Goal: Task Accomplishment & Management: Manage account settings

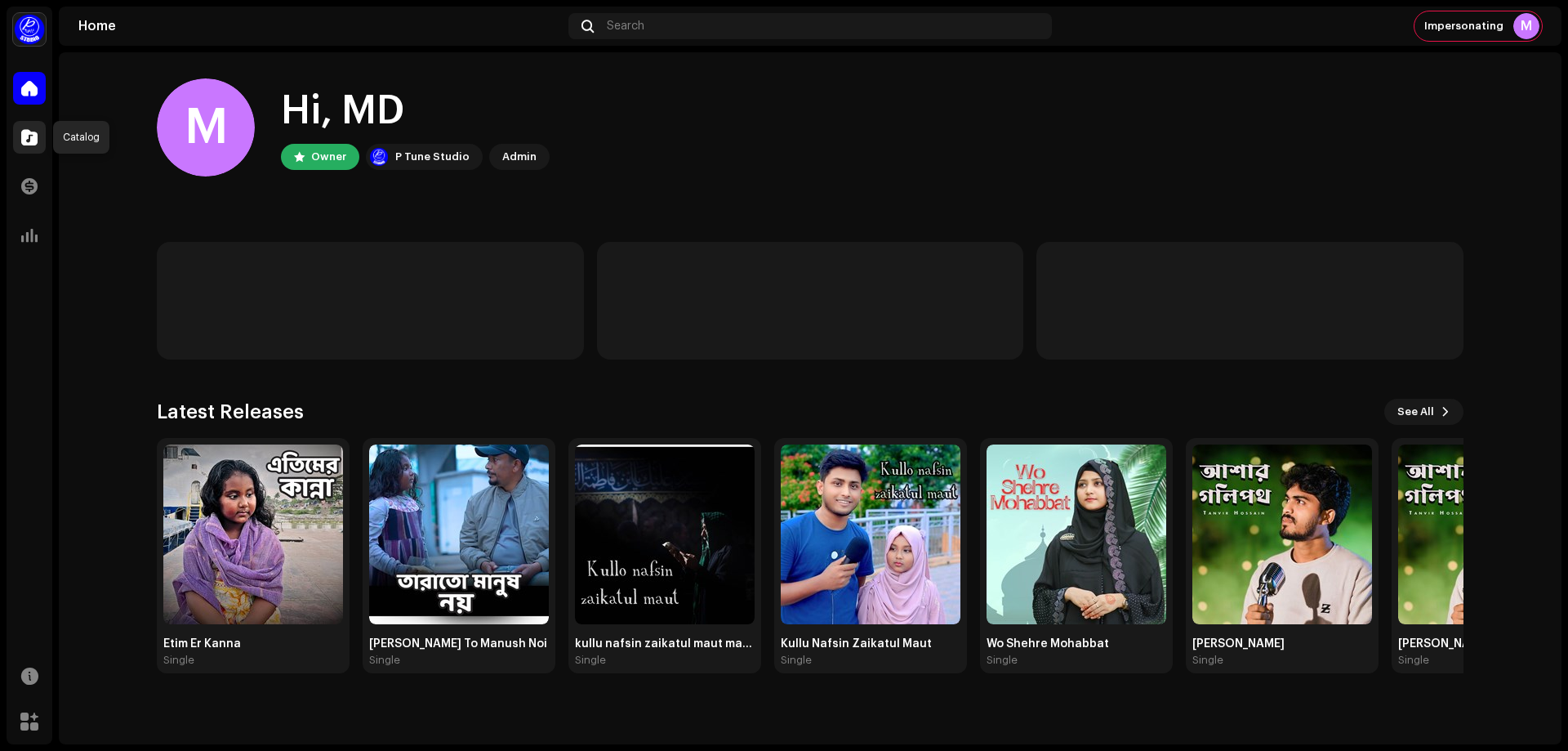
click at [32, 141] on span at bounding box center [29, 136] width 17 height 13
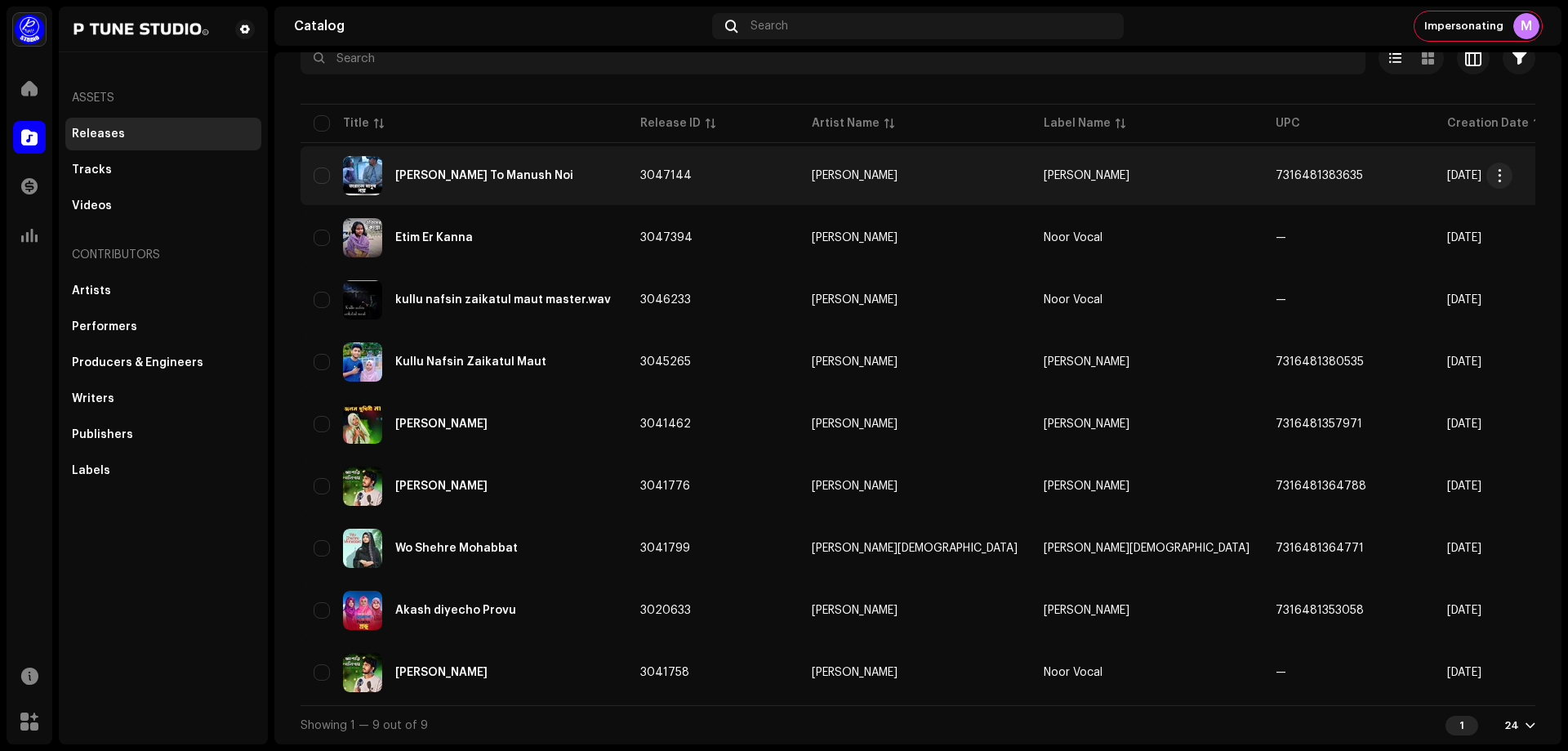
scroll to position [115, 0]
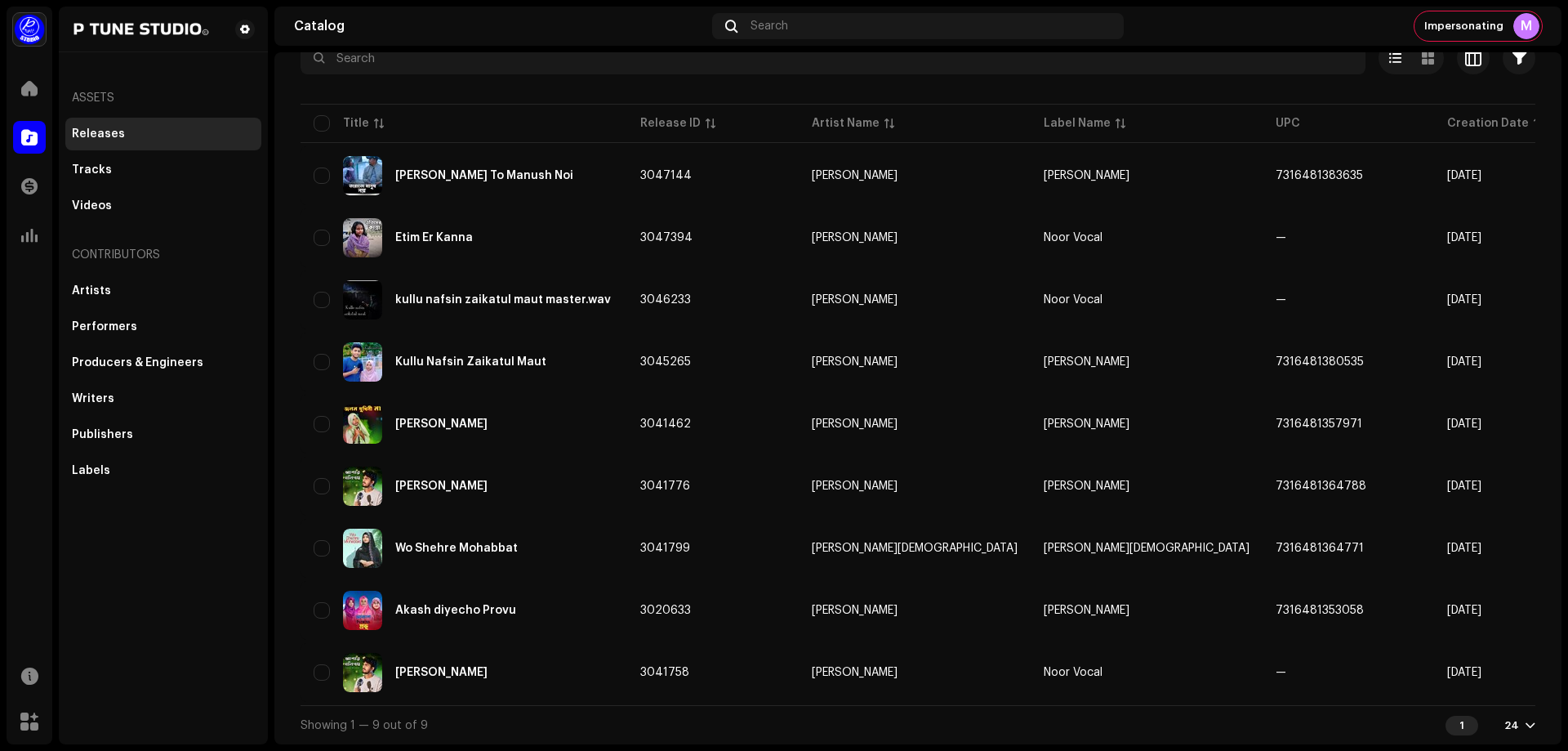
click at [1459, 729] on div "1" at bounding box center [1462, 726] width 33 height 19
click at [1505, 721] on div "24" at bounding box center [1512, 725] width 15 height 13
click at [1471, 698] on div "72" at bounding box center [1484, 695] width 67 height 33
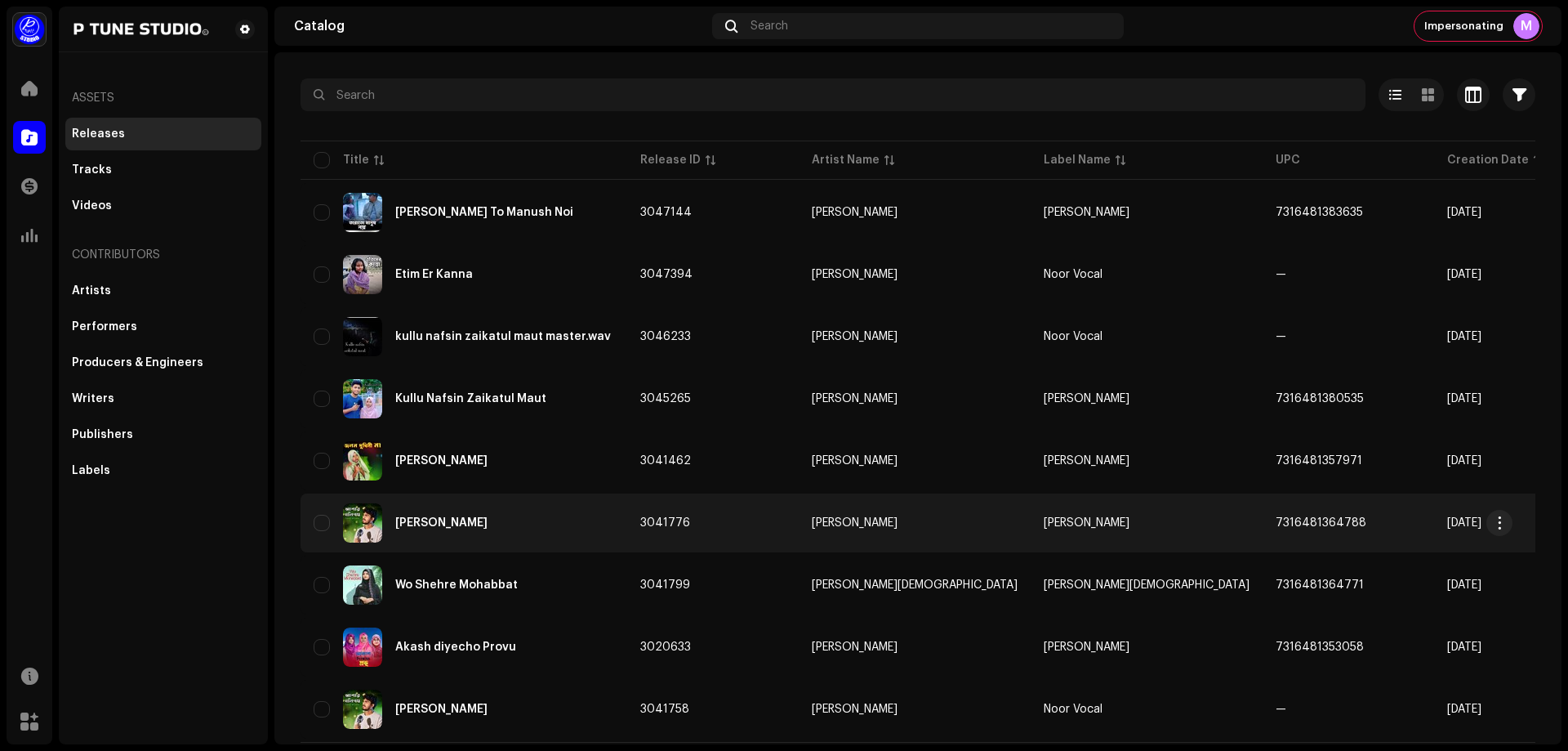
scroll to position [33, 0]
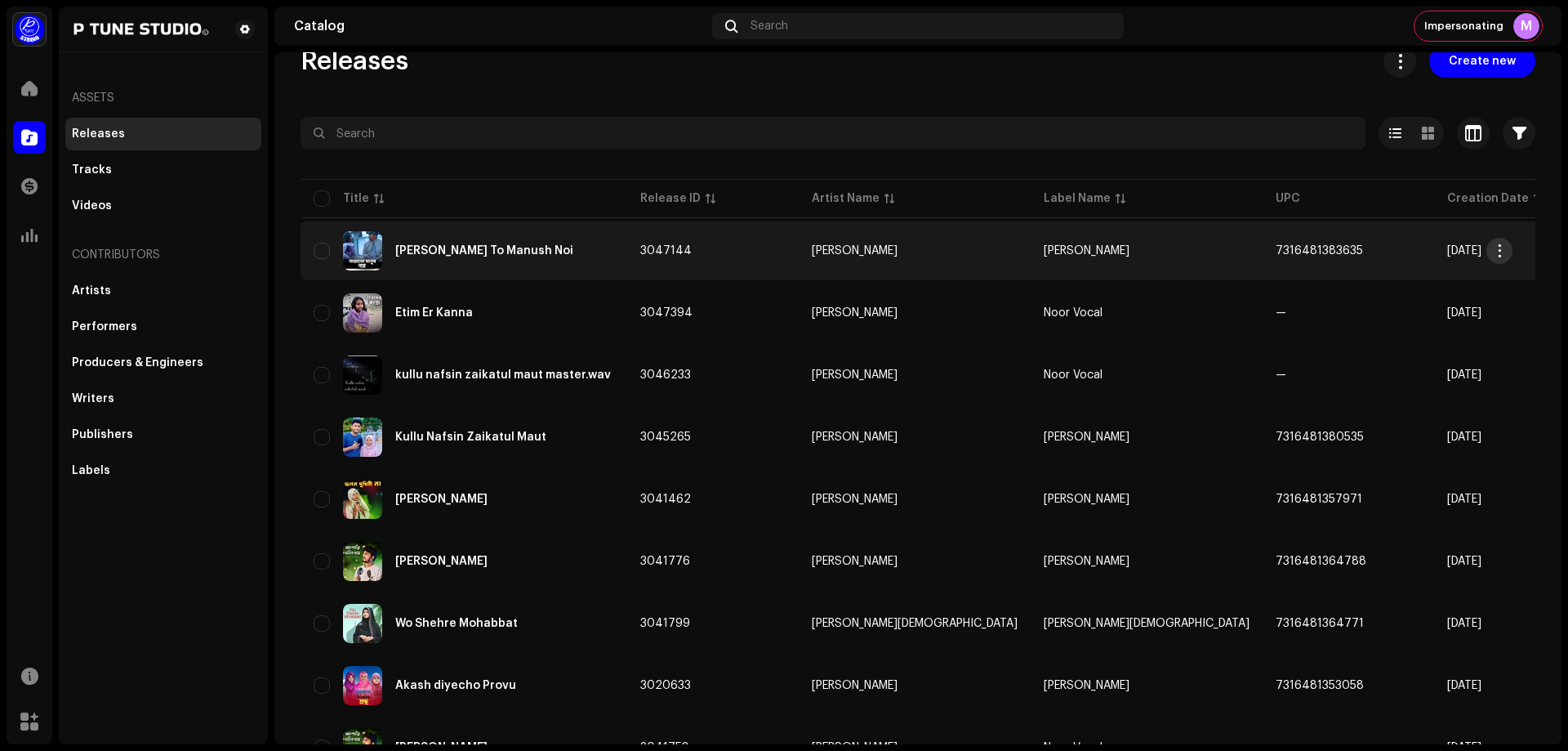
click at [1505, 247] on span "button" at bounding box center [1500, 250] width 13 height 13
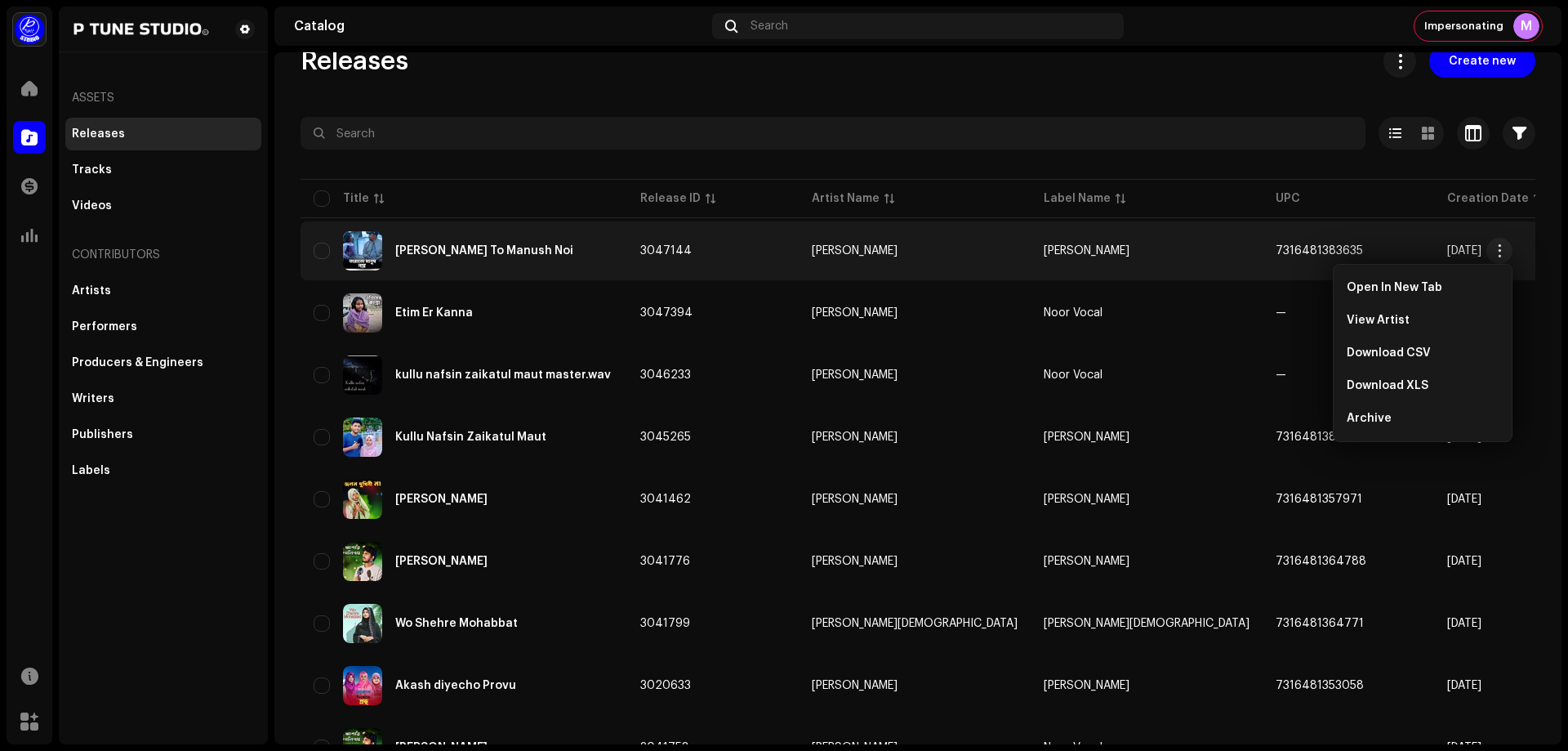
click at [609, 236] on div "[PERSON_NAME] To Manush Noi" at bounding box center [464, 250] width 301 height 39
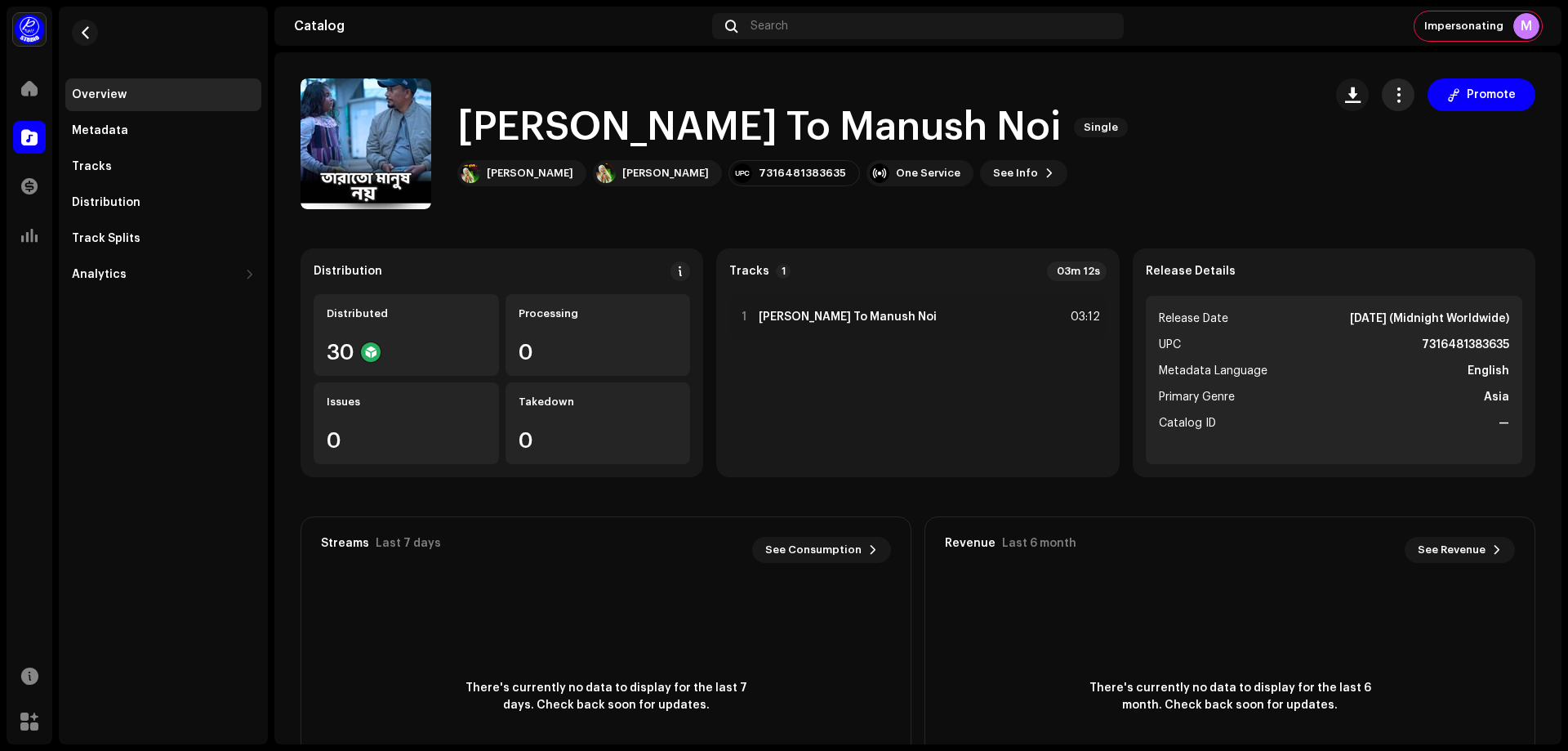
click at [1391, 96] on span "button" at bounding box center [1399, 94] width 16 height 13
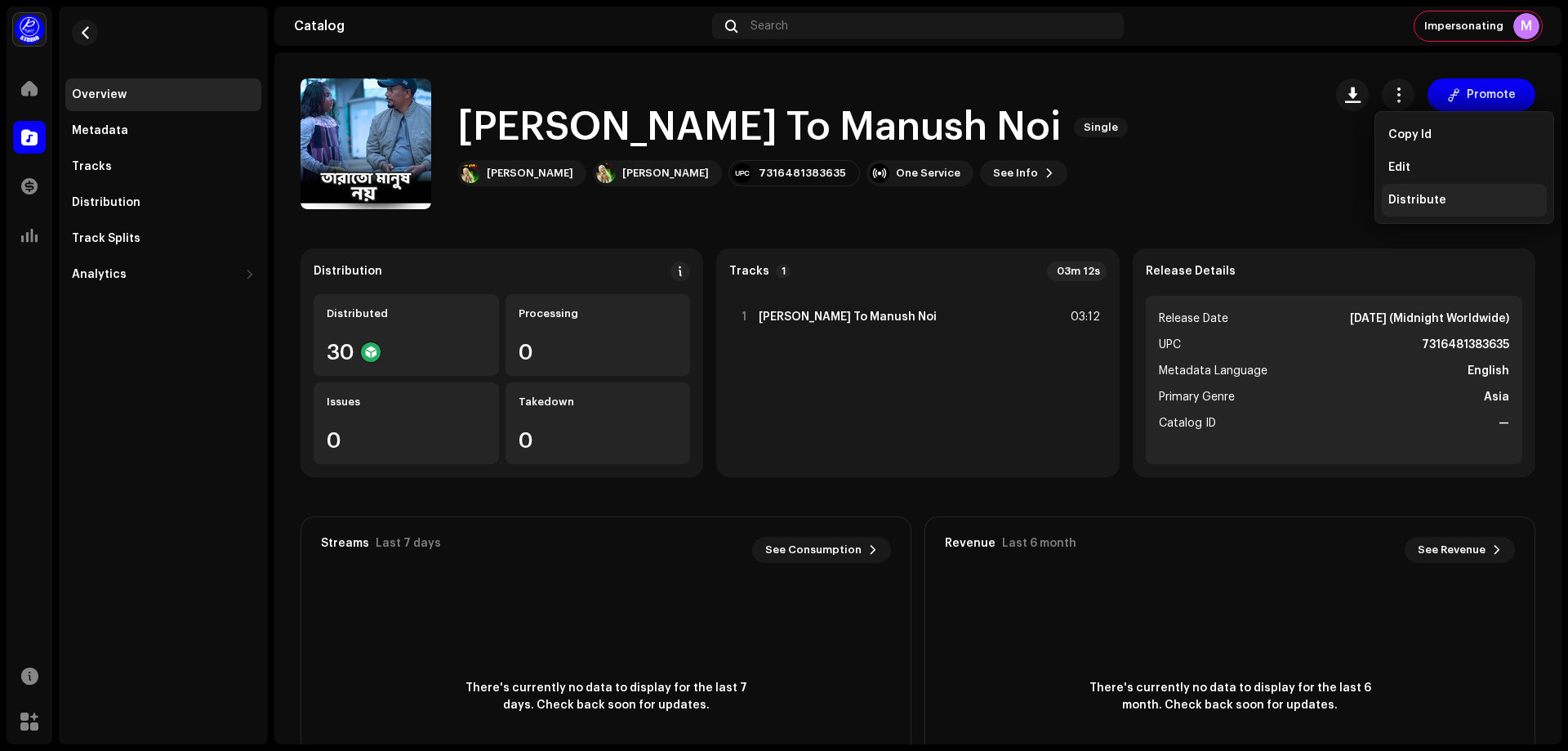
click at [1429, 205] on span "Distribute" at bounding box center [1418, 200] width 58 height 13
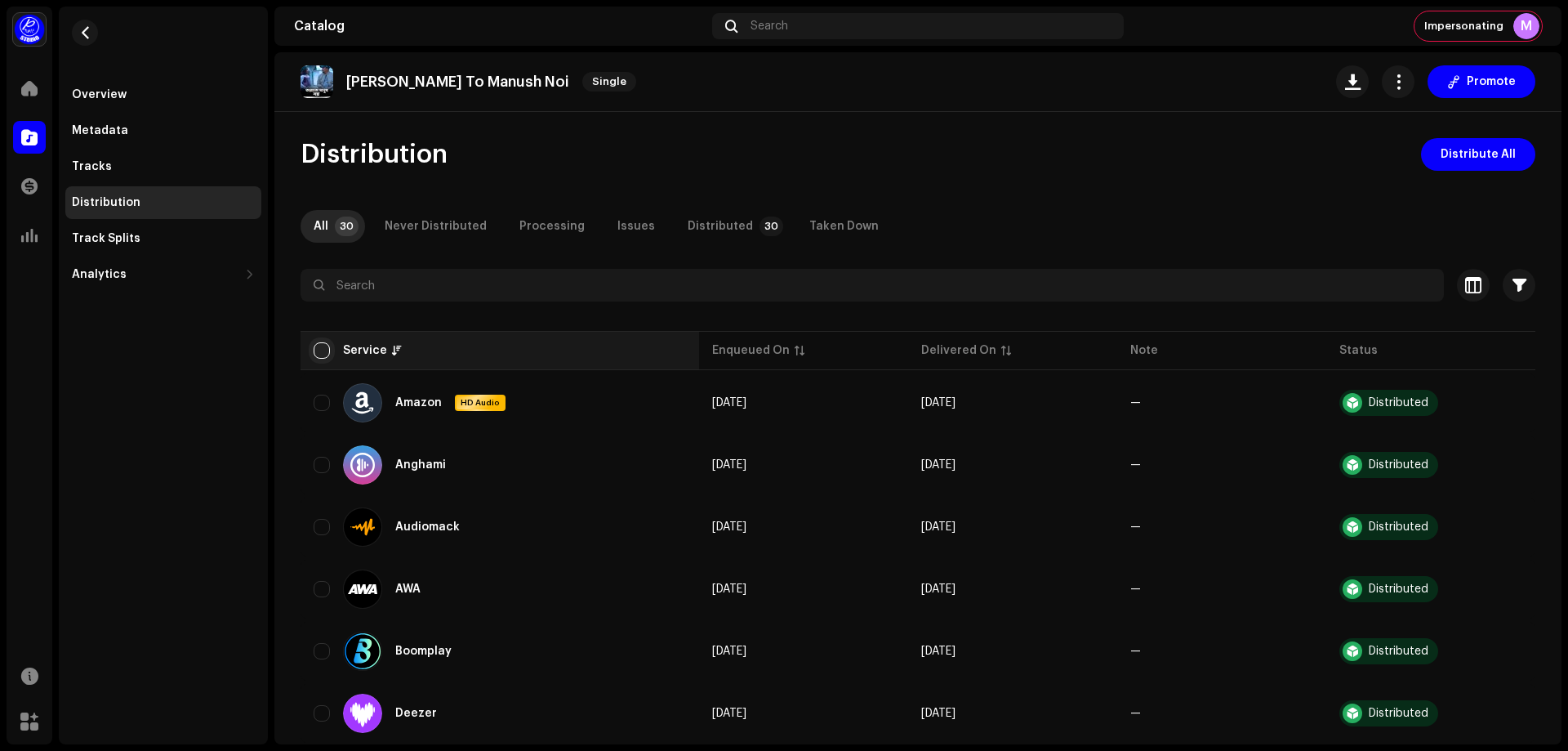
click at [321, 349] on input "checkbox" at bounding box center [321, 350] width 17 height 17
checkbox input "true"
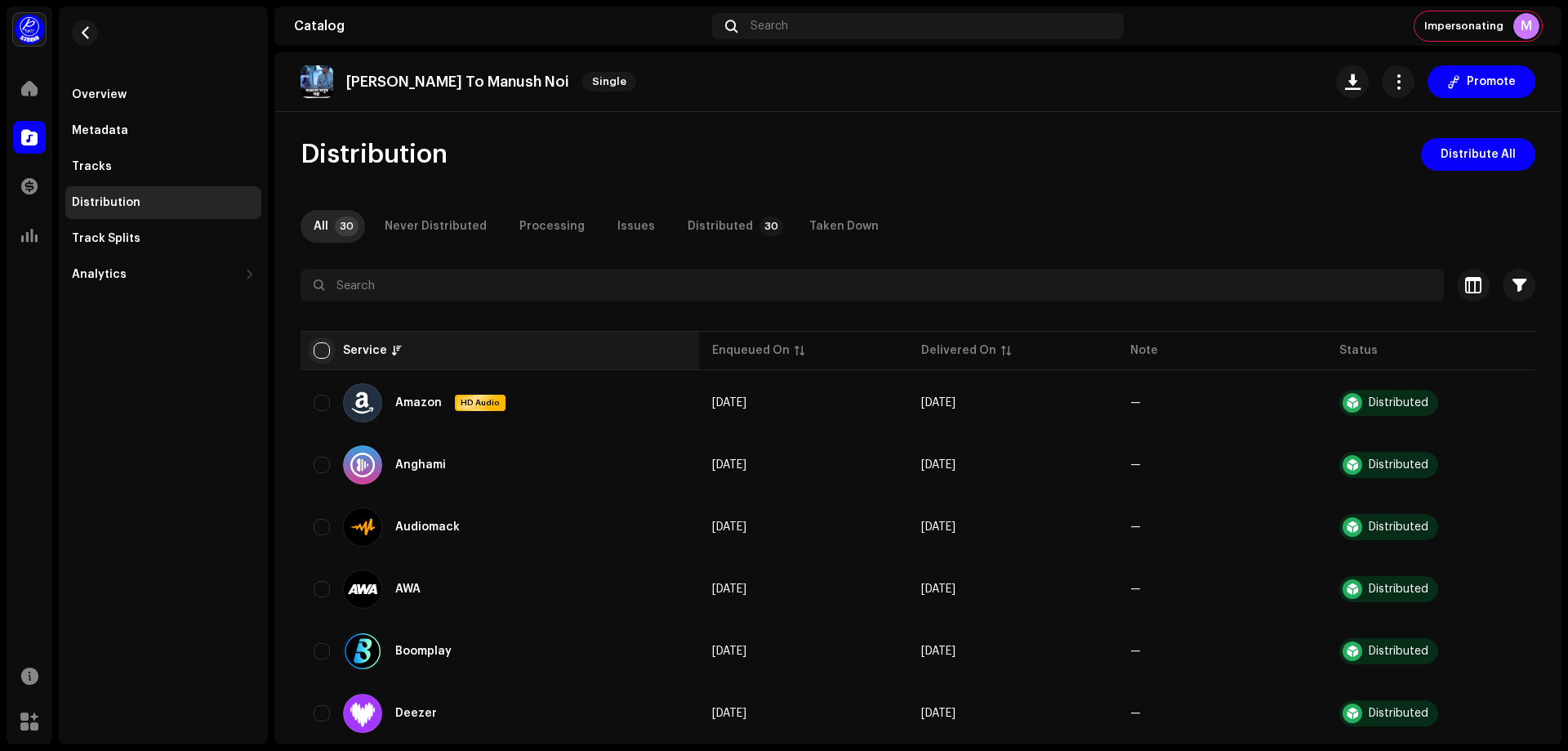
checkbox input "true"
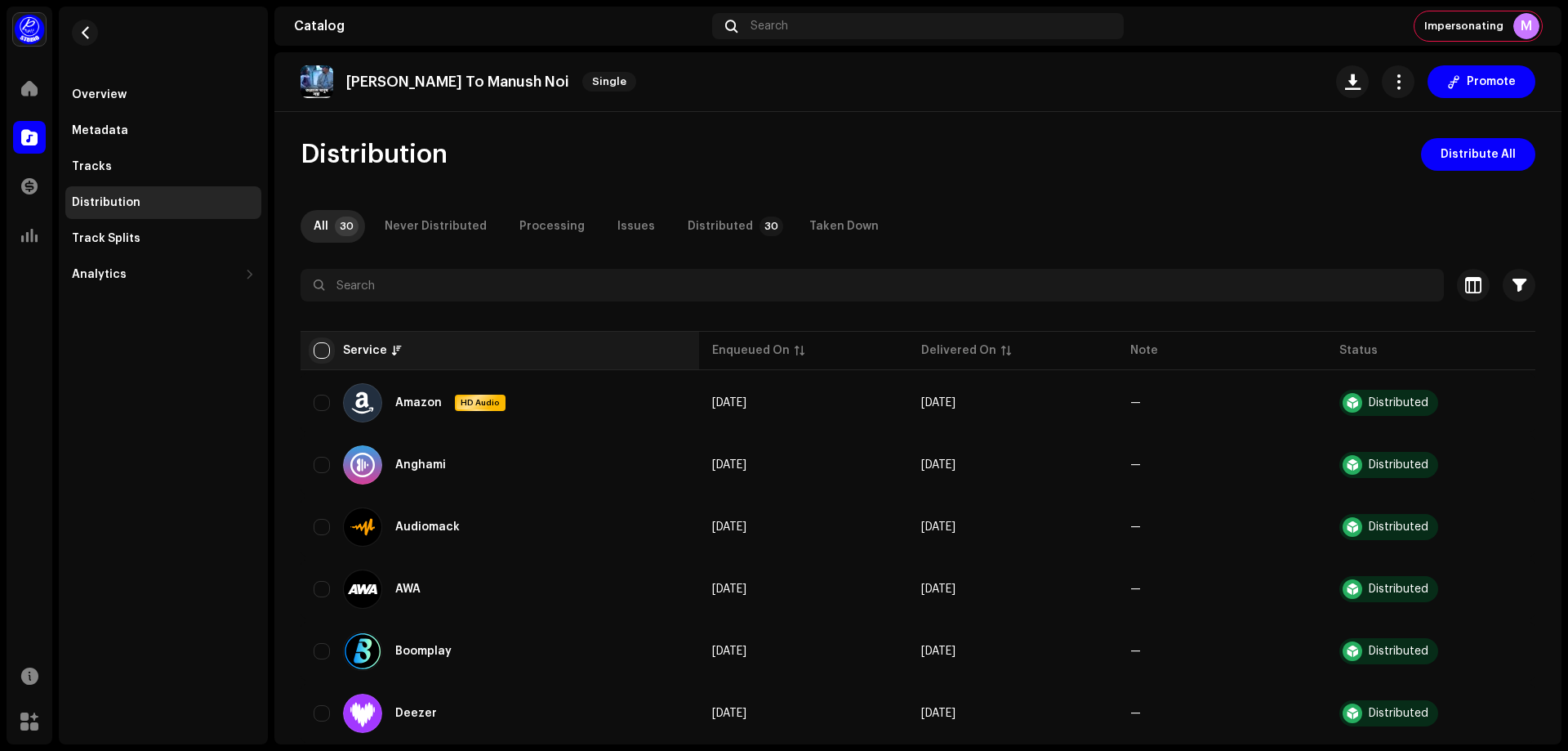
checkbox input "true"
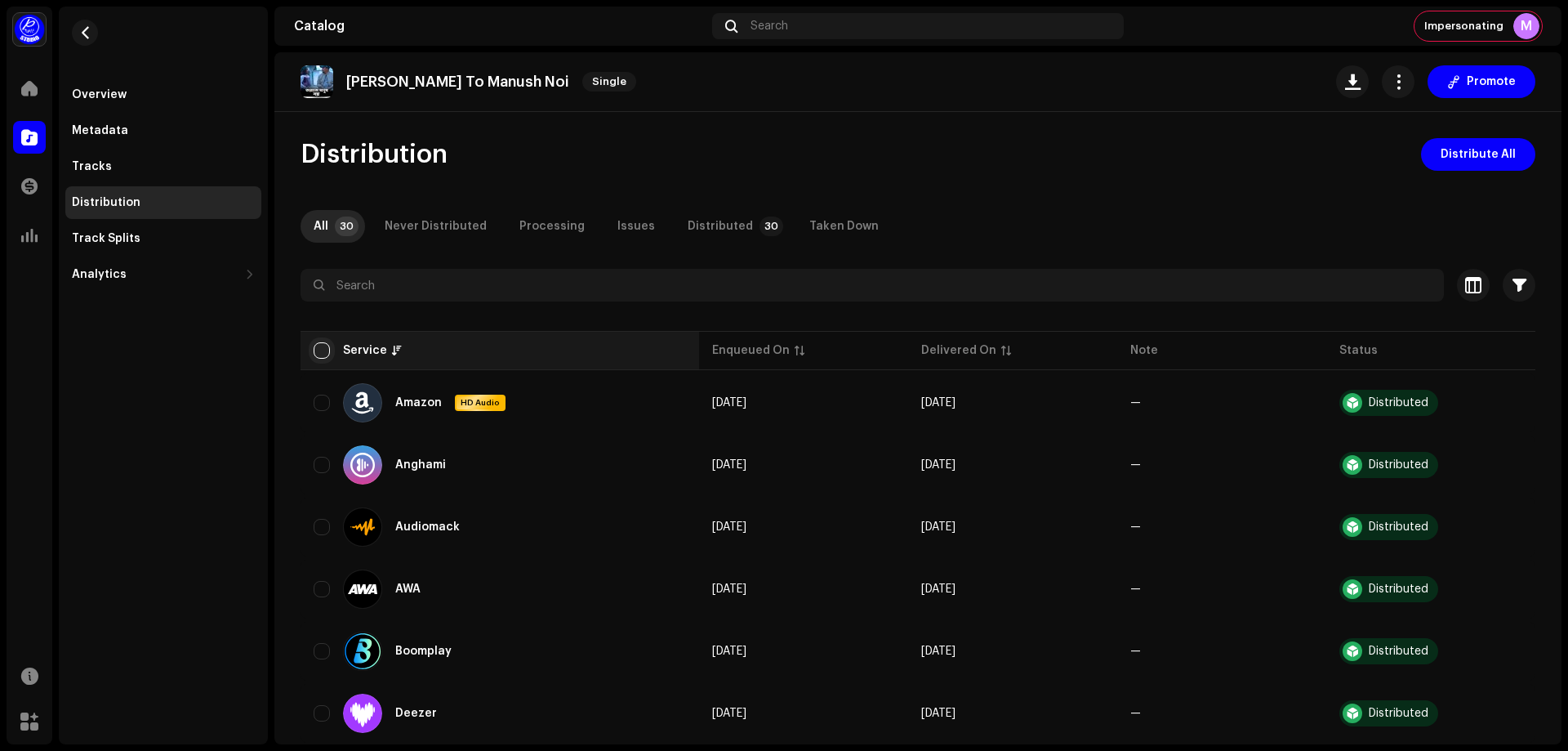
checkbox input "true"
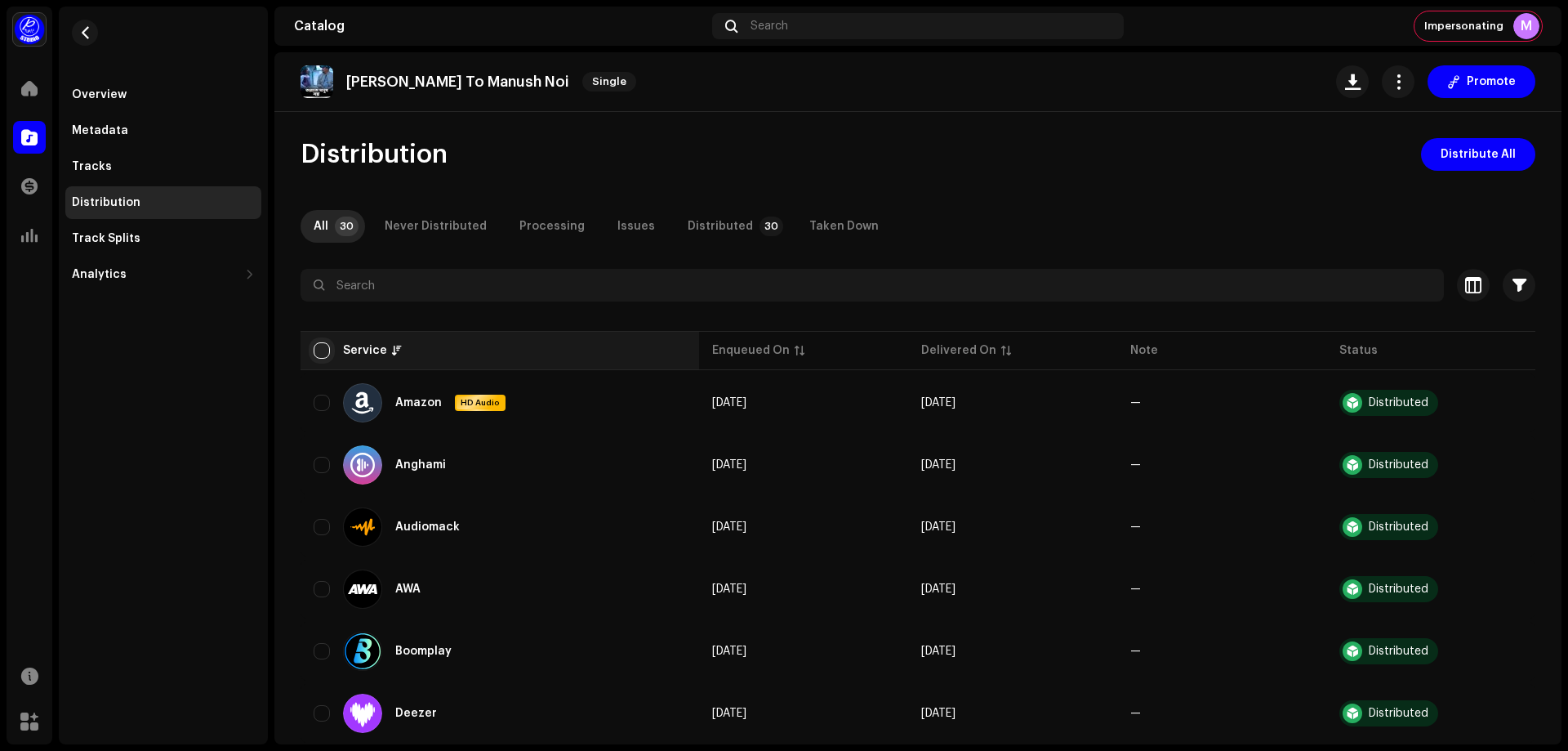
checkbox input "true"
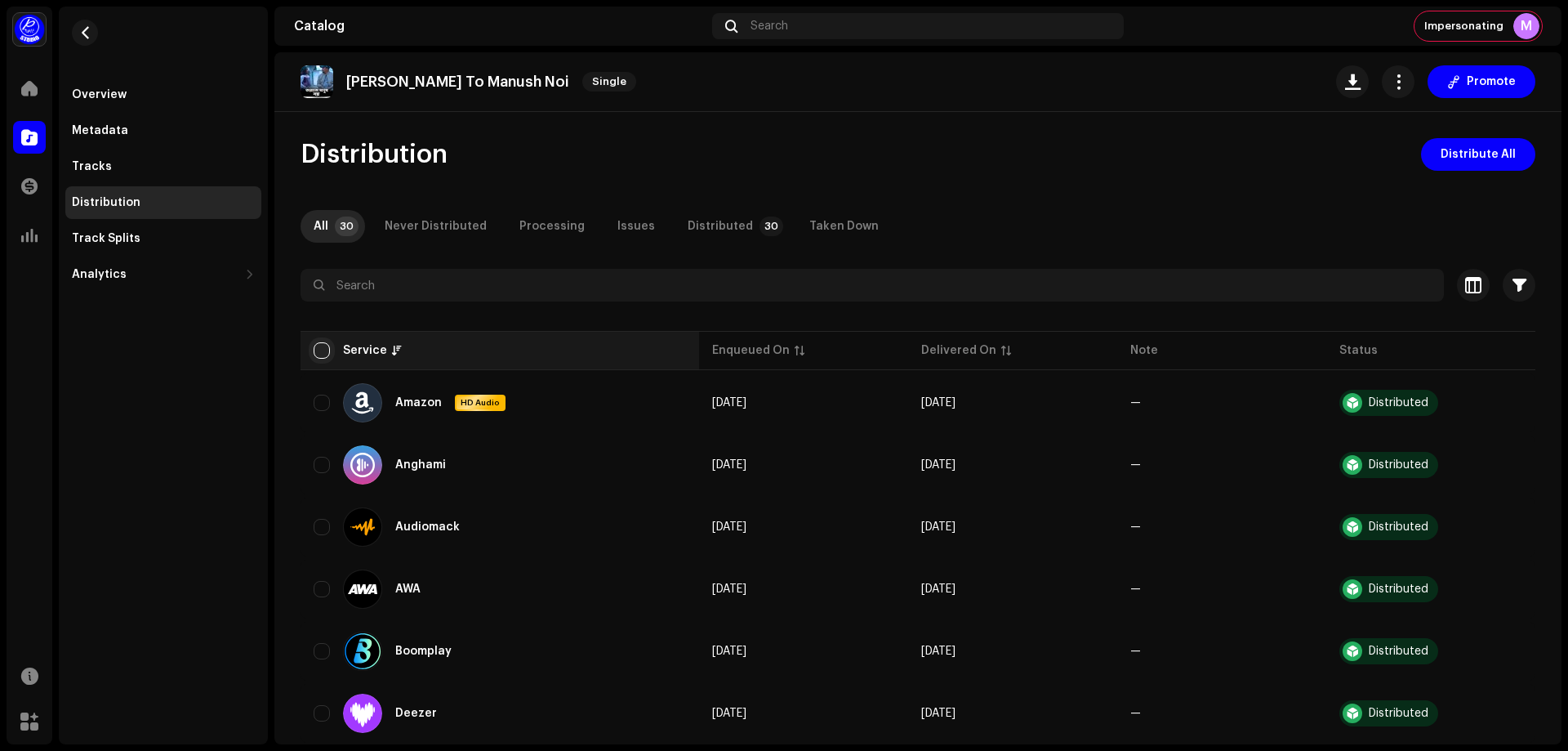
checkbox input "true"
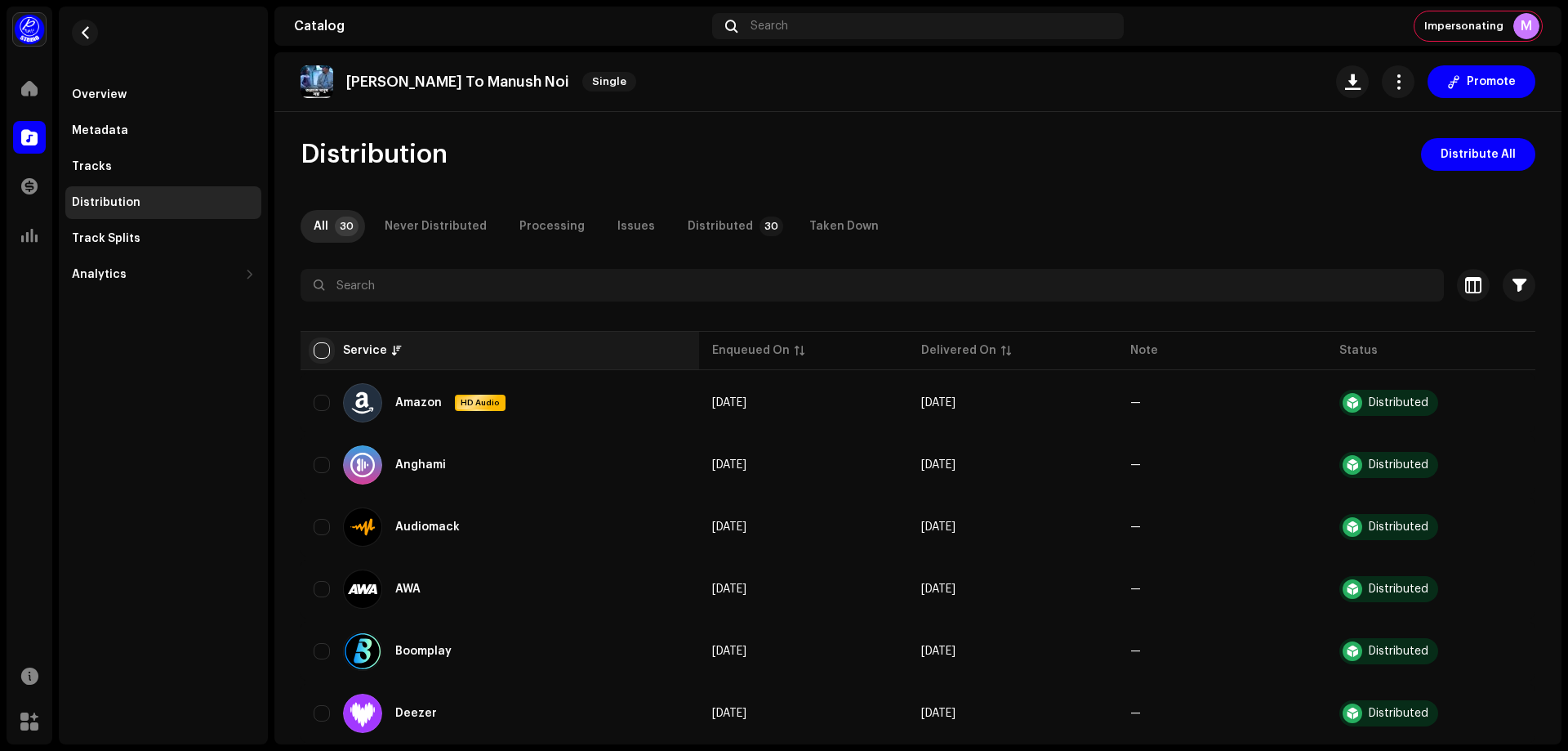
checkbox input "true"
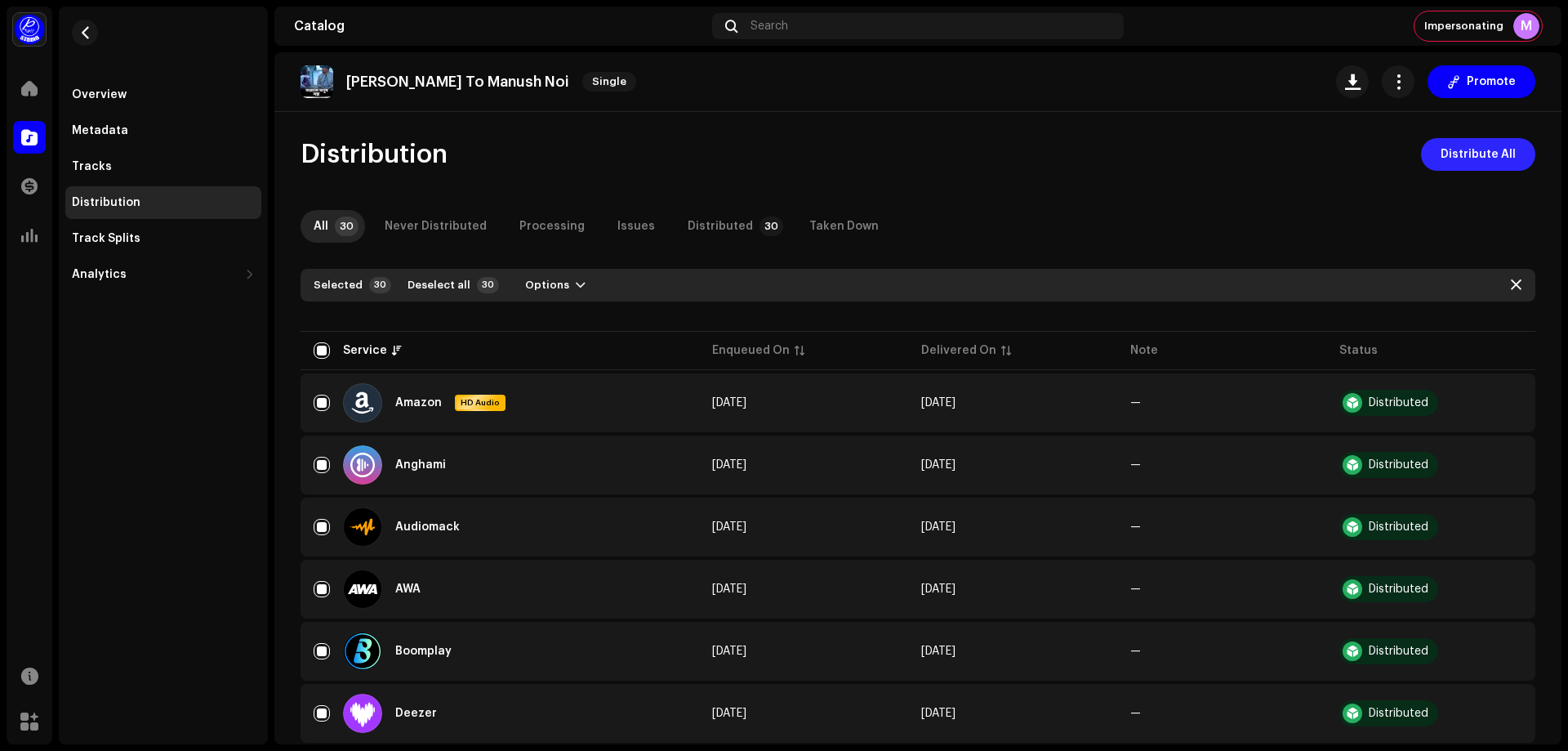
click at [1490, 156] on span "Distribute All" at bounding box center [1477, 155] width 75 height 33
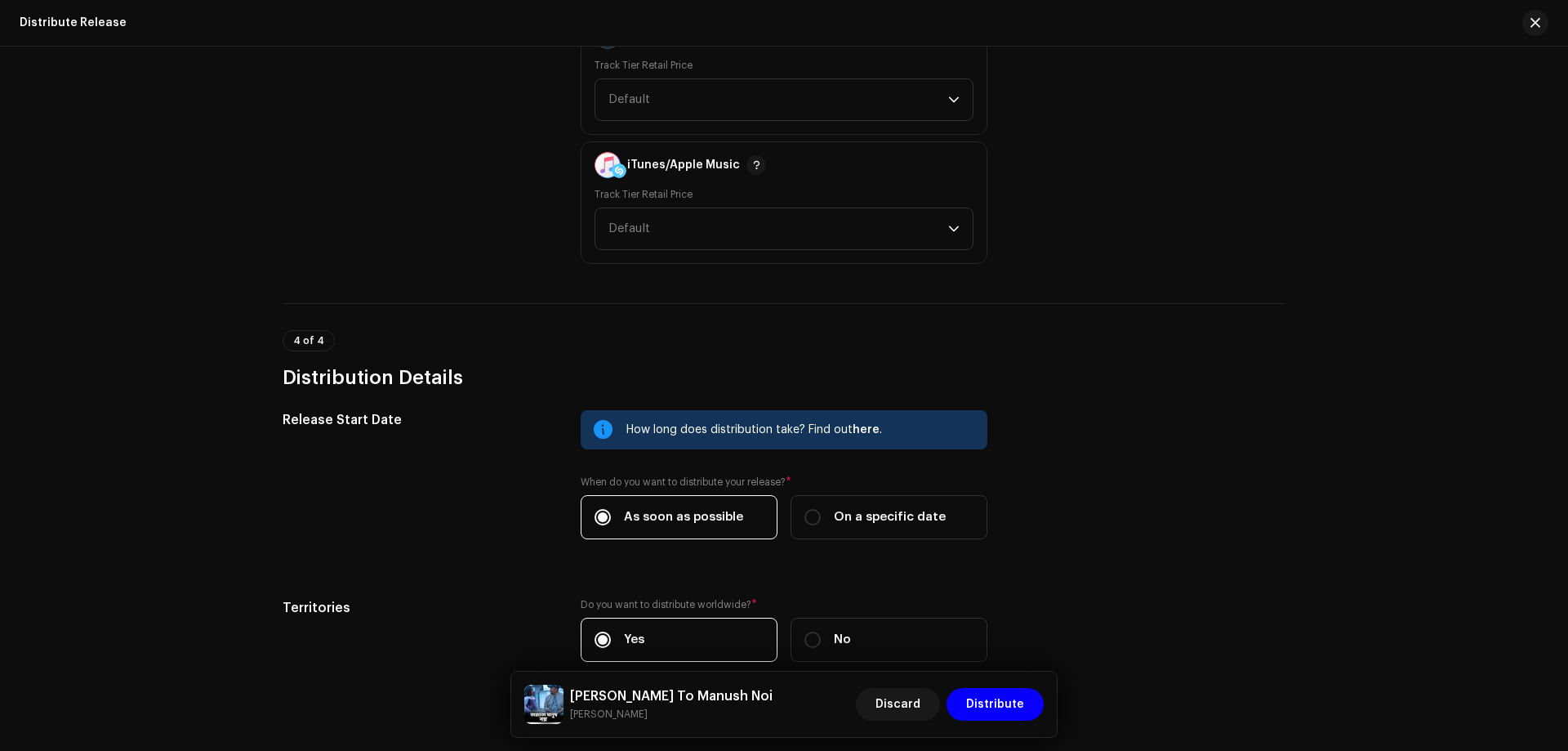
scroll to position [2533, 0]
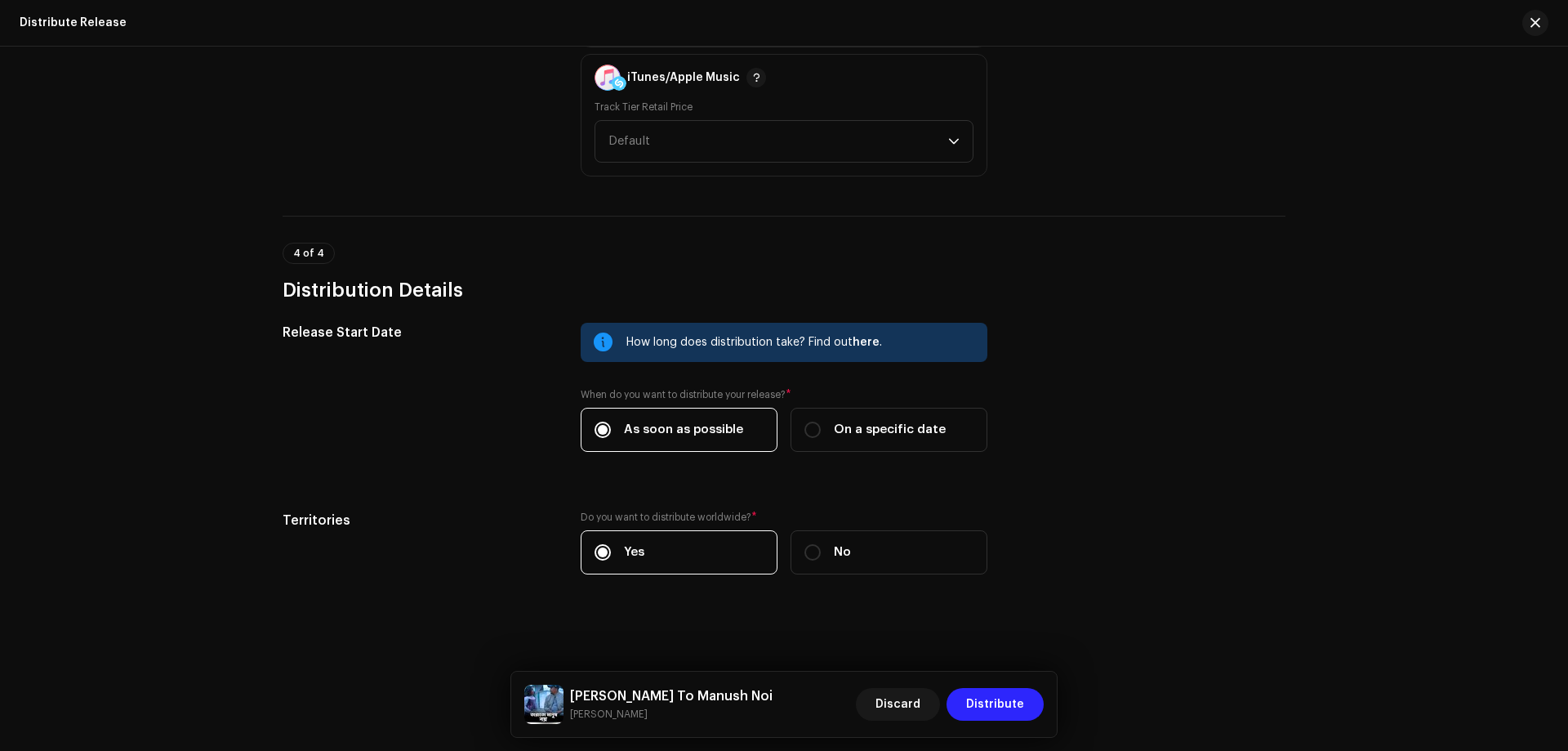
click at [990, 705] on span "Distribute" at bounding box center [995, 704] width 58 height 33
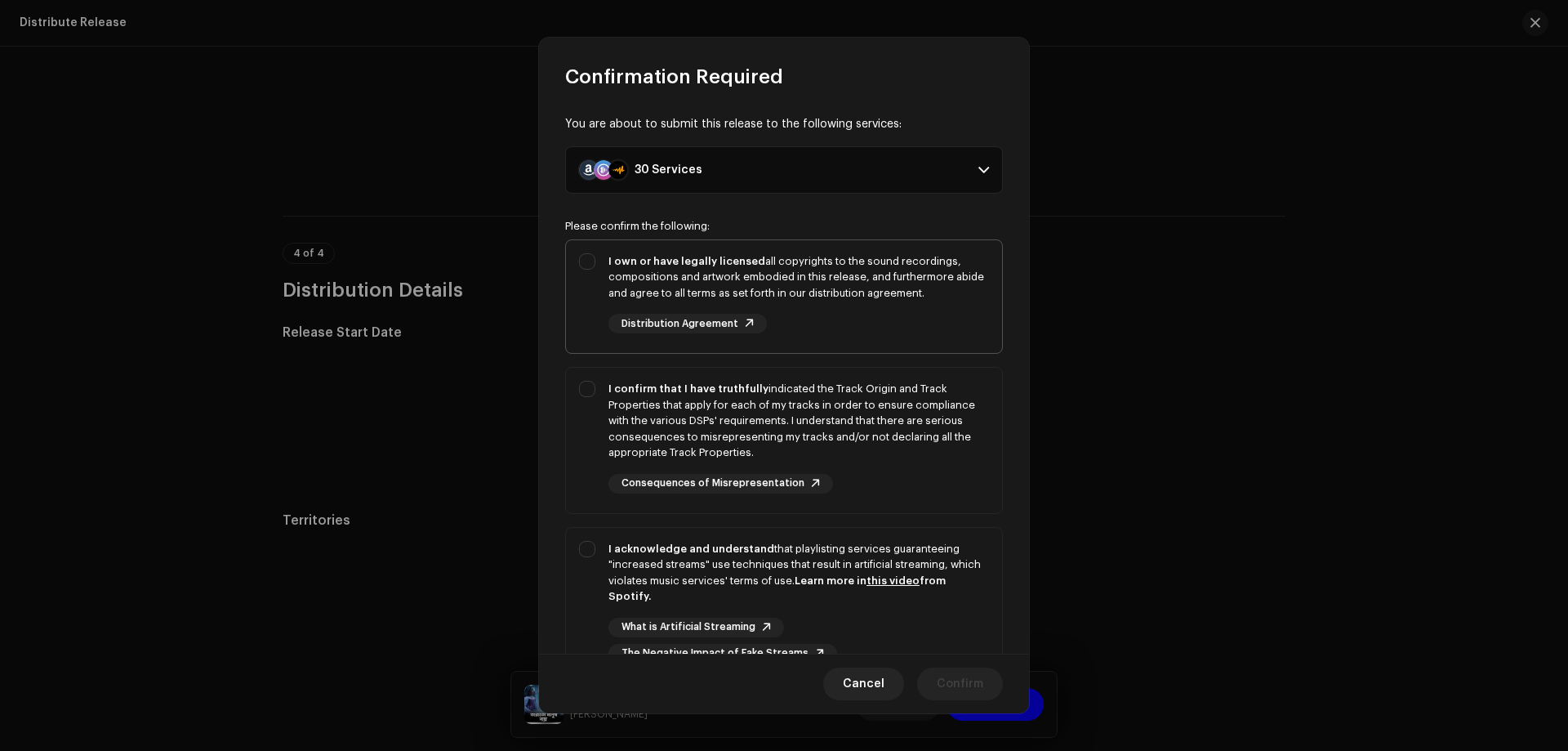
click at [701, 266] on div "I own or have legally licensed all copyrights to the sound recordings, composit…" at bounding box center [799, 277] width 381 height 48
checkbox input "true"
click at [665, 411] on div "I confirm that I have truthfully indicated the Track Origin and Track Propertie…" at bounding box center [799, 421] width 381 height 80
checkbox input "true"
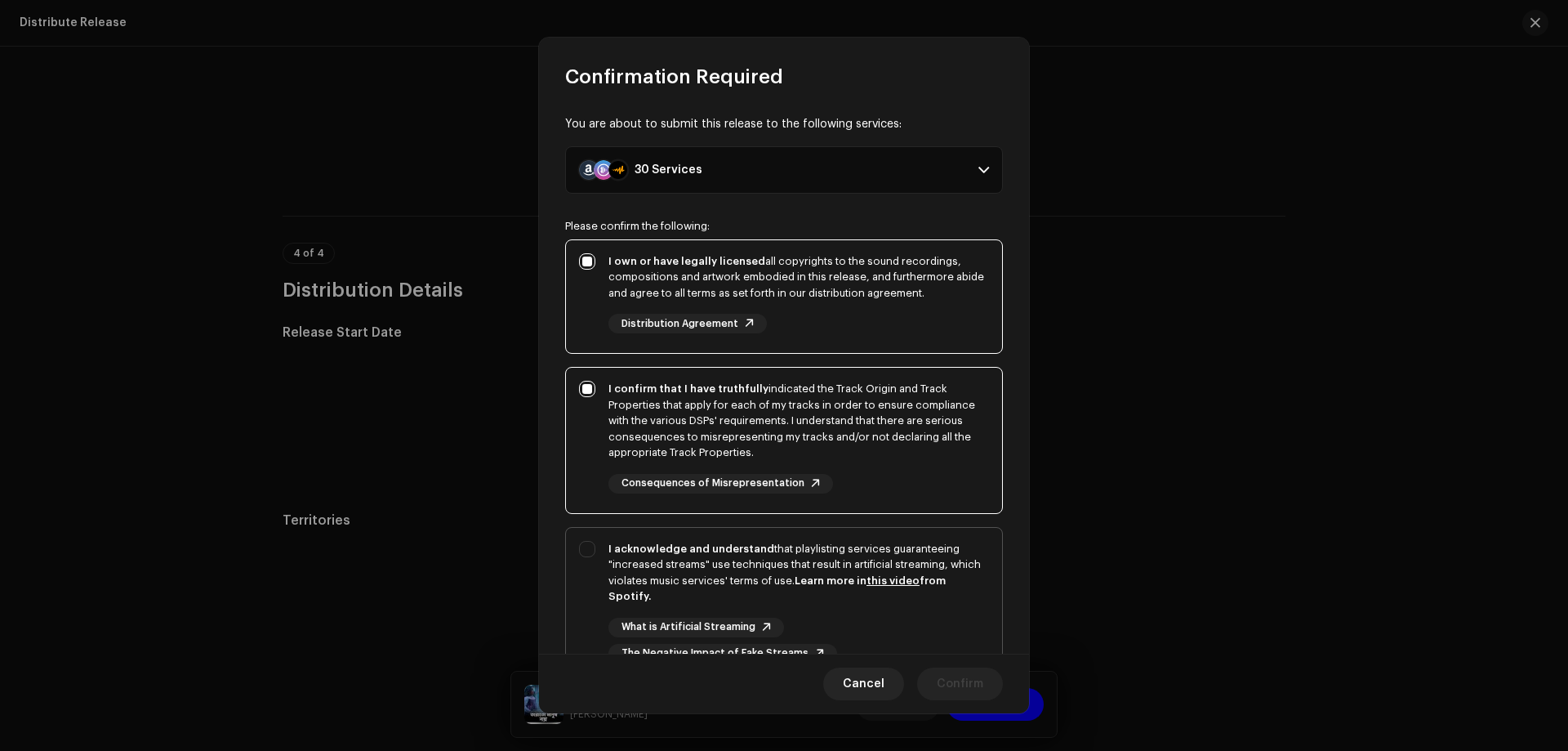
click at [665, 576] on div "I acknowledge and understand that playlisting services guaranteeing "increased …" at bounding box center [799, 572] width 381 height 63
checkbox input "true"
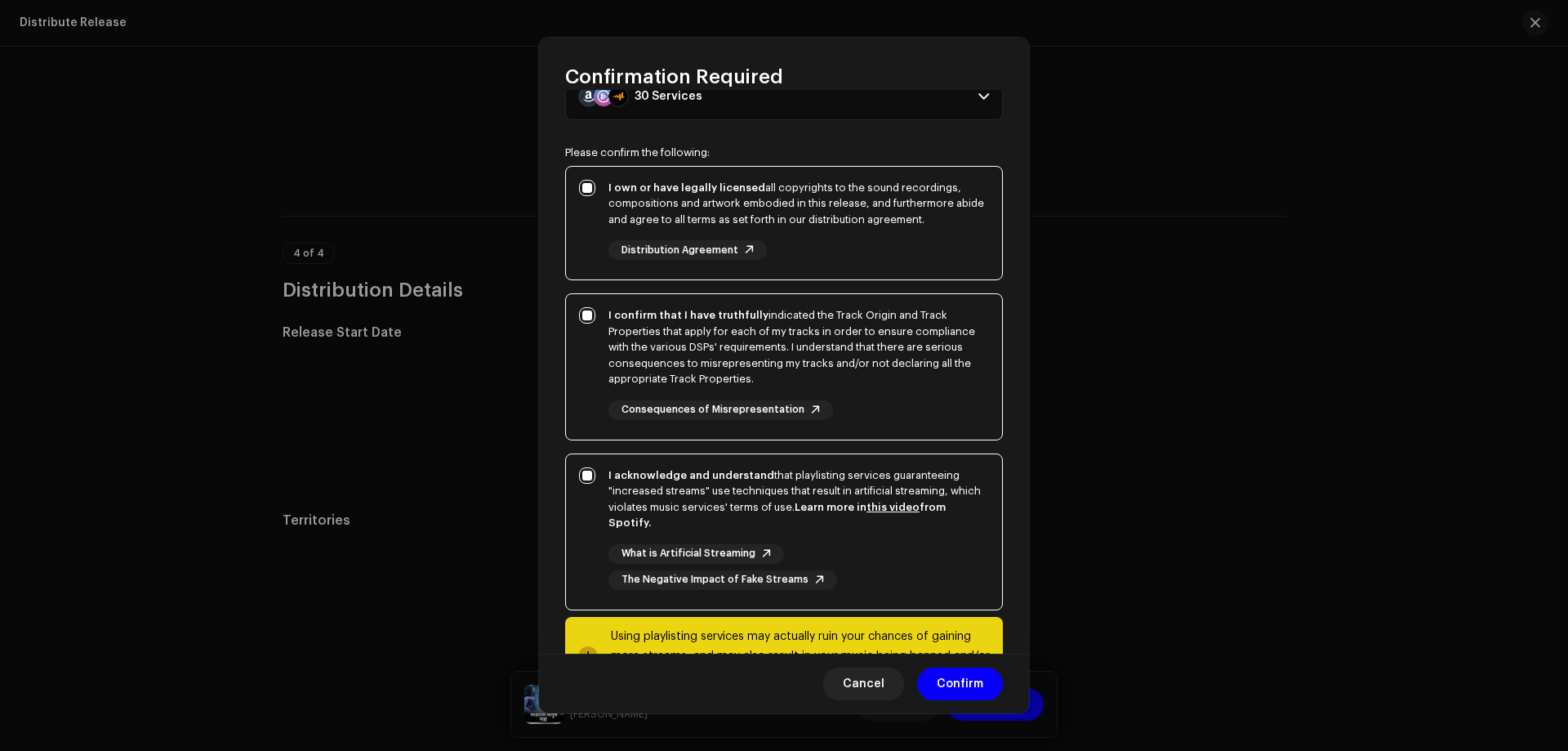
scroll to position [141, 0]
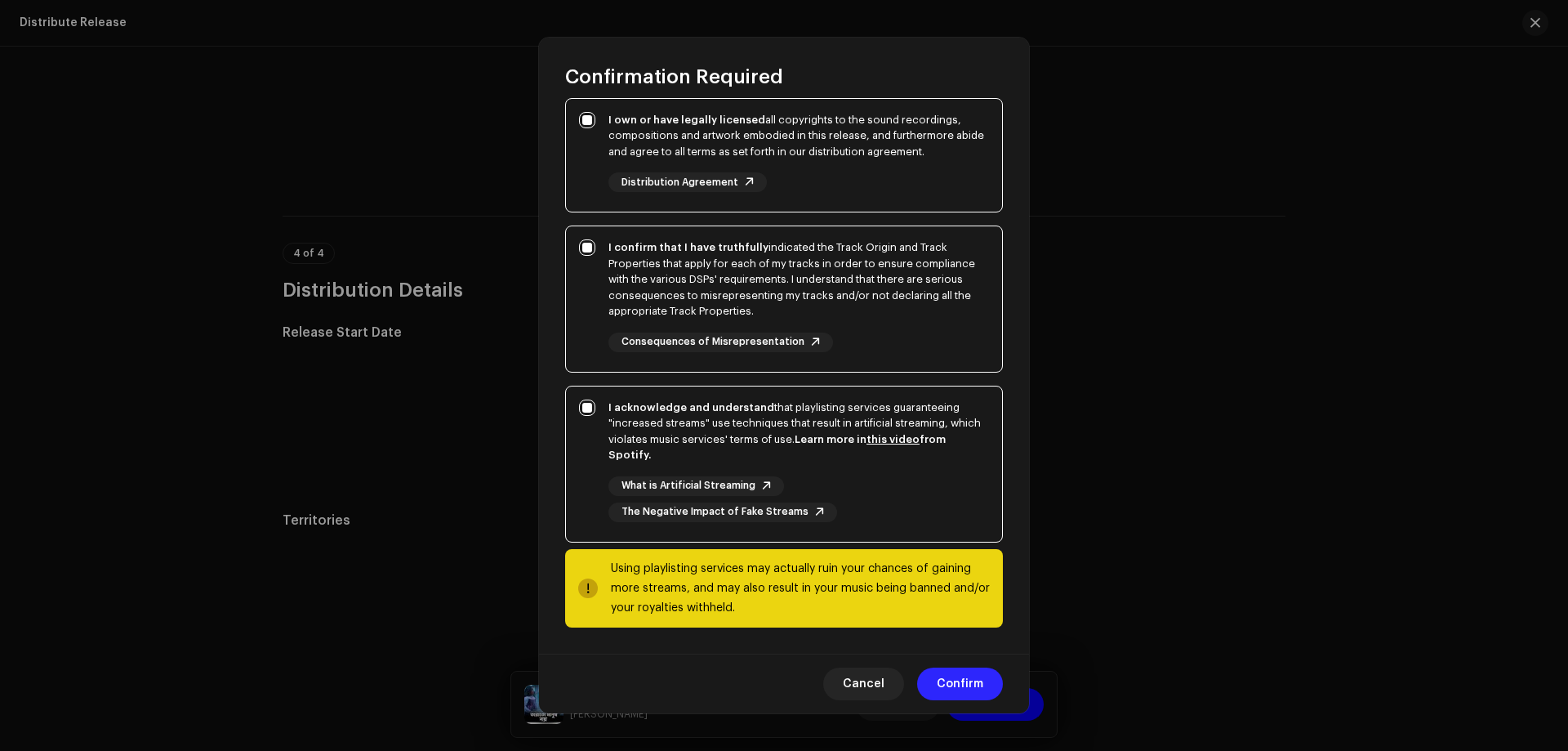
click at [966, 687] on span "Confirm" at bounding box center [960, 684] width 47 height 33
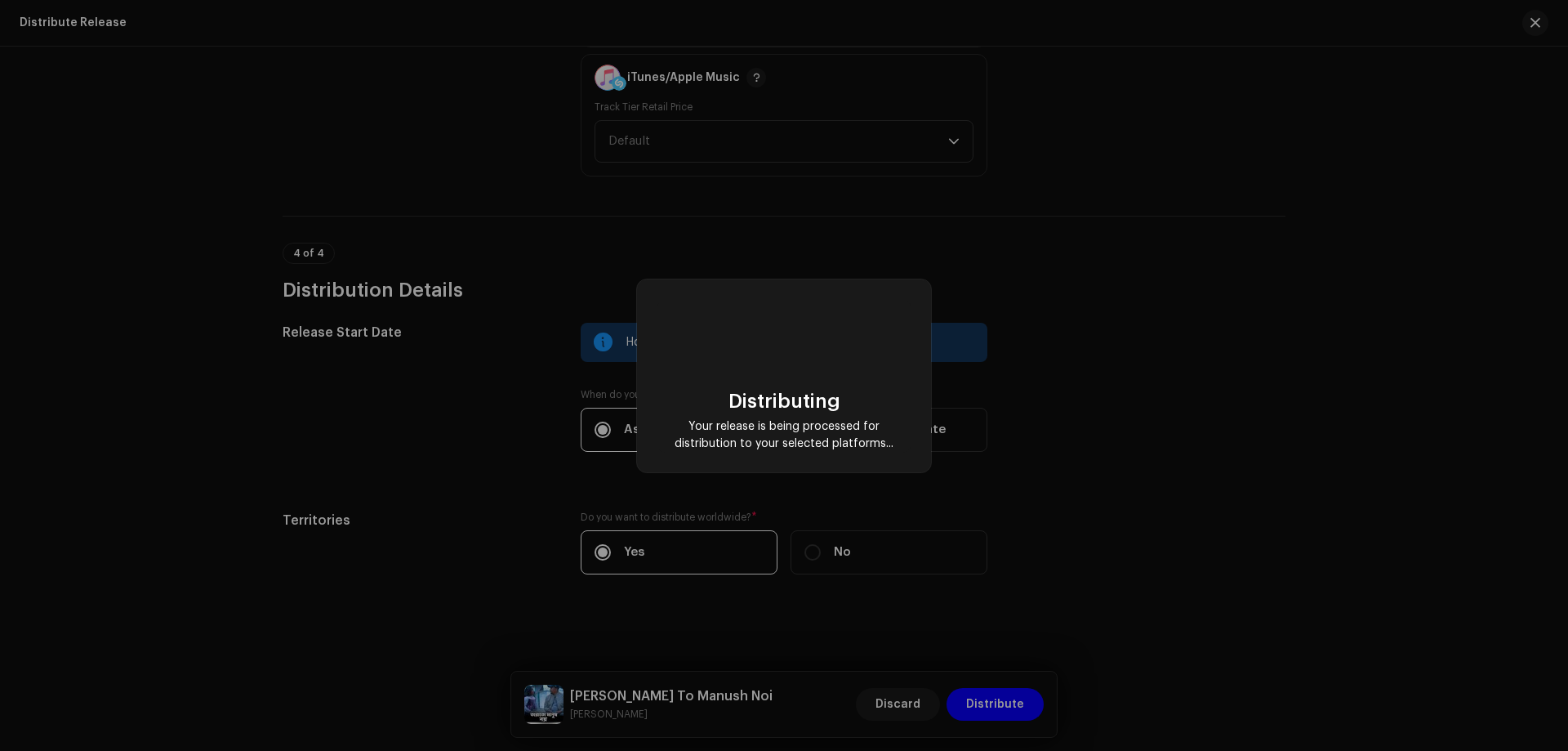
checkbox input "false"
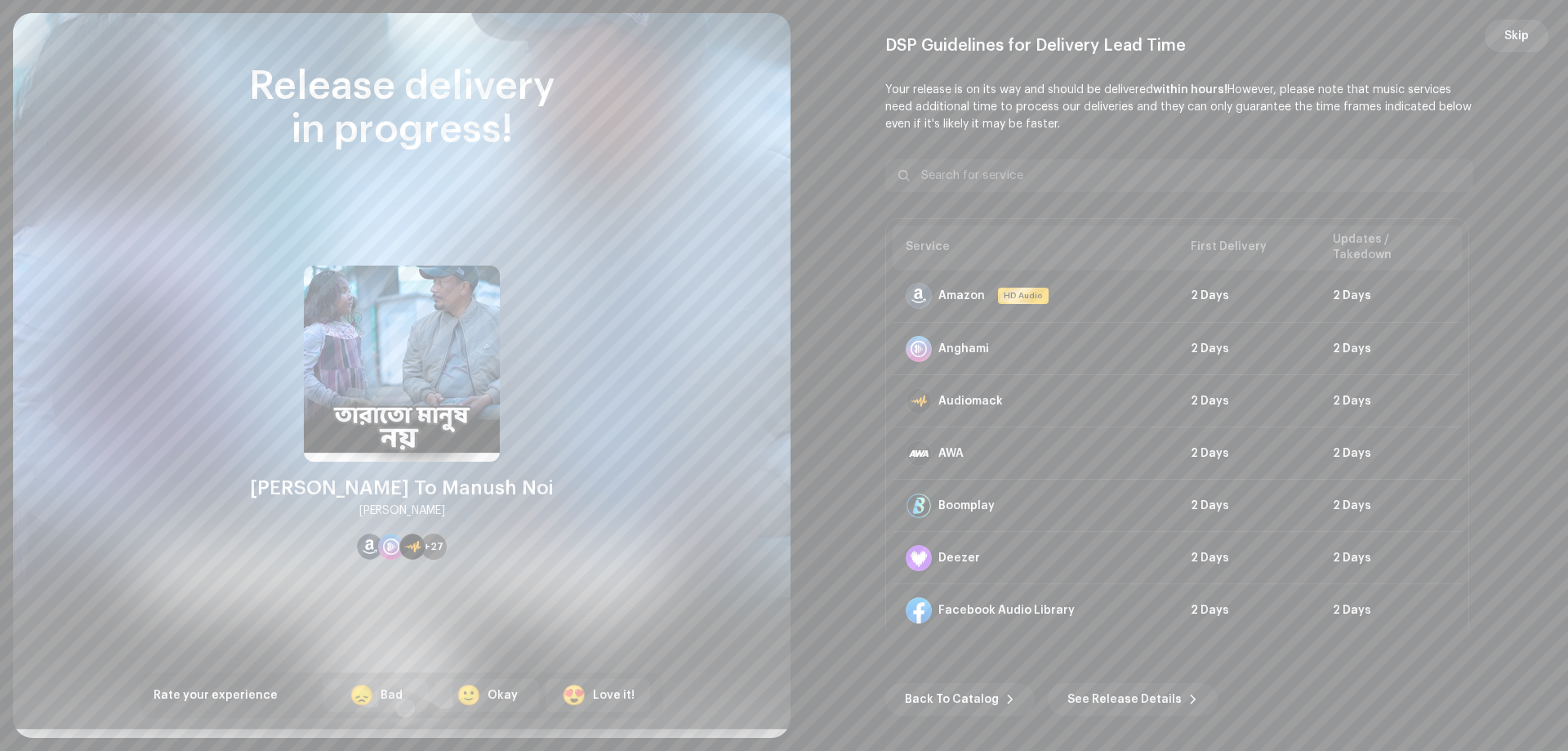
click at [1515, 32] on span "Skip" at bounding box center [1516, 36] width 24 height 33
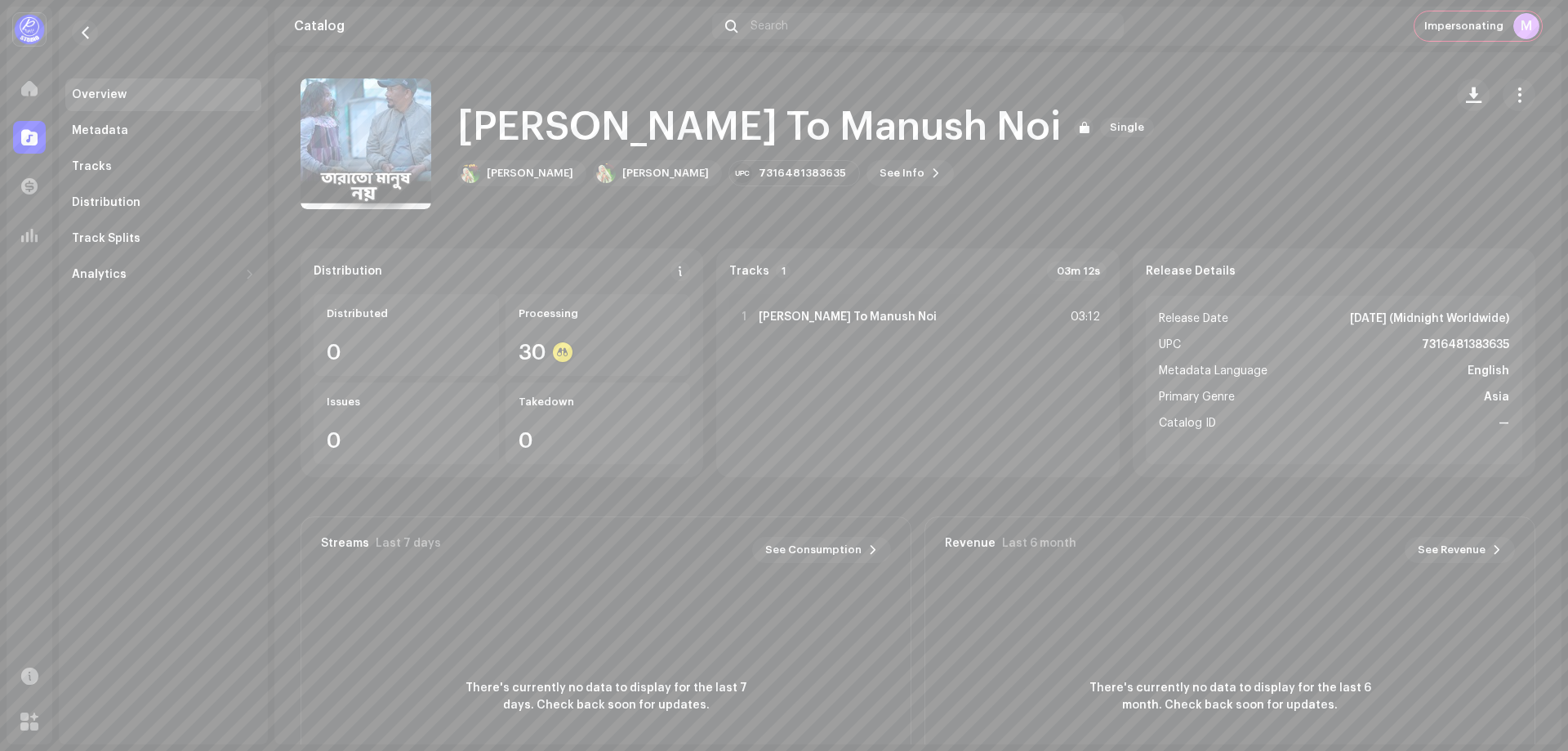
click at [66, 37] on re-m-nav-back at bounding box center [85, 43] width 39 height 72
click at [89, 37] on span "button" at bounding box center [85, 32] width 13 height 13
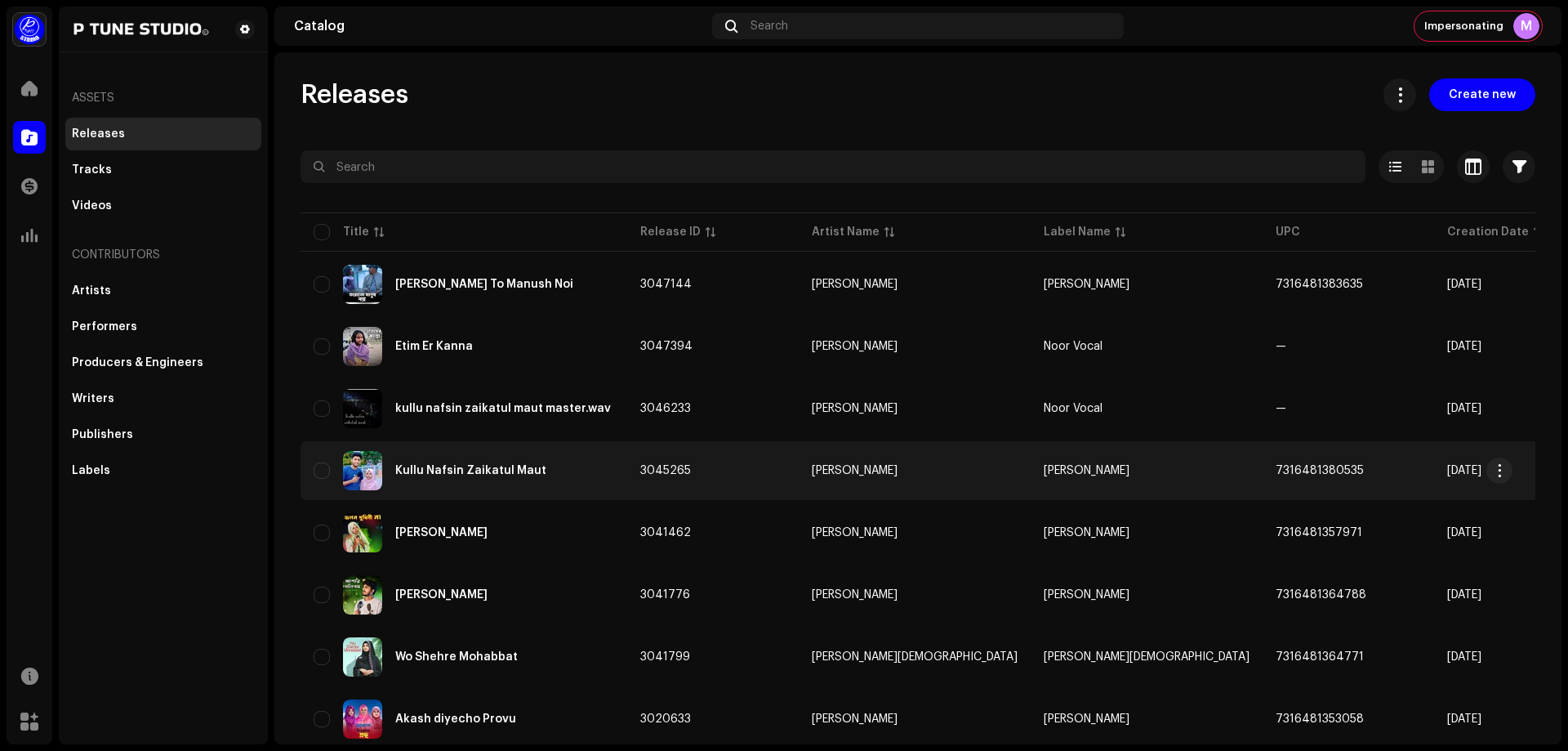
scroll to position [82, 0]
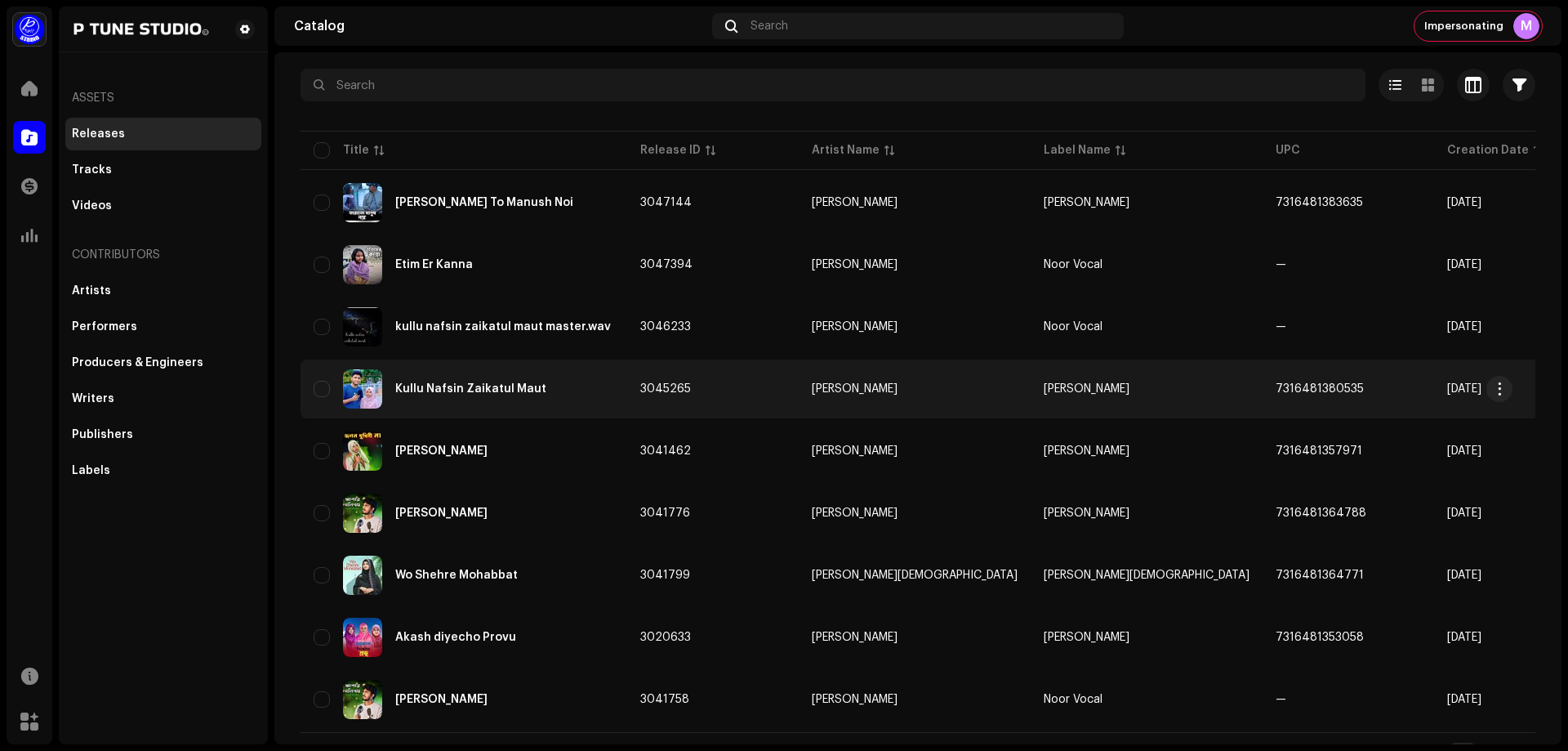
click at [554, 398] on div "Kullu Nafsin Zaikatul Maut" at bounding box center [464, 389] width 301 height 39
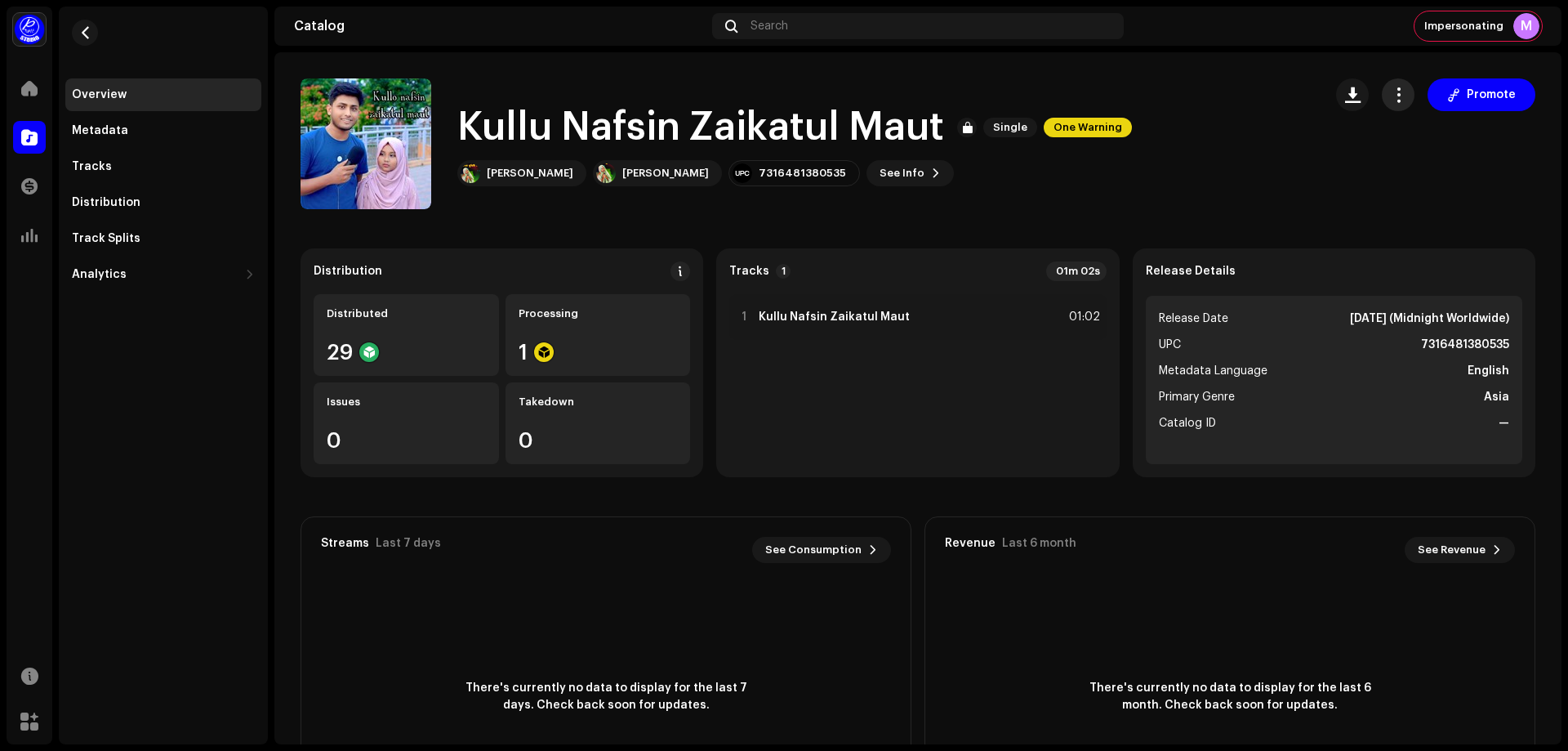
click at [1397, 105] on button "button" at bounding box center [1399, 95] width 33 height 33
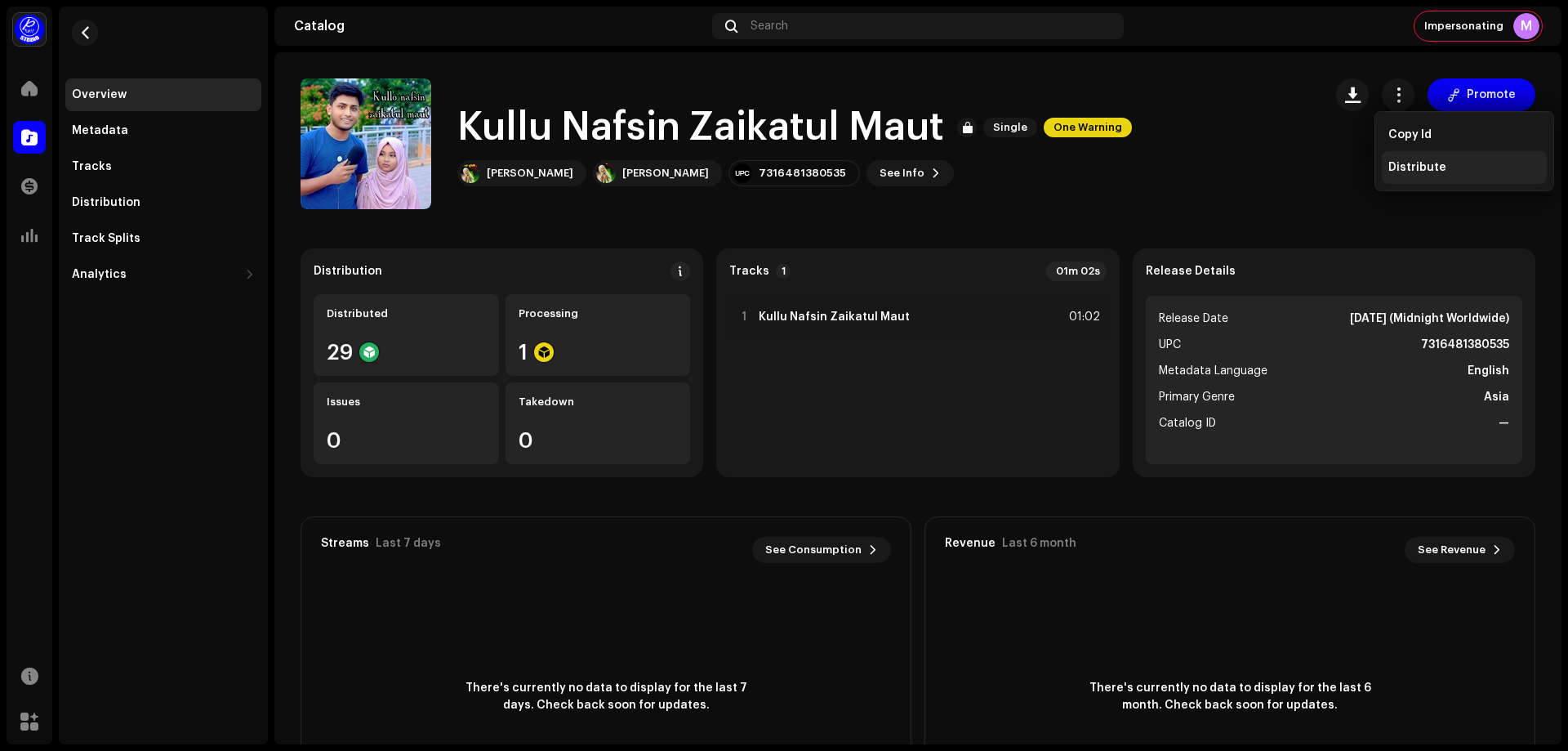
click at [1411, 166] on span "Distribute" at bounding box center [1418, 167] width 58 height 13
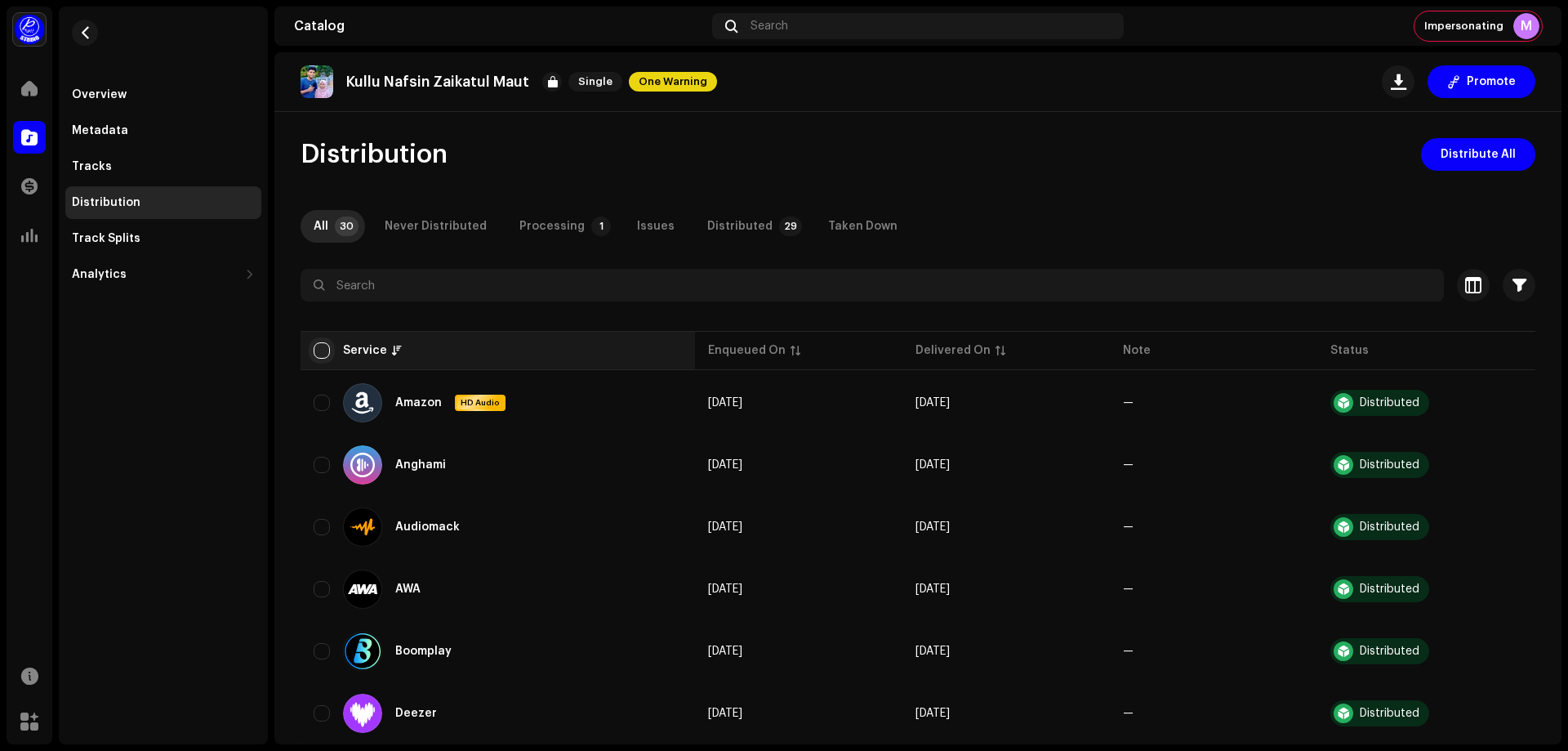
click at [317, 347] on input "checkbox" at bounding box center [321, 350] width 17 height 17
checkbox input "true"
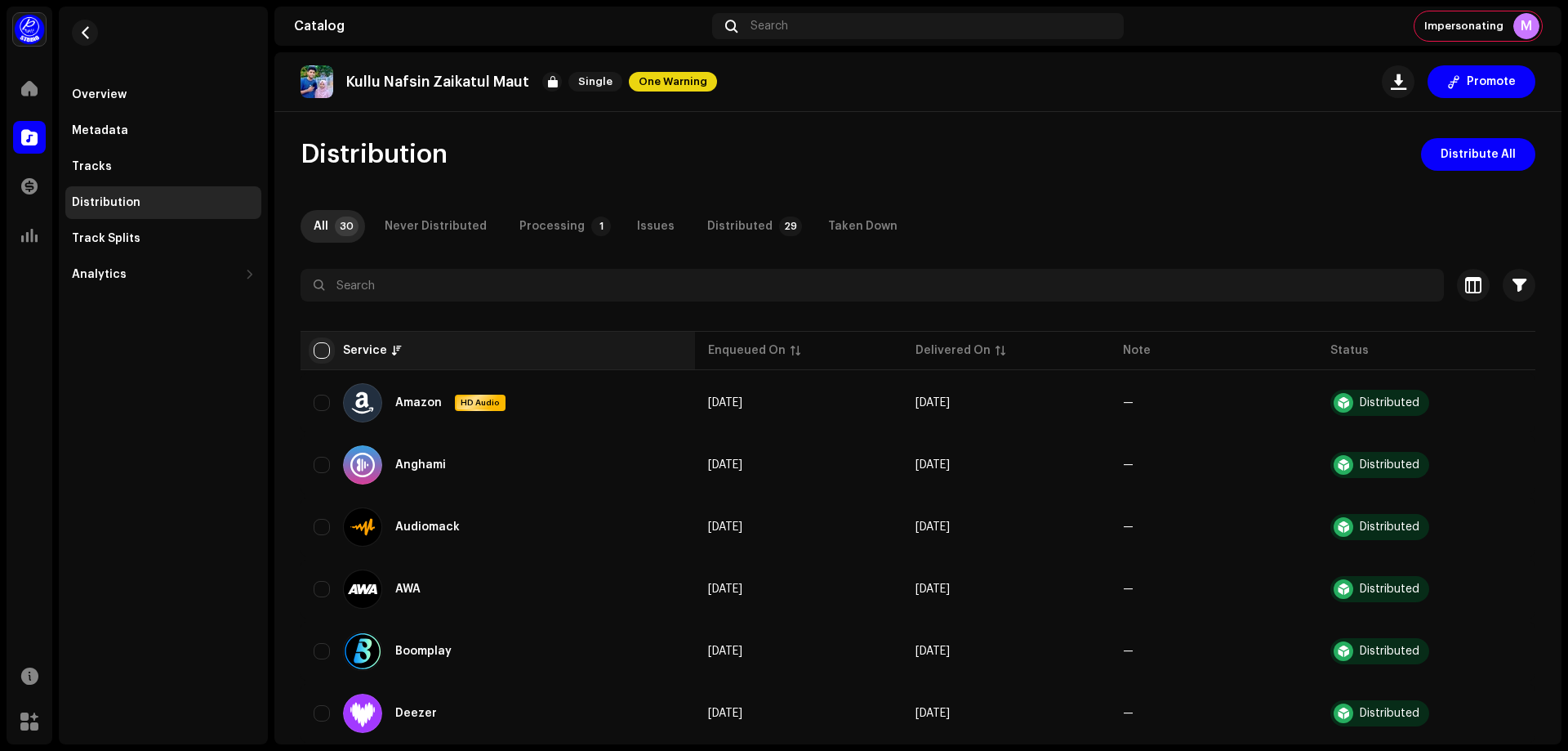
checkbox input "true"
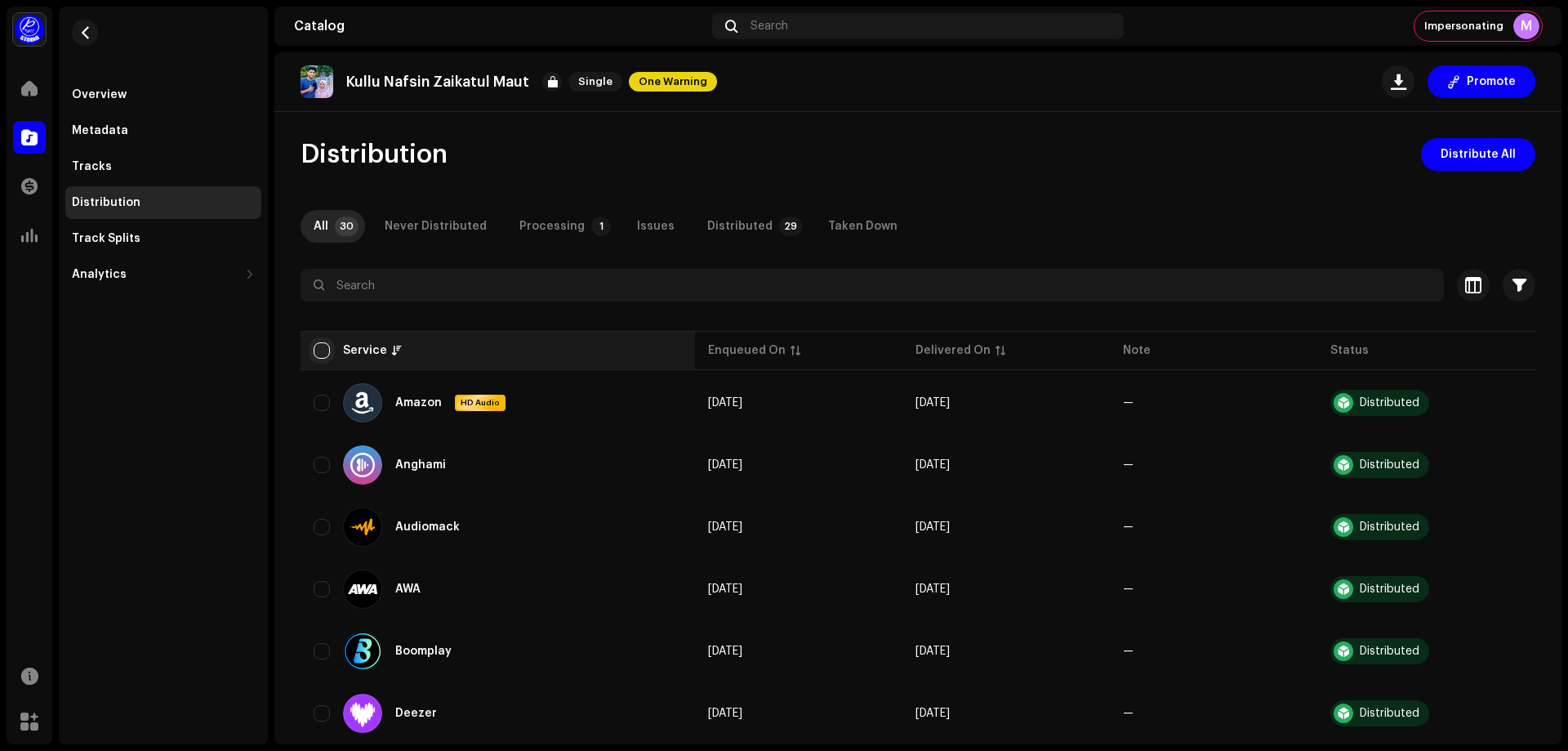
checkbox input "true"
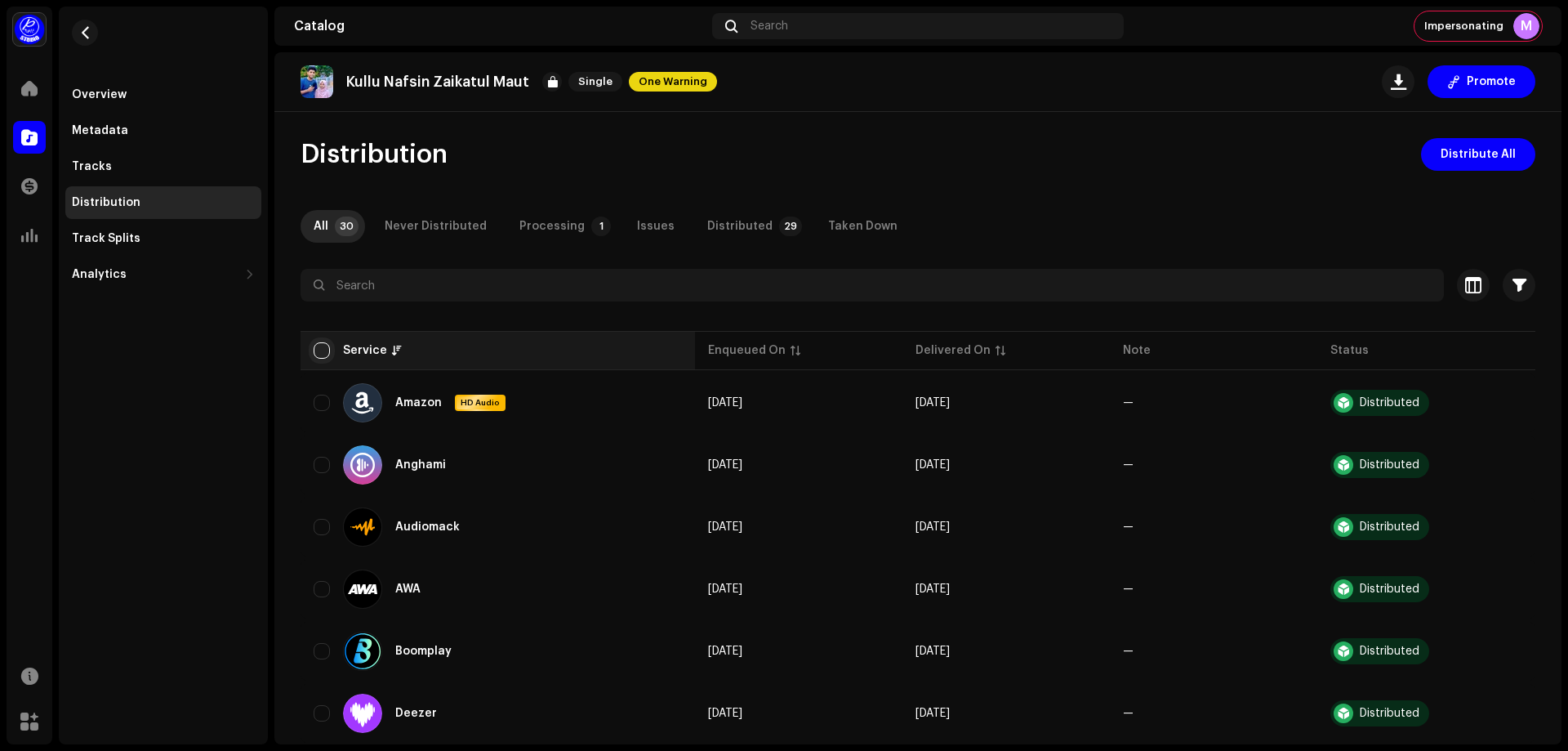
checkbox input "true"
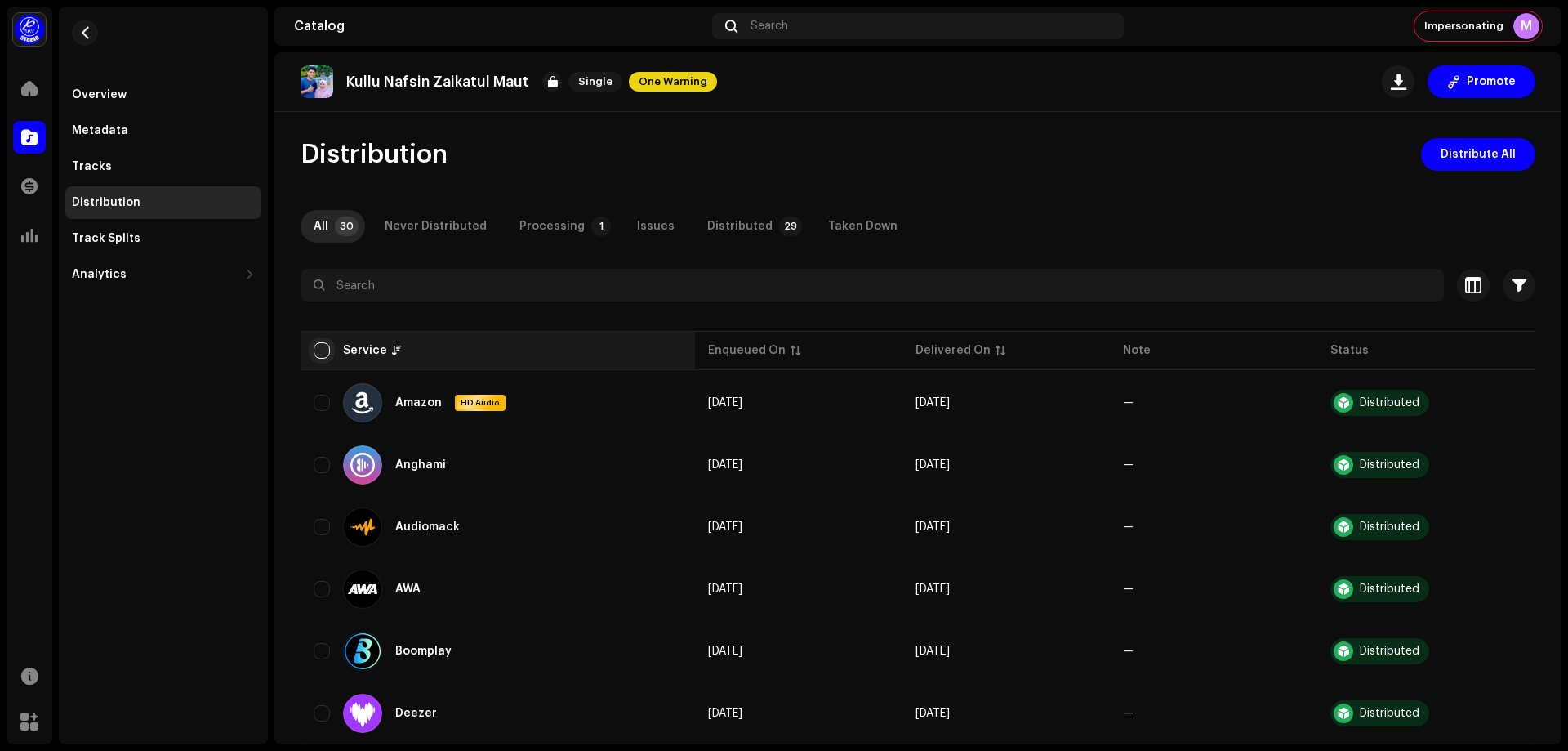
checkbox input "true"
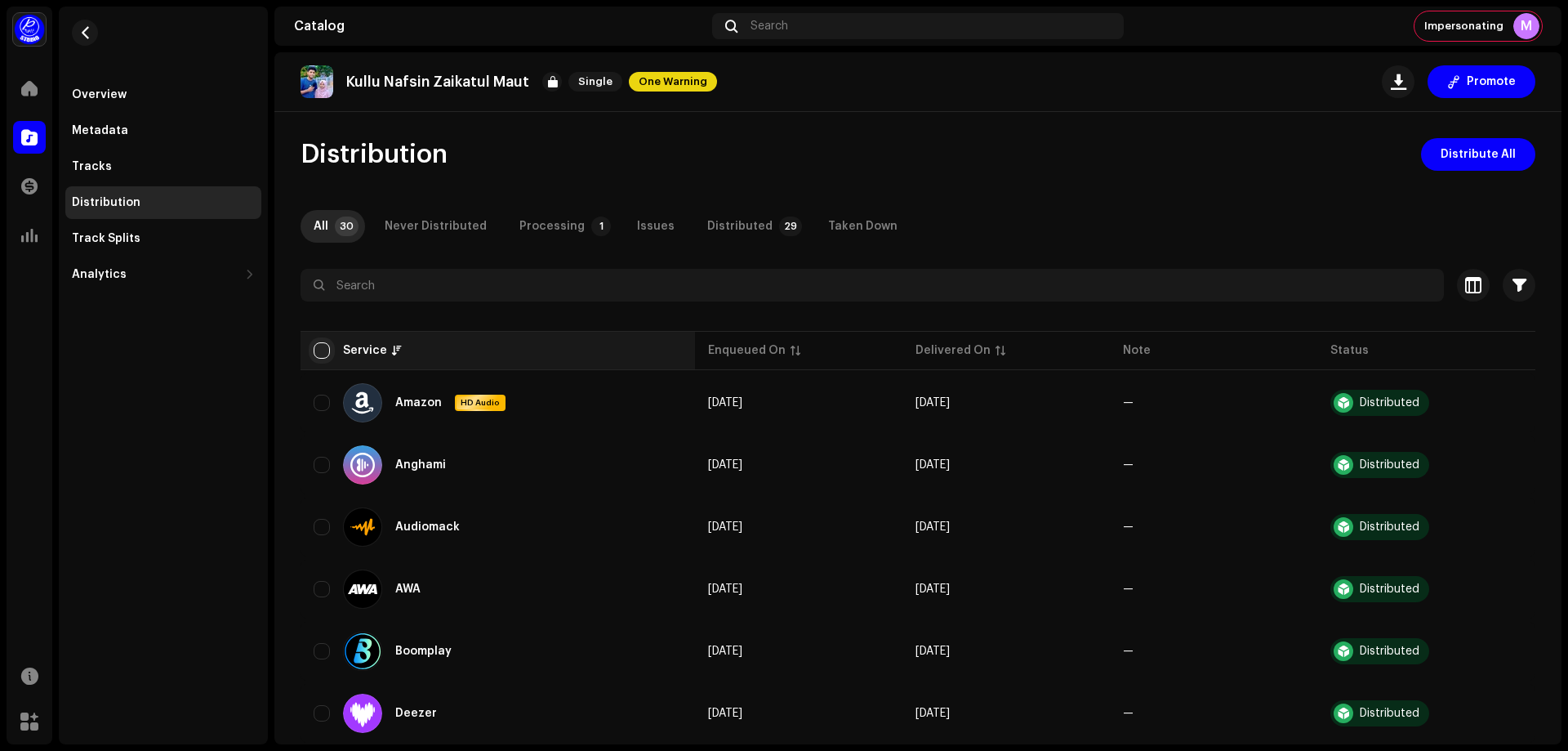
checkbox input "true"
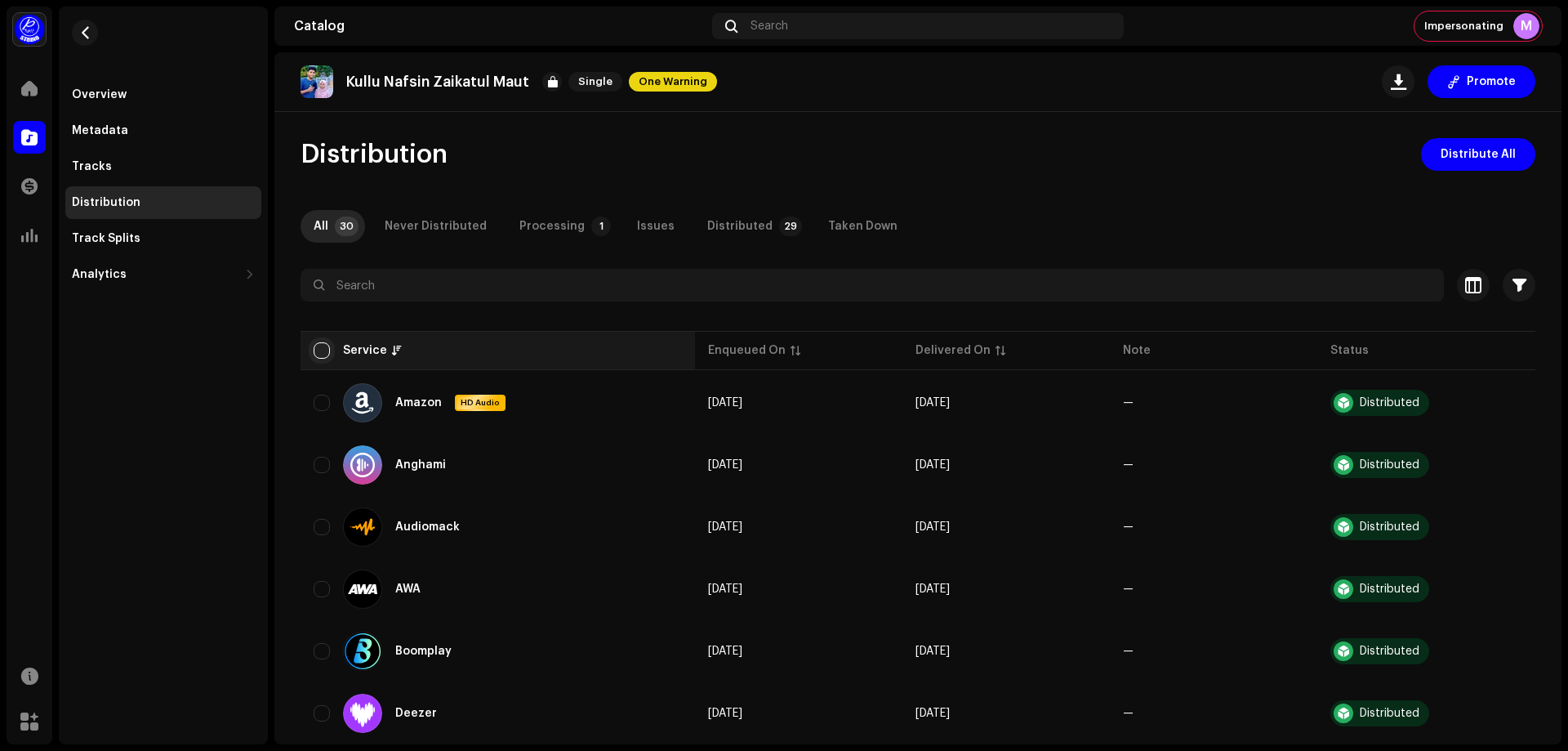
checkbox input "true"
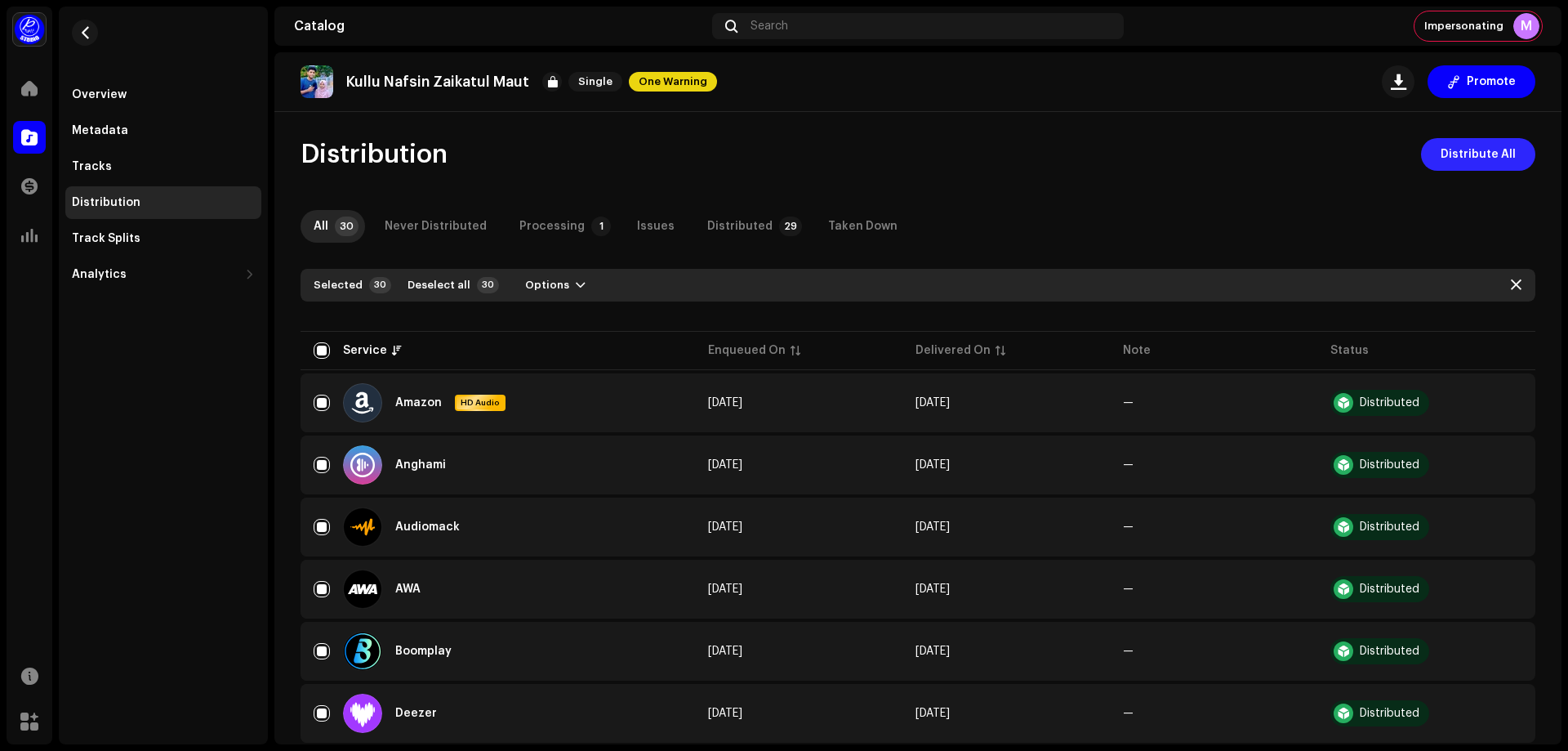
click at [1479, 158] on span "Distribute All" at bounding box center [1477, 155] width 75 height 33
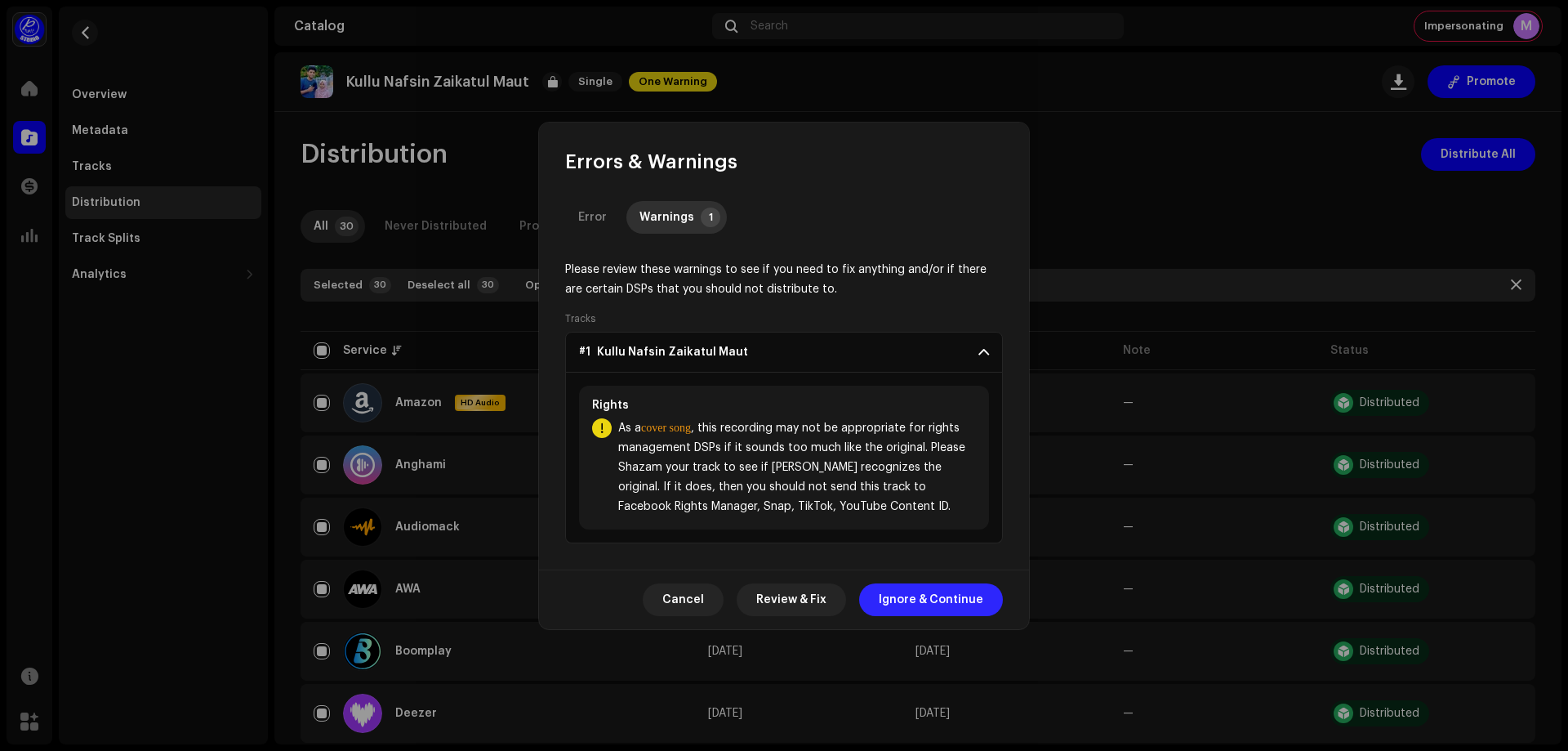
click at [928, 602] on span "Ignore & Continue" at bounding box center [930, 600] width 104 height 33
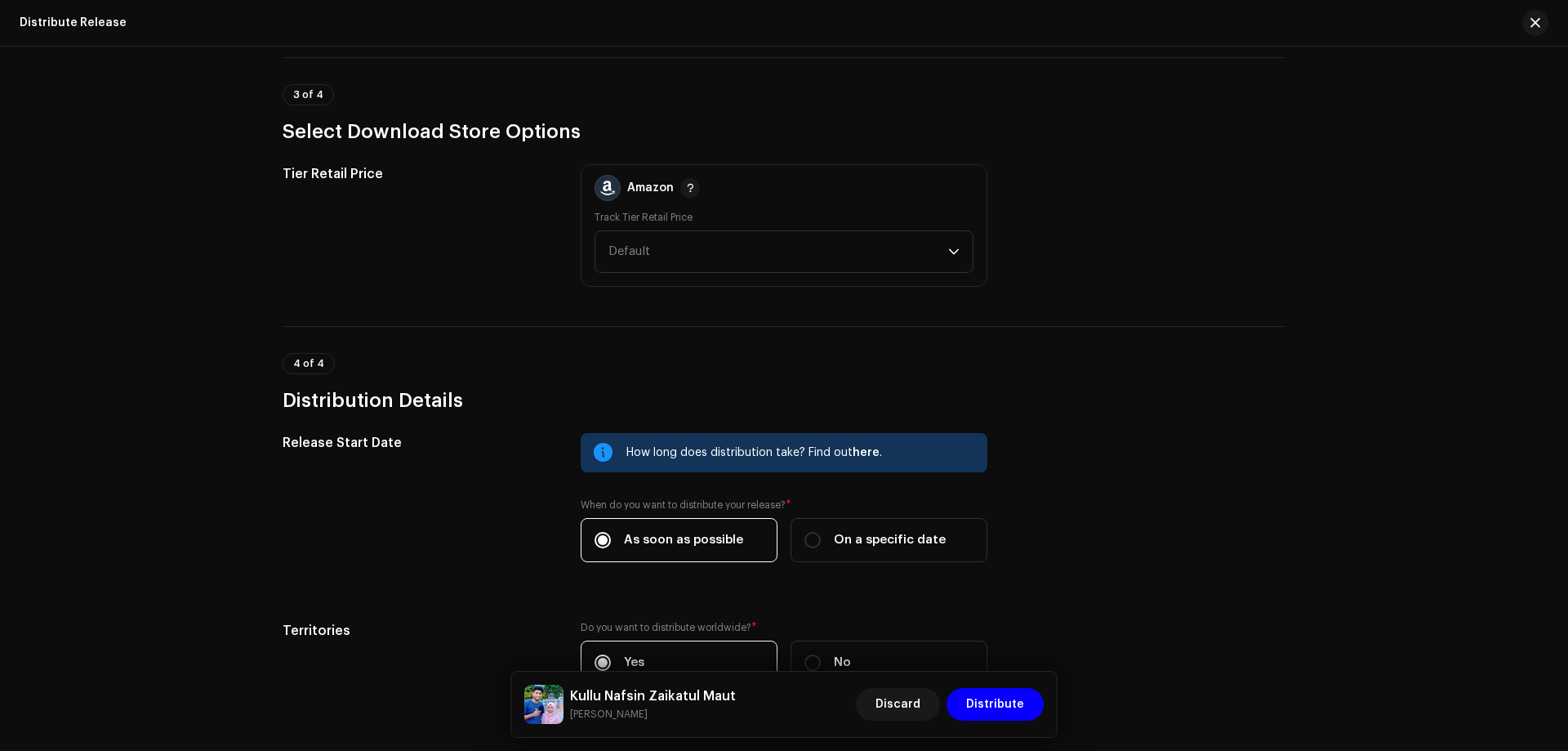
scroll to position [2181, 0]
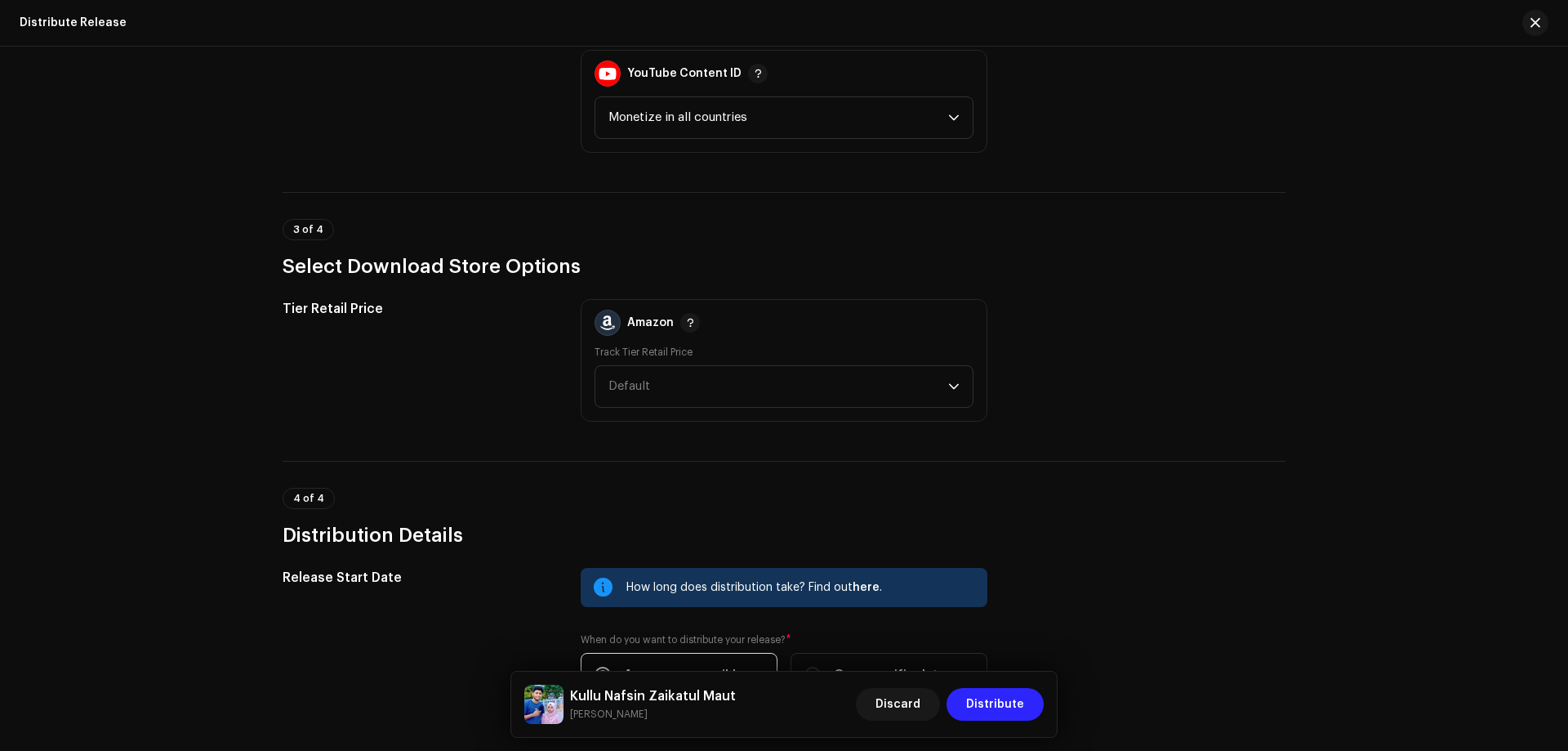
click at [998, 719] on span "Distribute" at bounding box center [995, 704] width 58 height 33
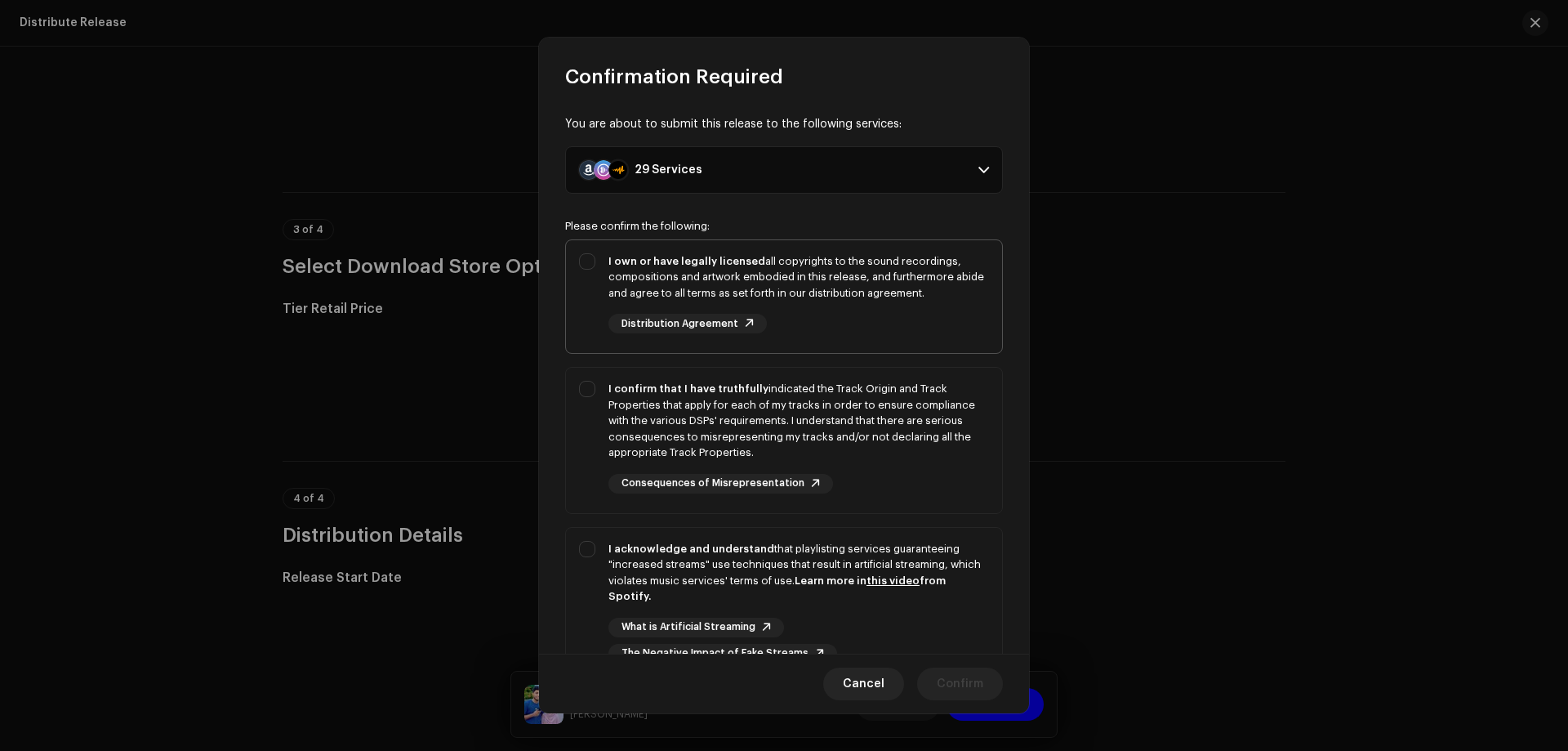
drag, startPoint x: 640, startPoint y: 397, endPoint x: 638, endPoint y: 322, distance: 75.0
click at [638, 393] on div "I confirm that I have truthfully indicated the Track Origin and Track Propertie…" at bounding box center [799, 421] width 381 height 80
checkbox input "true"
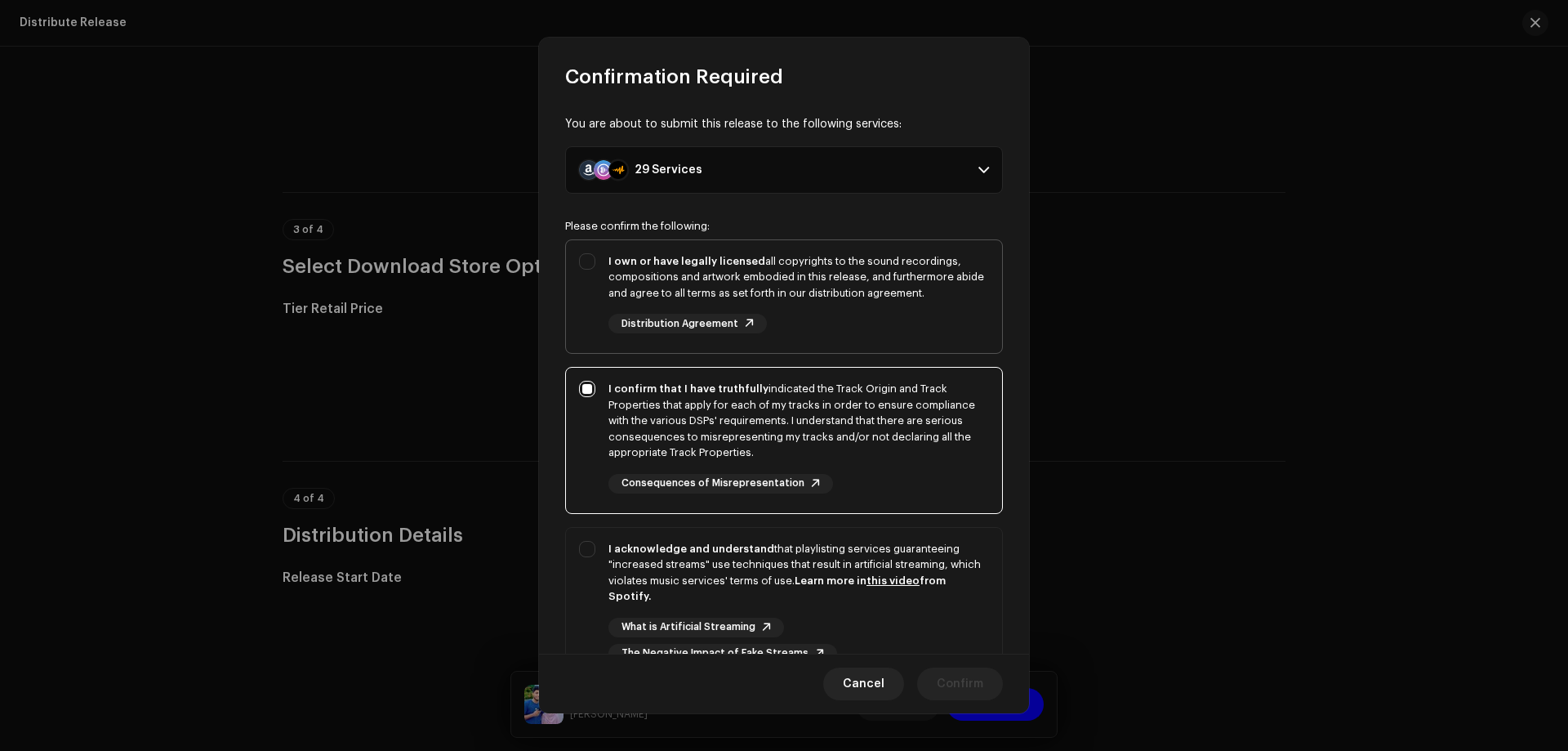
click at [640, 278] on div "I own or have legally licensed all copyrights to the sound recordings, composit…" at bounding box center [799, 277] width 381 height 48
checkbox input "true"
click at [649, 569] on div "I acknowledge and understand that playlisting services guaranteeing "increased …" at bounding box center [799, 572] width 381 height 63
checkbox input "true"
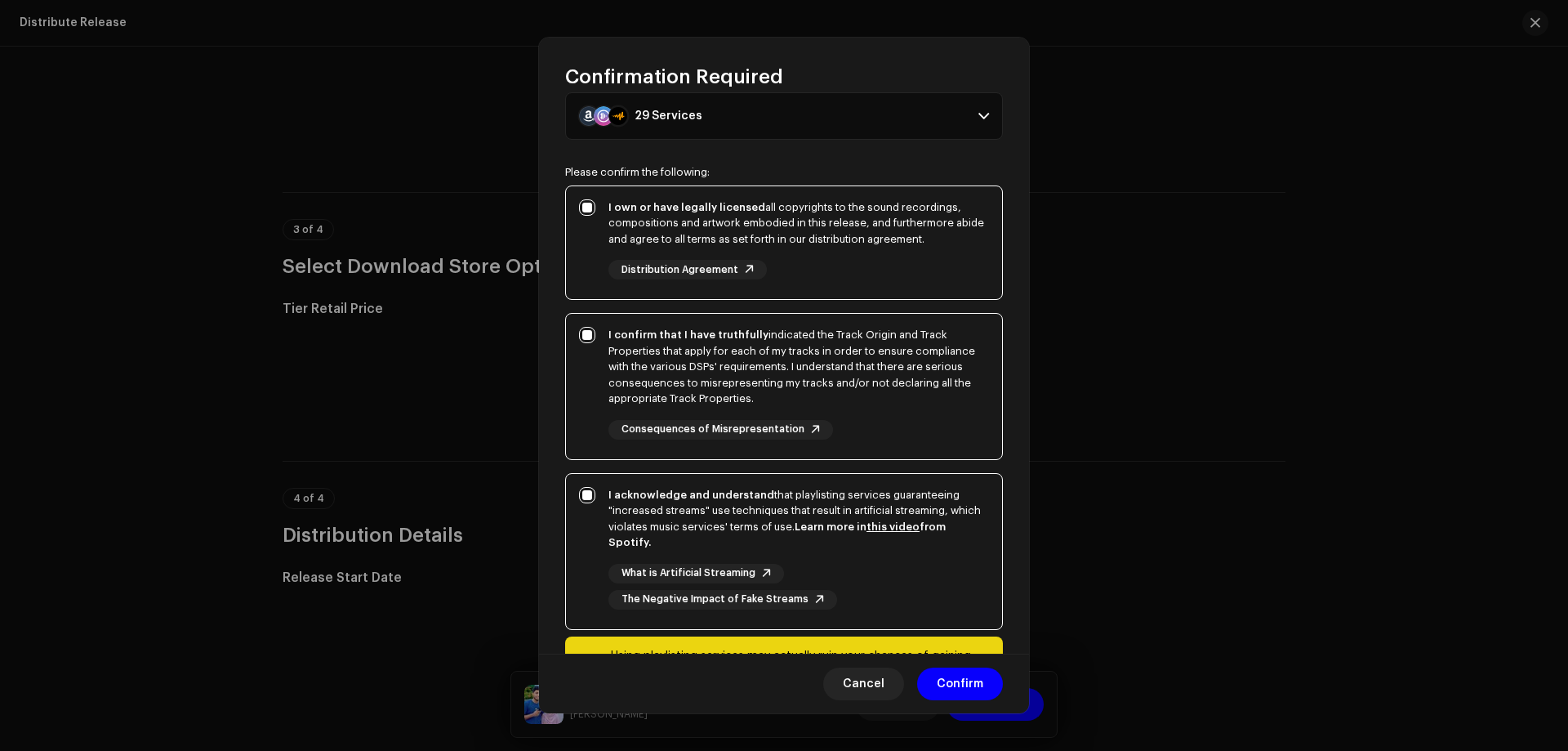
scroll to position [141, 0]
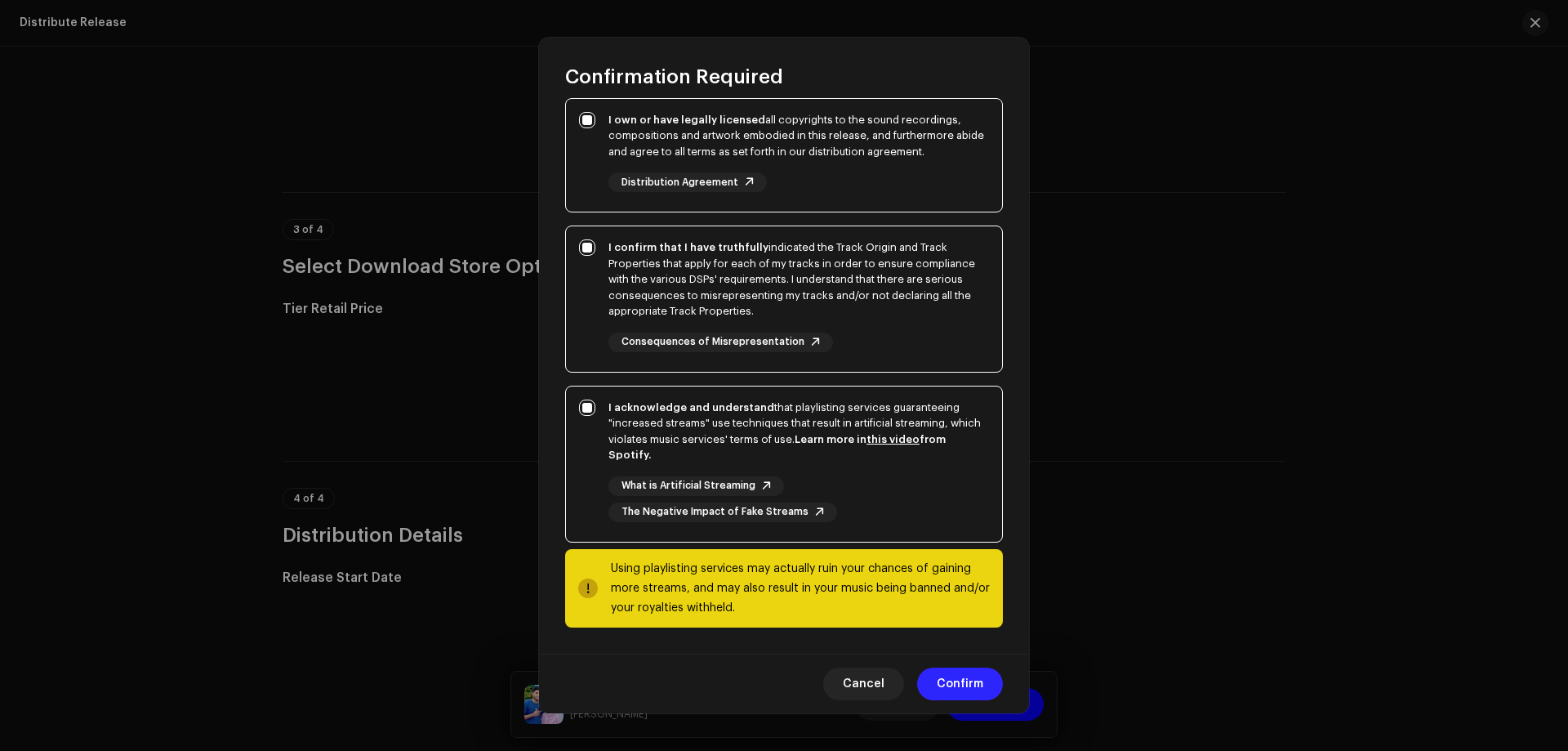
click at [955, 686] on span "Confirm" at bounding box center [960, 684] width 47 height 33
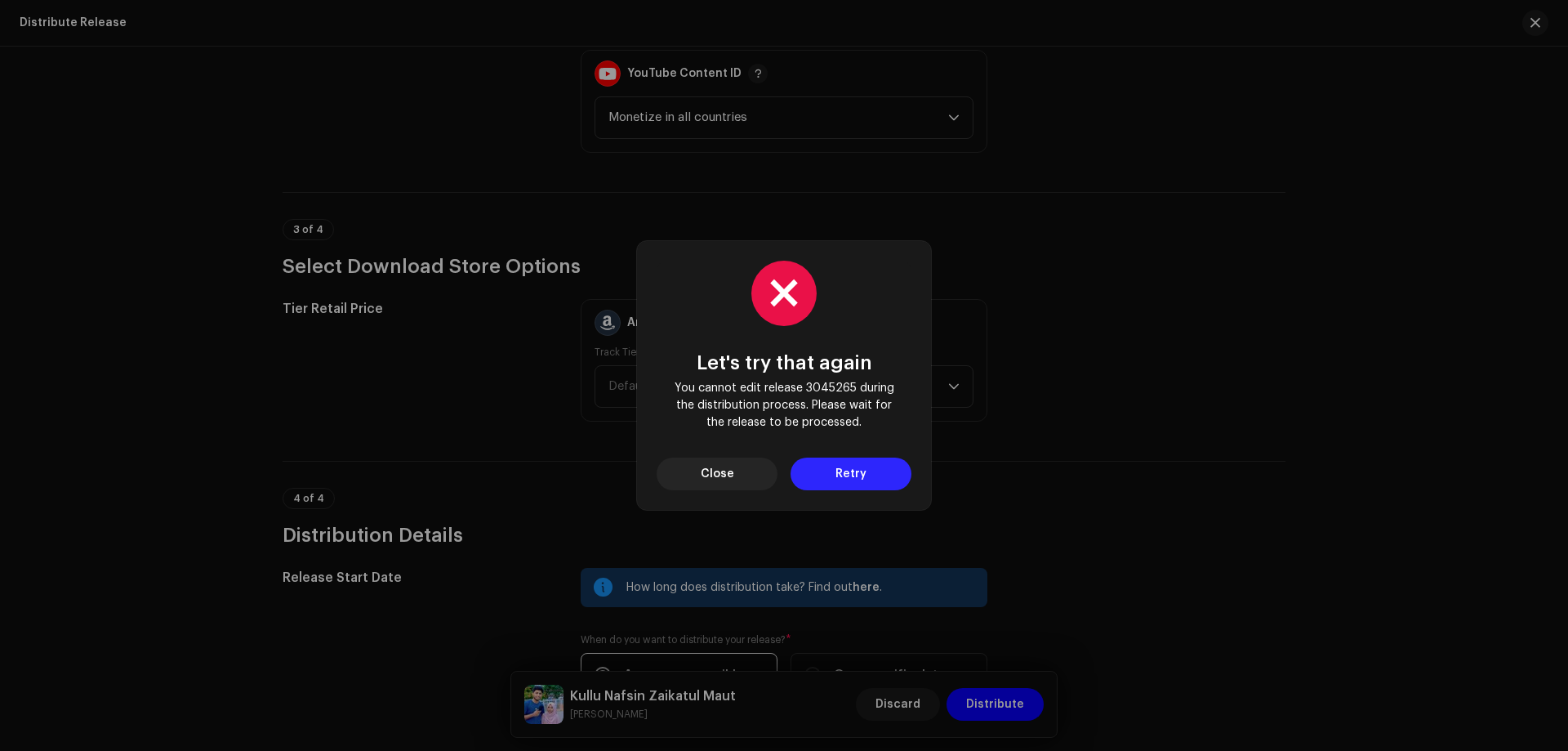
click at [846, 473] on span "Retry" at bounding box center [851, 474] width 31 height 33
click at [707, 478] on span "Close" at bounding box center [717, 474] width 33 height 33
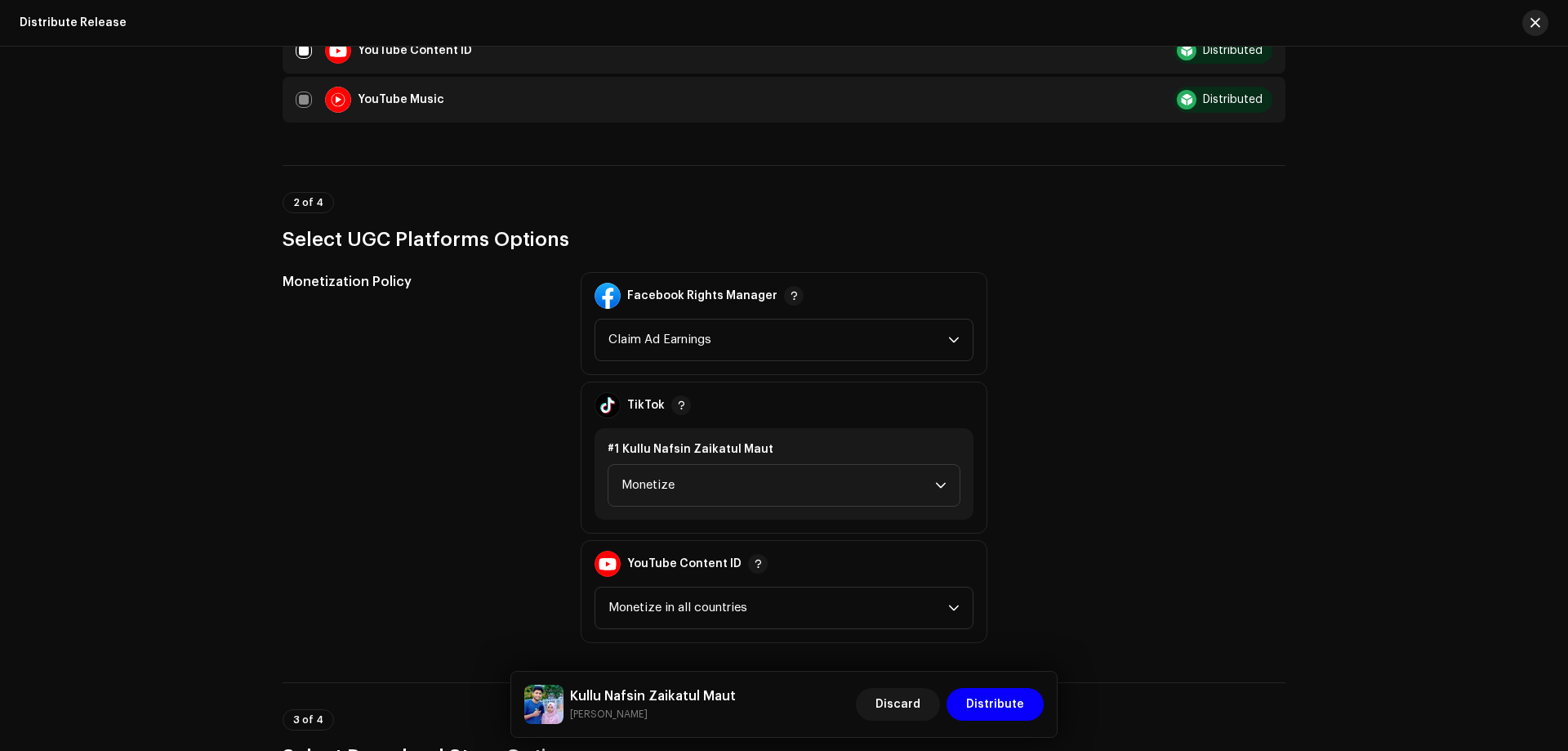
scroll to position [1119, 0]
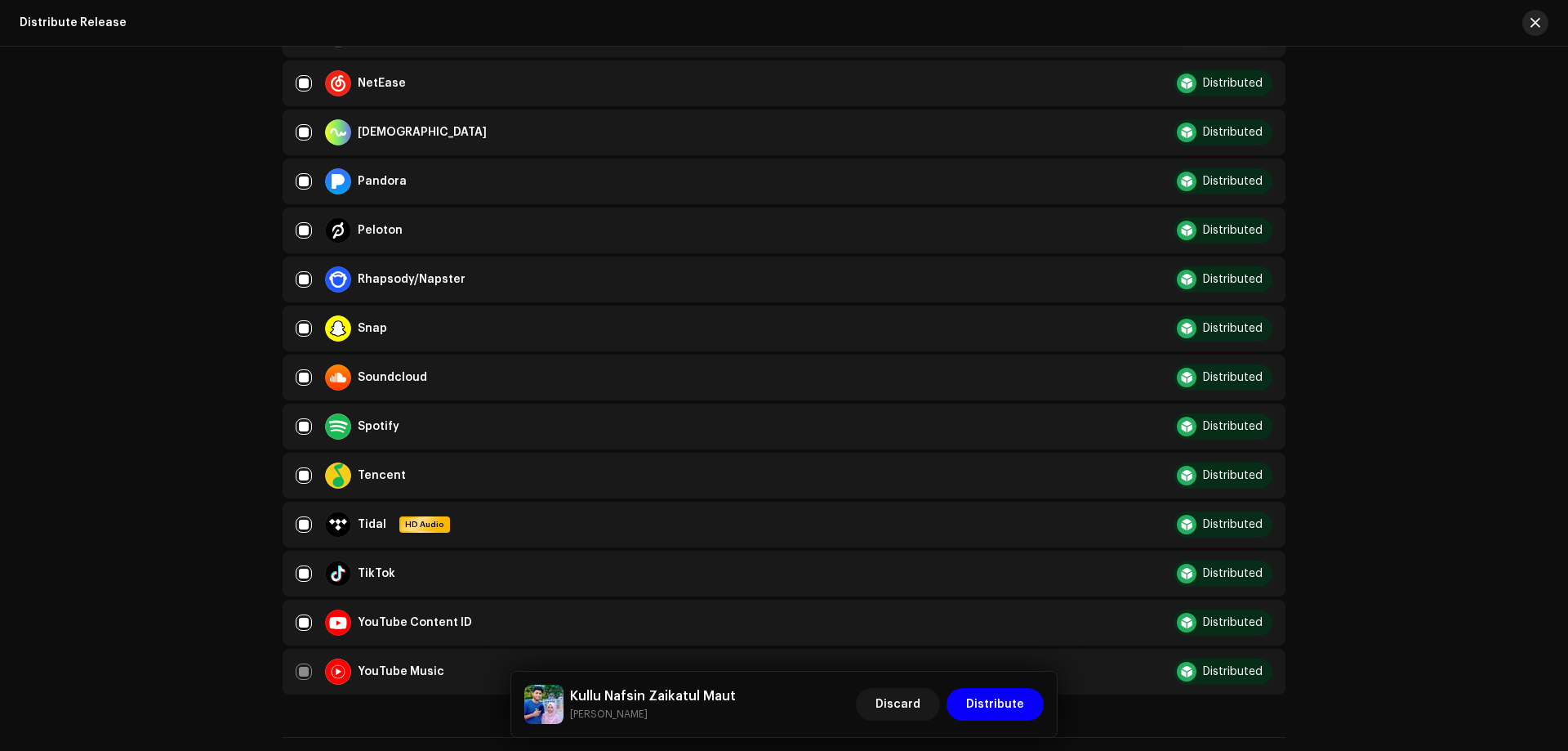
click at [1527, 20] on button "button" at bounding box center [1535, 22] width 26 height 26
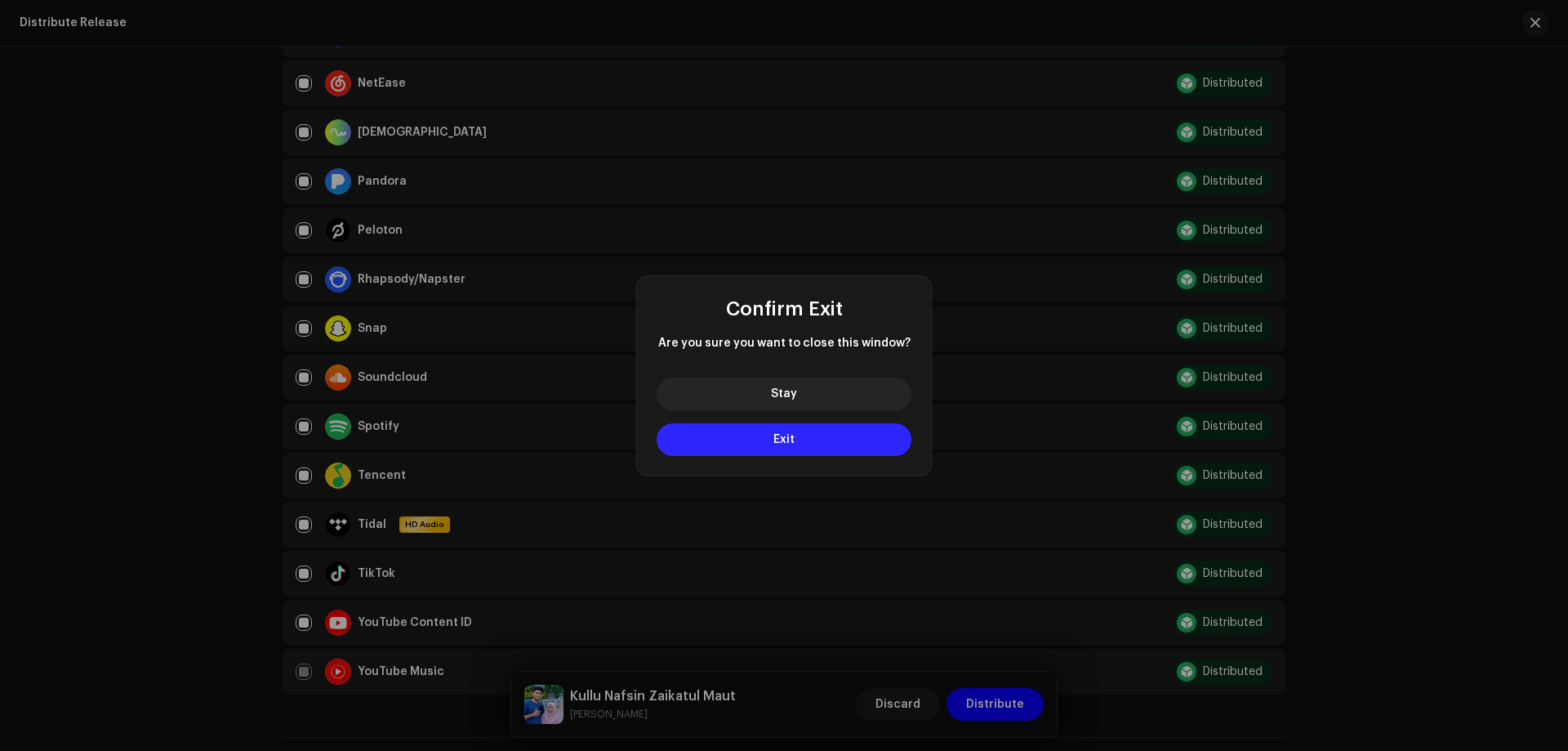
click at [779, 445] on button "Exit" at bounding box center [784, 439] width 255 height 33
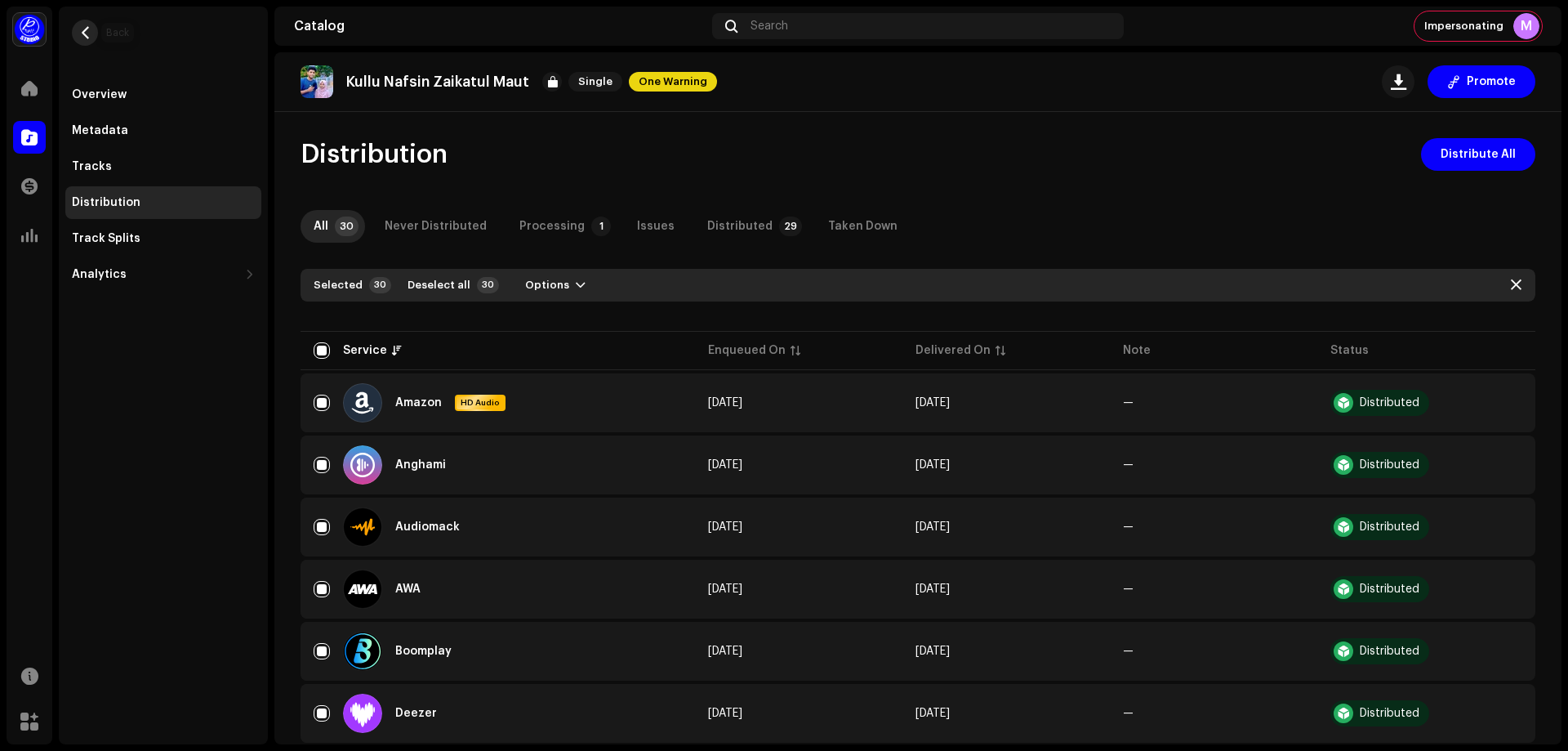
click at [87, 28] on span "button" at bounding box center [85, 32] width 13 height 13
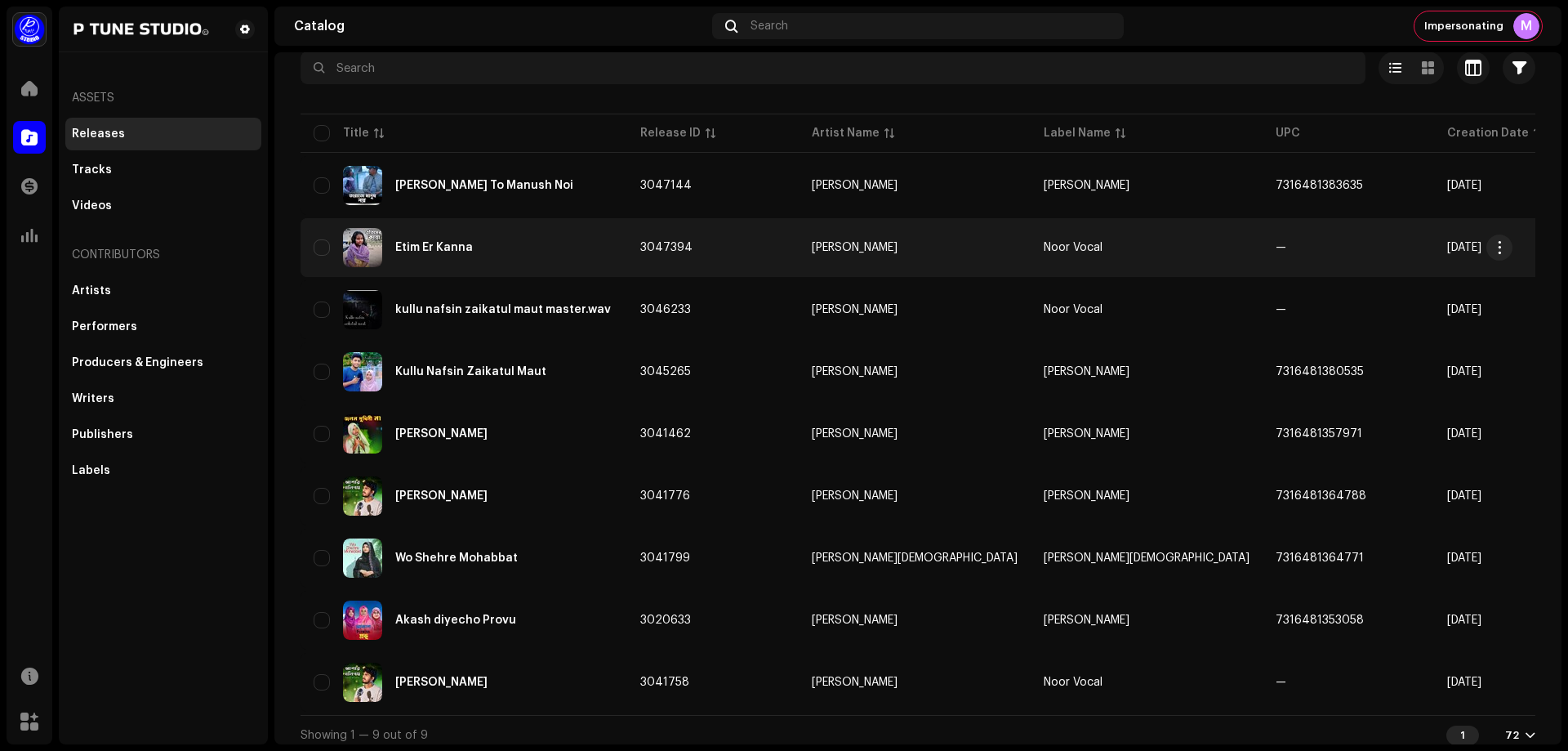
scroll to position [115, 0]
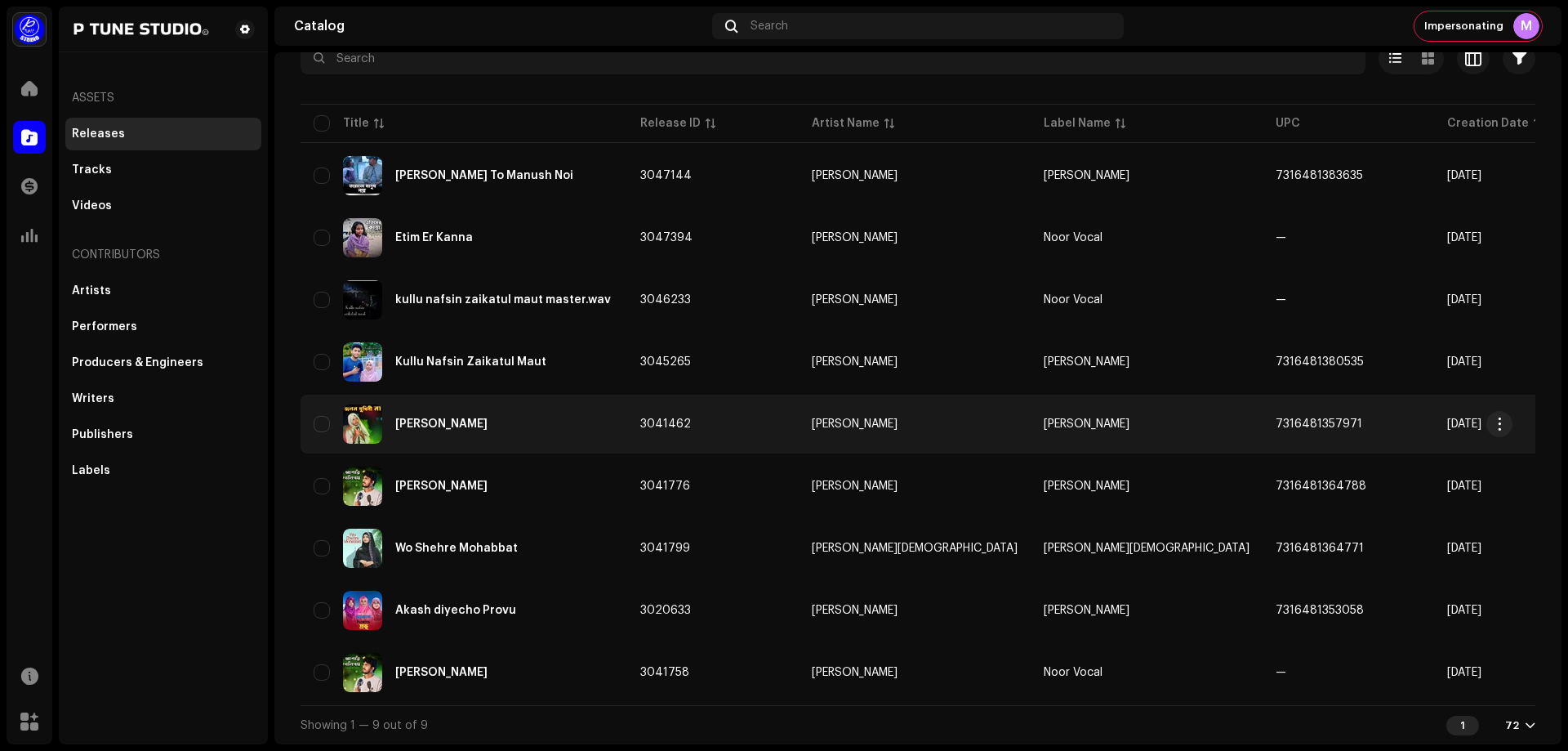
click at [515, 414] on div "[PERSON_NAME]" at bounding box center [464, 424] width 301 height 39
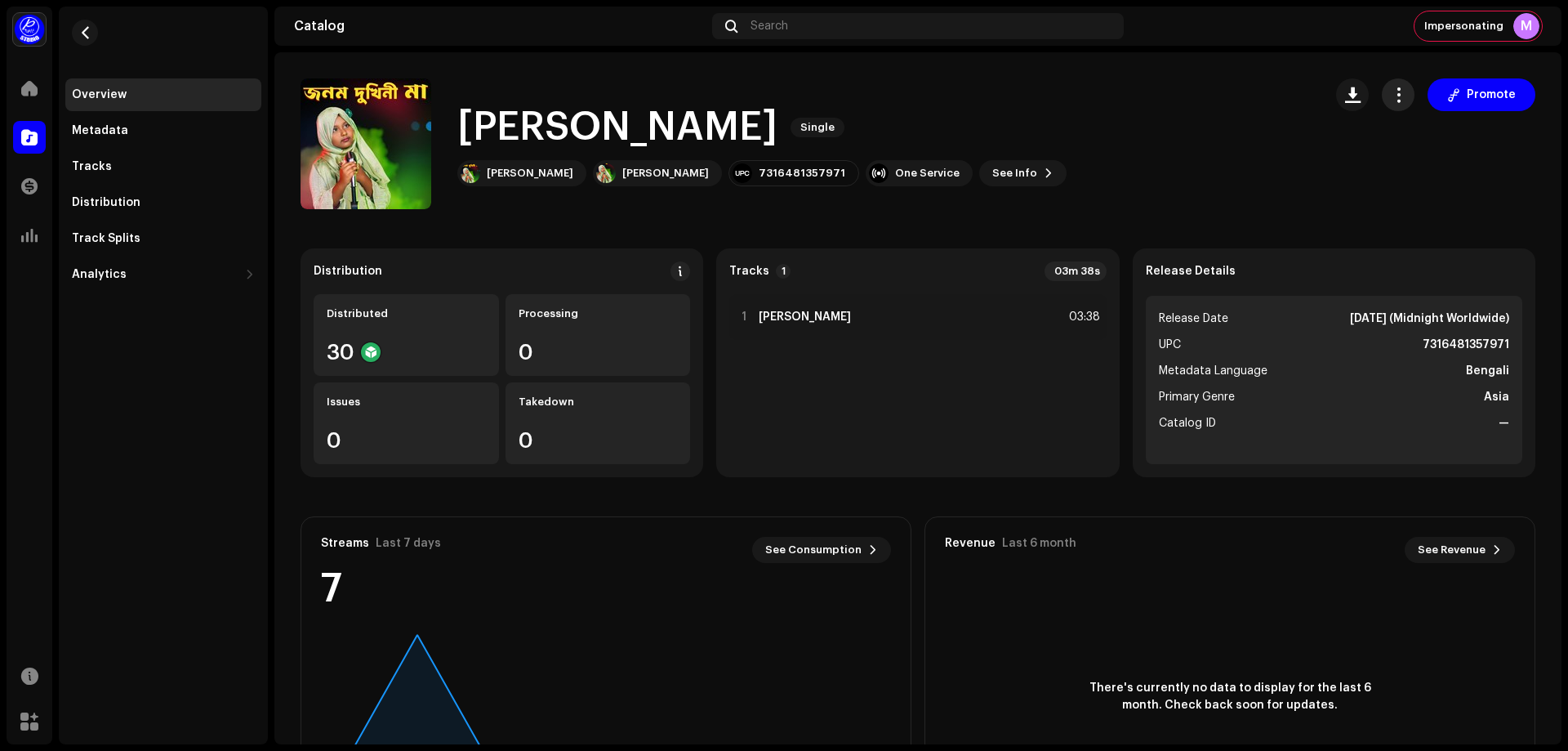
click at [1391, 94] on span "button" at bounding box center [1399, 94] width 16 height 13
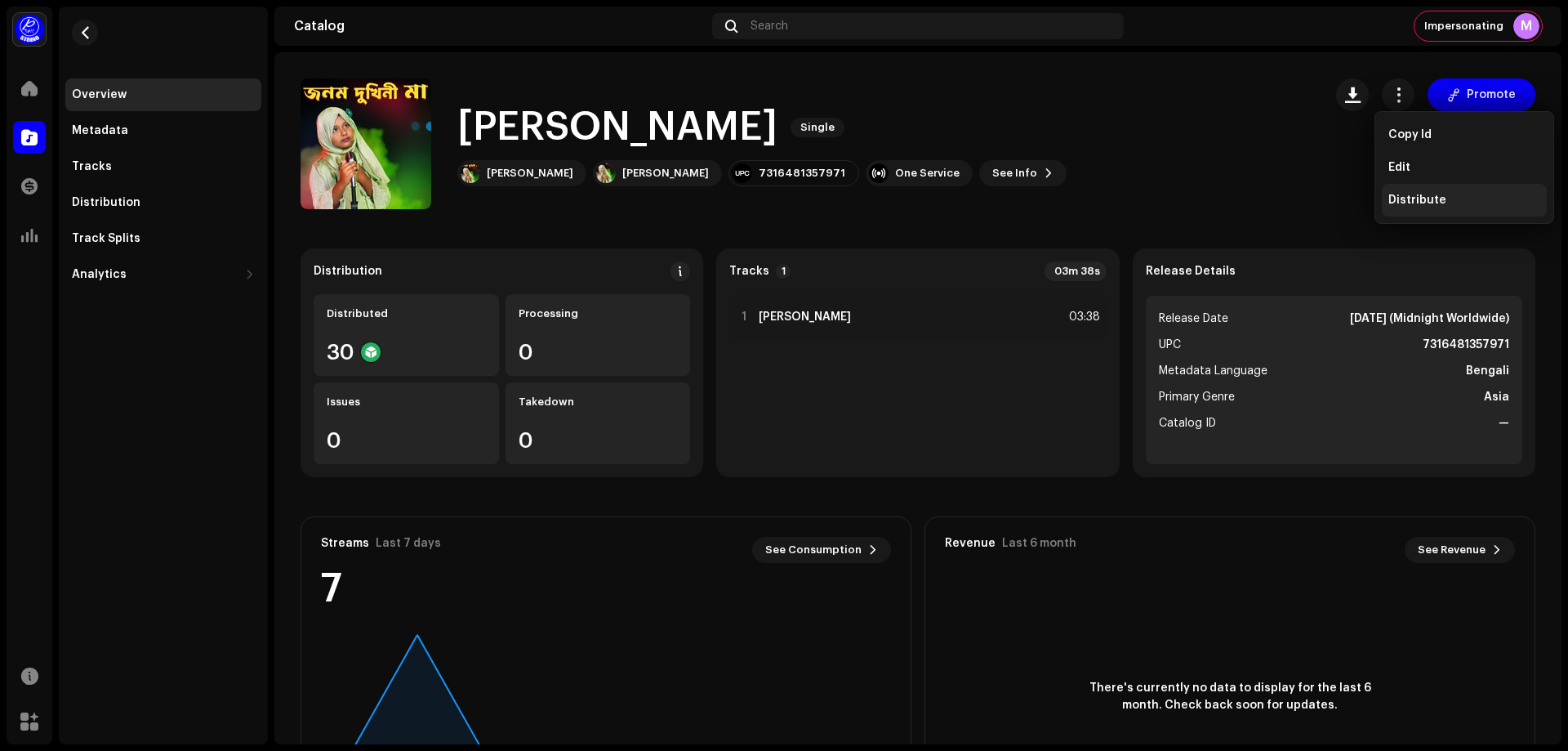
click at [1420, 193] on div "Distribute" at bounding box center [1464, 201] width 165 height 33
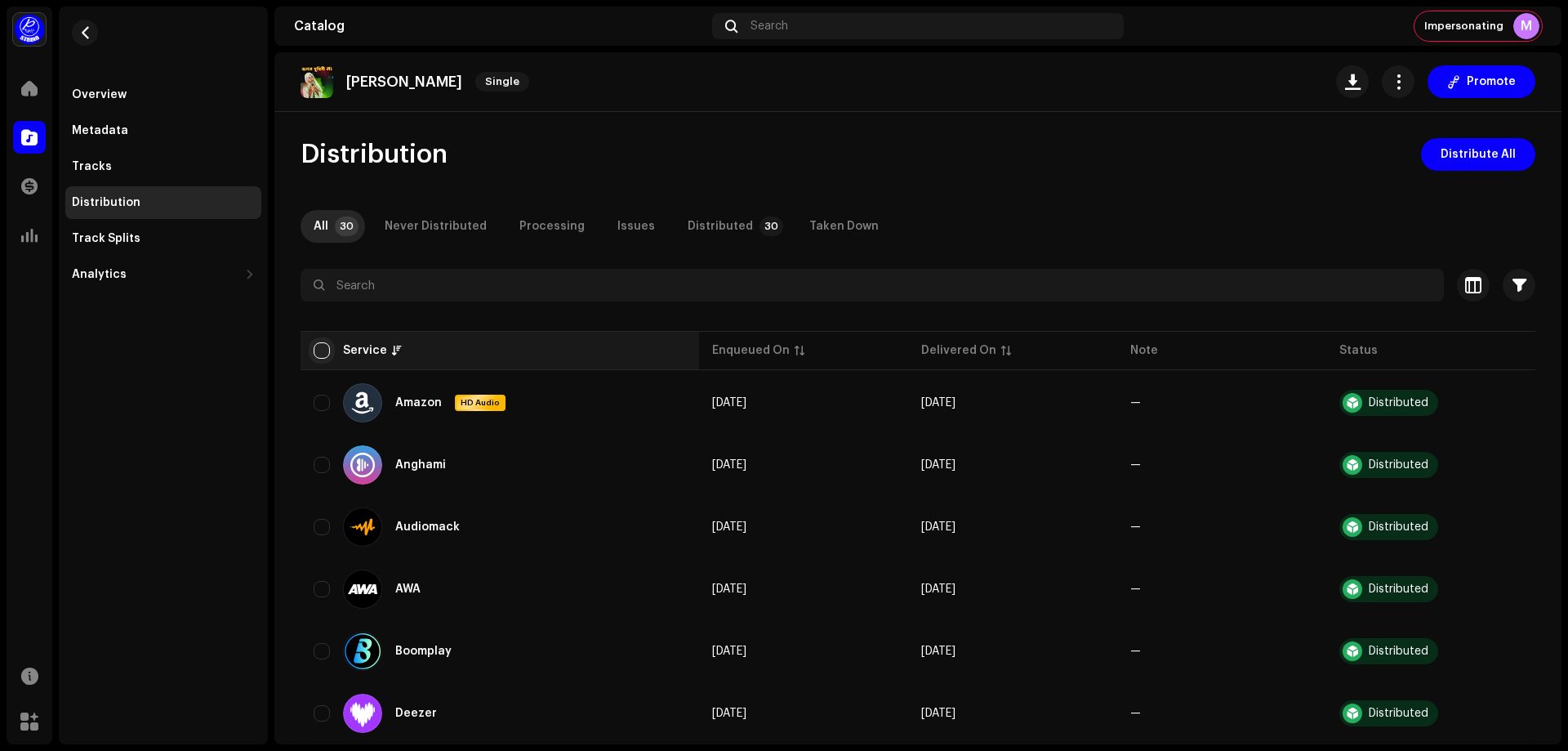
click at [323, 357] on input "checkbox" at bounding box center [321, 350] width 17 height 17
checkbox input "true"
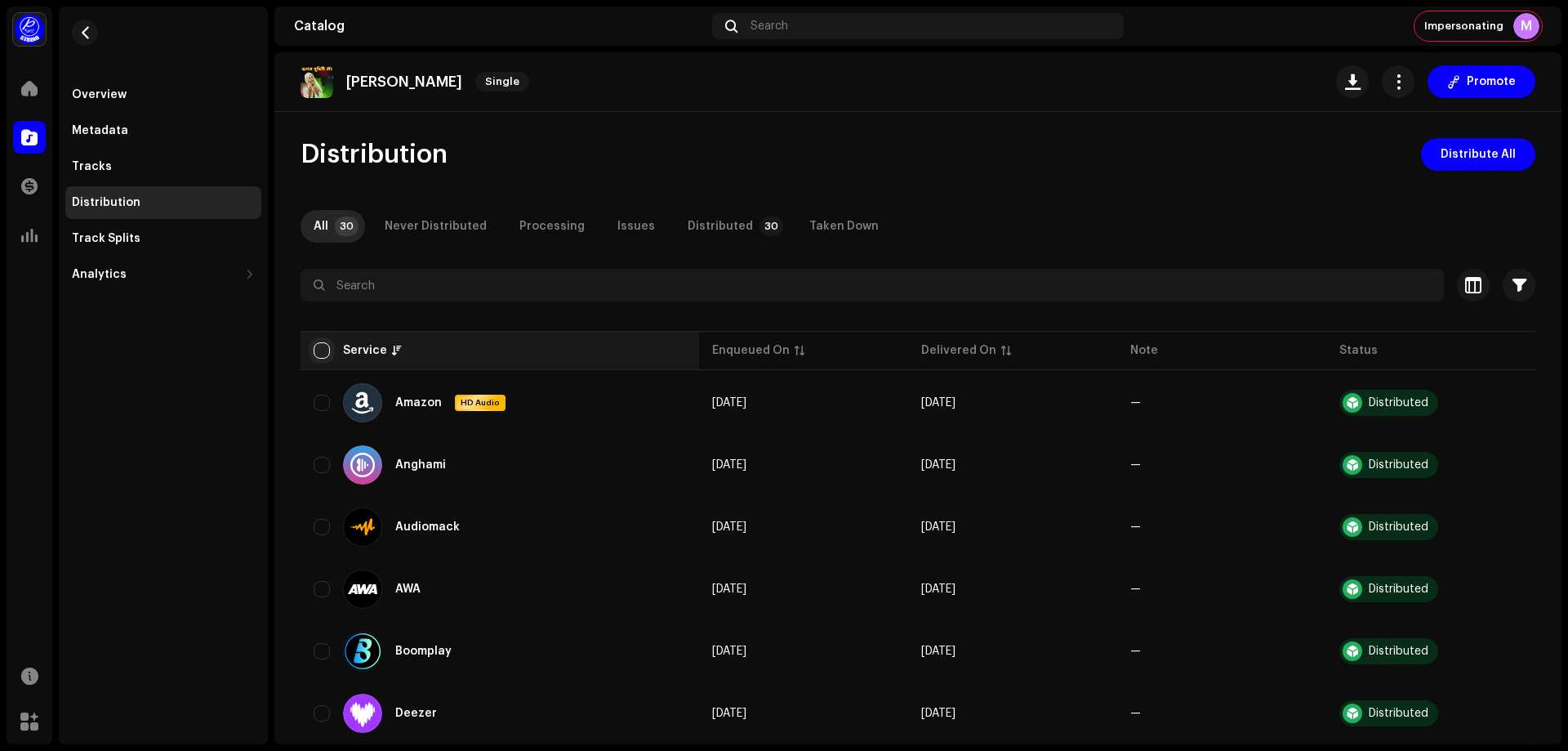
checkbox input "true"
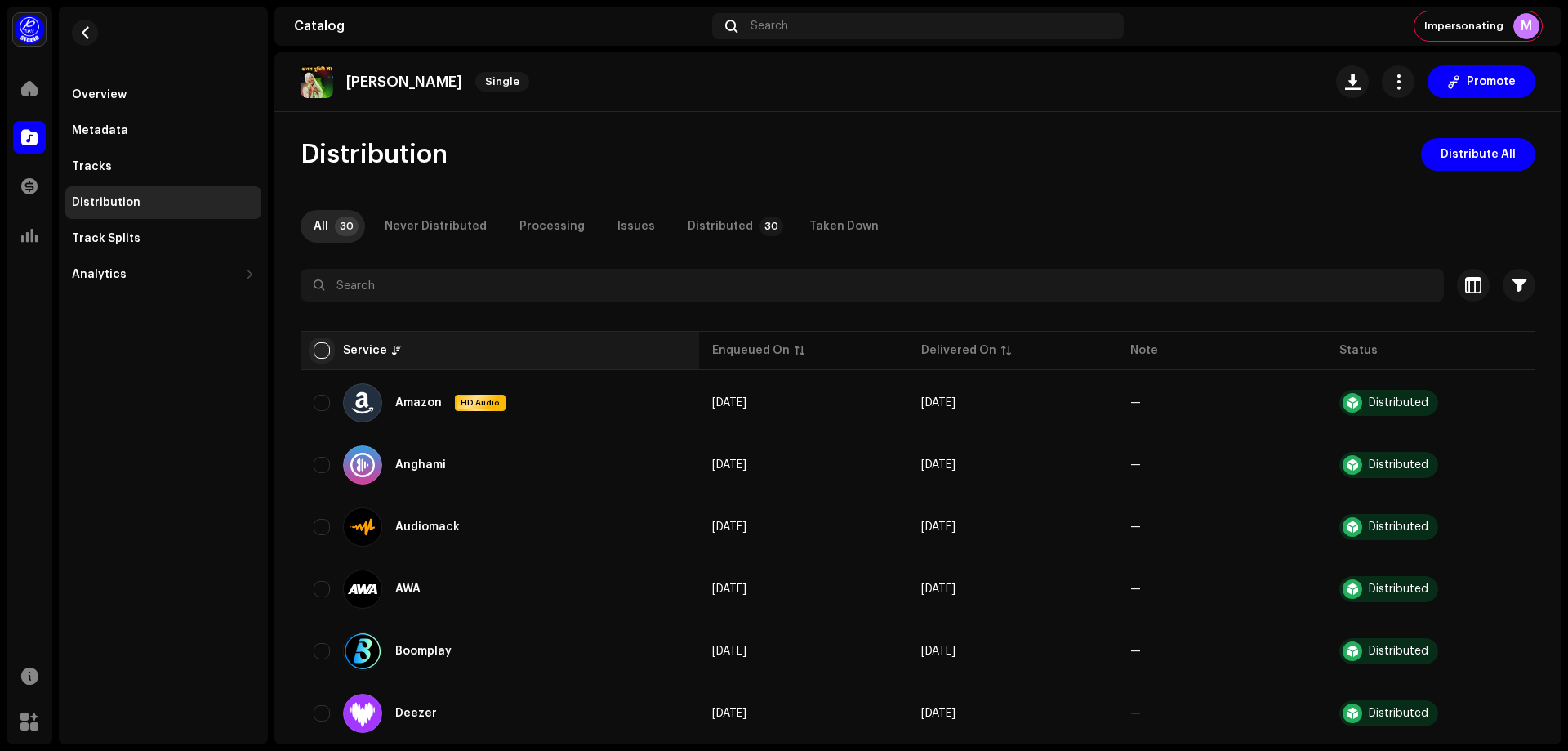
checkbox input "true"
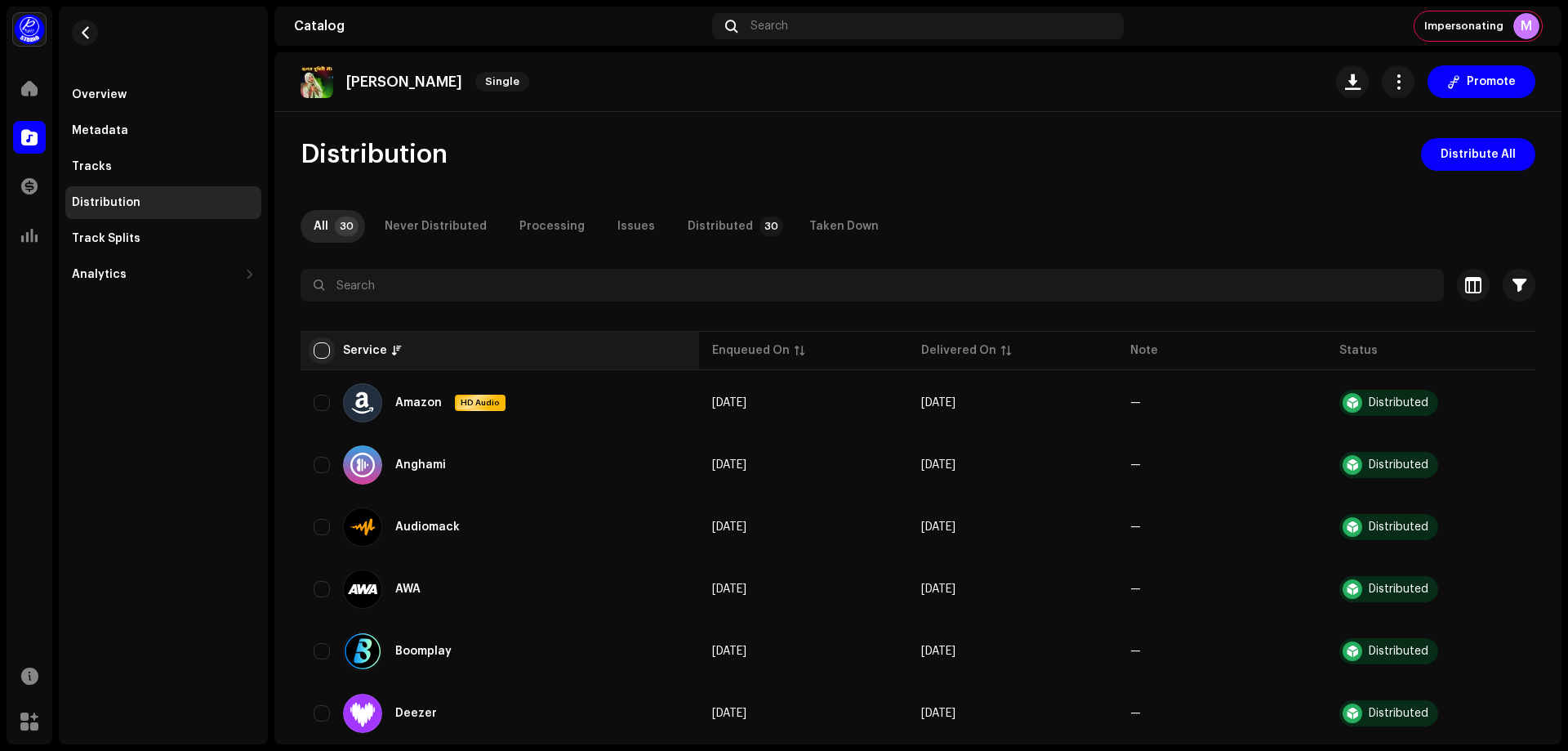
checkbox input "true"
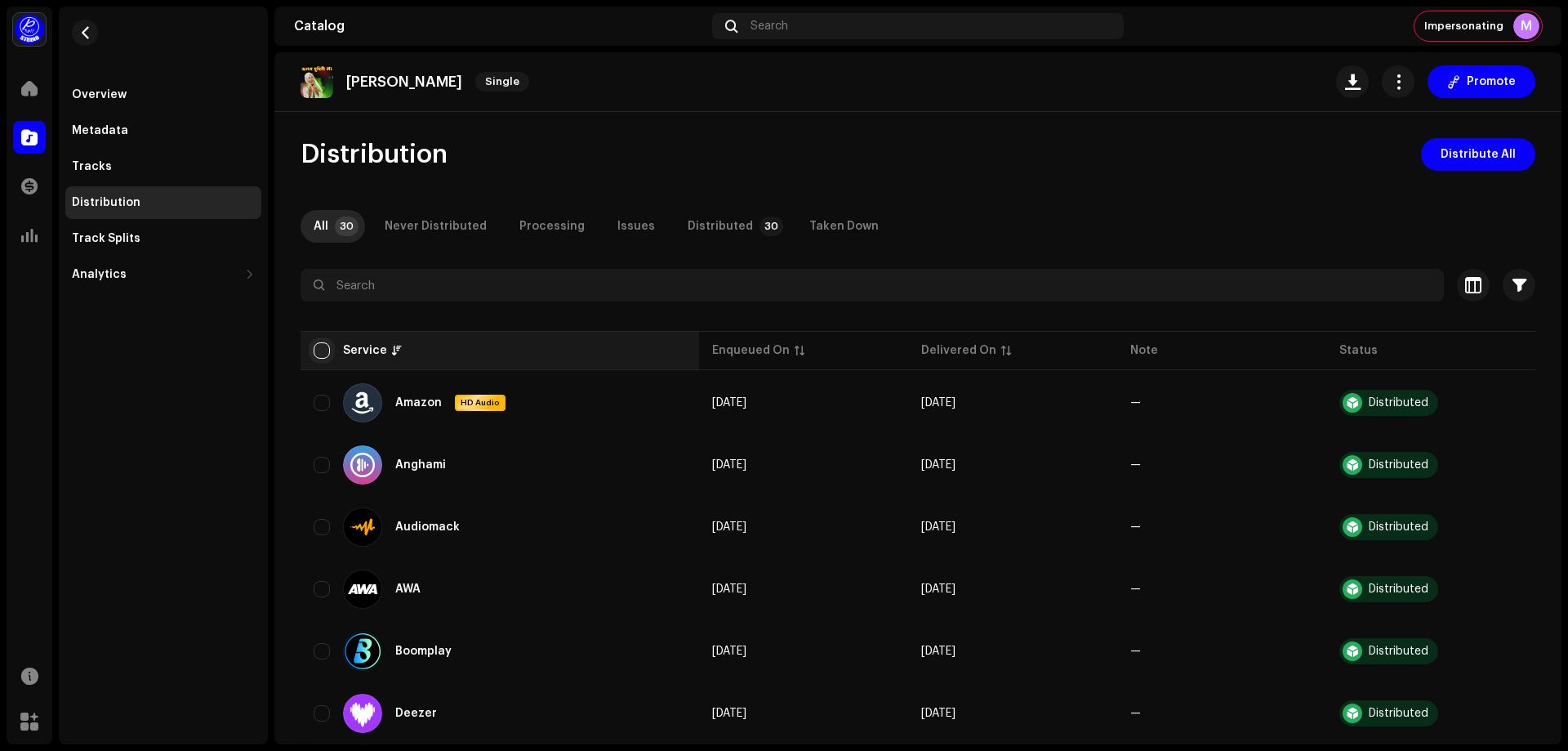
checkbox input "true"
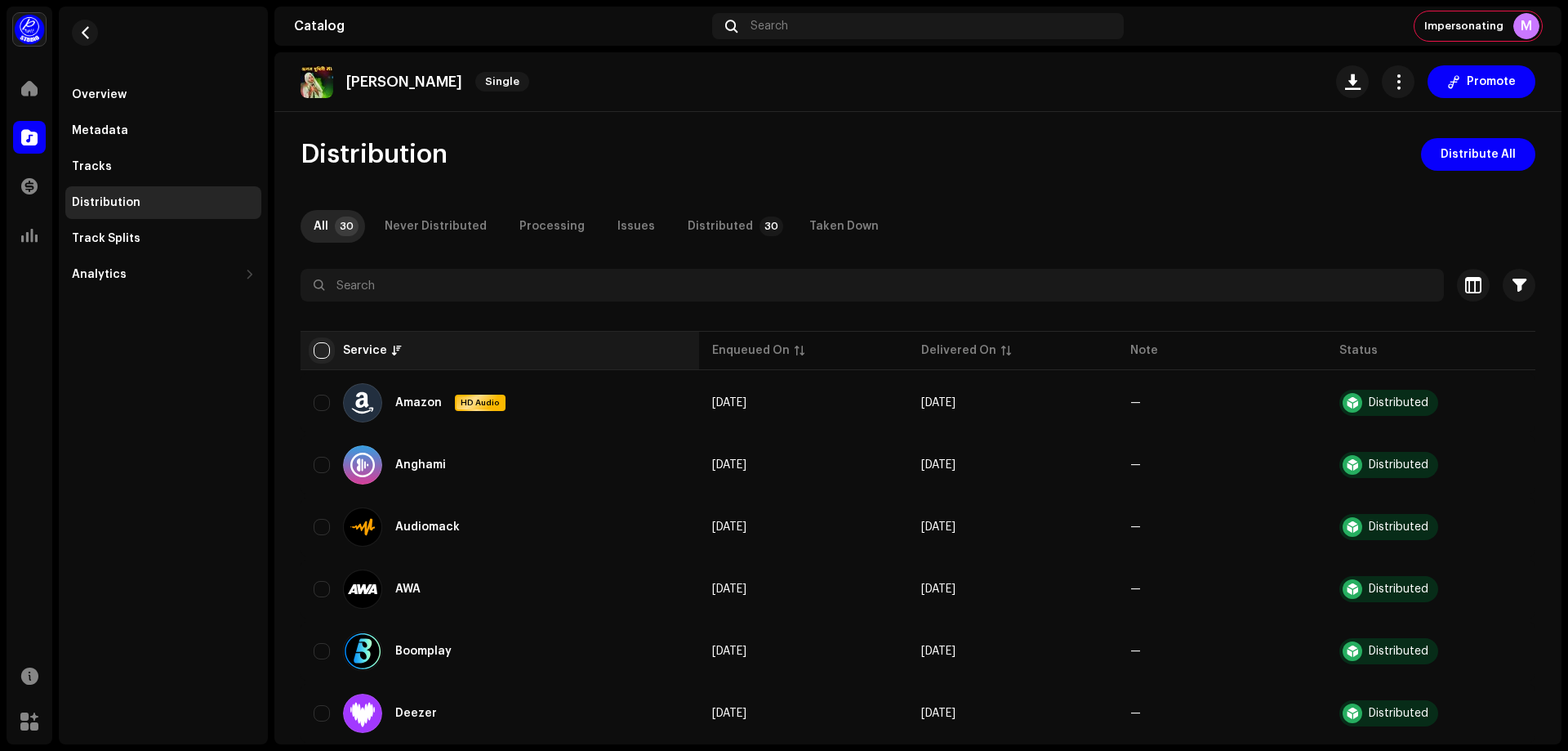
checkbox input "true"
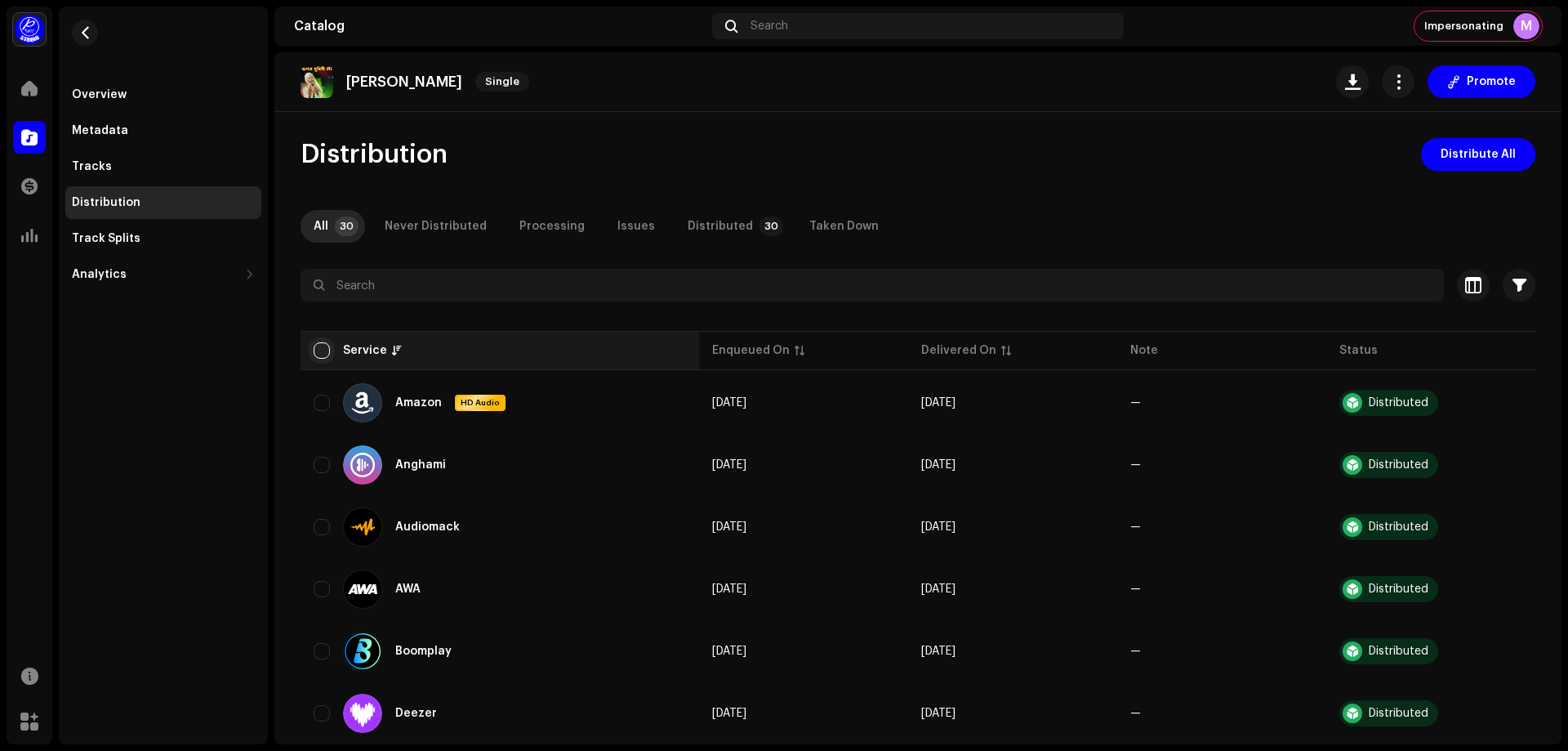
checkbox input "true"
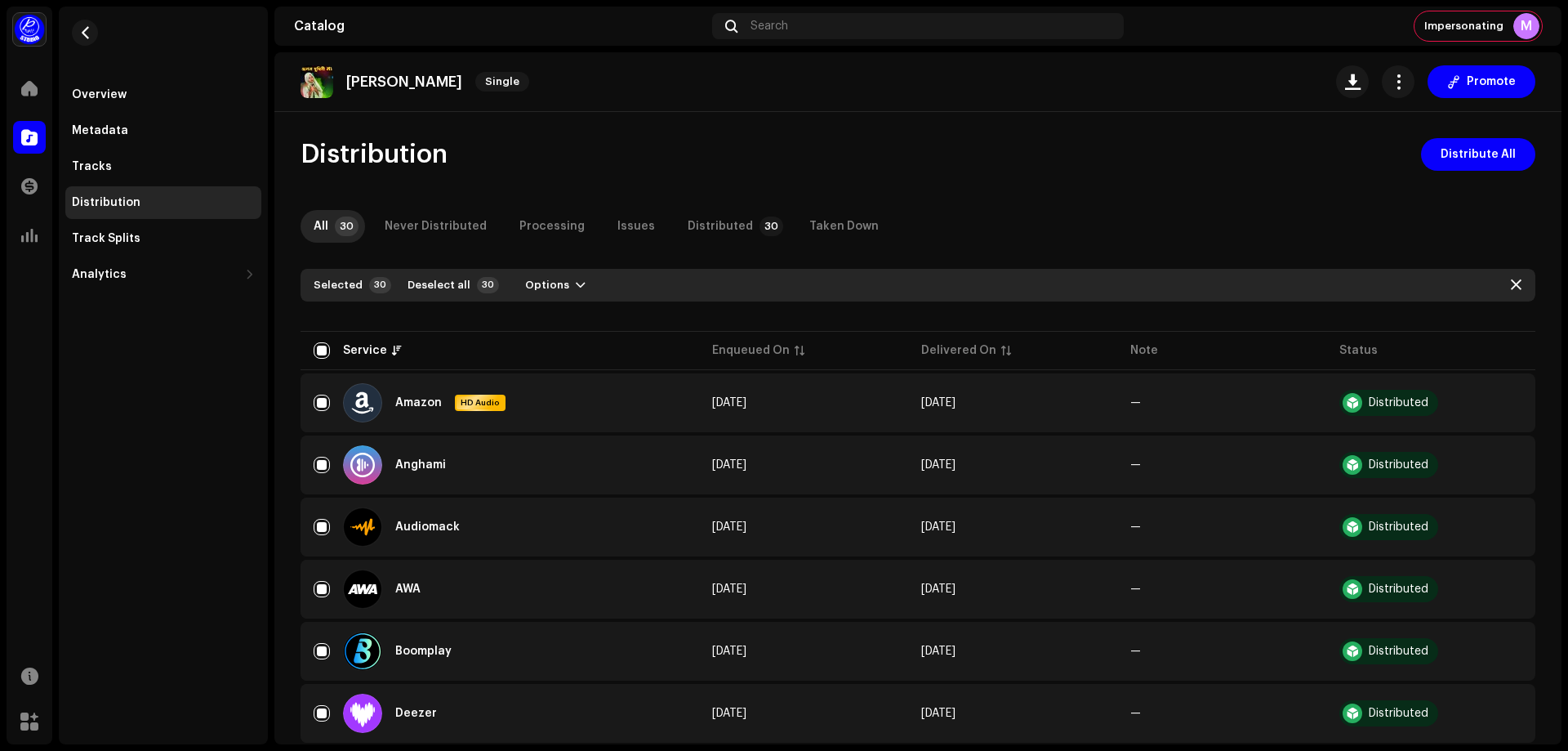
drag, startPoint x: 1490, startPoint y: 164, endPoint x: 1499, endPoint y: 201, distance: 38.1
click at [1489, 164] on span "Distribute All" at bounding box center [1477, 155] width 75 height 33
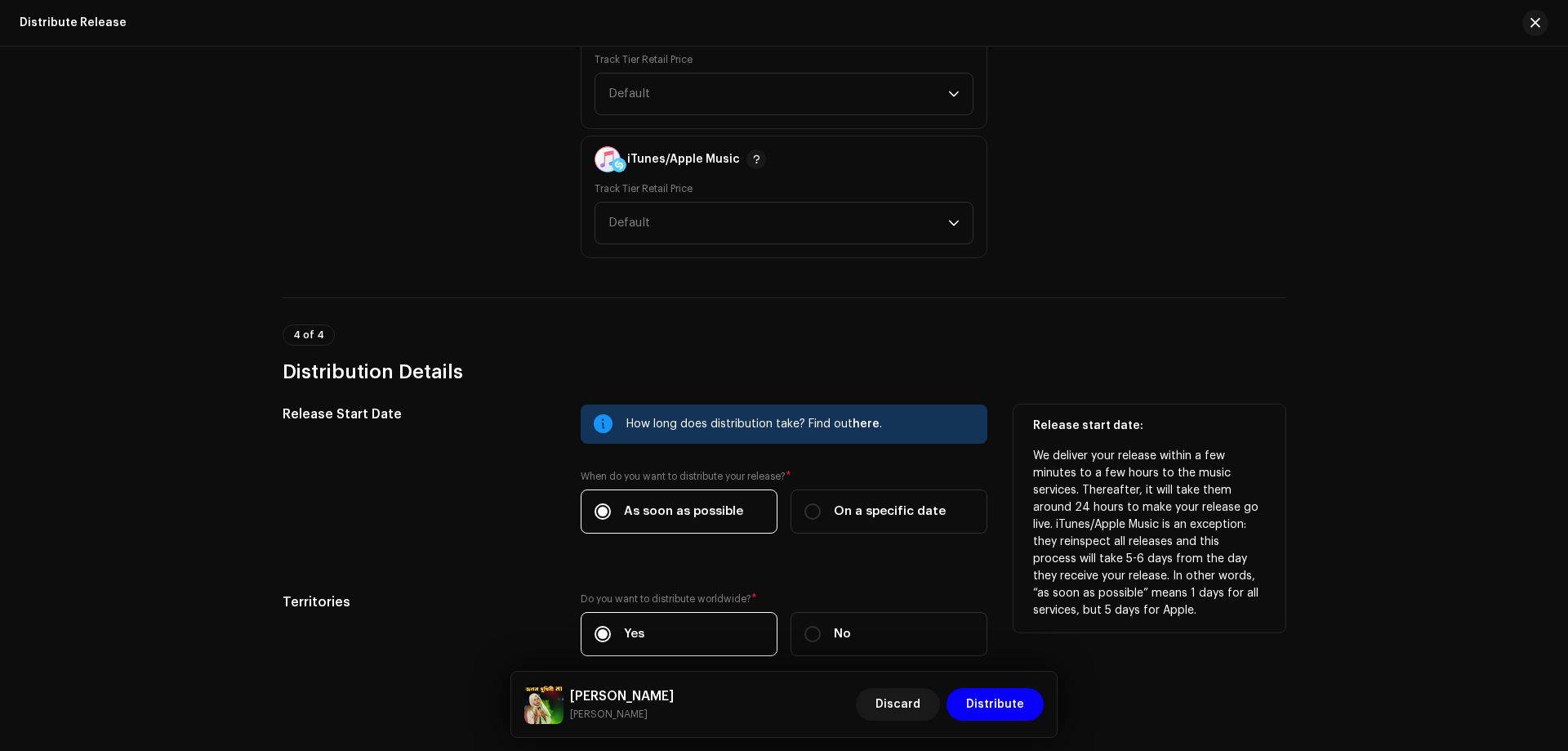
scroll to position [2533, 0]
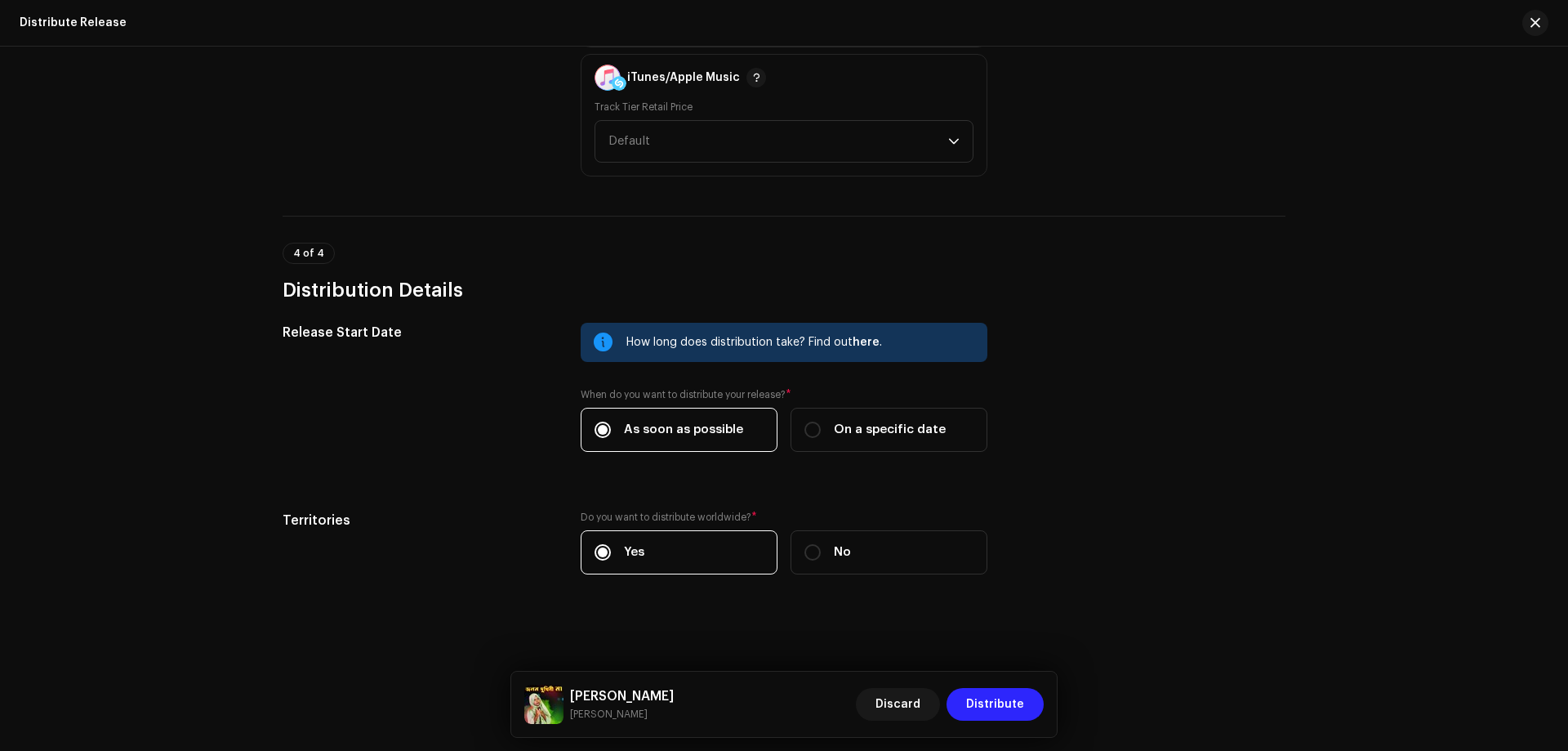
click at [1007, 698] on span "Distribute" at bounding box center [995, 704] width 58 height 33
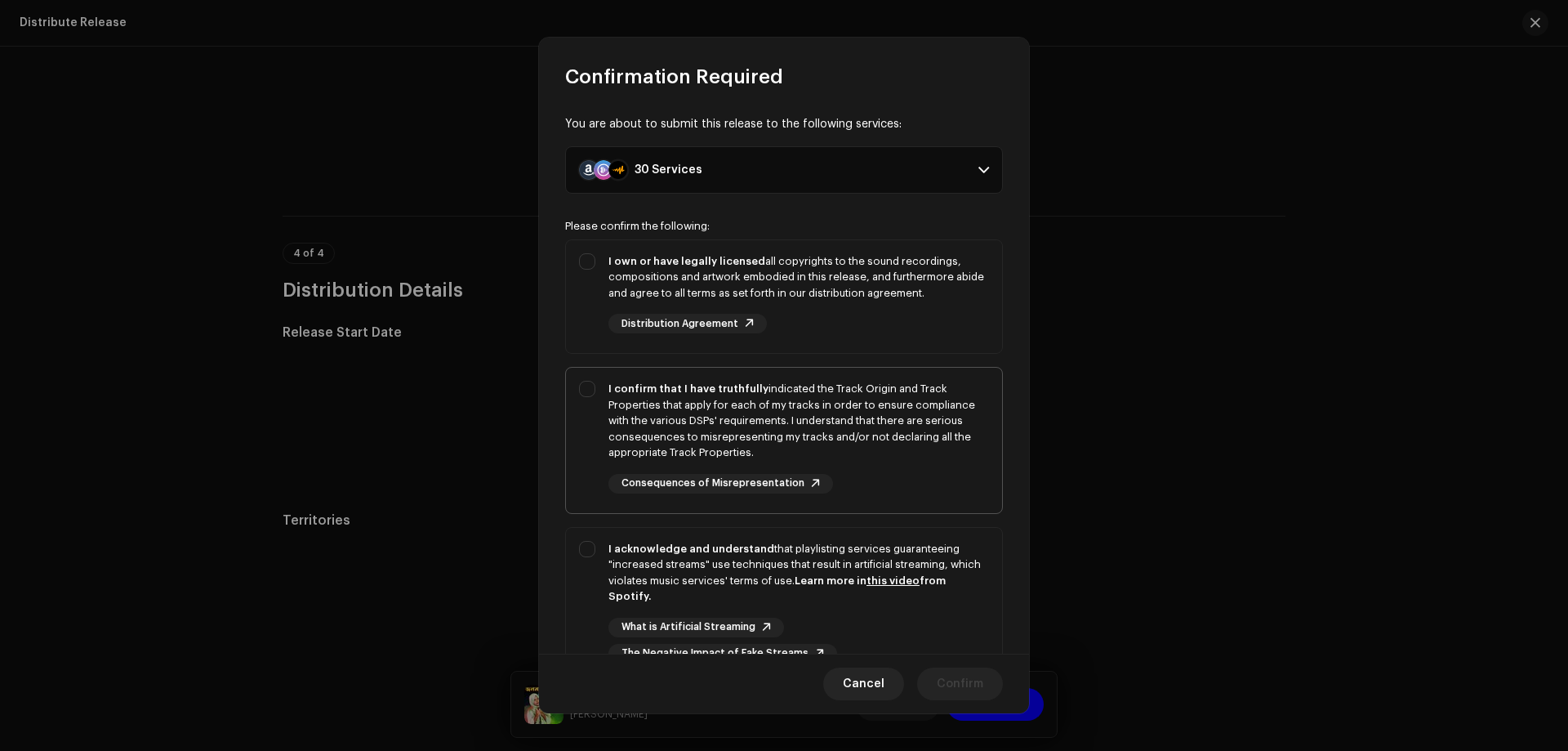
click at [646, 402] on div "I confirm that I have truthfully indicated the Track Origin and Track Propertie…" at bounding box center [799, 421] width 381 height 80
checkbox input "true"
click at [660, 266] on strong "I own or have legally licensed" at bounding box center [687, 260] width 157 height 11
checkbox input "true"
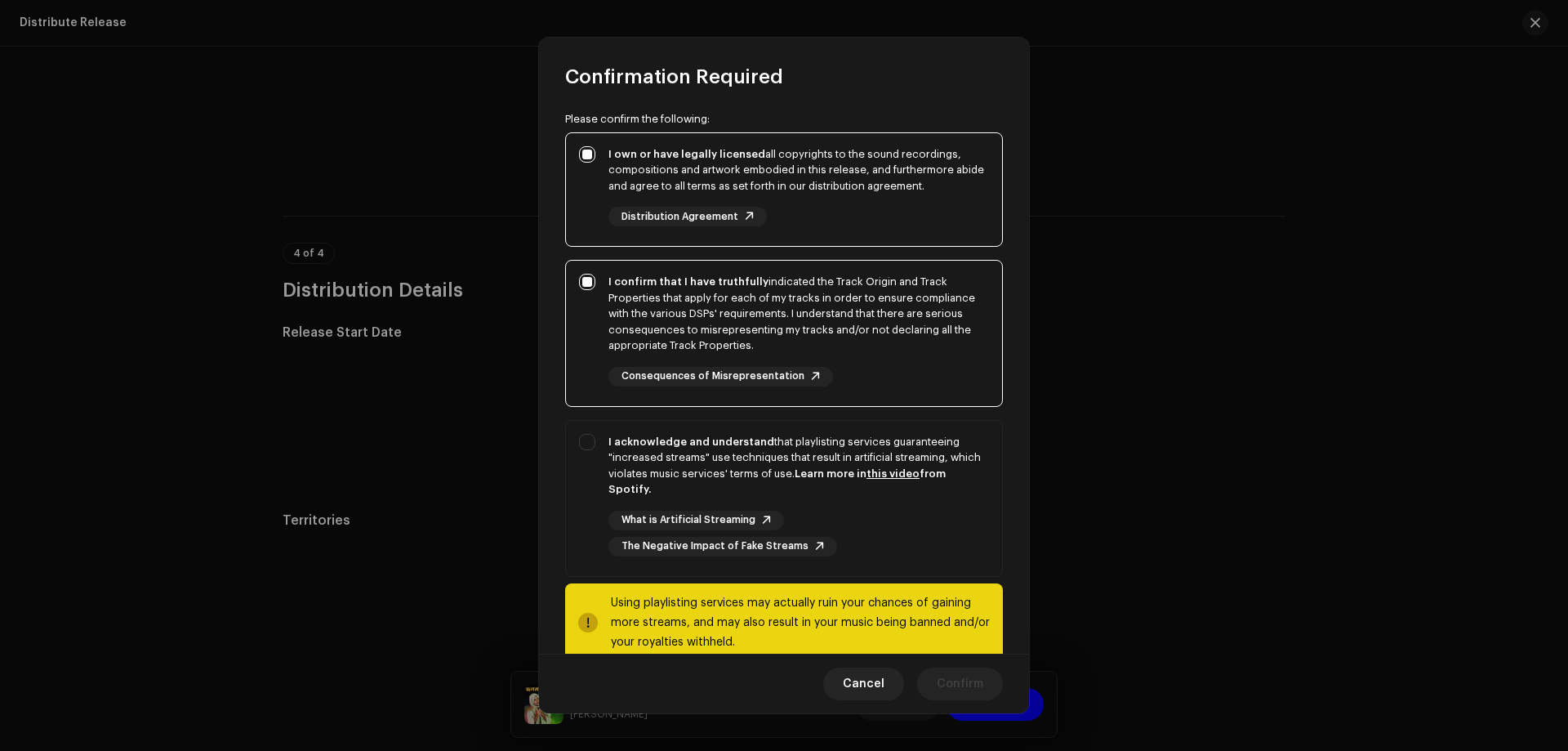
scroll to position [141, 0]
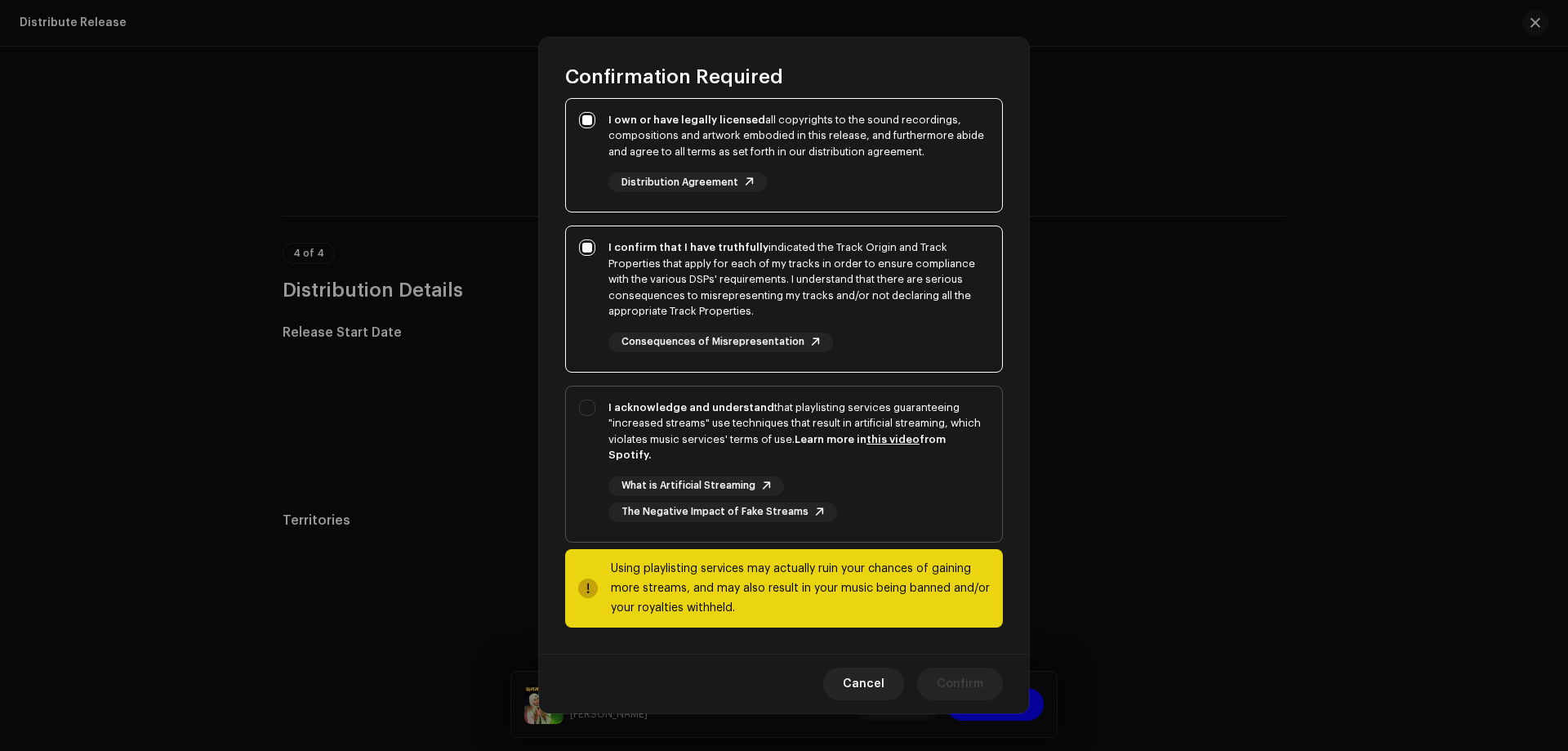
click at [615, 415] on div "I acknowledge and understand that playlisting services guaranteeing "increased …" at bounding box center [799, 431] width 381 height 63
checkbox input "true"
click at [971, 687] on span "Confirm" at bounding box center [960, 684] width 47 height 33
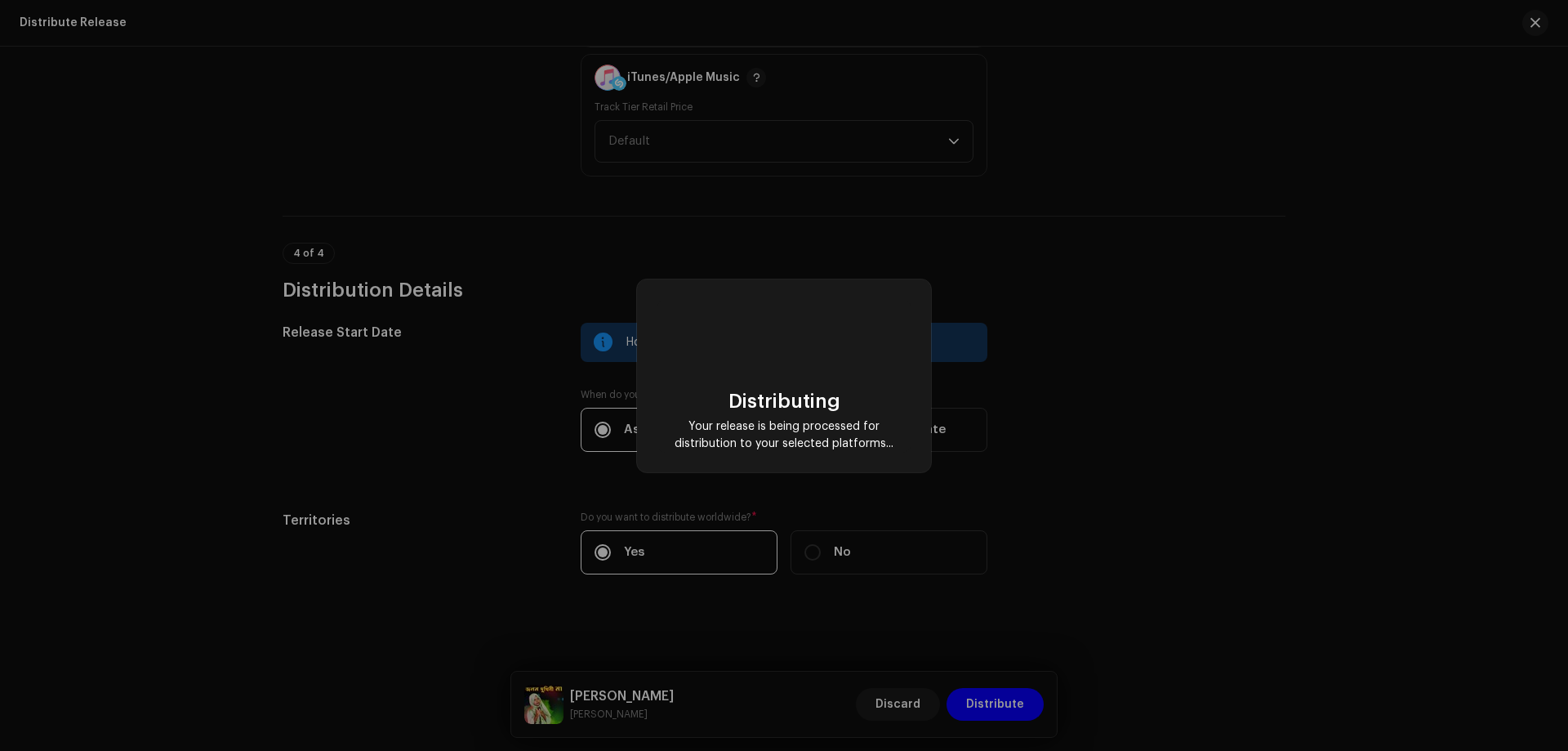
checkbox input "false"
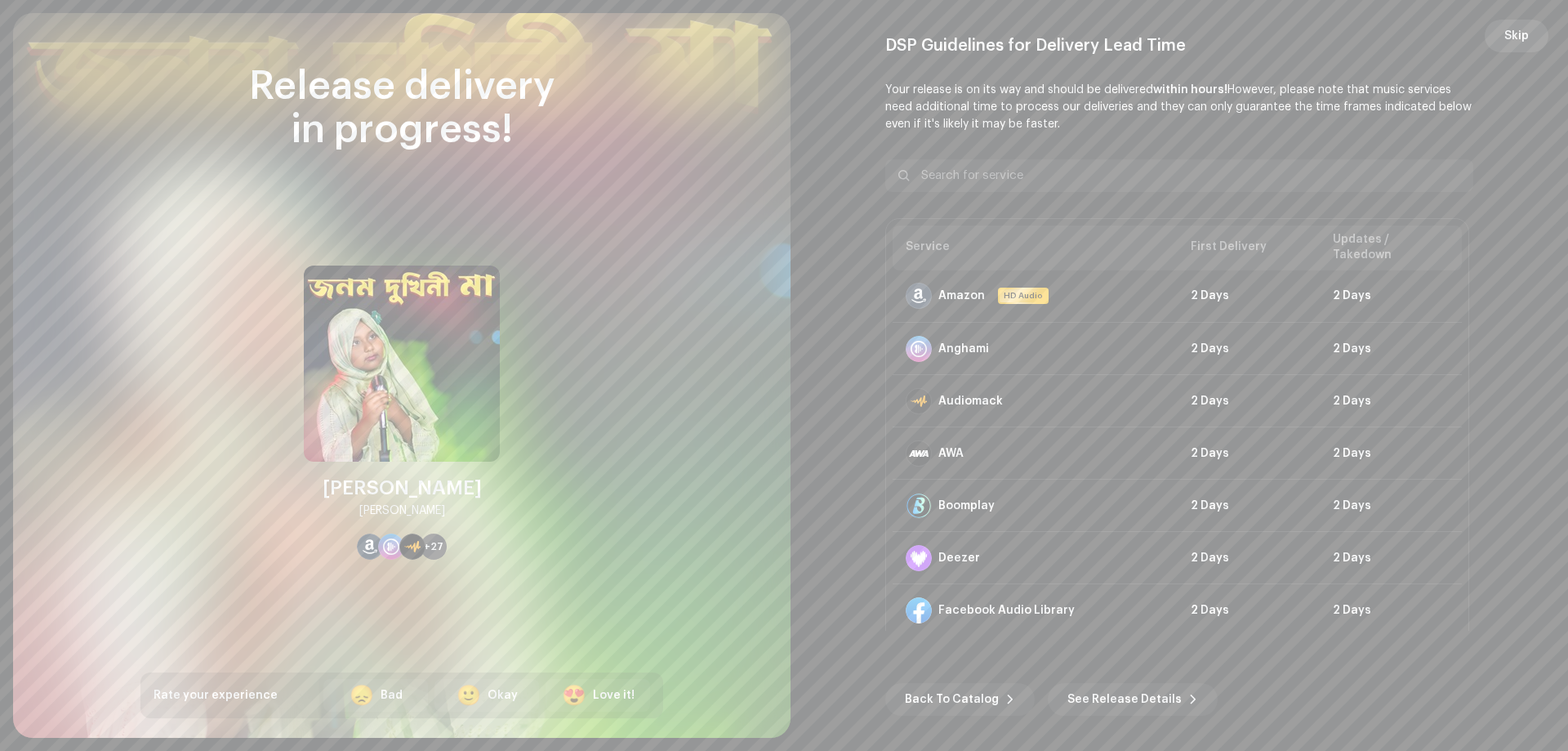
click at [1524, 36] on span "Skip" at bounding box center [1516, 36] width 24 height 33
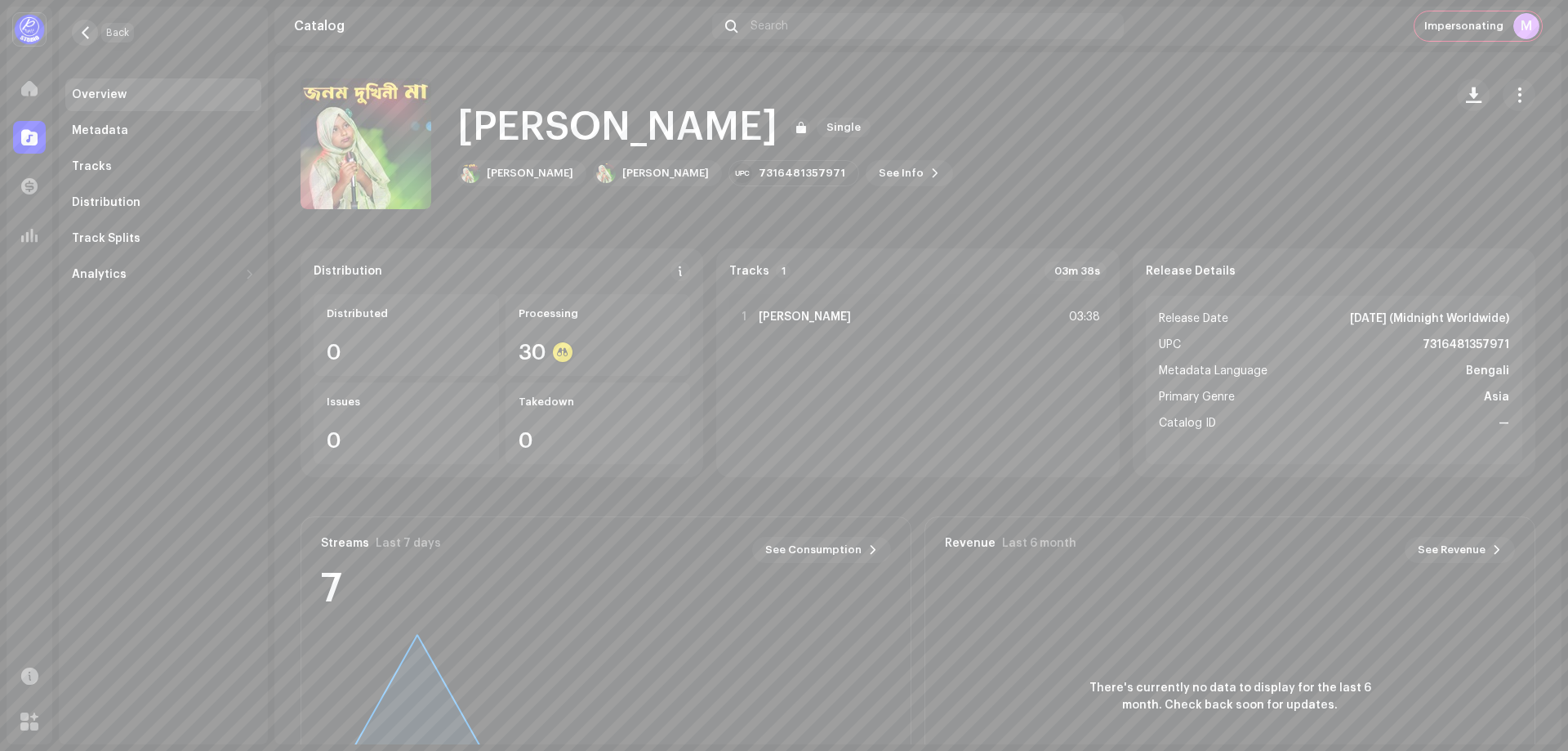
click at [89, 30] on span "button" at bounding box center [85, 32] width 13 height 13
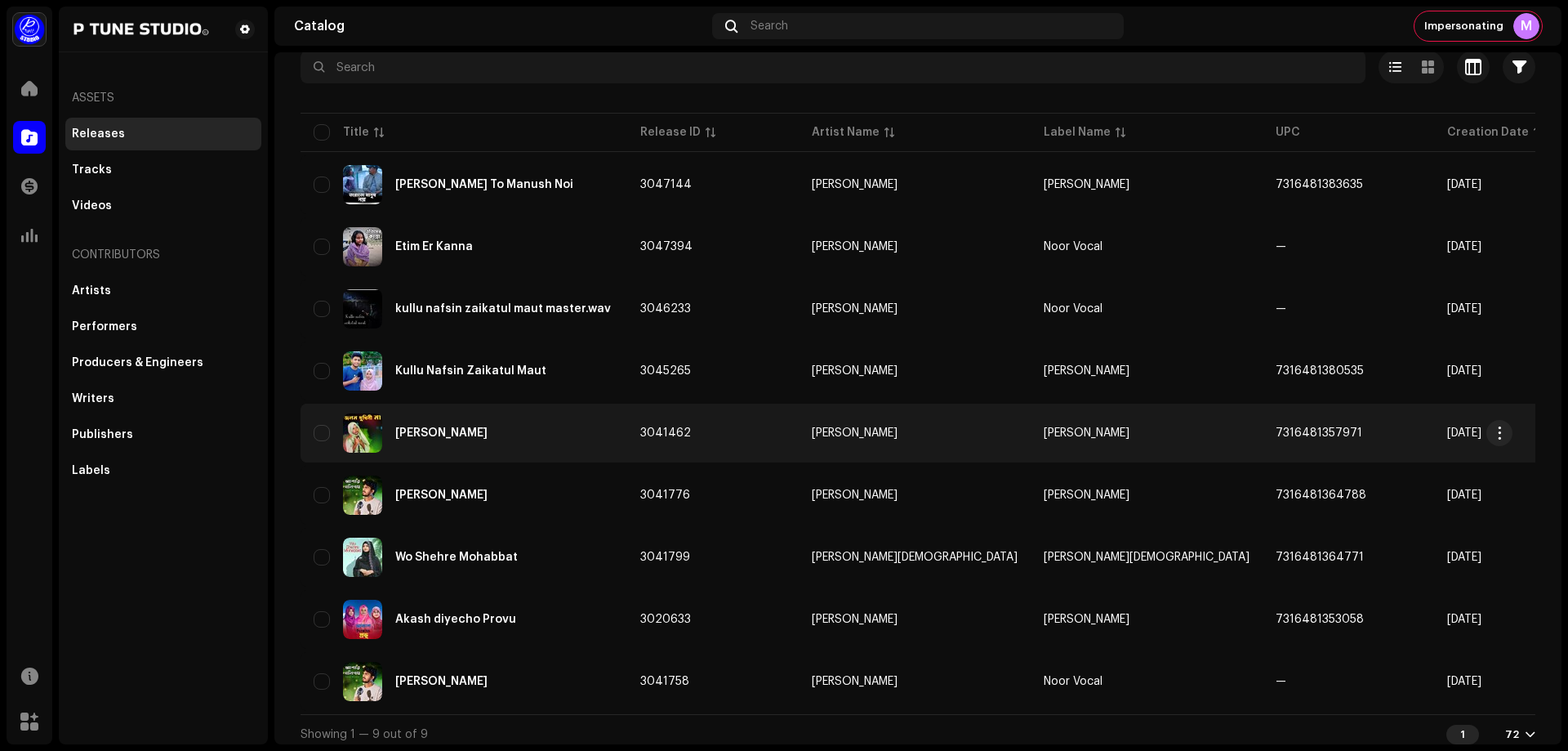
scroll to position [115, 0]
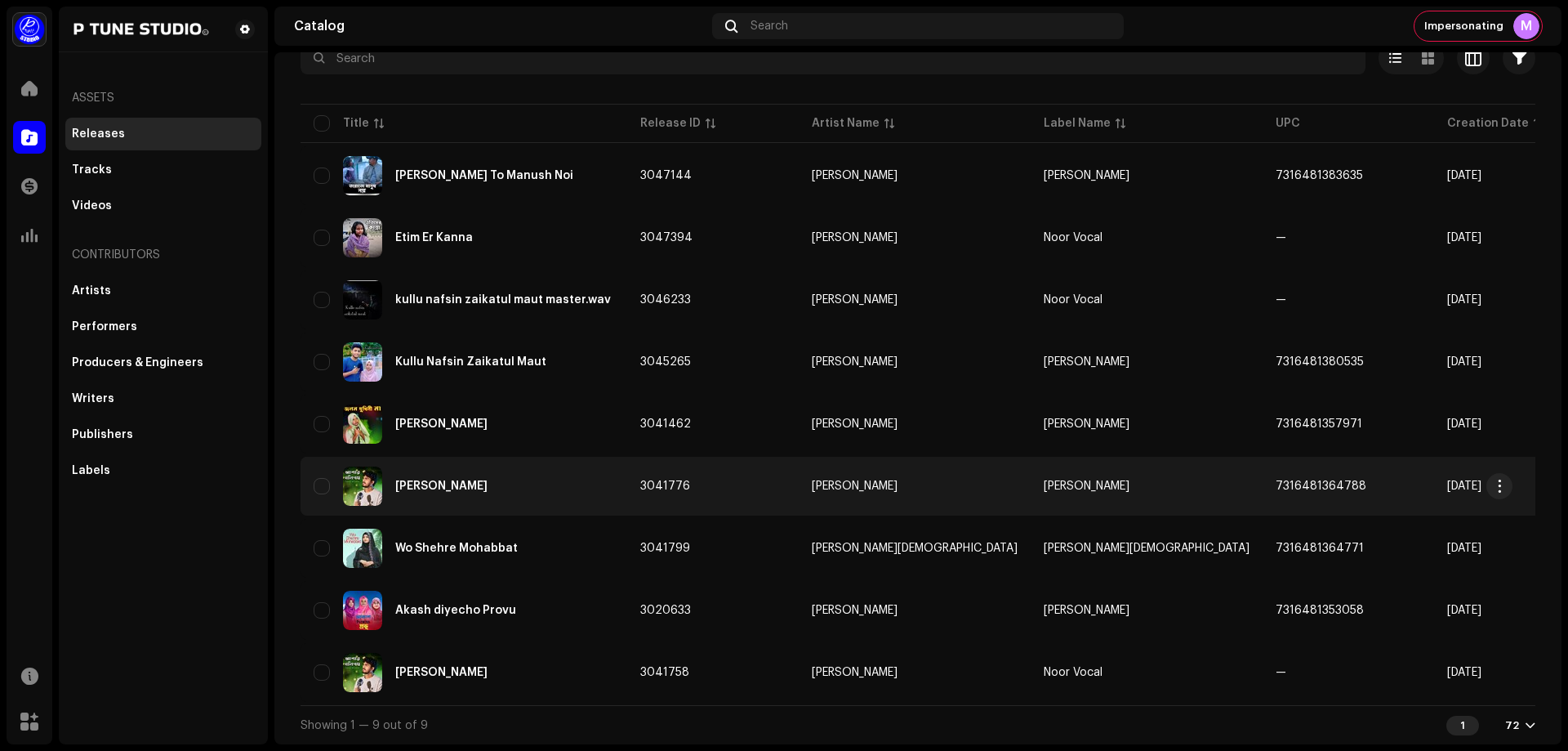
click at [1090, 481] on td "[PERSON_NAME]" at bounding box center [1146, 486] width 232 height 58
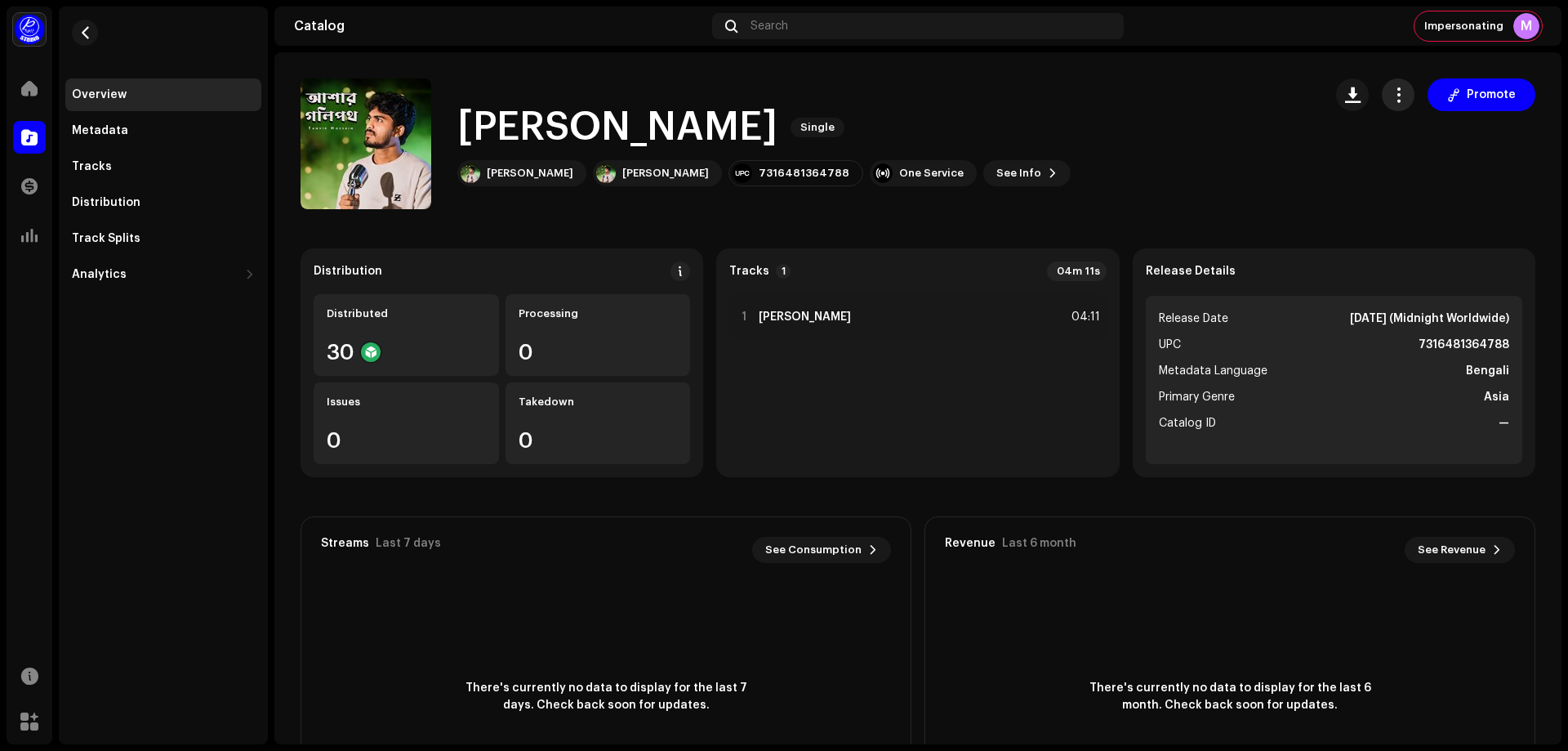
click at [1398, 94] on span "button" at bounding box center [1399, 94] width 16 height 13
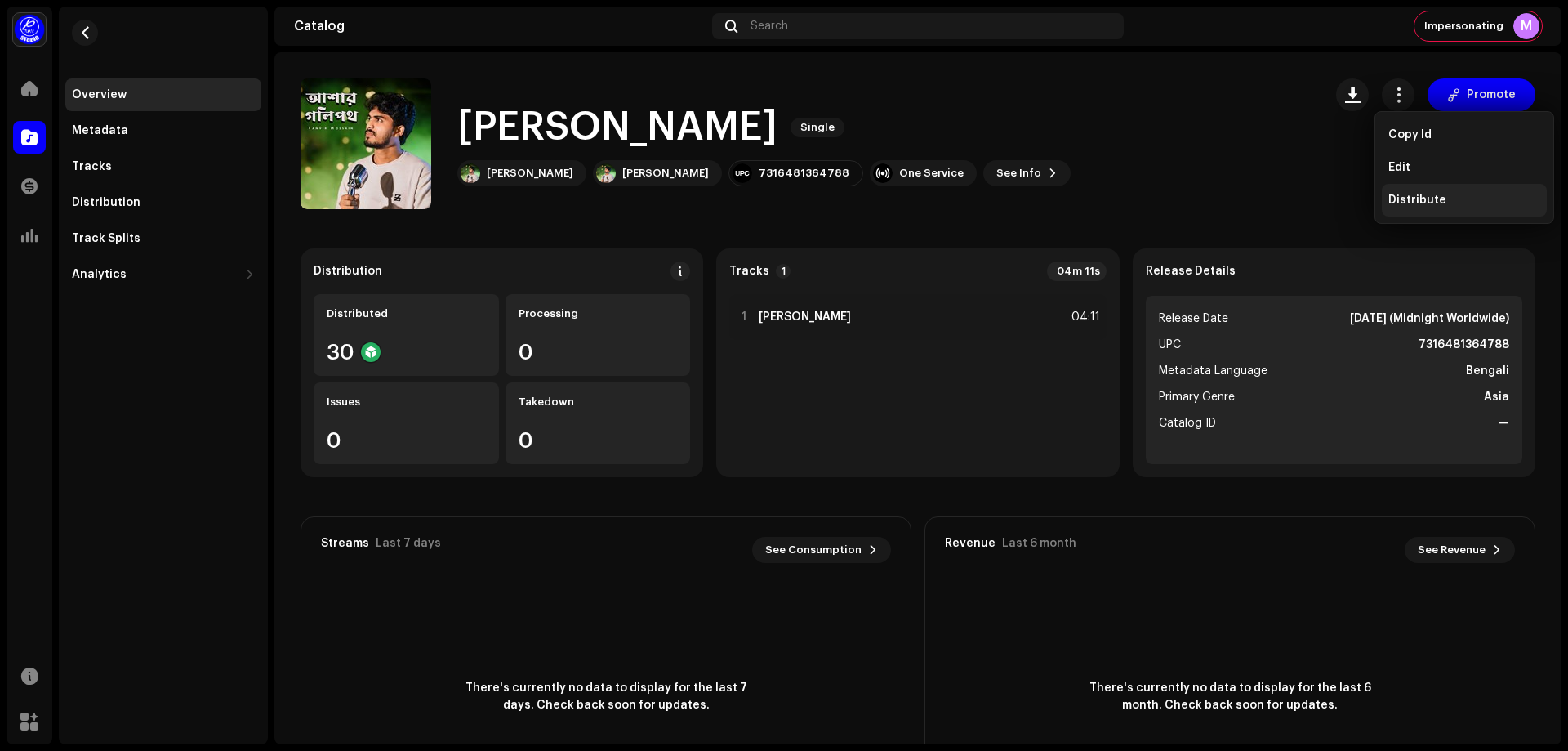
click at [1410, 190] on div "Distribute" at bounding box center [1464, 201] width 165 height 33
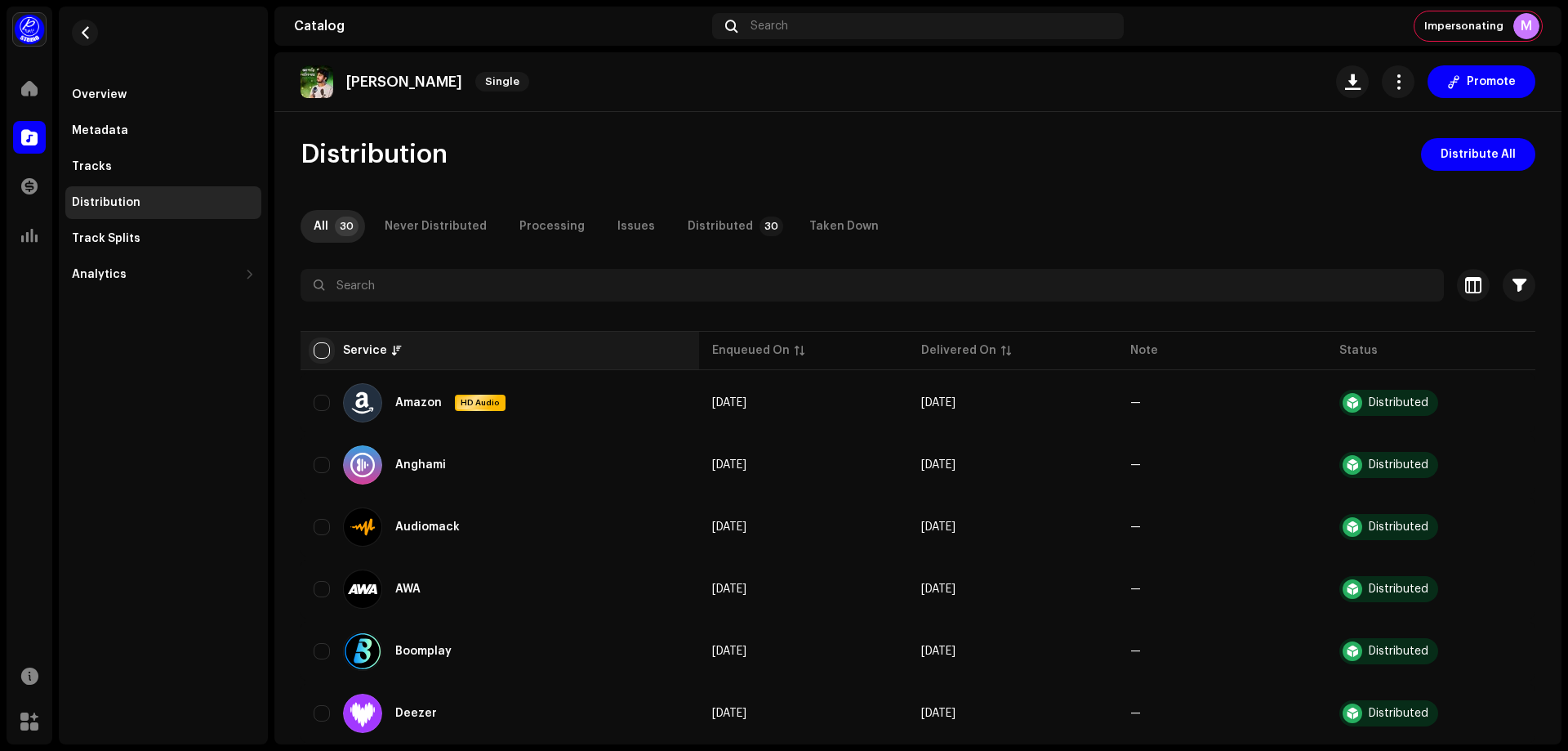
click at [321, 351] on input "checkbox" at bounding box center [321, 350] width 17 height 17
checkbox input "true"
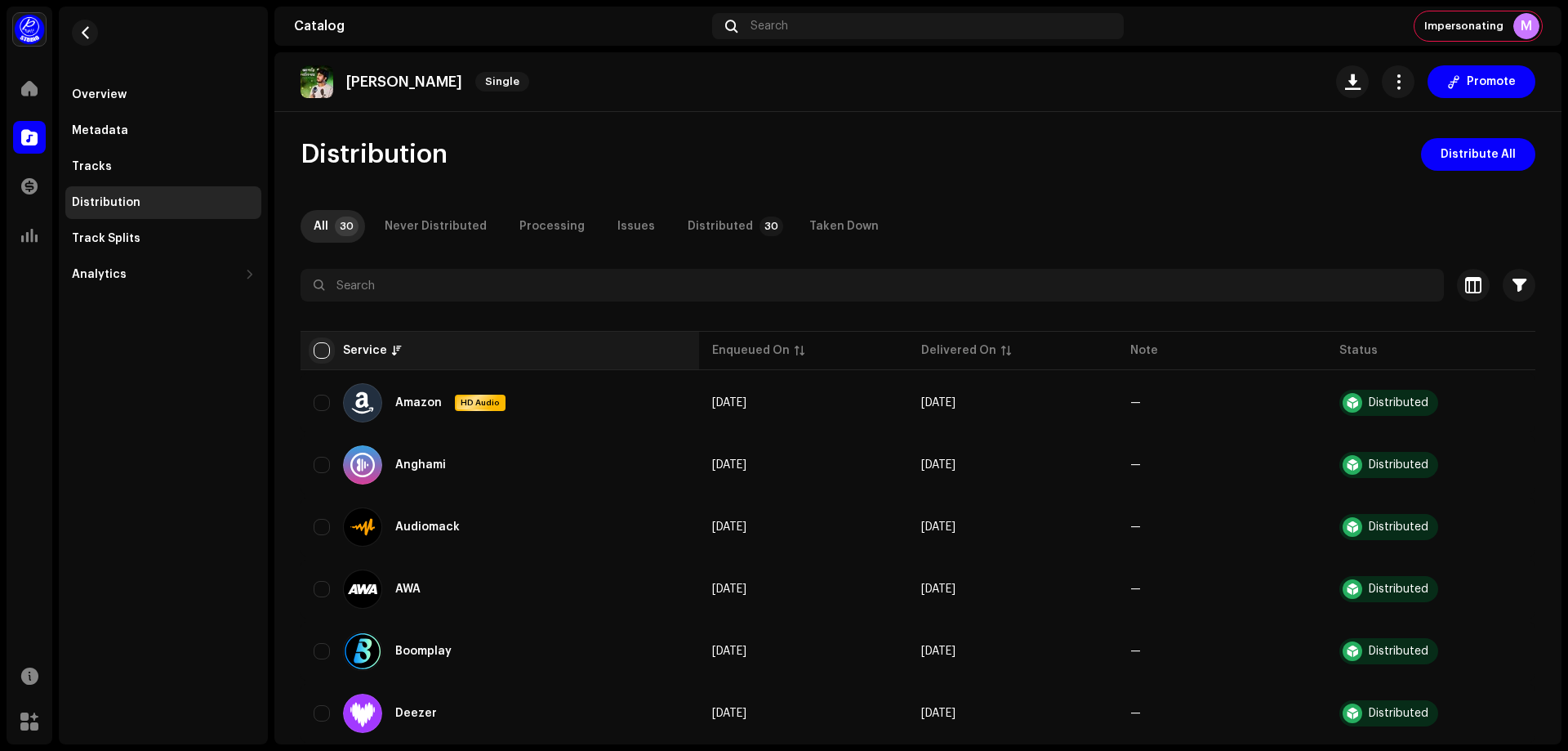
checkbox input "true"
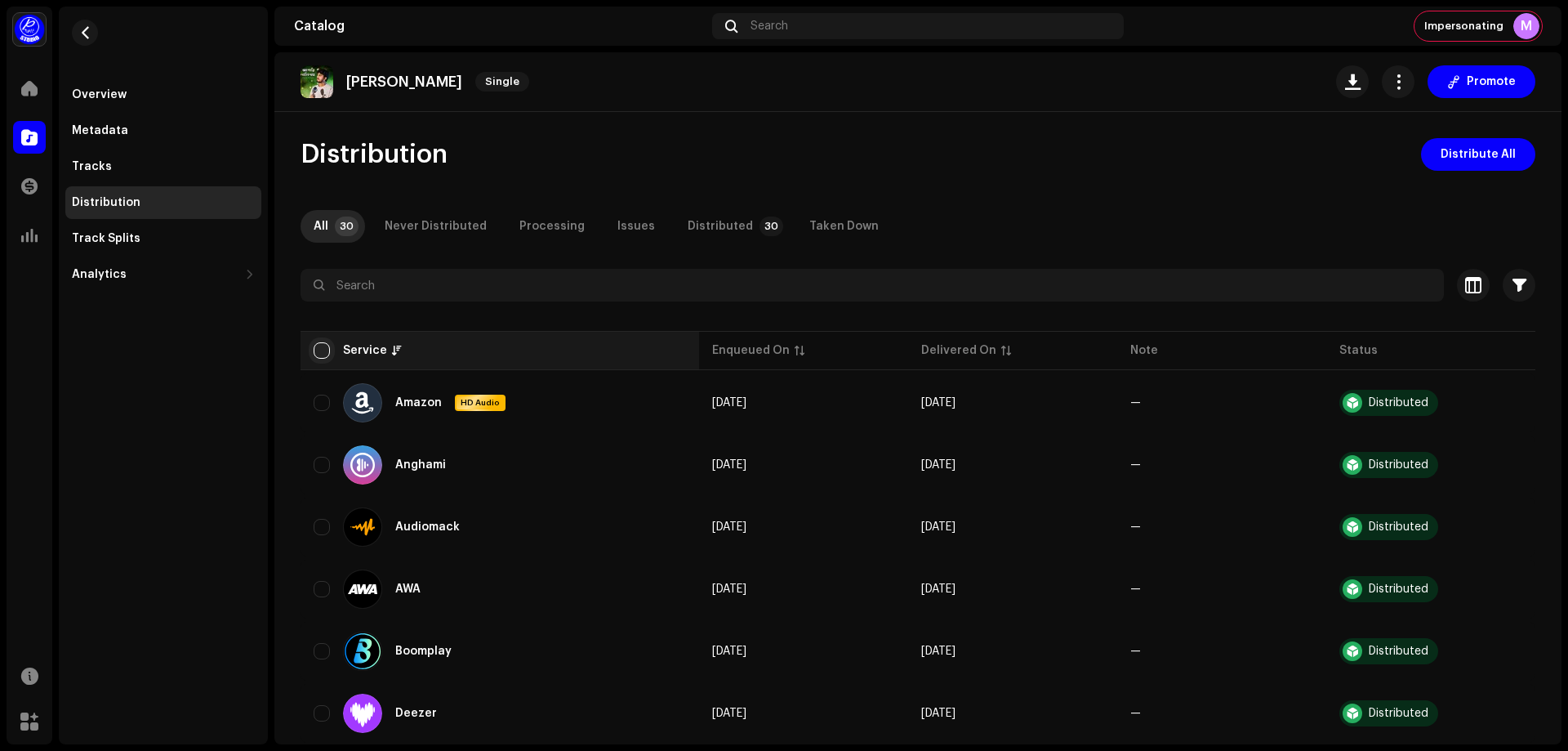
checkbox input "true"
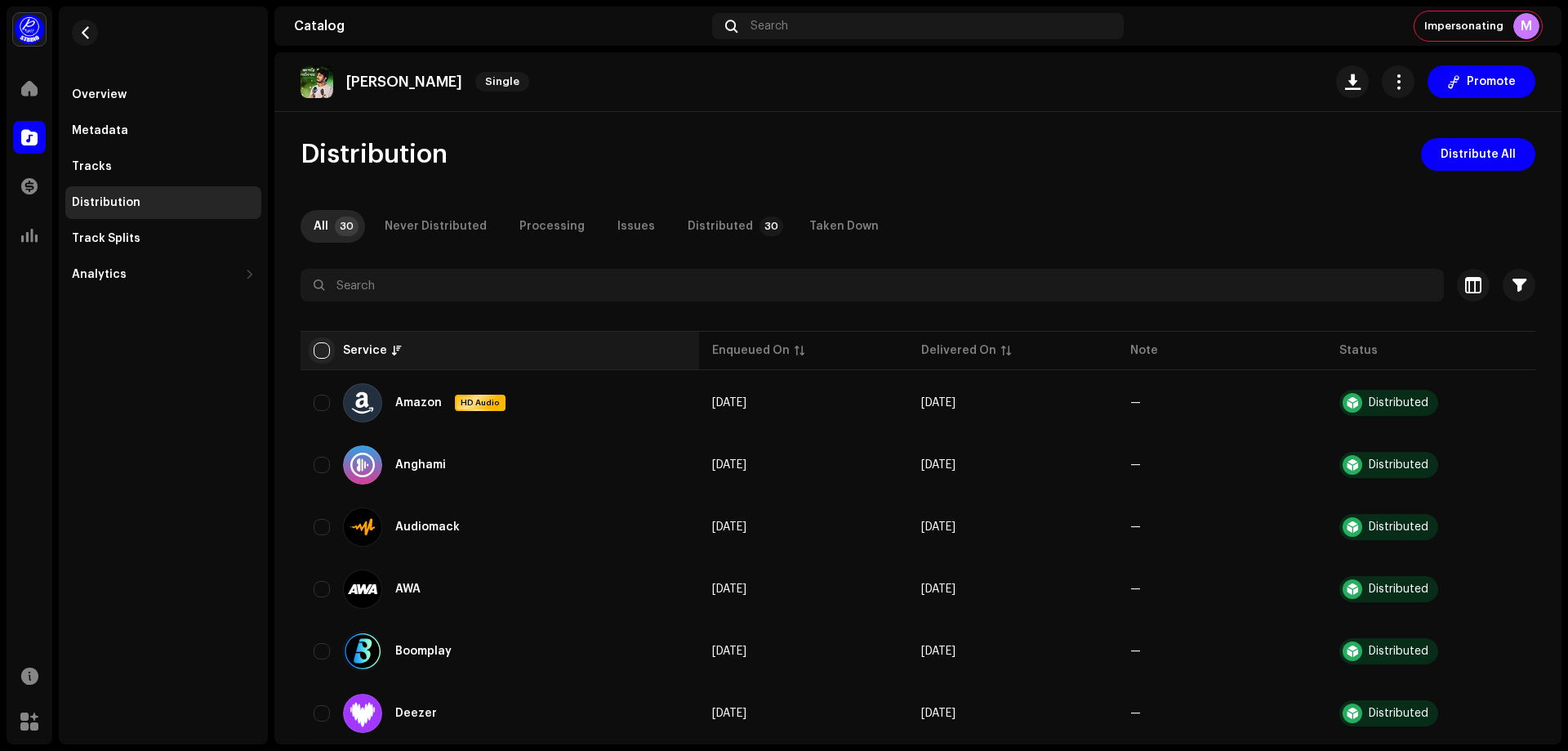
checkbox input "true"
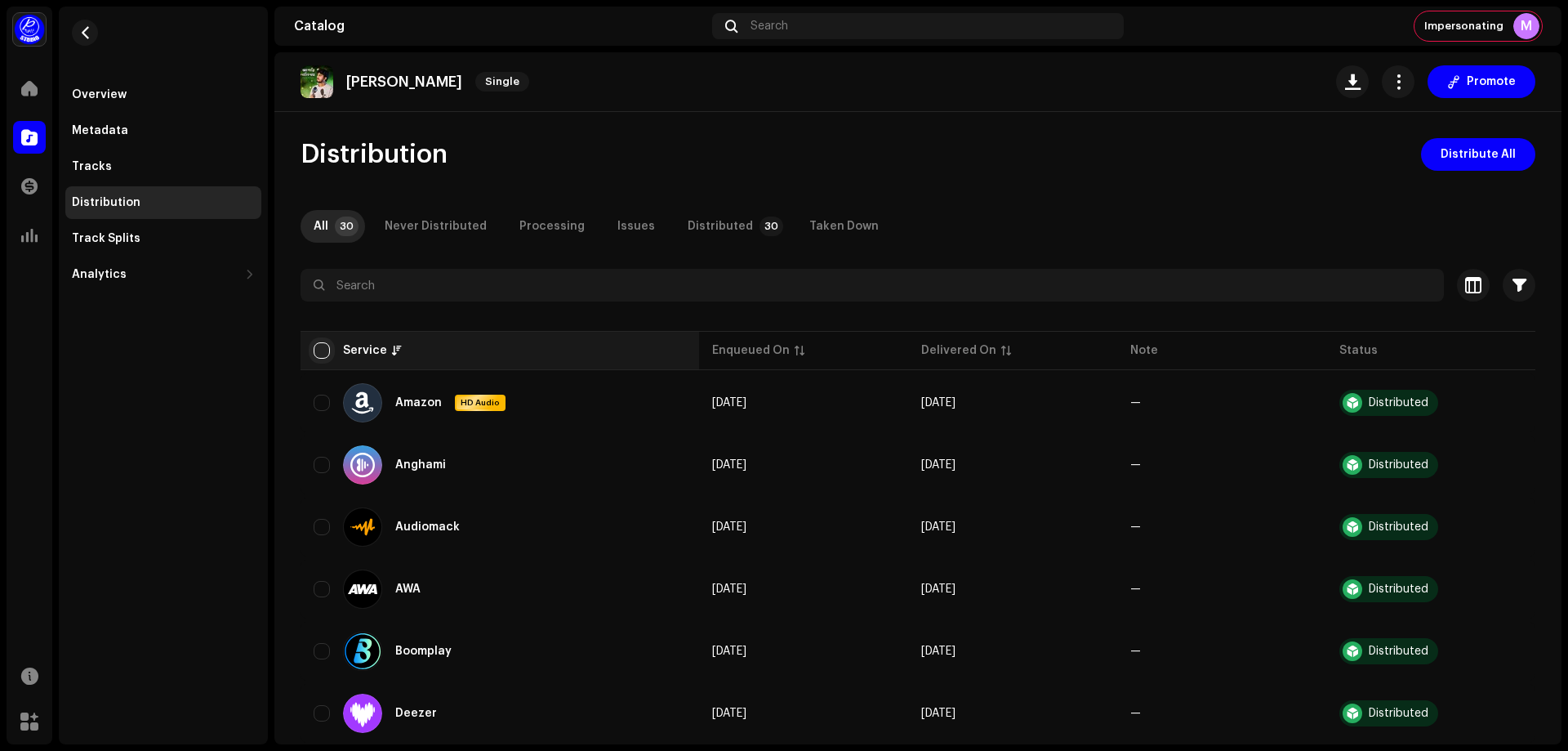
checkbox input "true"
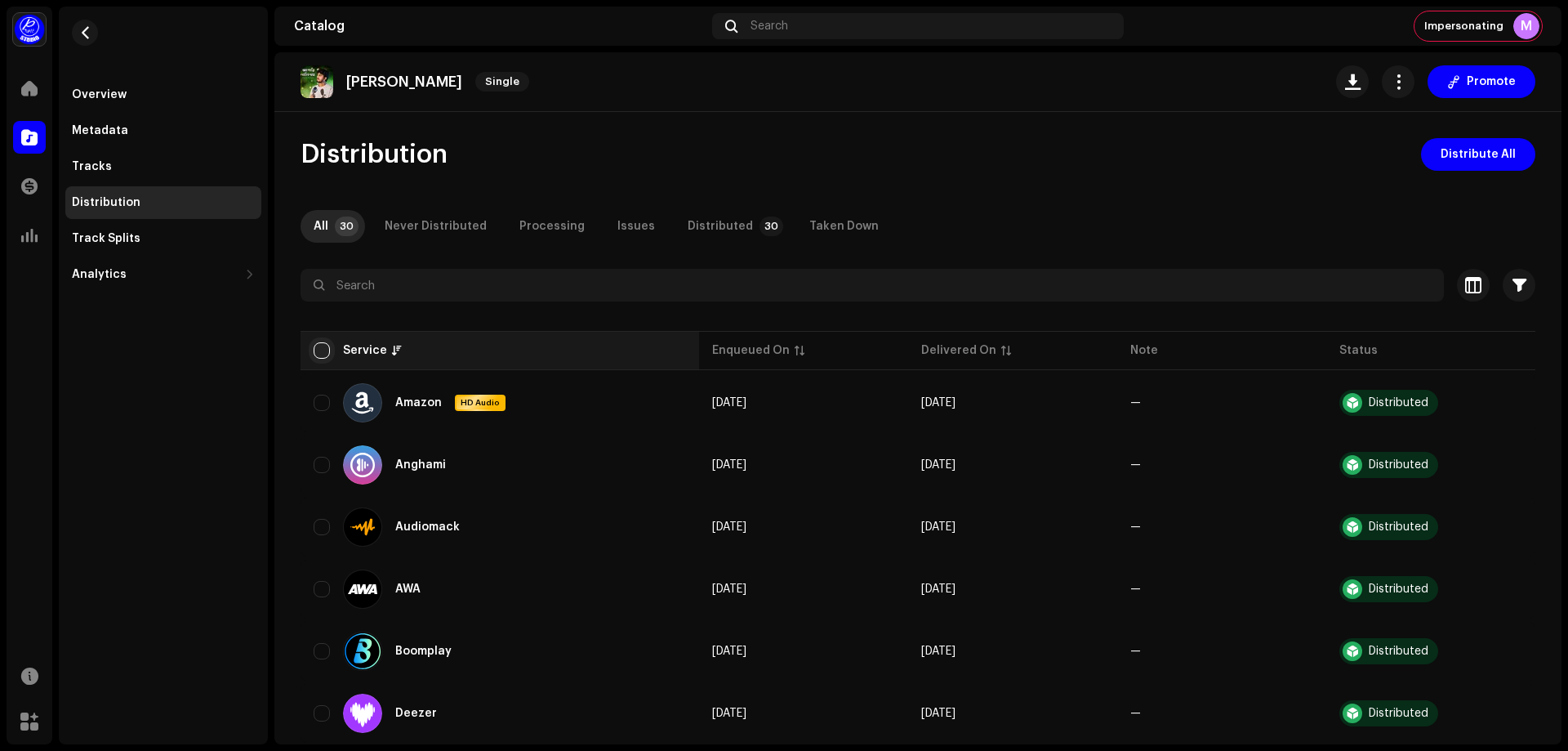
checkbox input "true"
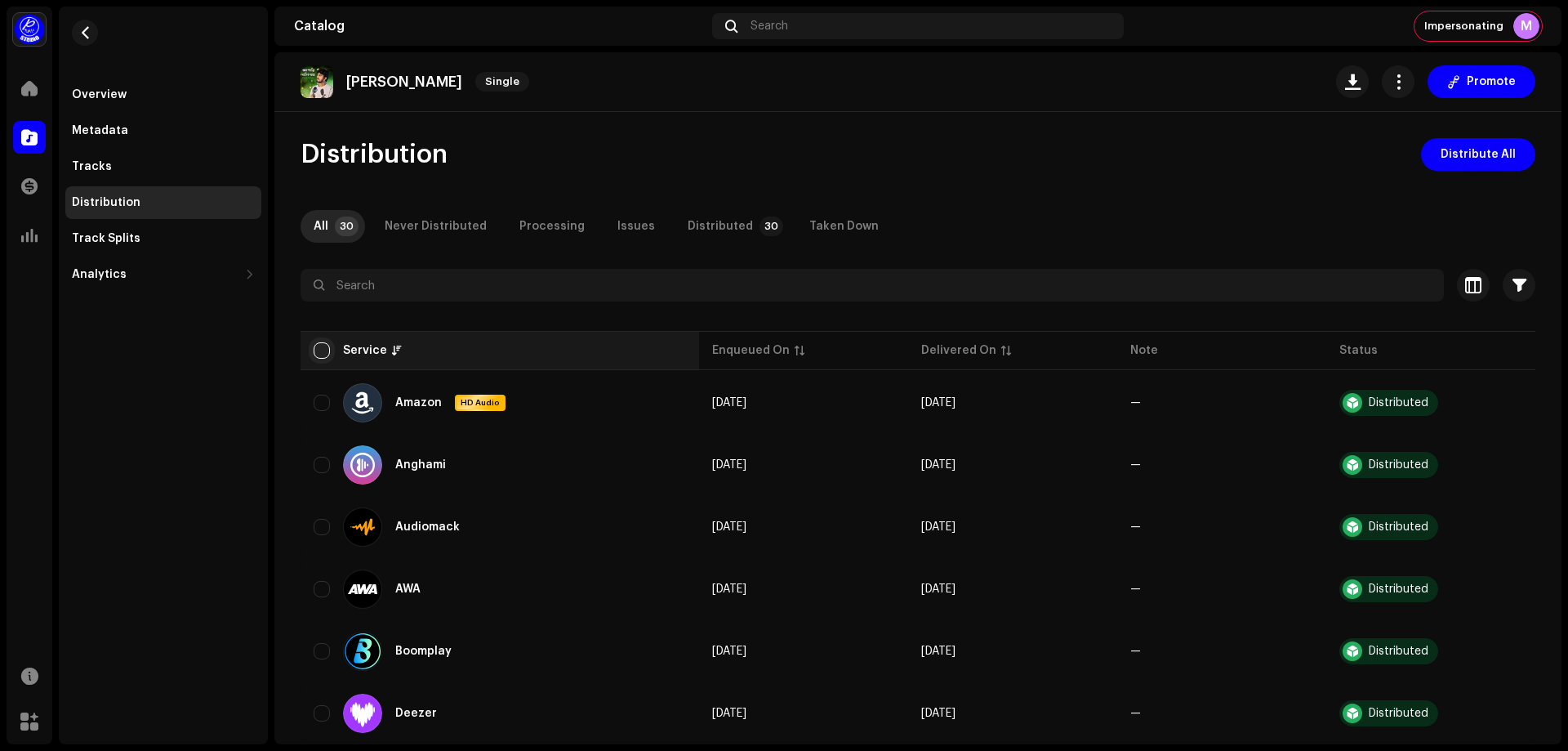
checkbox input "true"
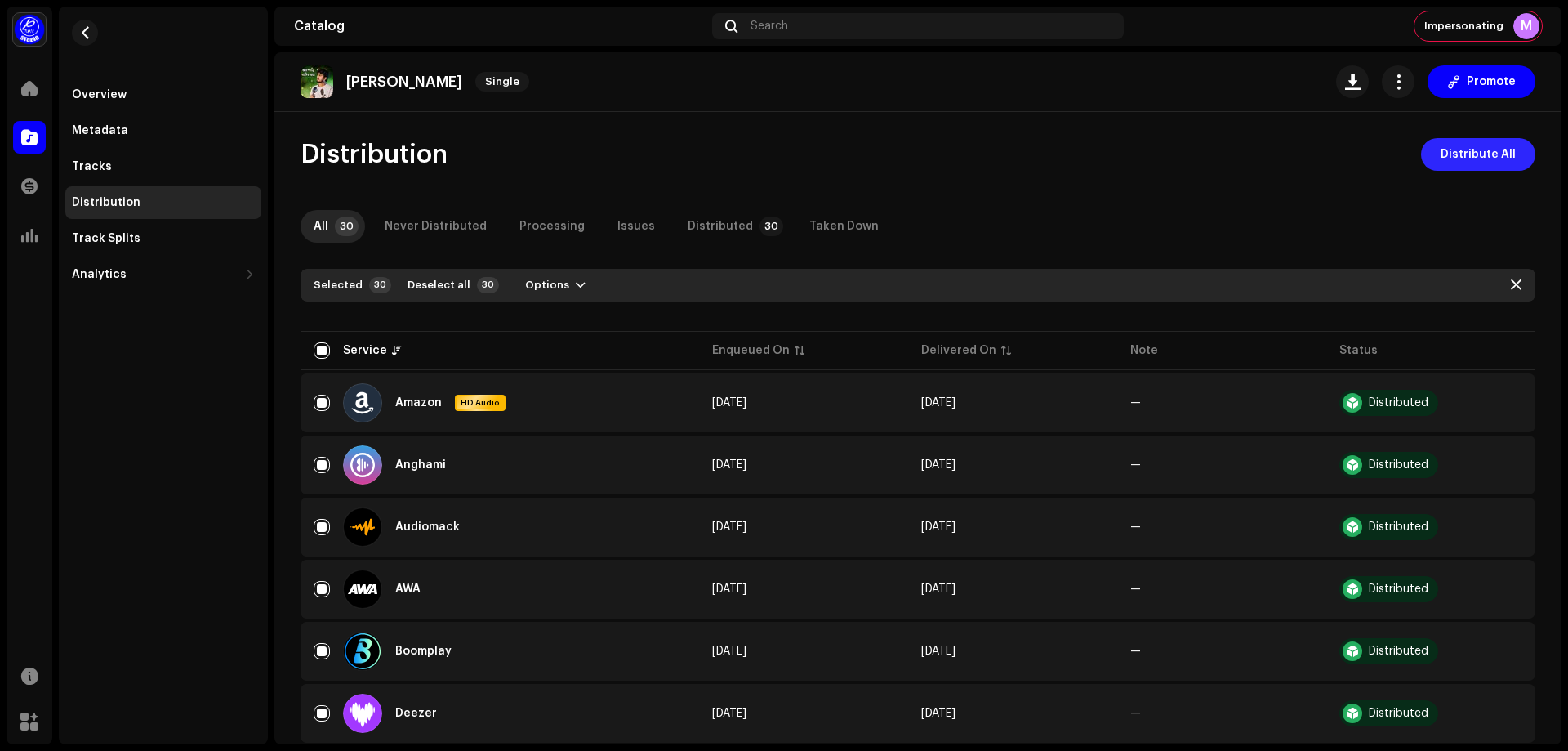
click at [1457, 153] on span "Distribute All" at bounding box center [1477, 155] width 75 height 33
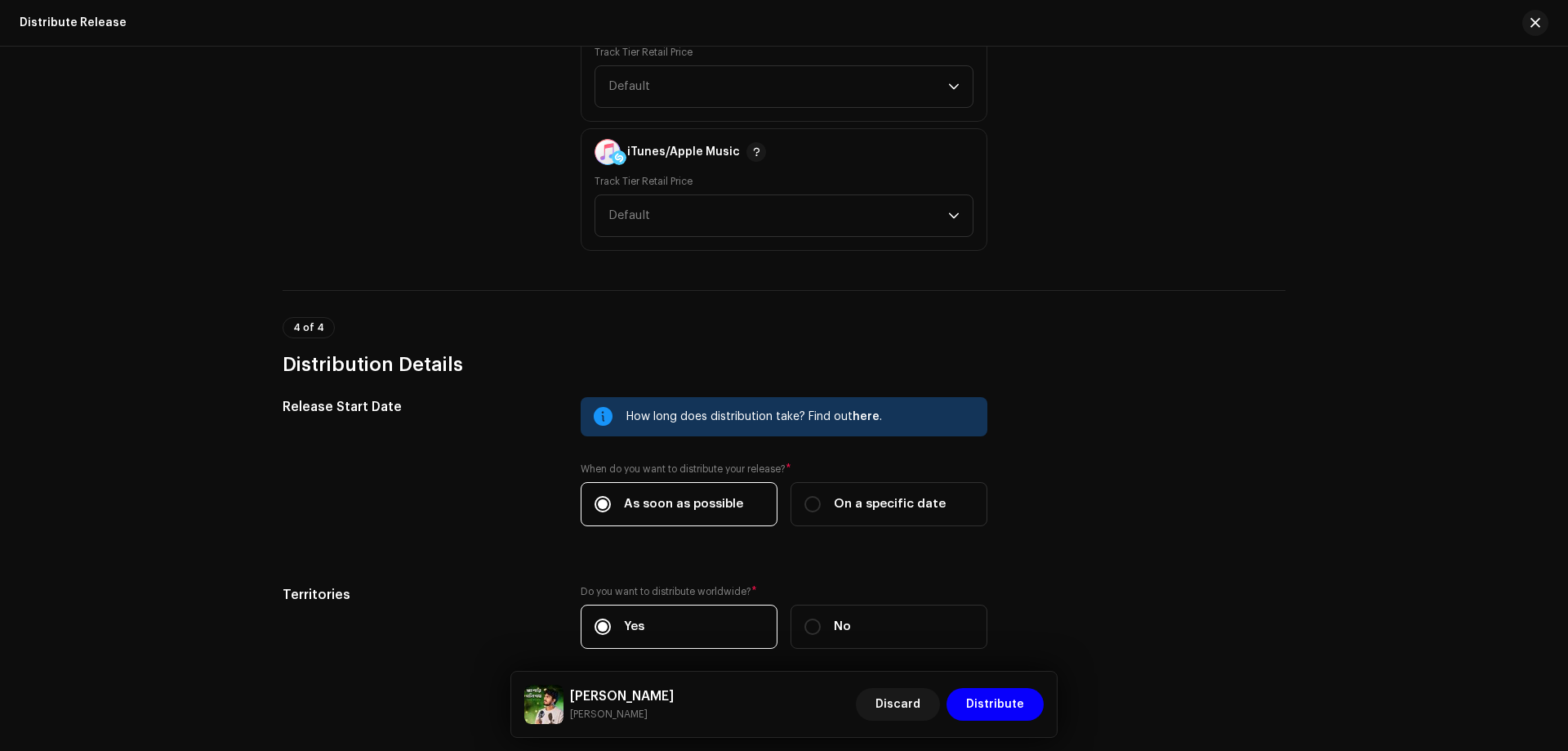
scroll to position [2533, 0]
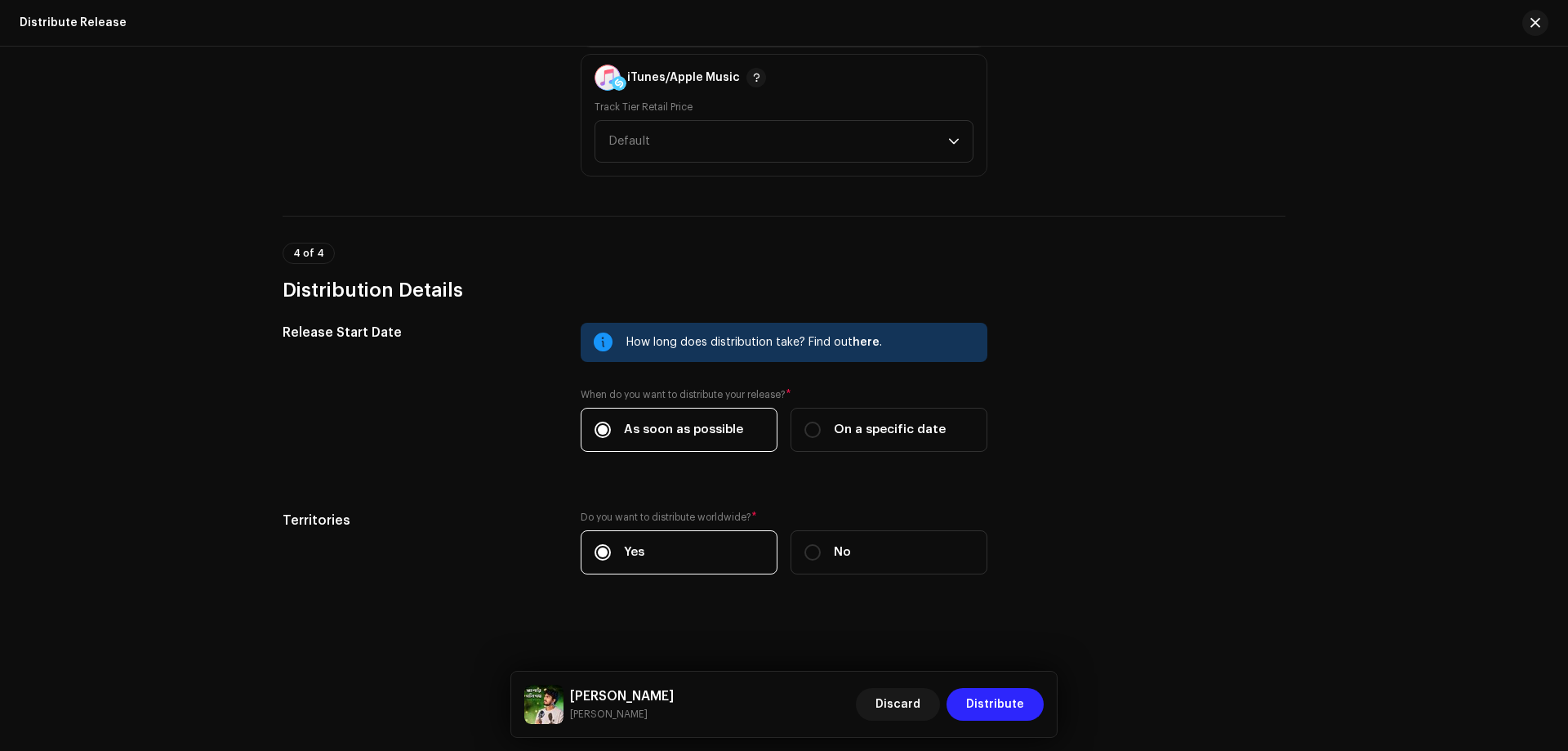
click at [1004, 708] on span "Distribute" at bounding box center [995, 704] width 58 height 33
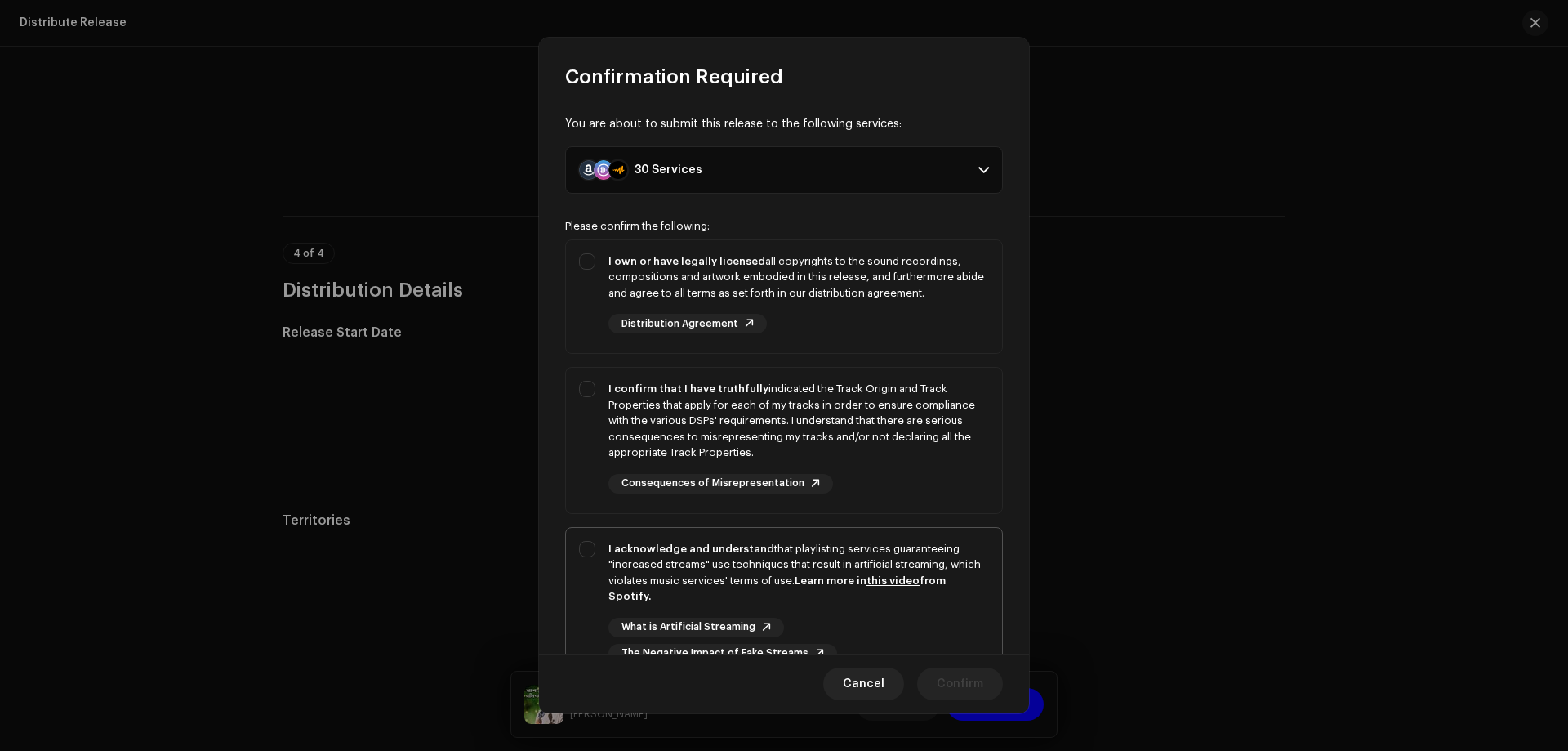
click at [671, 553] on strong "I acknowledge and understand" at bounding box center [691, 548] width 166 height 11
checkbox input "true"
drag, startPoint x: 654, startPoint y: 405, endPoint x: 706, endPoint y: 258, distance: 155.9
click at [654, 404] on div "I confirm that I have truthfully indicated the Track Origin and Track Propertie…" at bounding box center [799, 421] width 381 height 80
checkbox input "true"
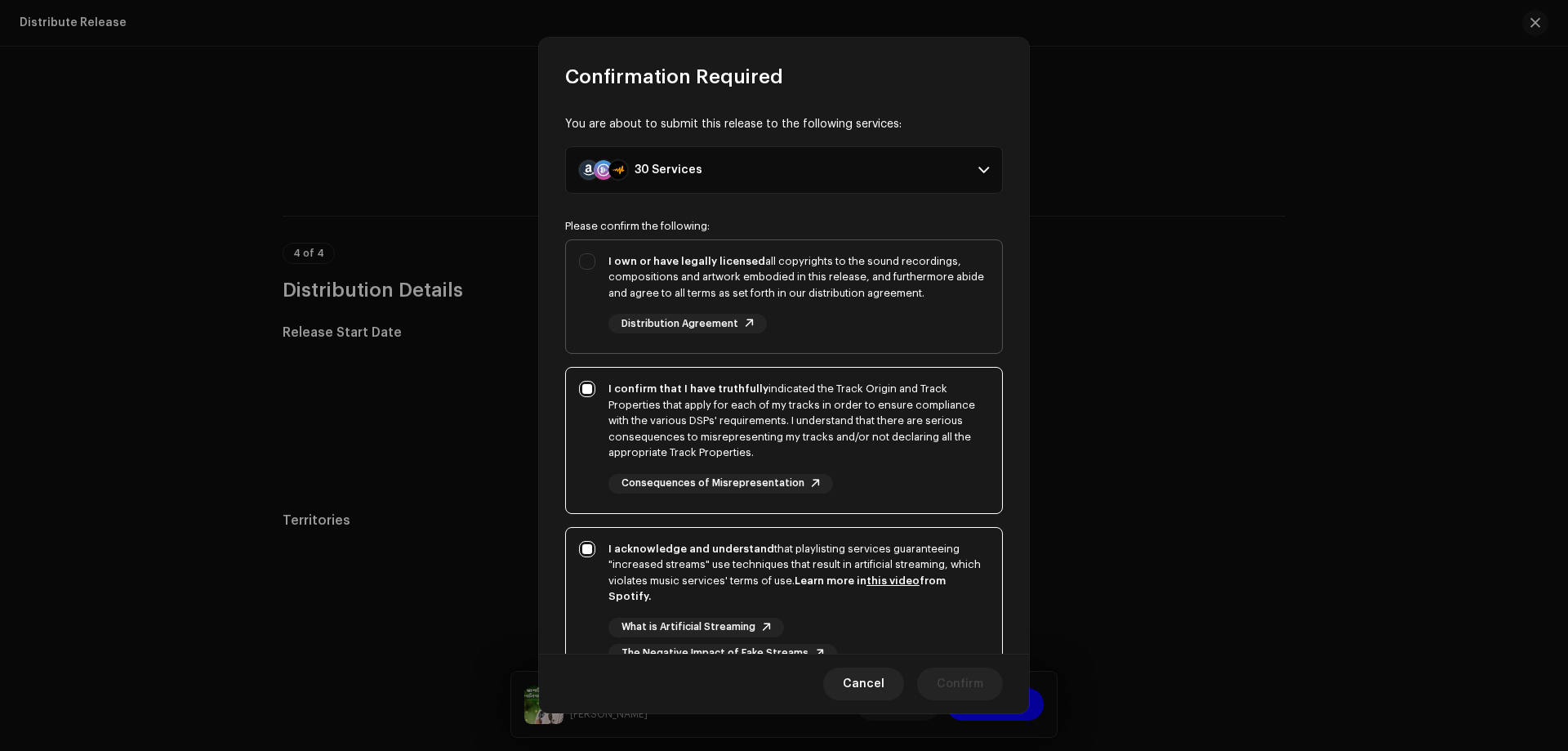
click at [675, 258] on strong "I own or have legally licensed" at bounding box center [687, 260] width 157 height 11
checkbox input "true"
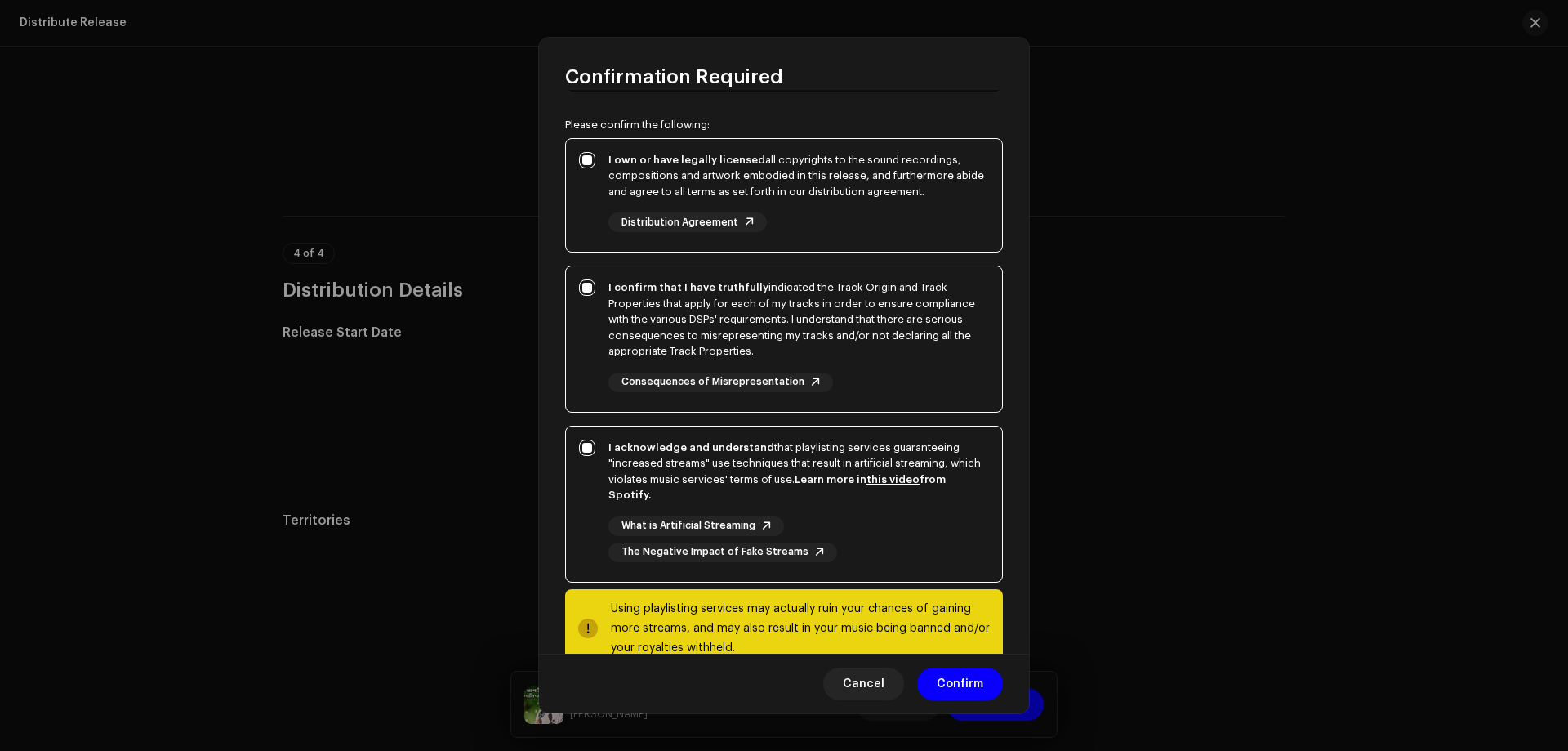
scroll to position [141, 0]
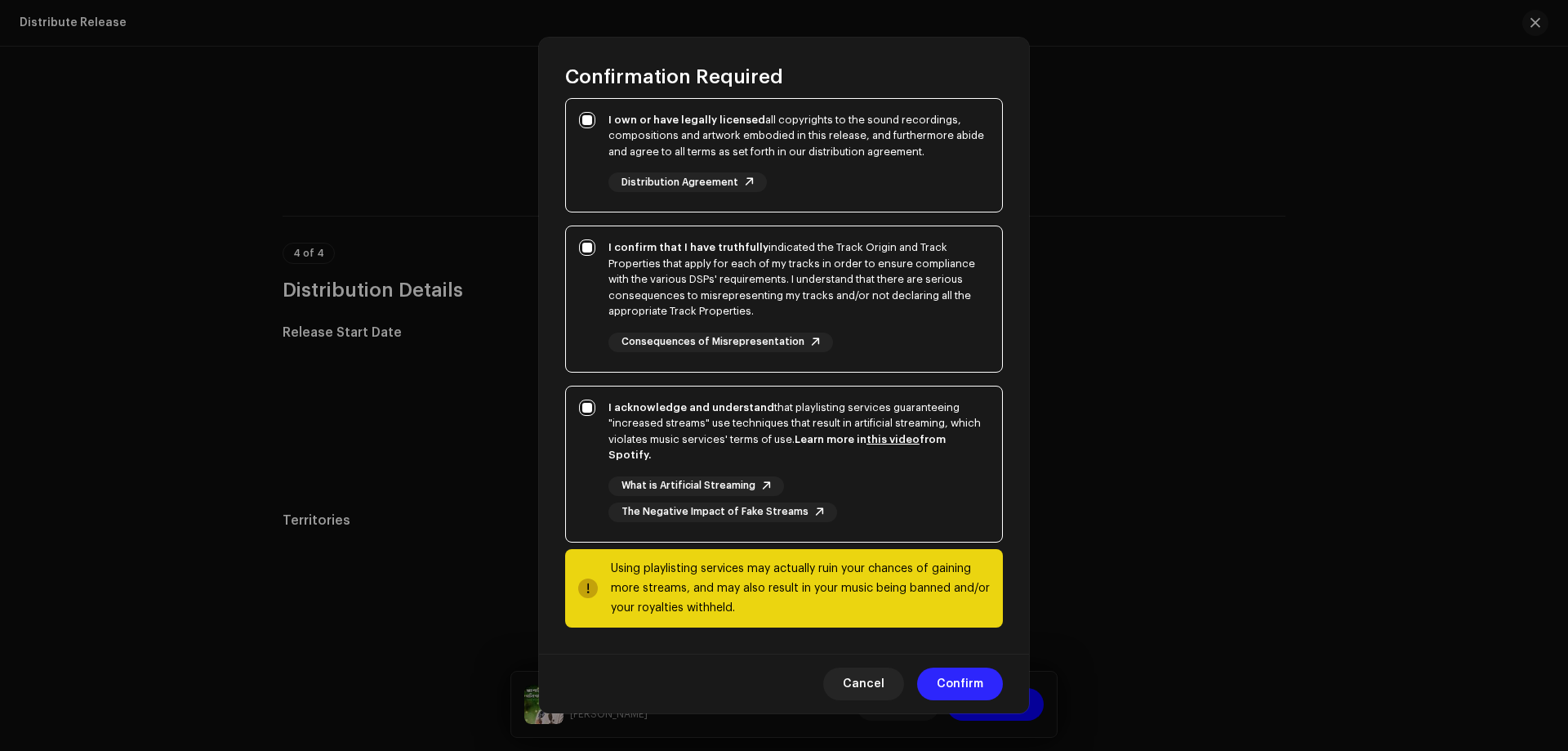
click at [970, 682] on span "Confirm" at bounding box center [960, 684] width 47 height 33
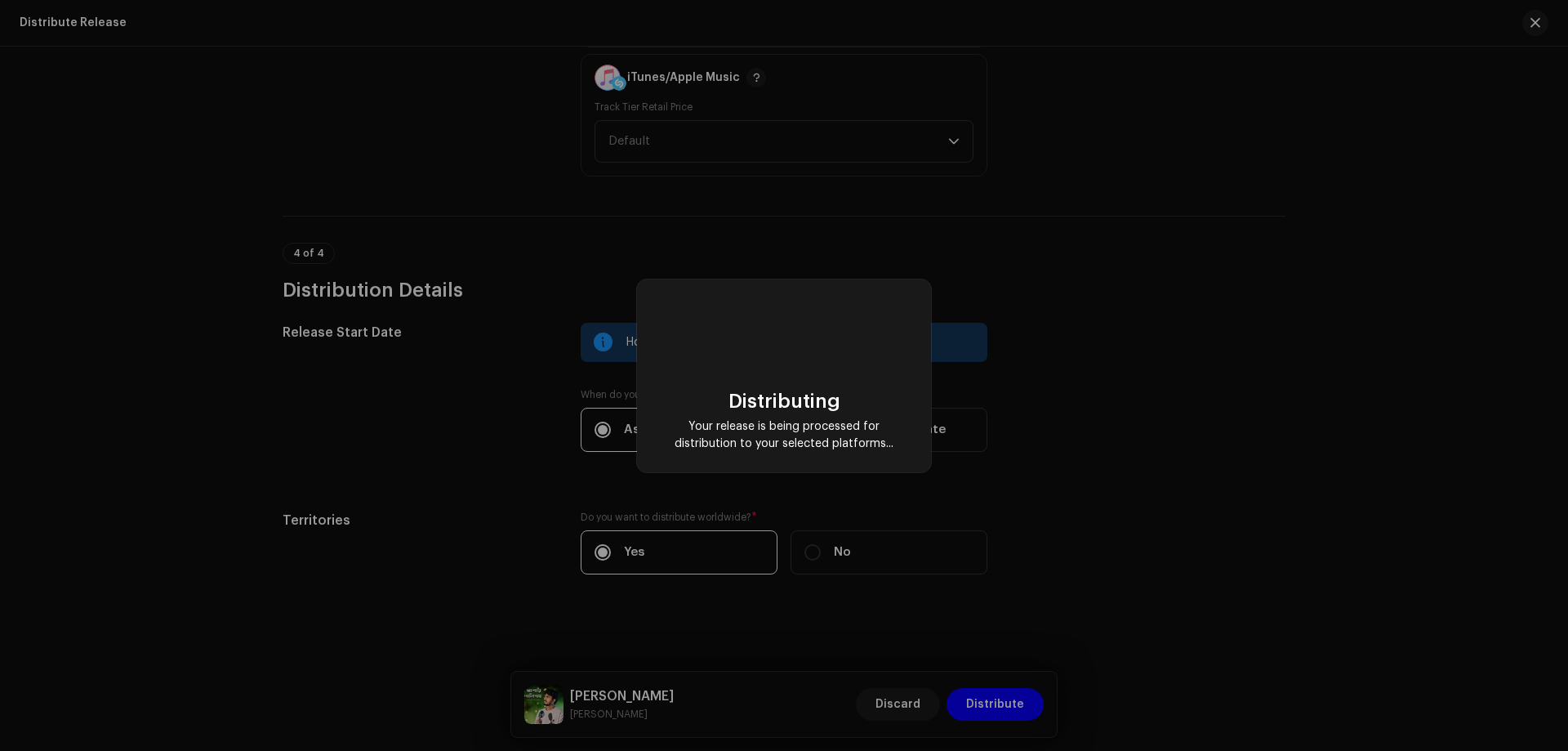
checkbox input "false"
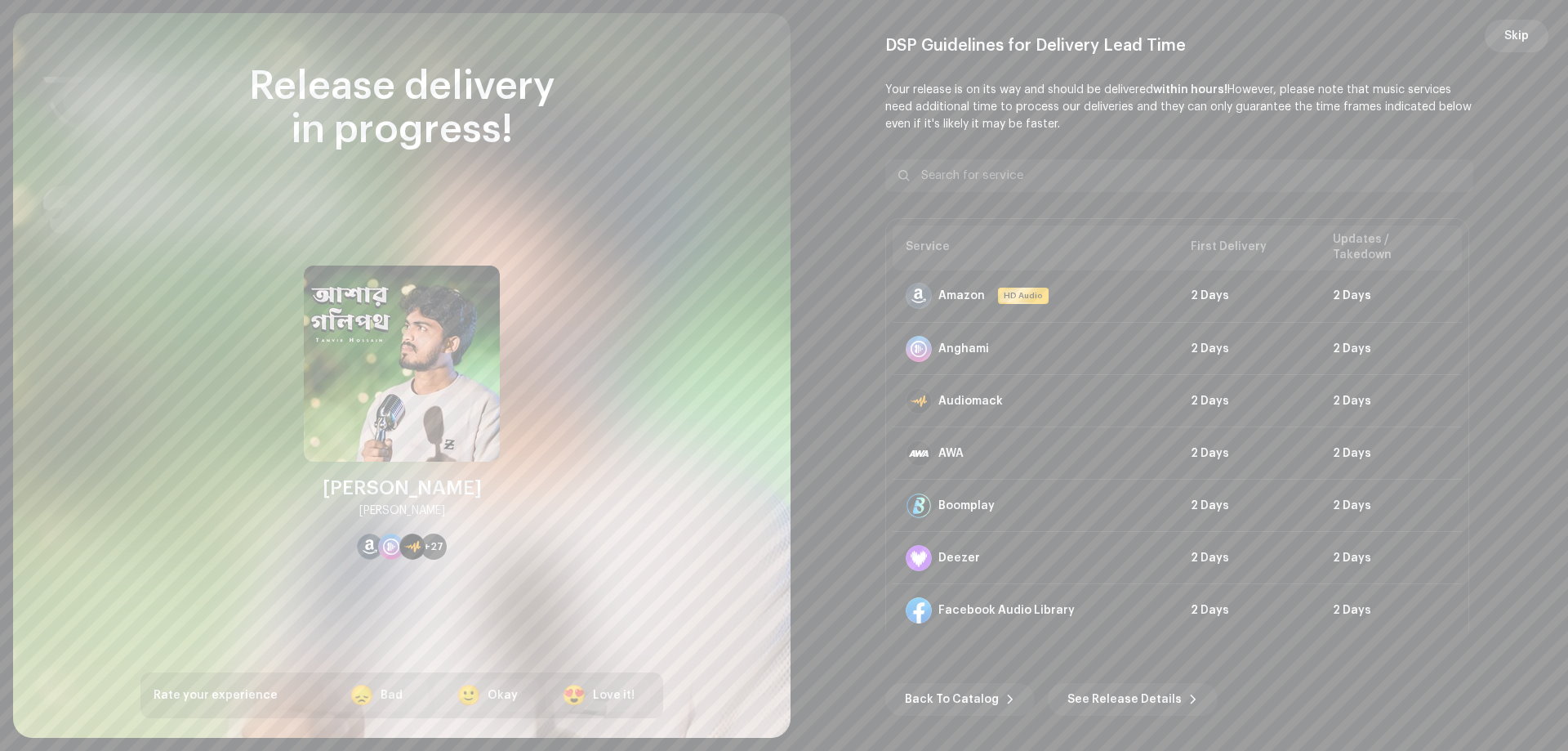
click at [1527, 29] on span "Skip" at bounding box center [1516, 36] width 24 height 33
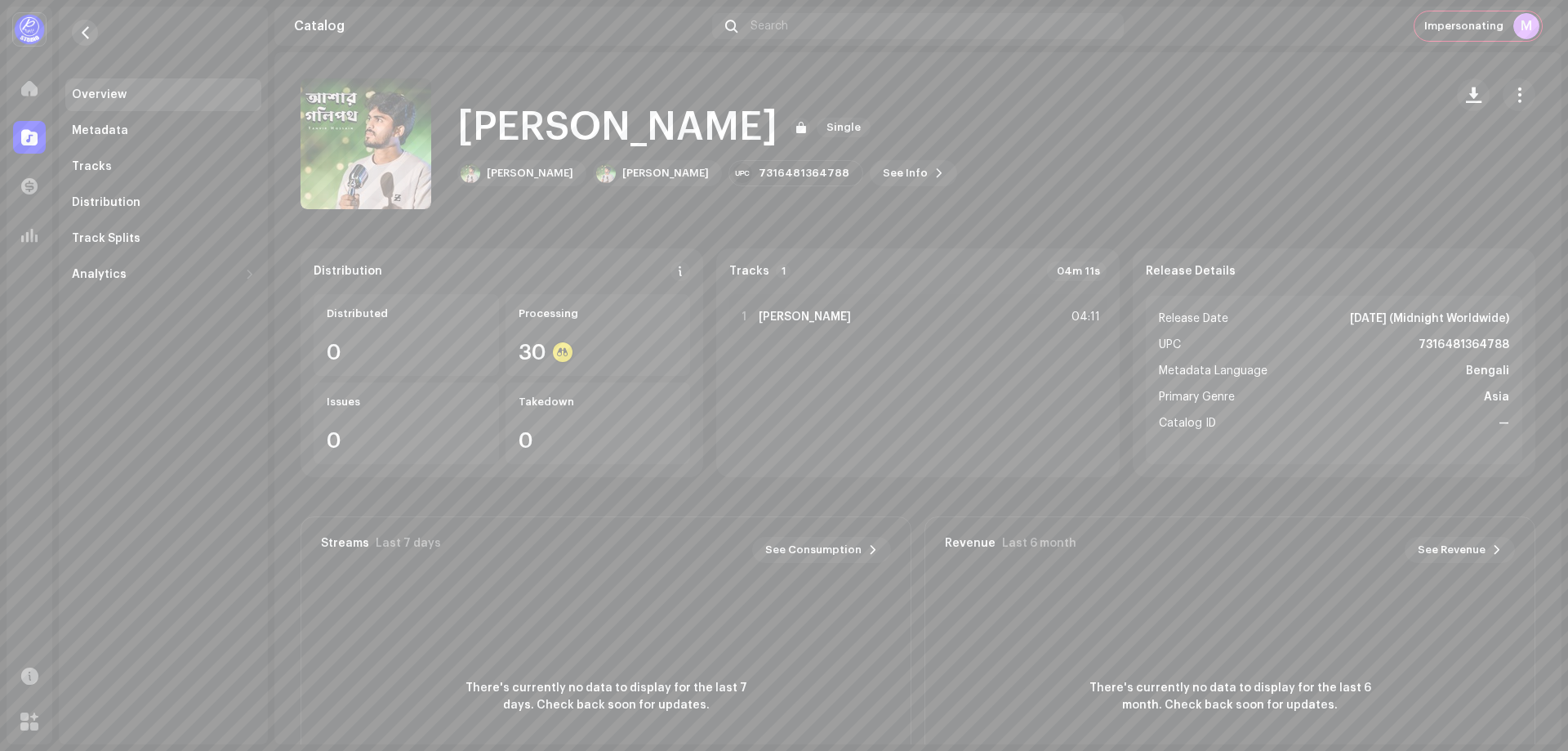
click at [74, 33] on button "button" at bounding box center [85, 32] width 26 height 26
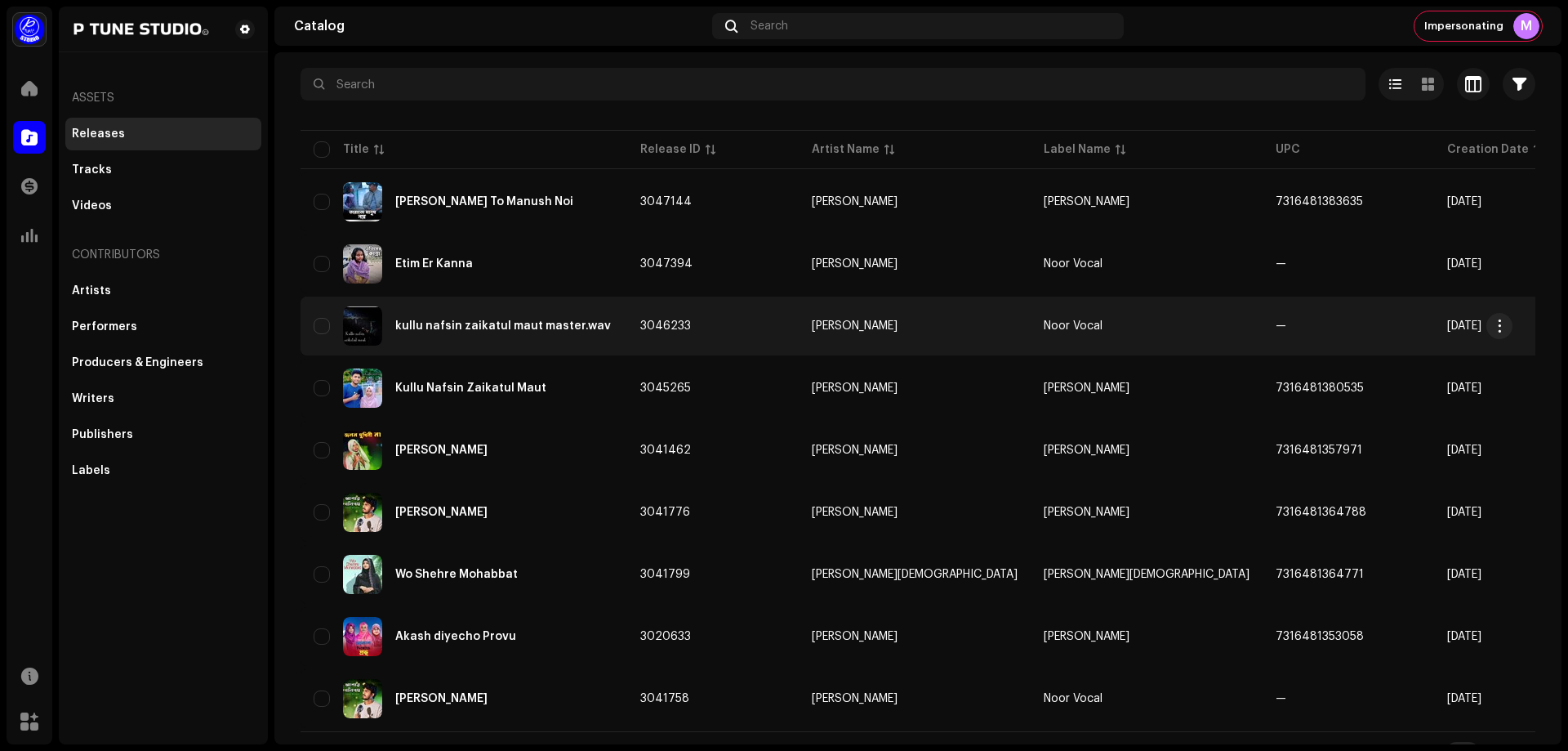
scroll to position [115, 0]
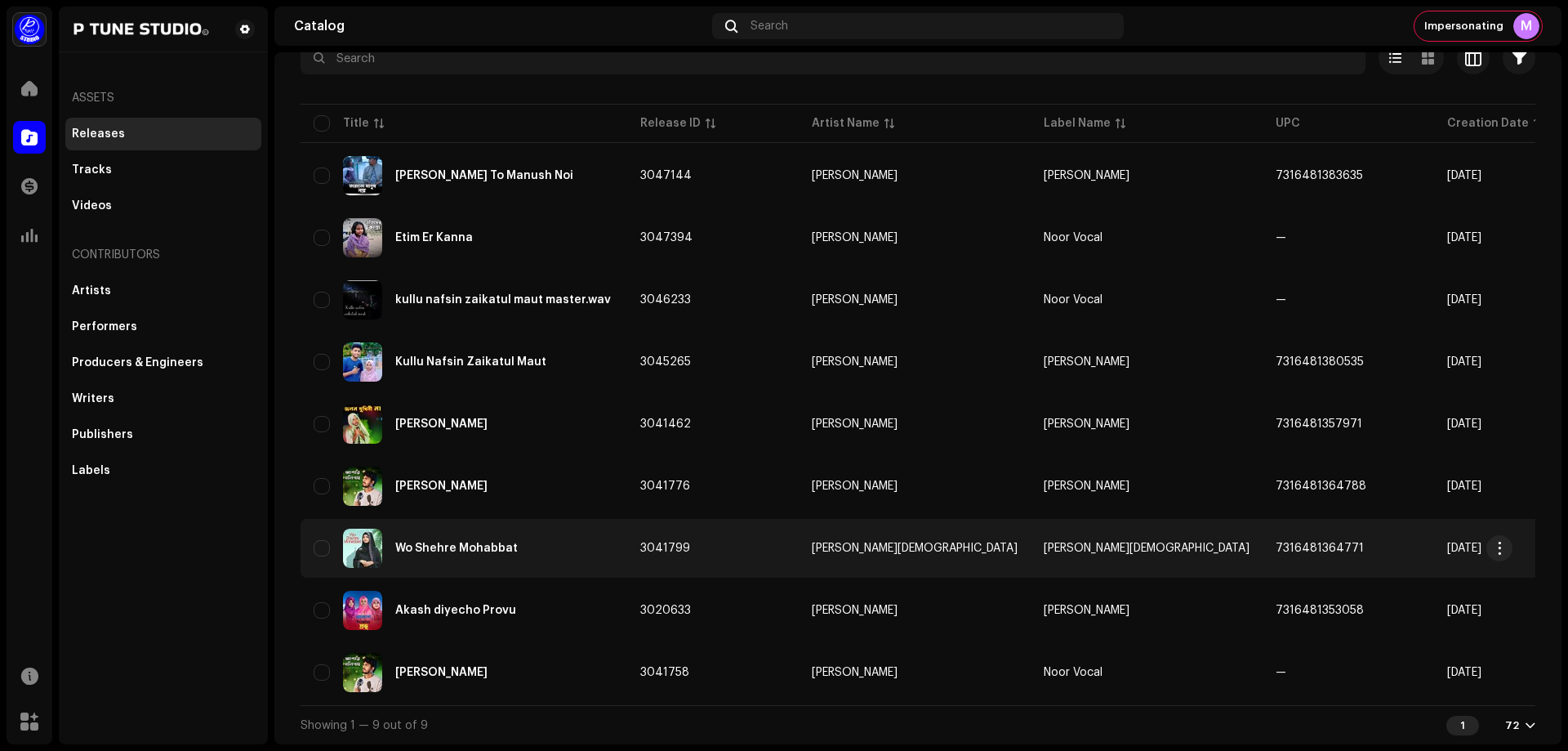
click at [918, 544] on re-a-table-link "[PERSON_NAME][DEMOGRAPHIC_DATA]" at bounding box center [915, 548] width 205 height 12
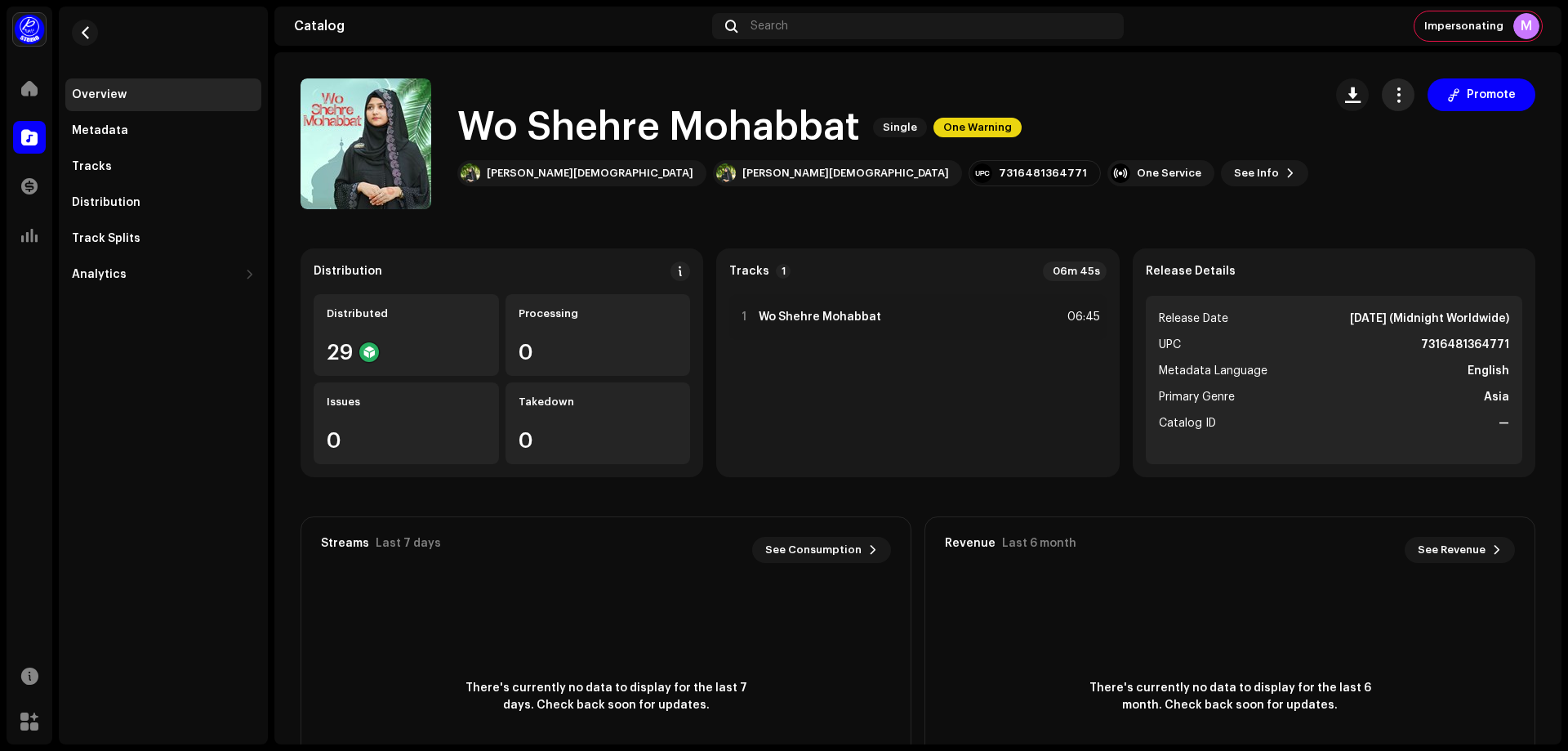
click at [1391, 98] on span "button" at bounding box center [1399, 94] width 16 height 13
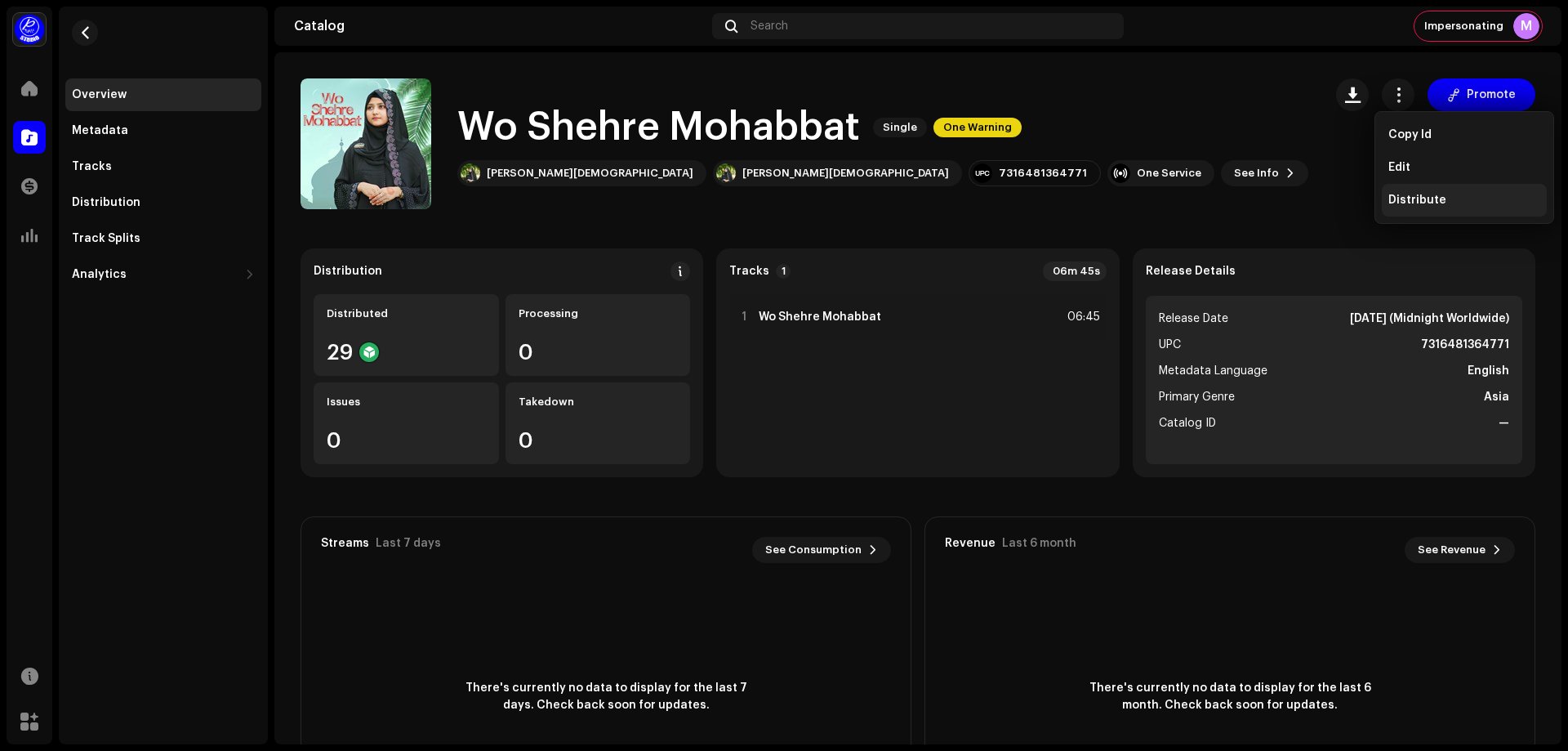
click at [1411, 195] on span "Distribute" at bounding box center [1418, 200] width 58 height 13
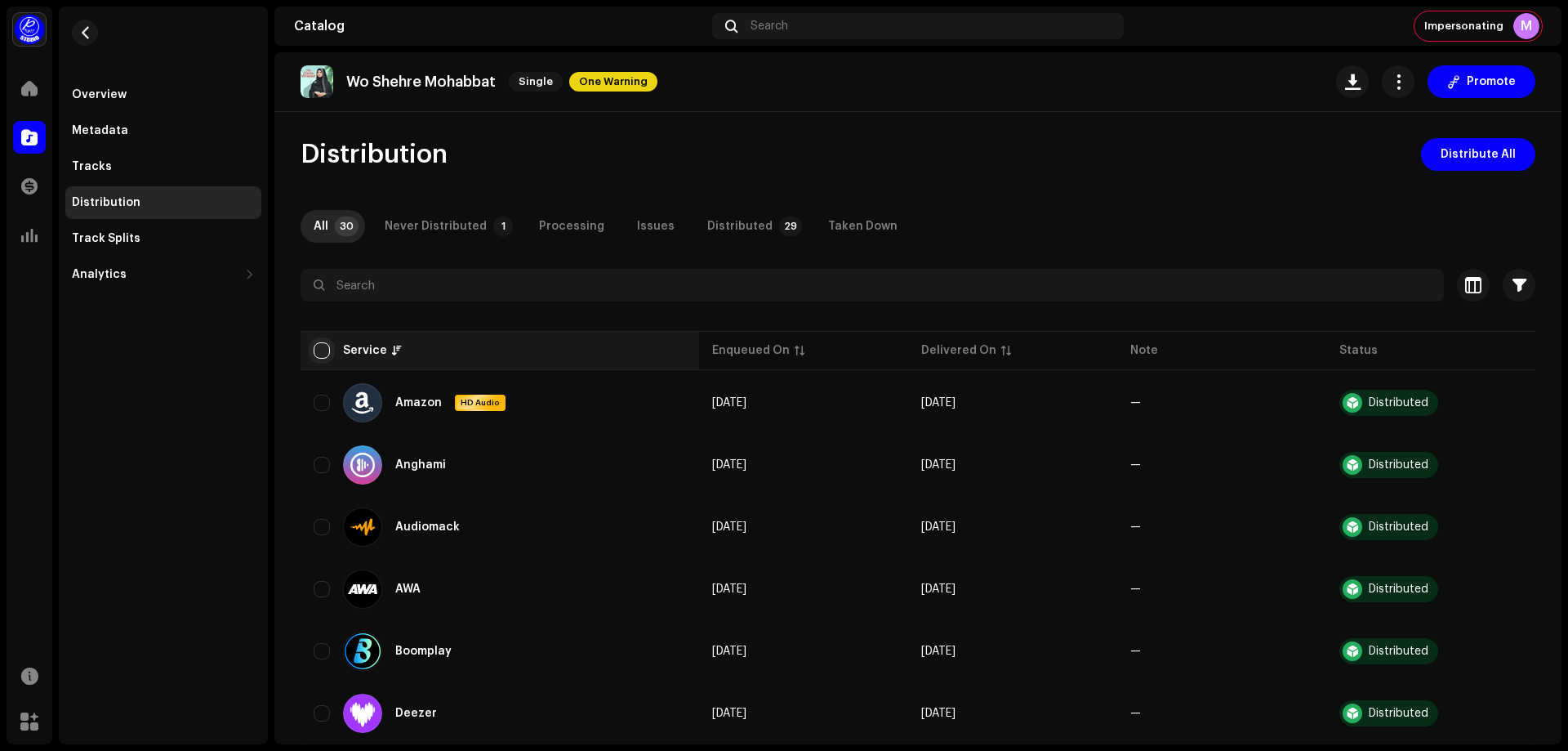
click at [321, 347] on input "checkbox" at bounding box center [321, 350] width 17 height 17
checkbox input "true"
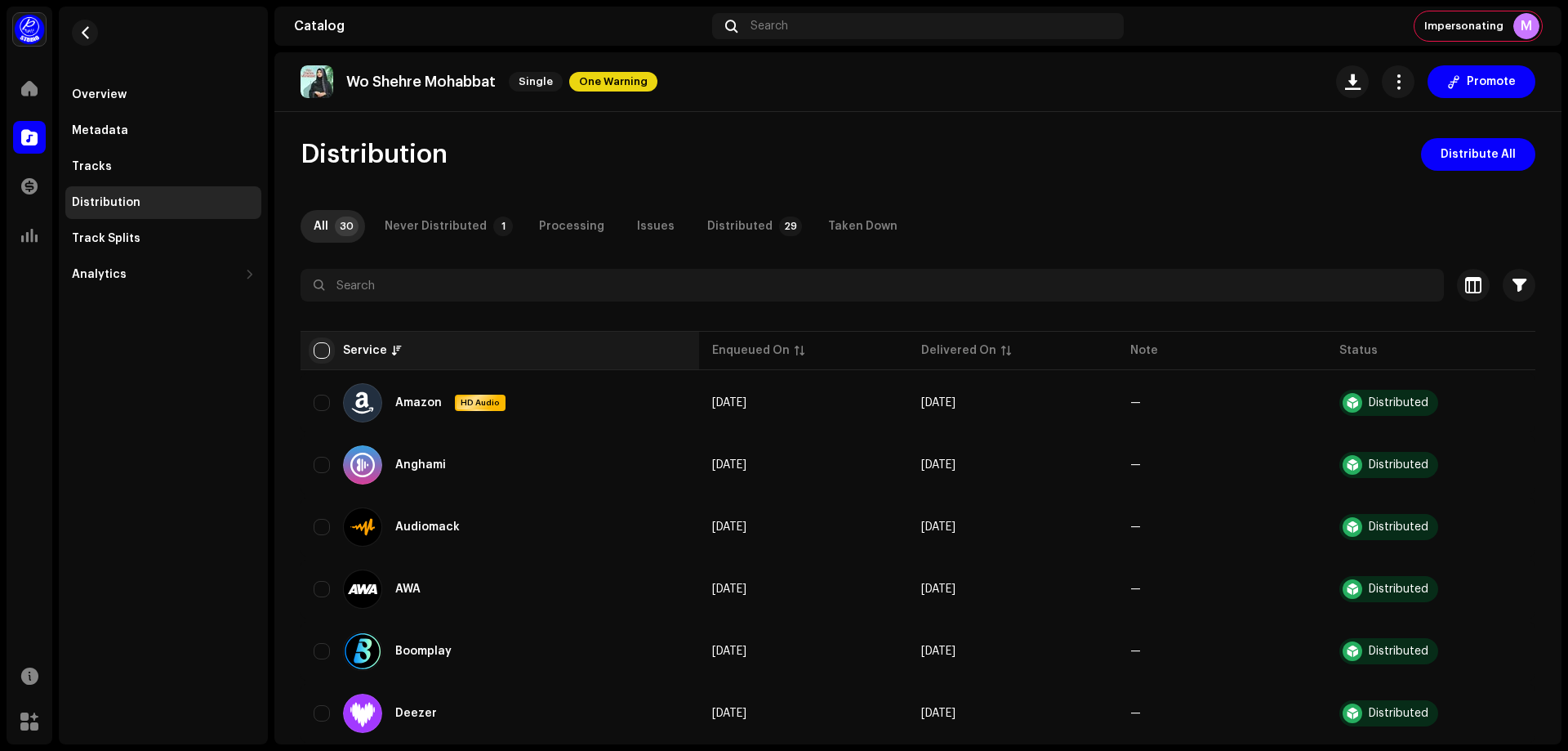
checkbox input "true"
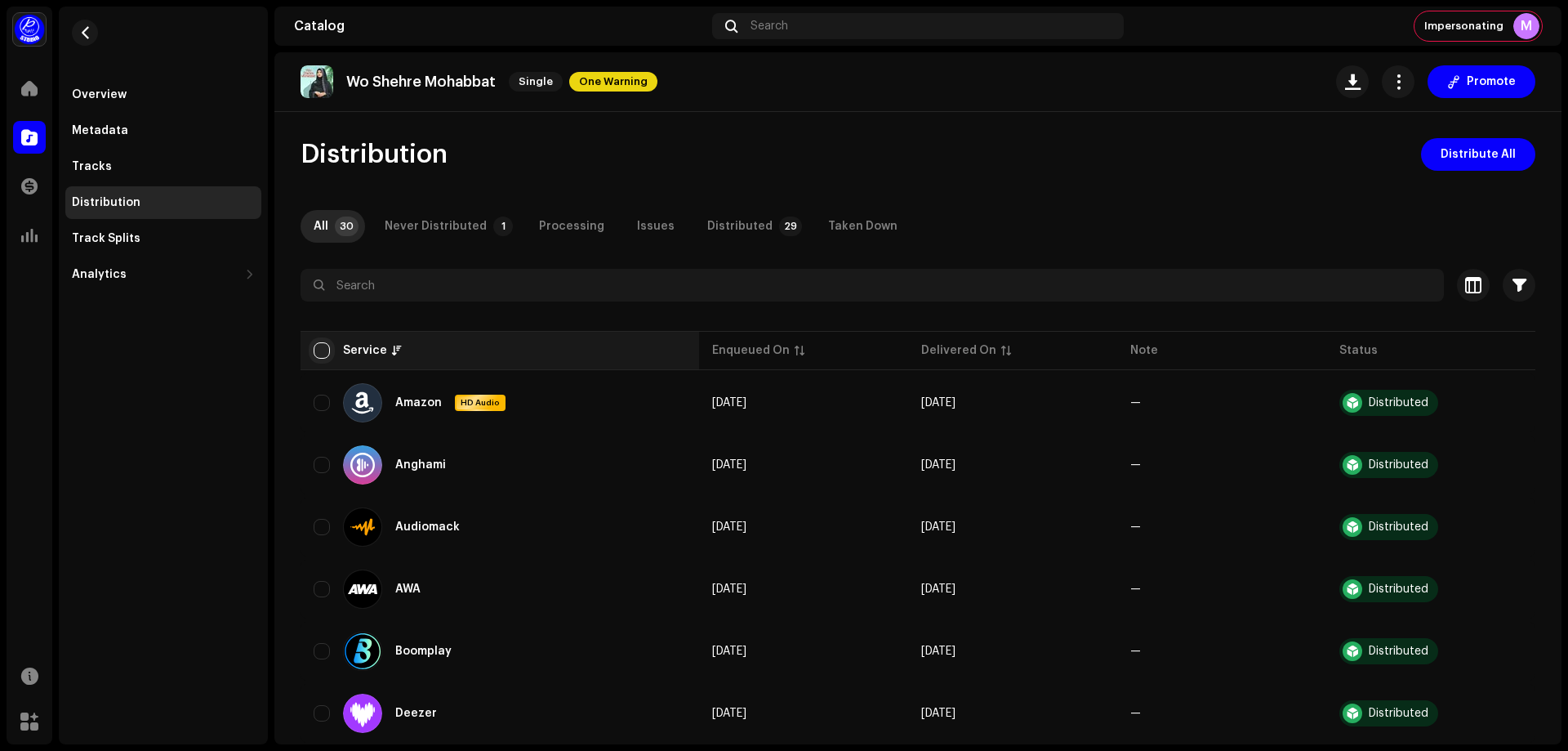
checkbox input "true"
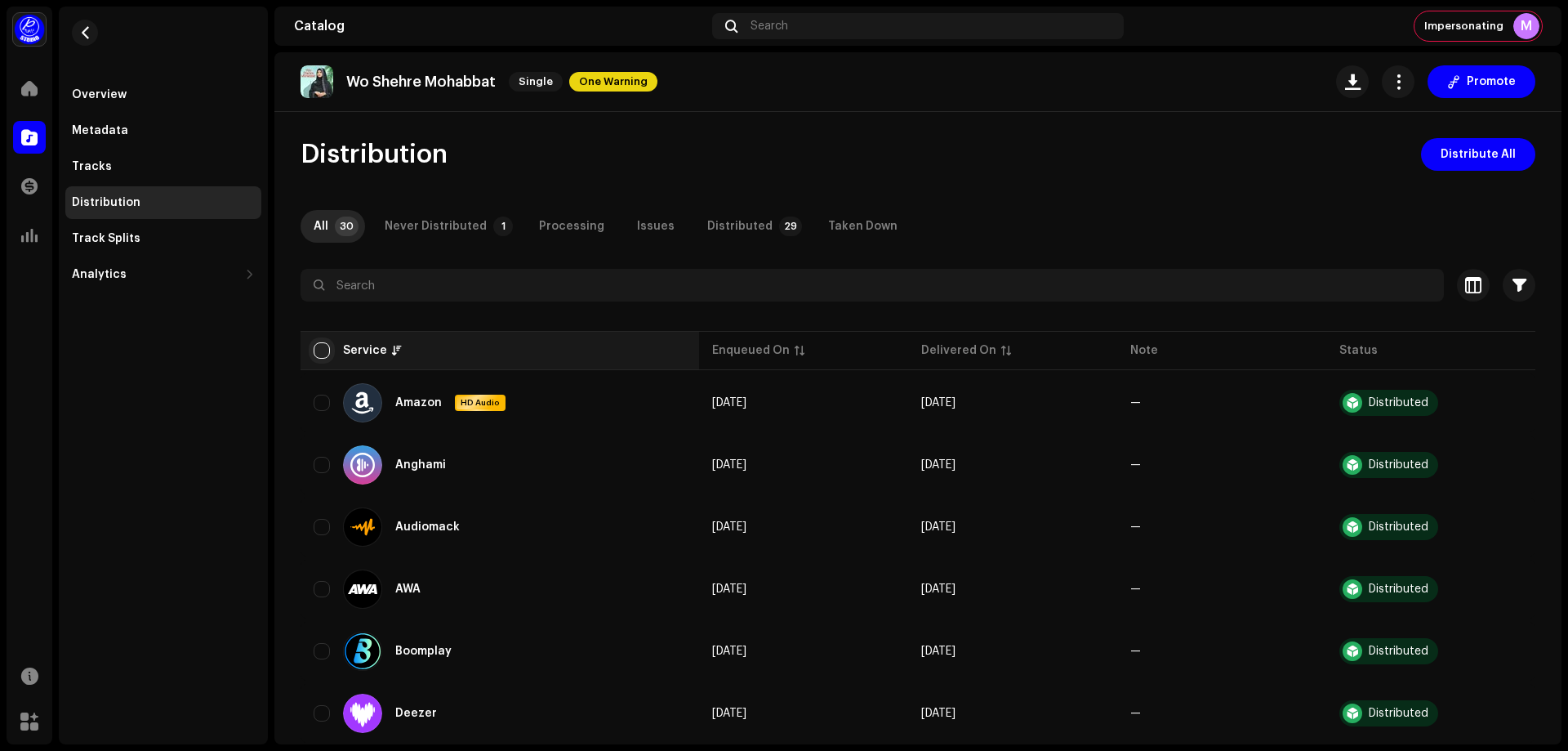
checkbox input "true"
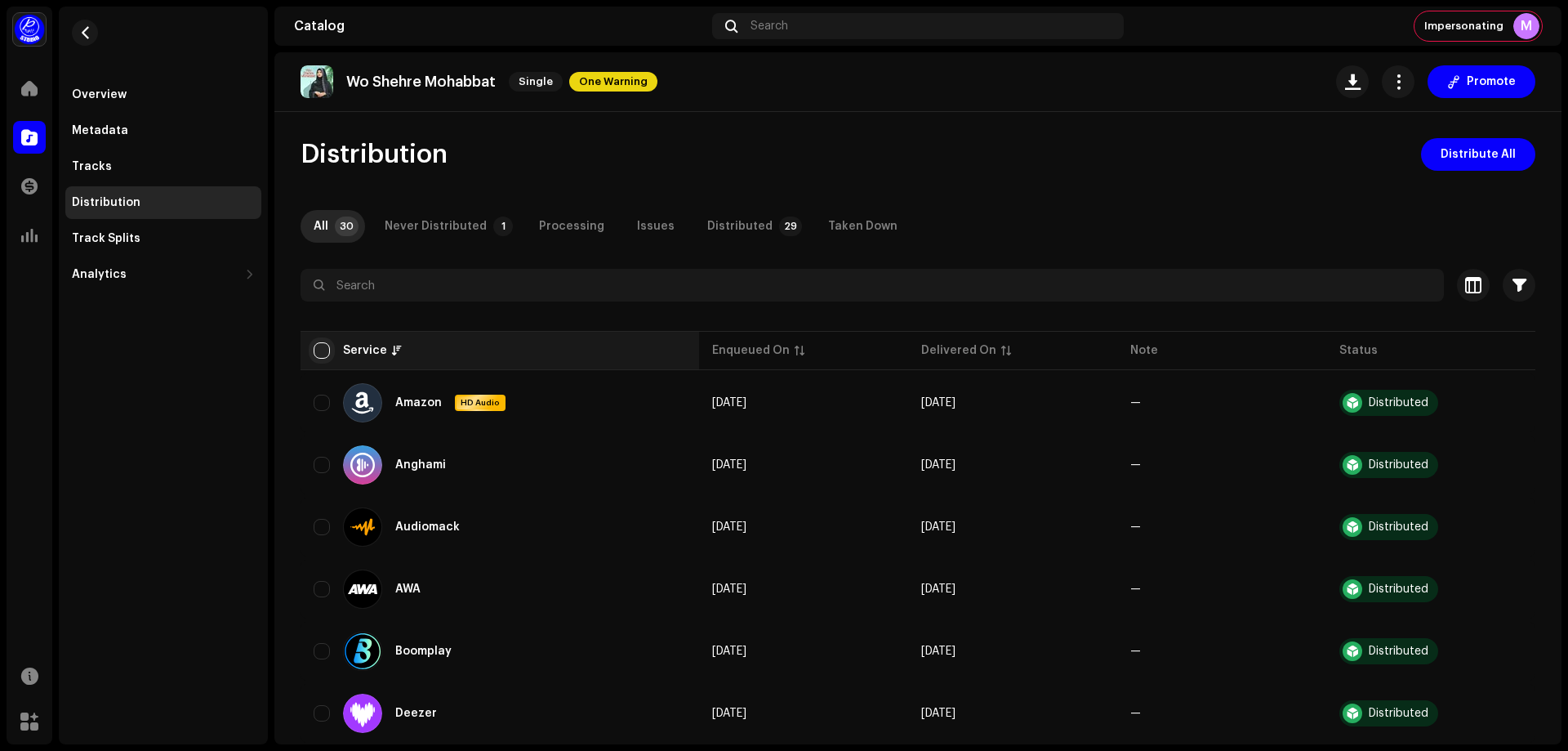
checkbox input "true"
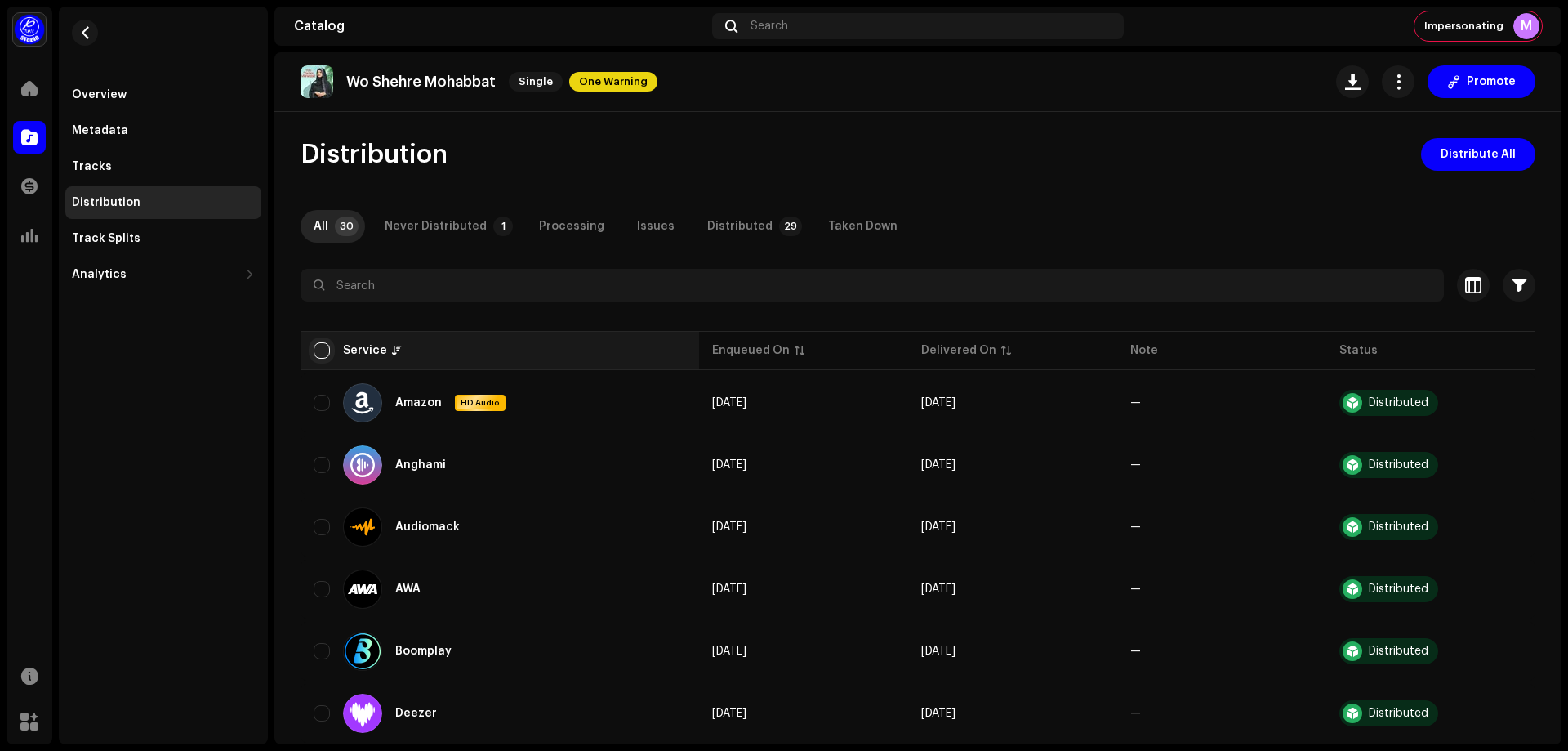
checkbox input "true"
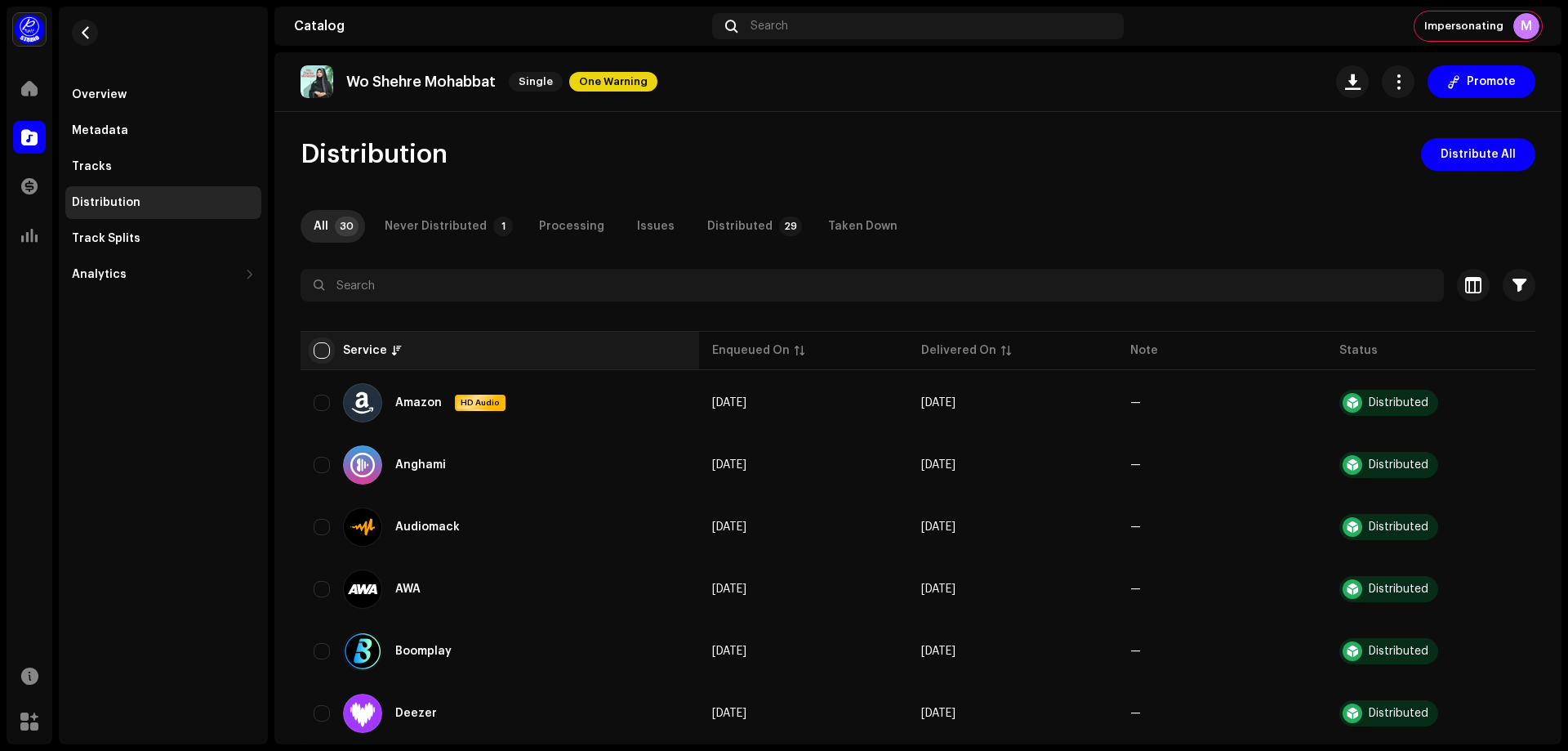
checkbox input "true"
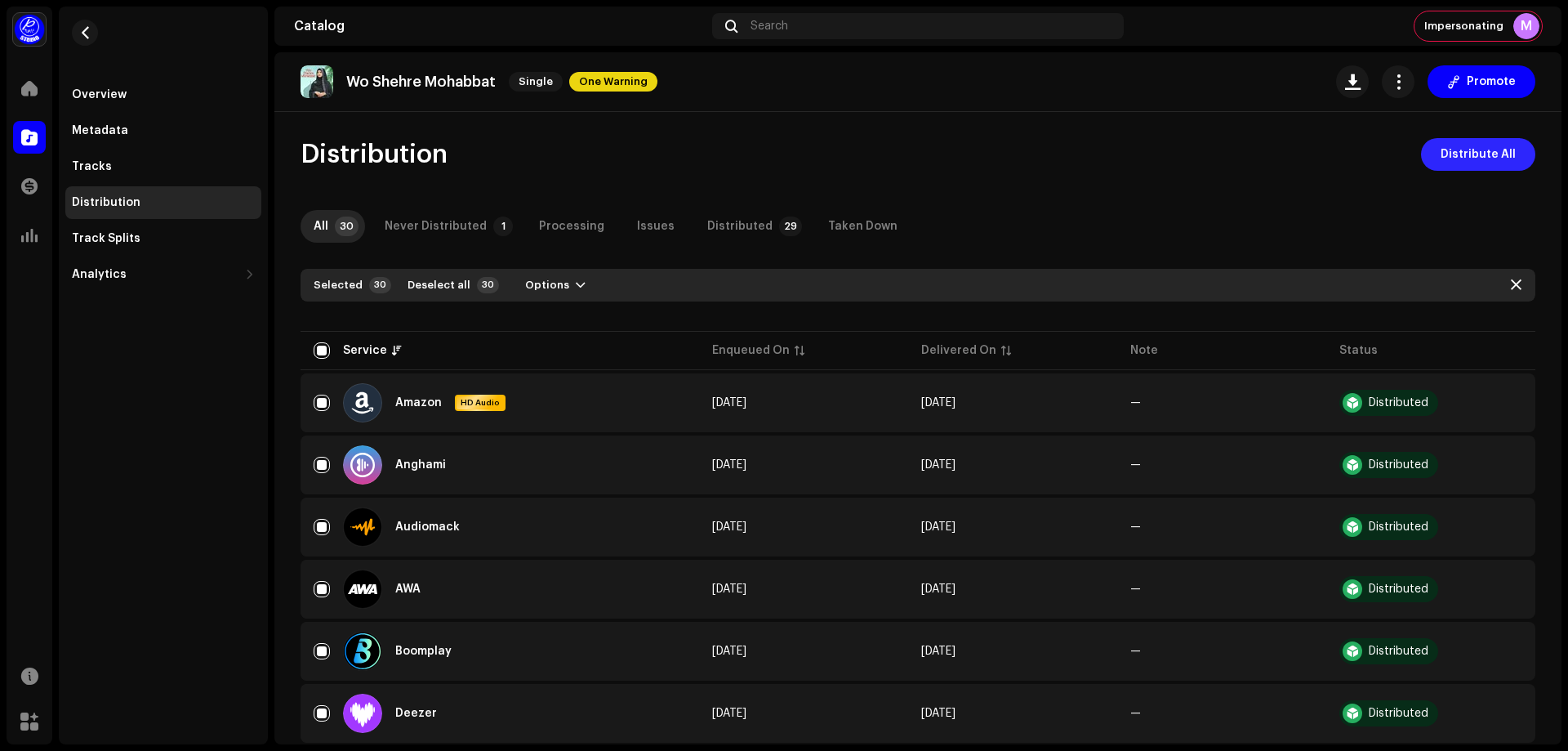
click at [1484, 147] on span "Distribute All" at bounding box center [1477, 155] width 75 height 33
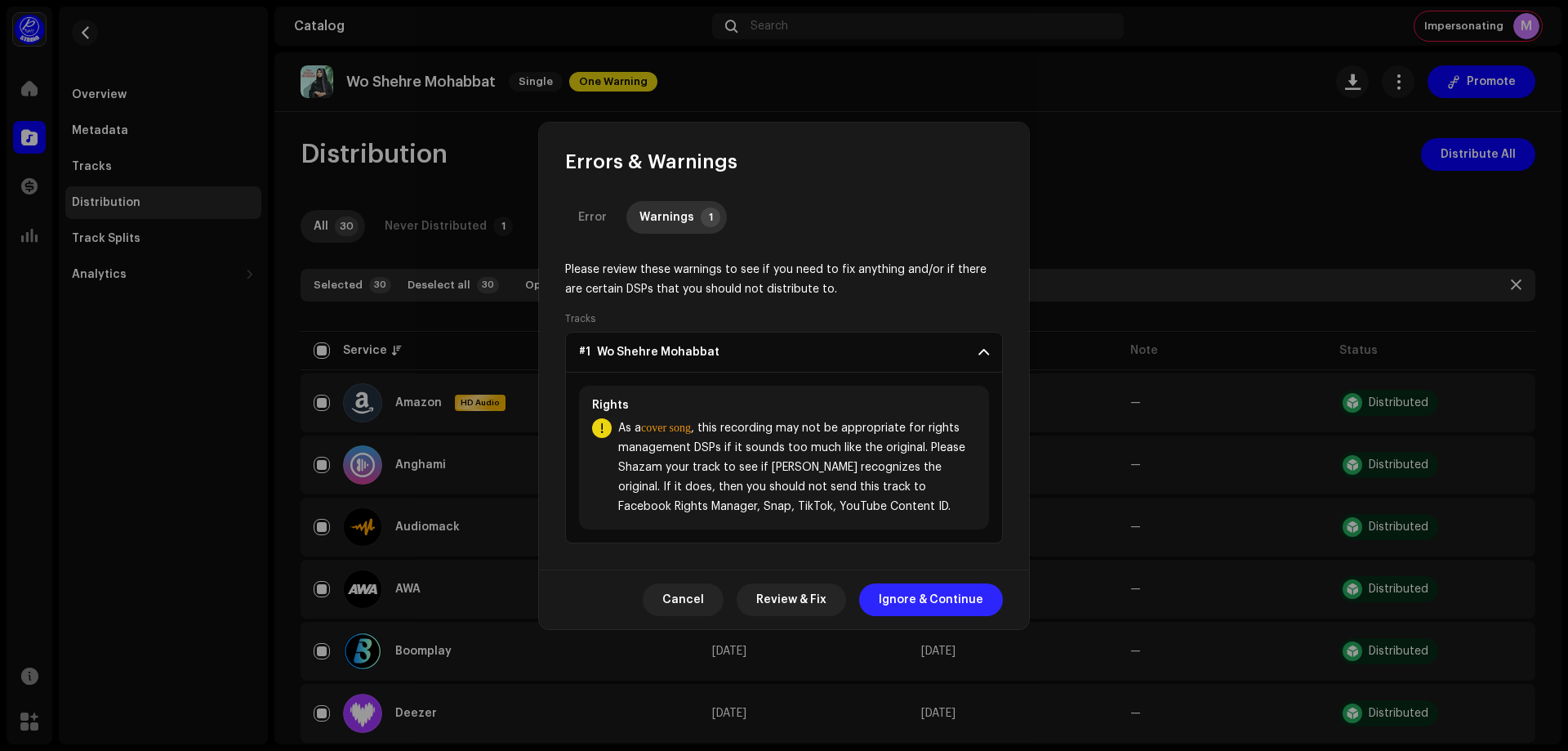
click at [952, 594] on span "Ignore & Continue" at bounding box center [930, 600] width 104 height 33
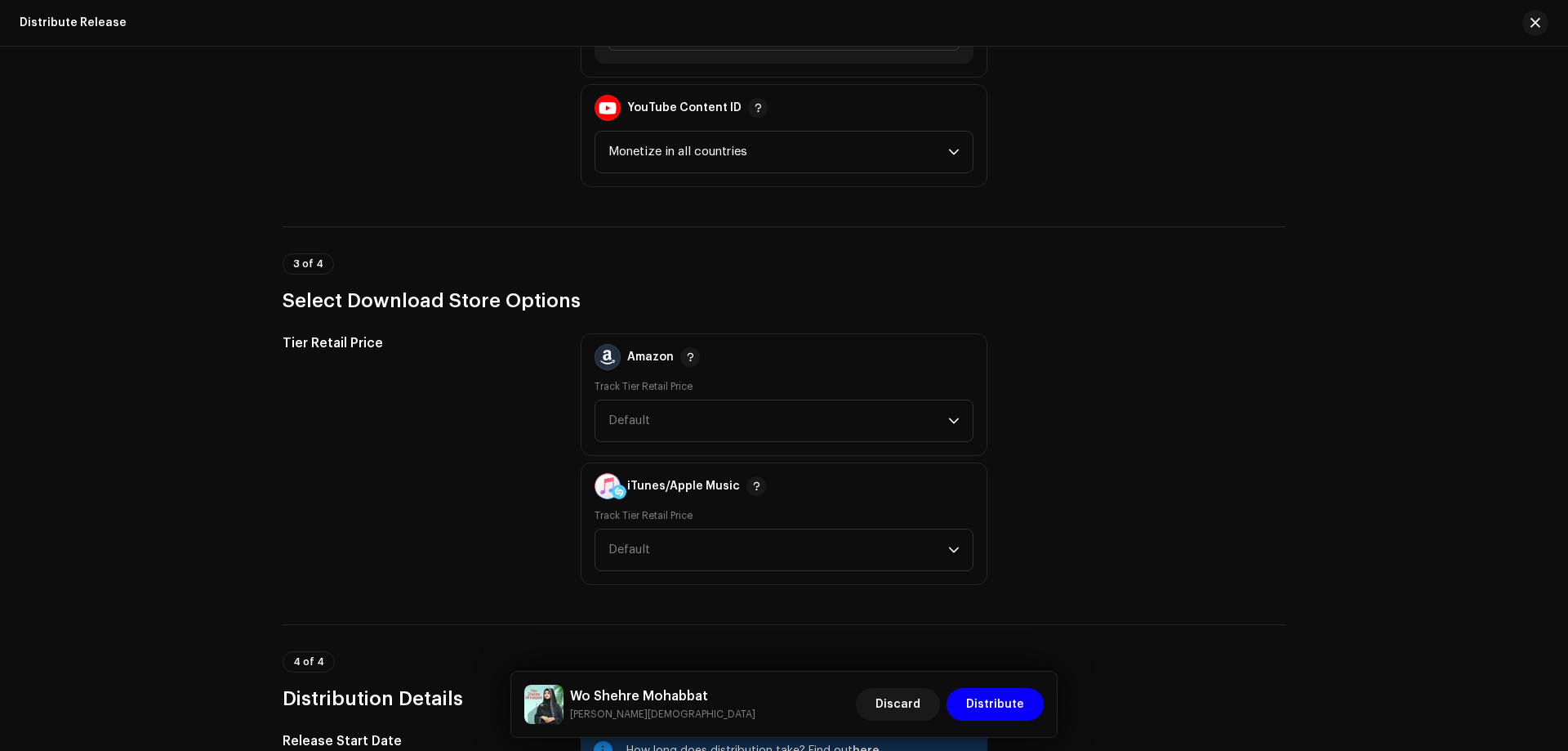
scroll to position [2533, 0]
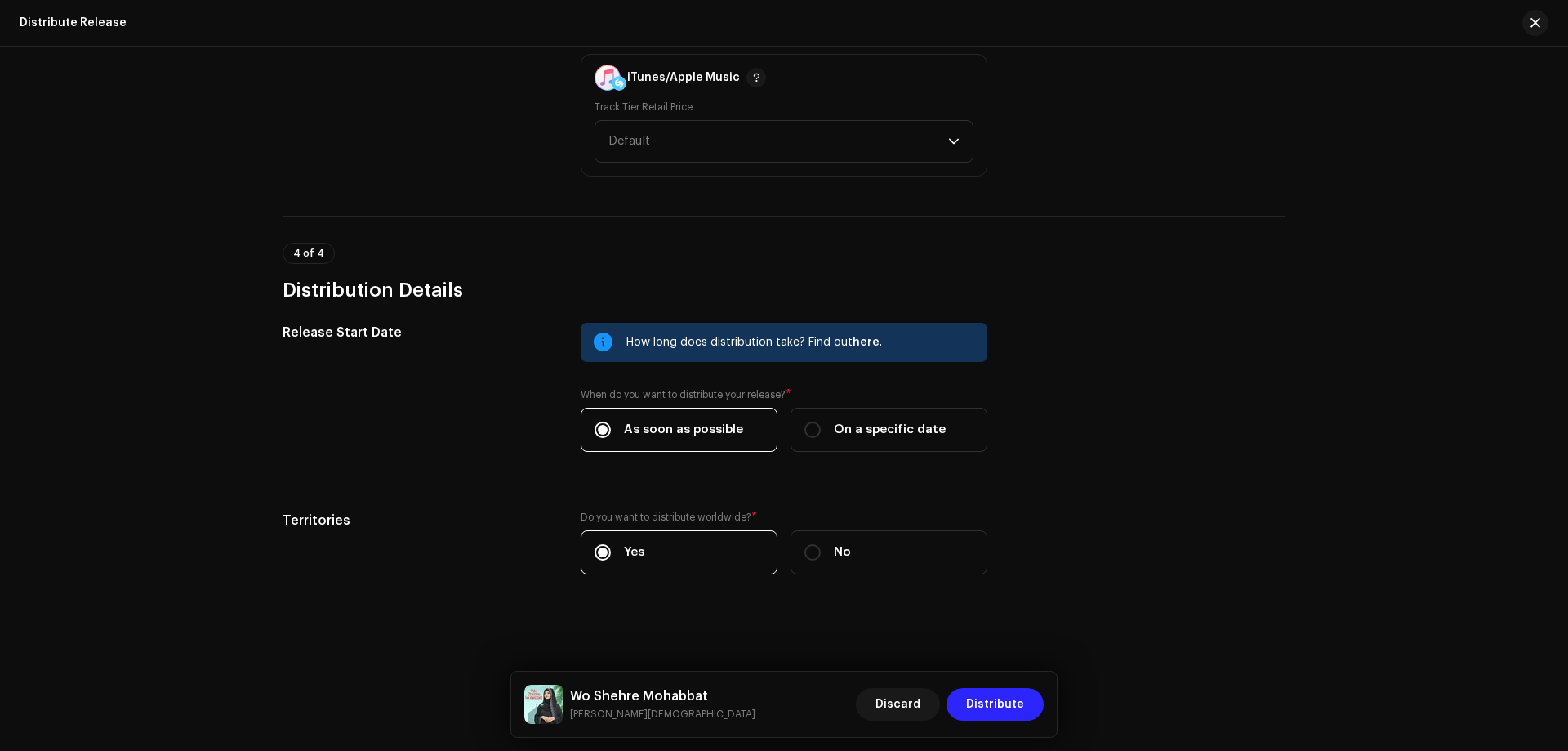
click at [1001, 700] on span "Distribute" at bounding box center [995, 704] width 58 height 33
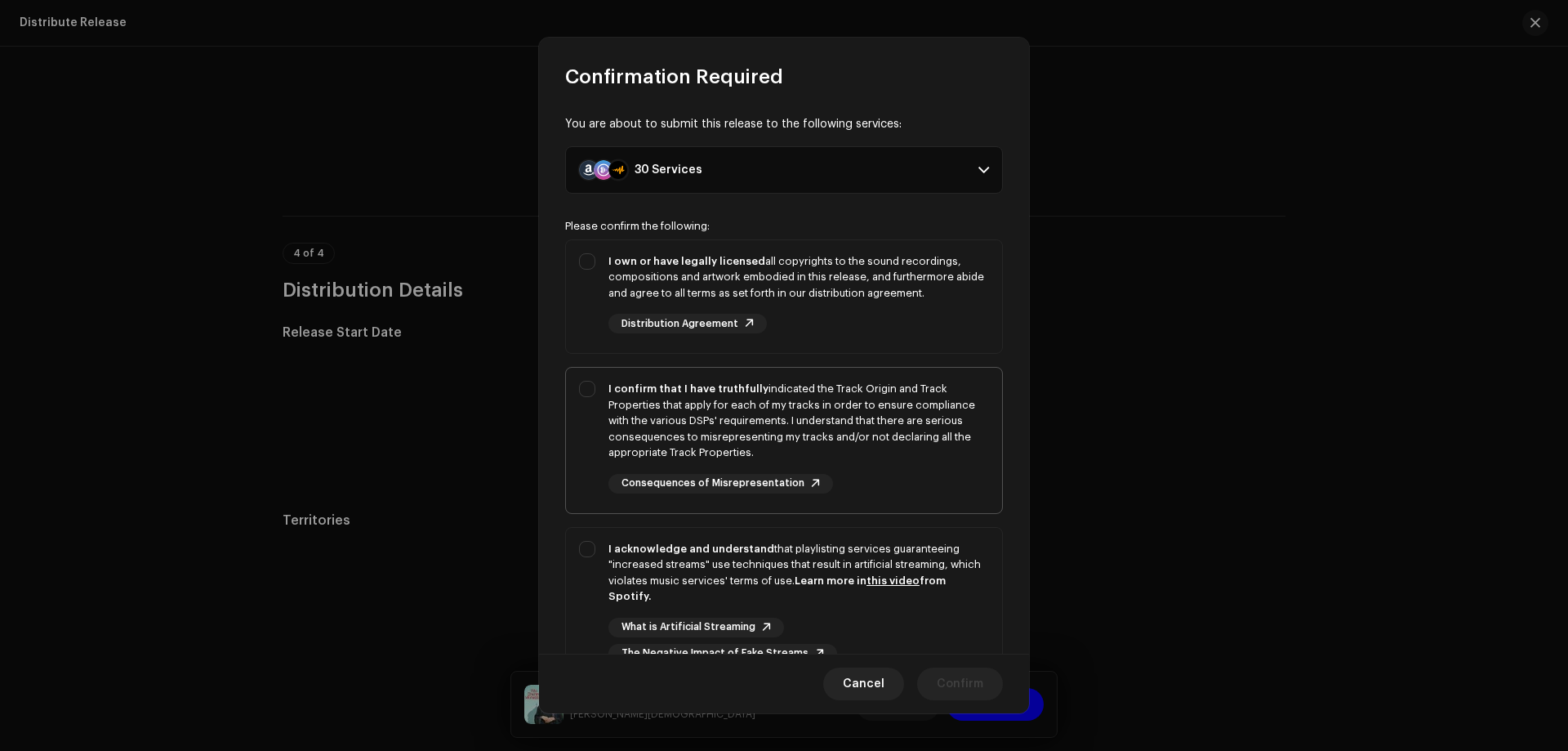
drag, startPoint x: 686, startPoint y: 402, endPoint x: 673, endPoint y: 290, distance: 112.8
click at [686, 401] on div "I confirm that I have truthfully indicated the Track Origin and Track Propertie…" at bounding box center [799, 421] width 381 height 80
checkbox input "true"
click at [670, 277] on div "I own or have legally licensed all copyrights to the sound recordings, composit…" at bounding box center [799, 277] width 381 height 48
checkbox input "true"
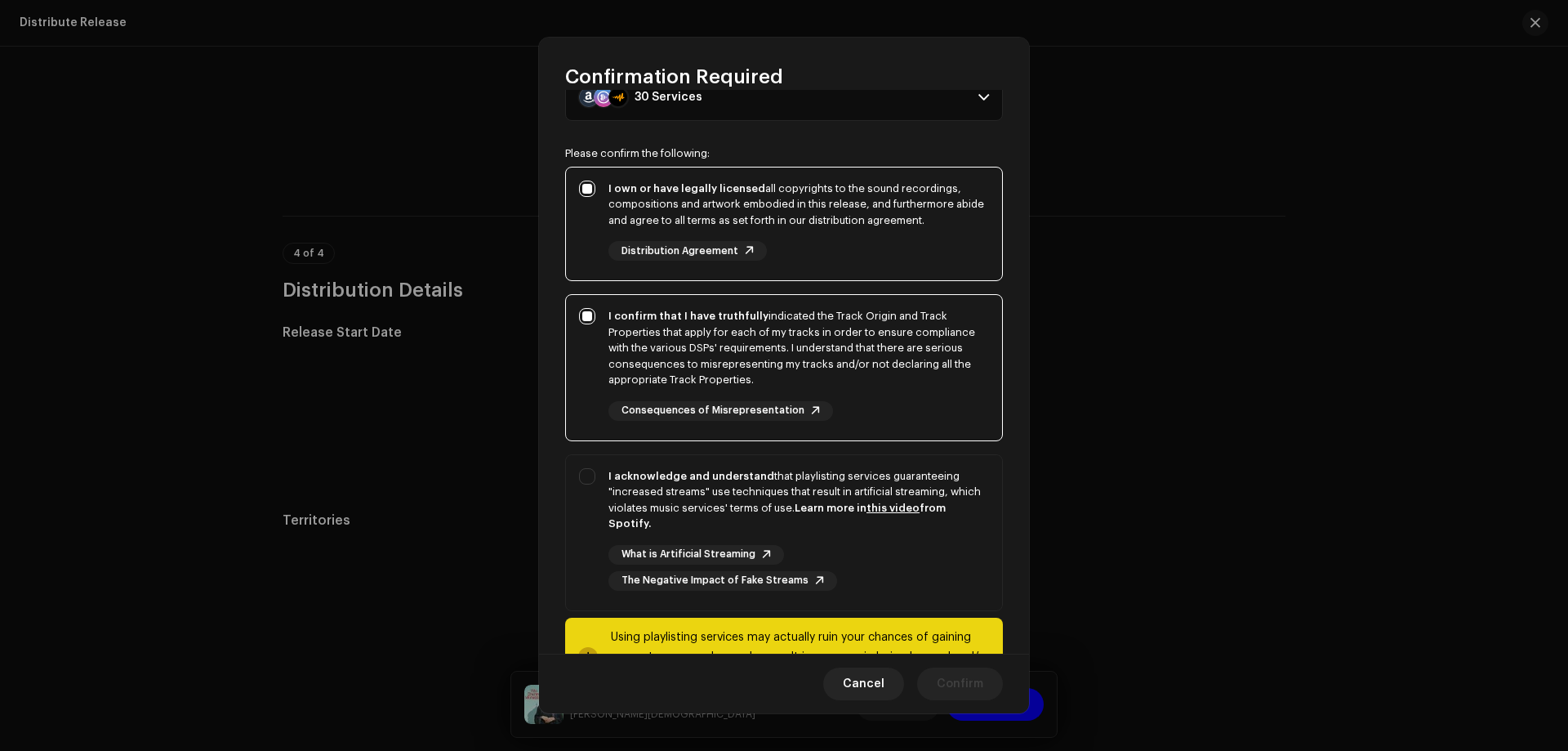
scroll to position [141, 0]
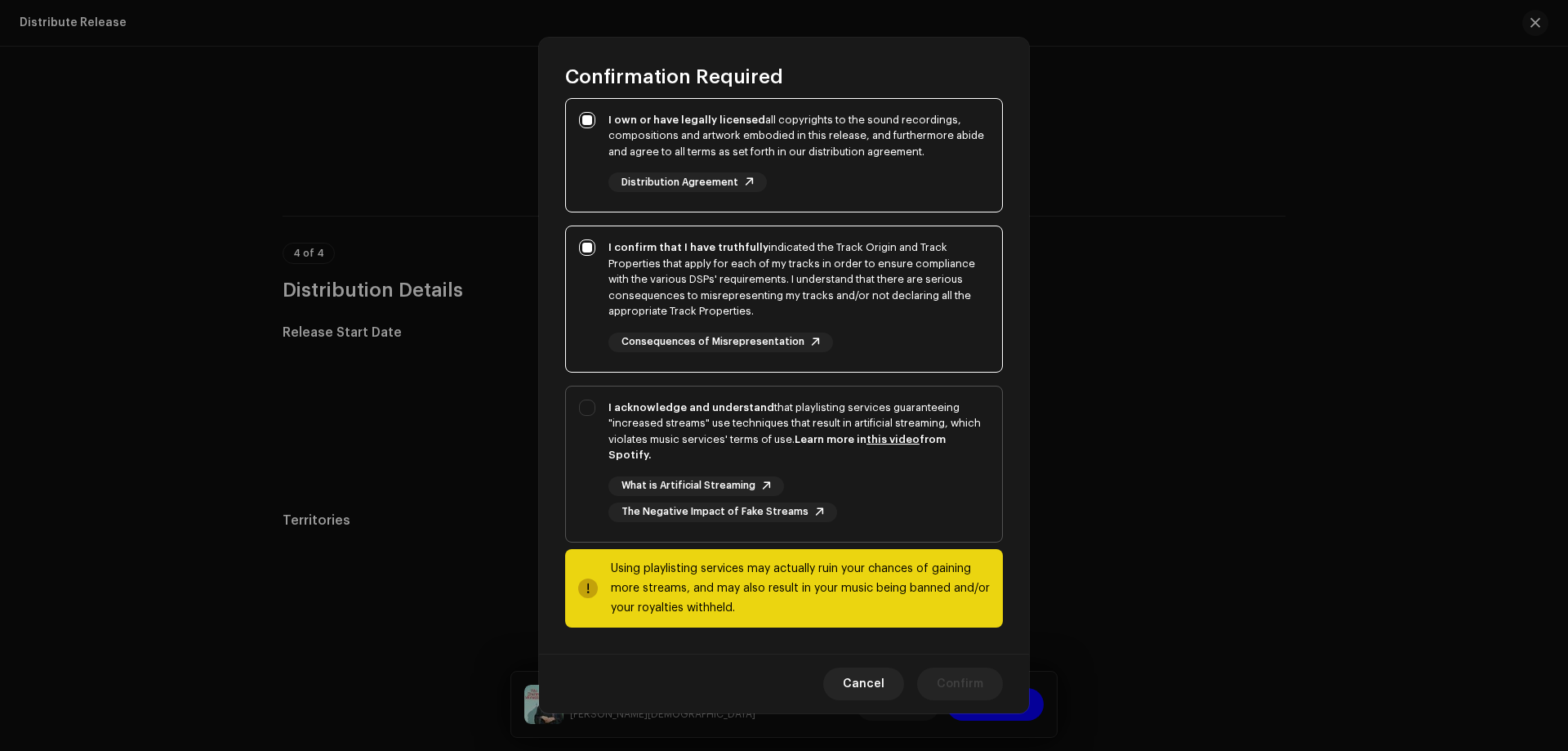
click at [663, 418] on div "I acknowledge and understand that playlisting services guaranteeing "increased …" at bounding box center [799, 431] width 381 height 63
checkbox input "true"
click at [968, 682] on span "Confirm" at bounding box center [960, 684] width 47 height 33
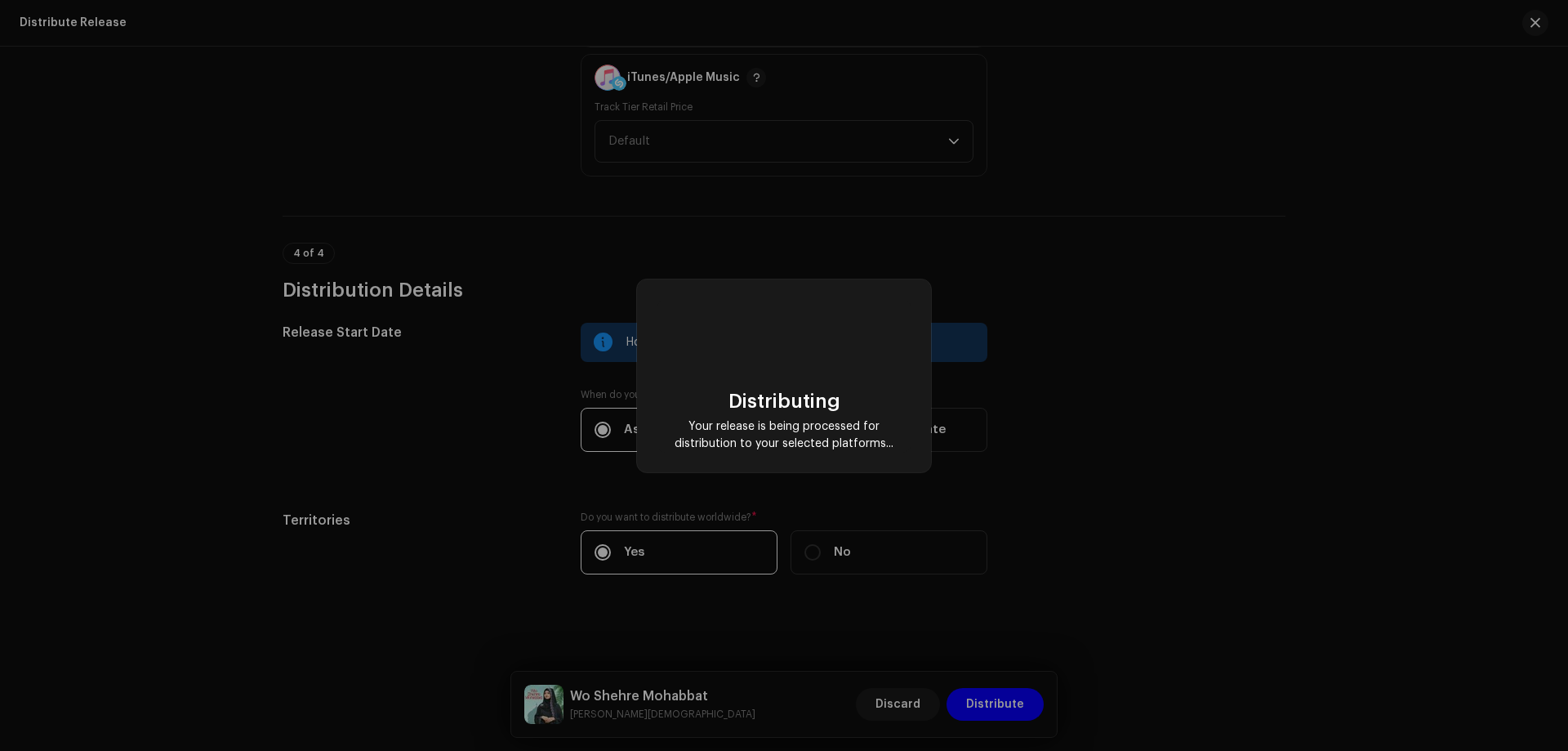
checkbox input "false"
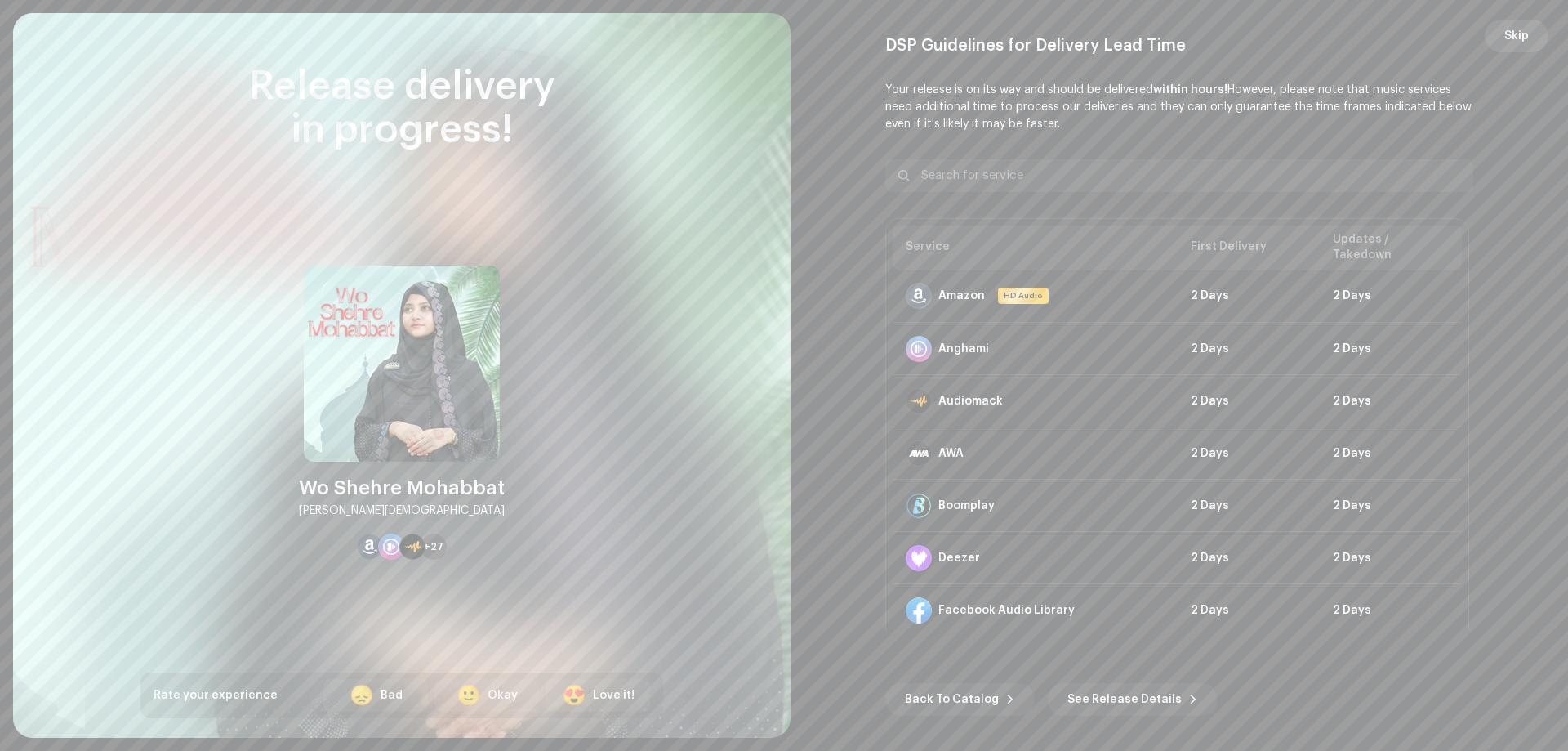
click at [1518, 32] on span "Skip" at bounding box center [1516, 36] width 24 height 33
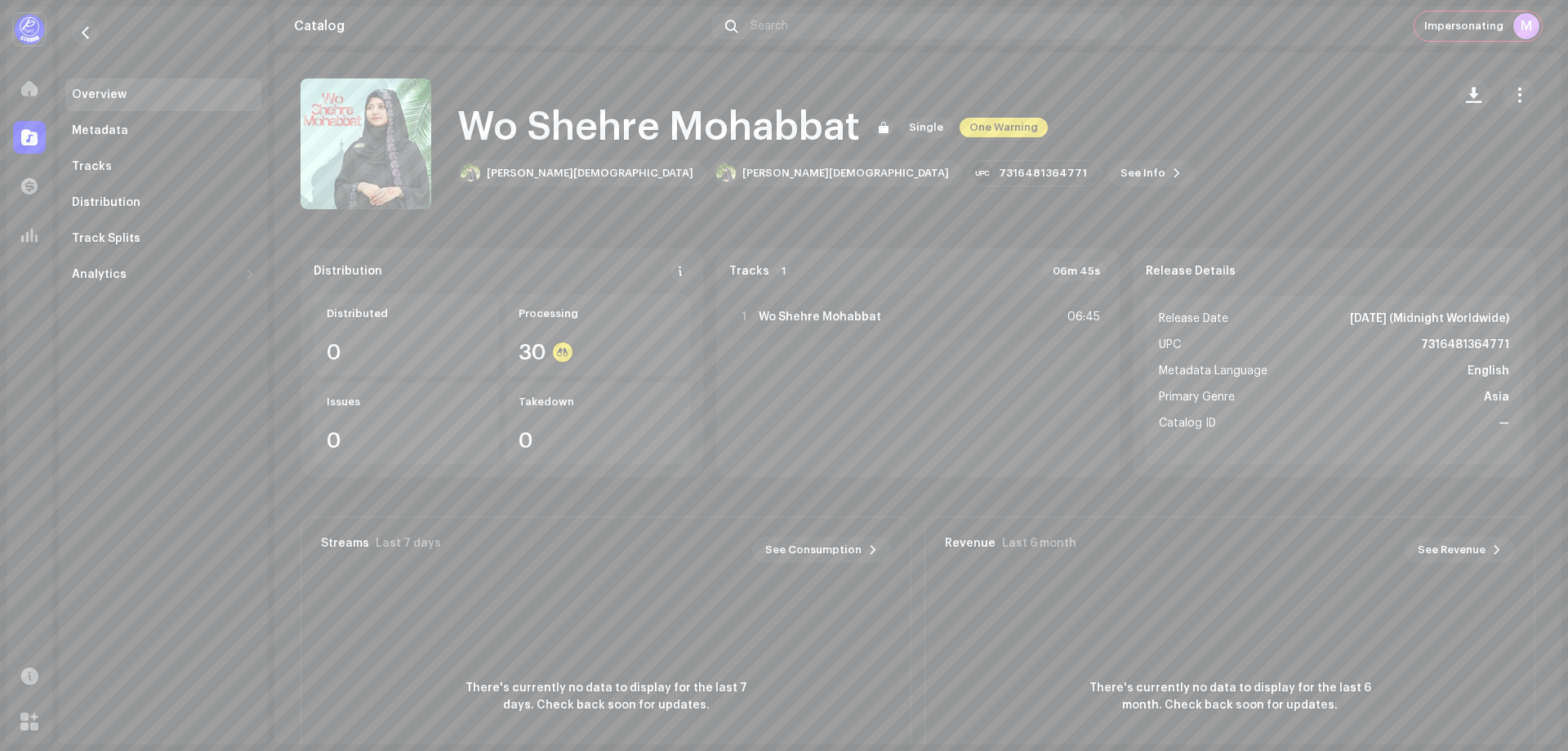
click at [102, 93] on div "Overview" at bounding box center [99, 94] width 55 height 13
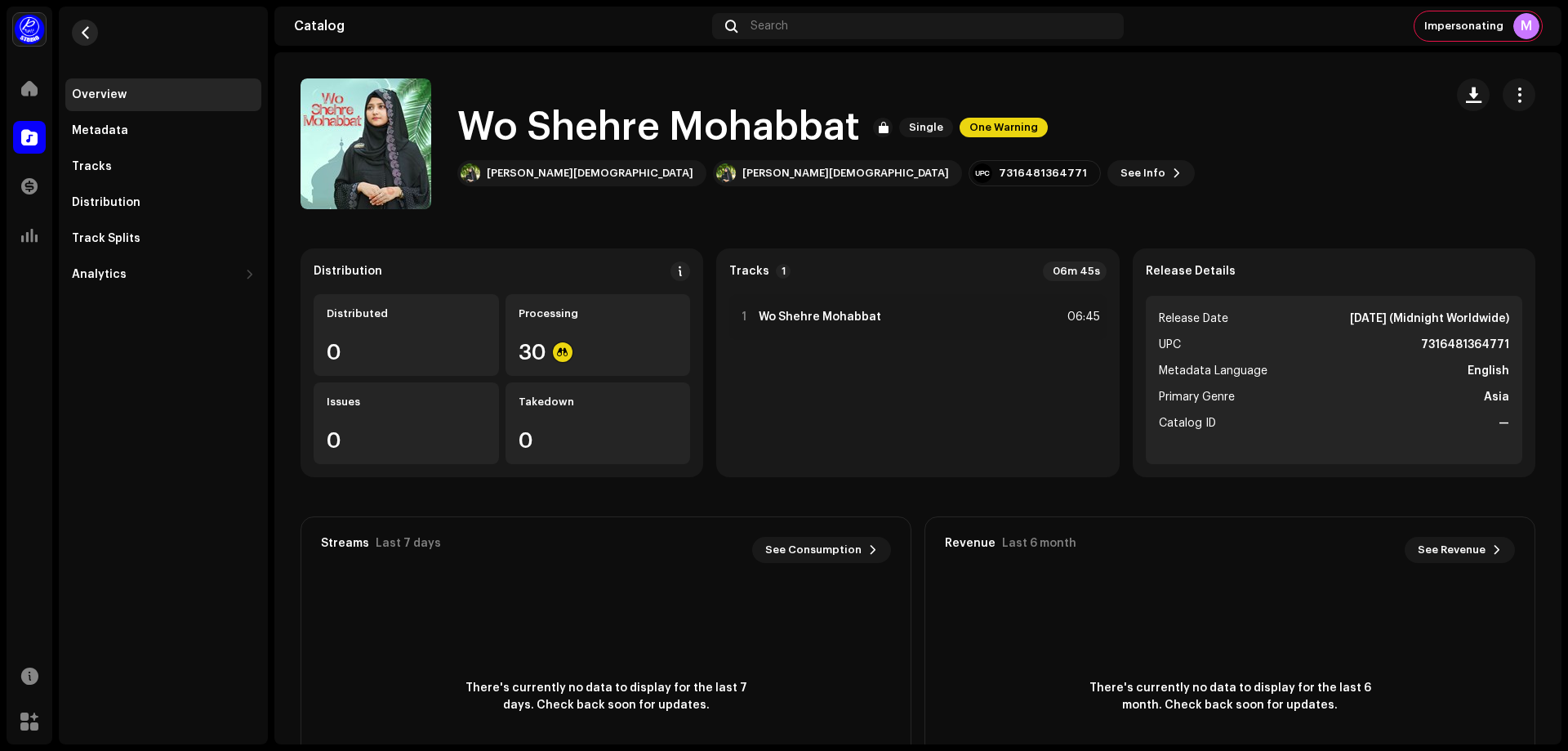
click at [81, 33] on span "button" at bounding box center [85, 32] width 13 height 13
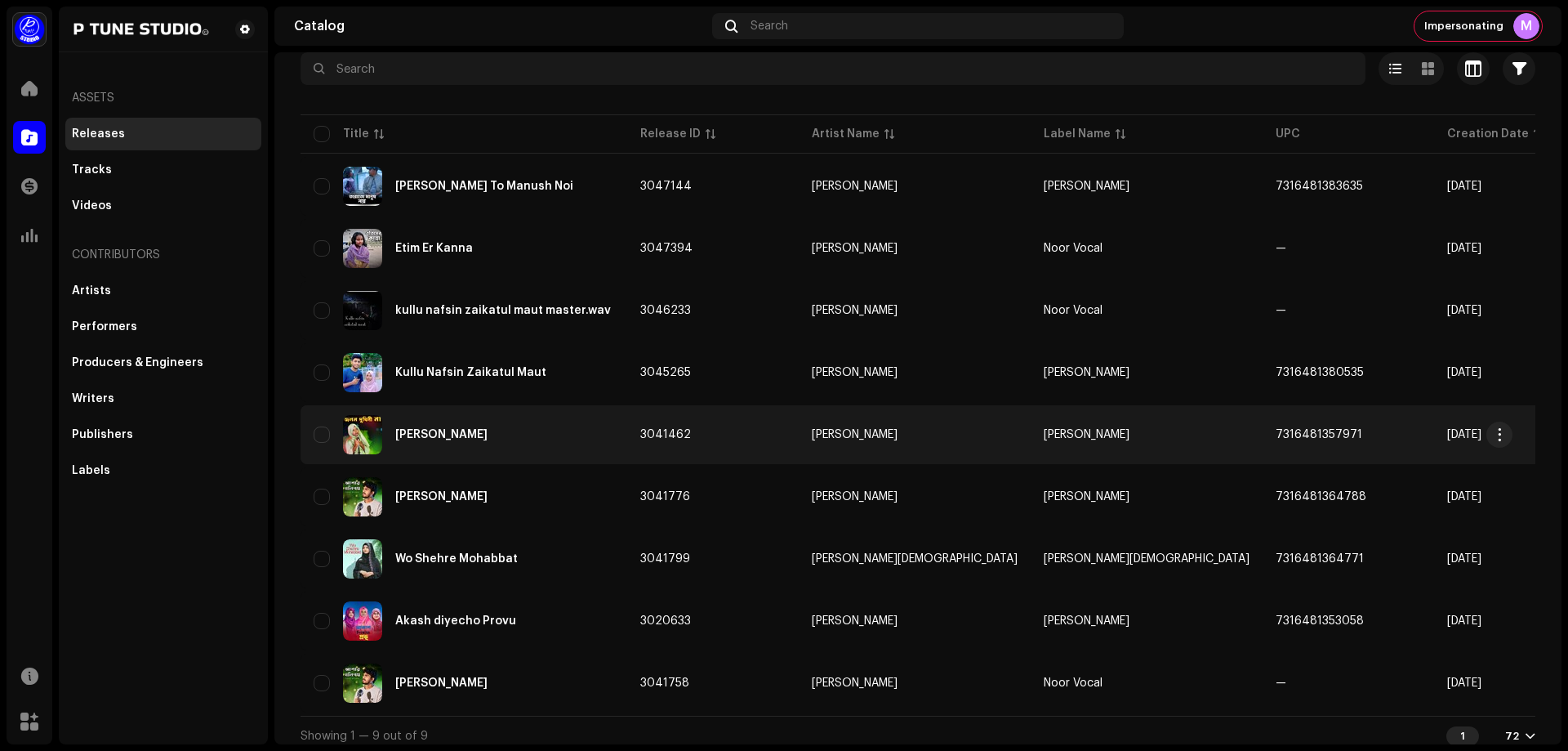
scroll to position [115, 0]
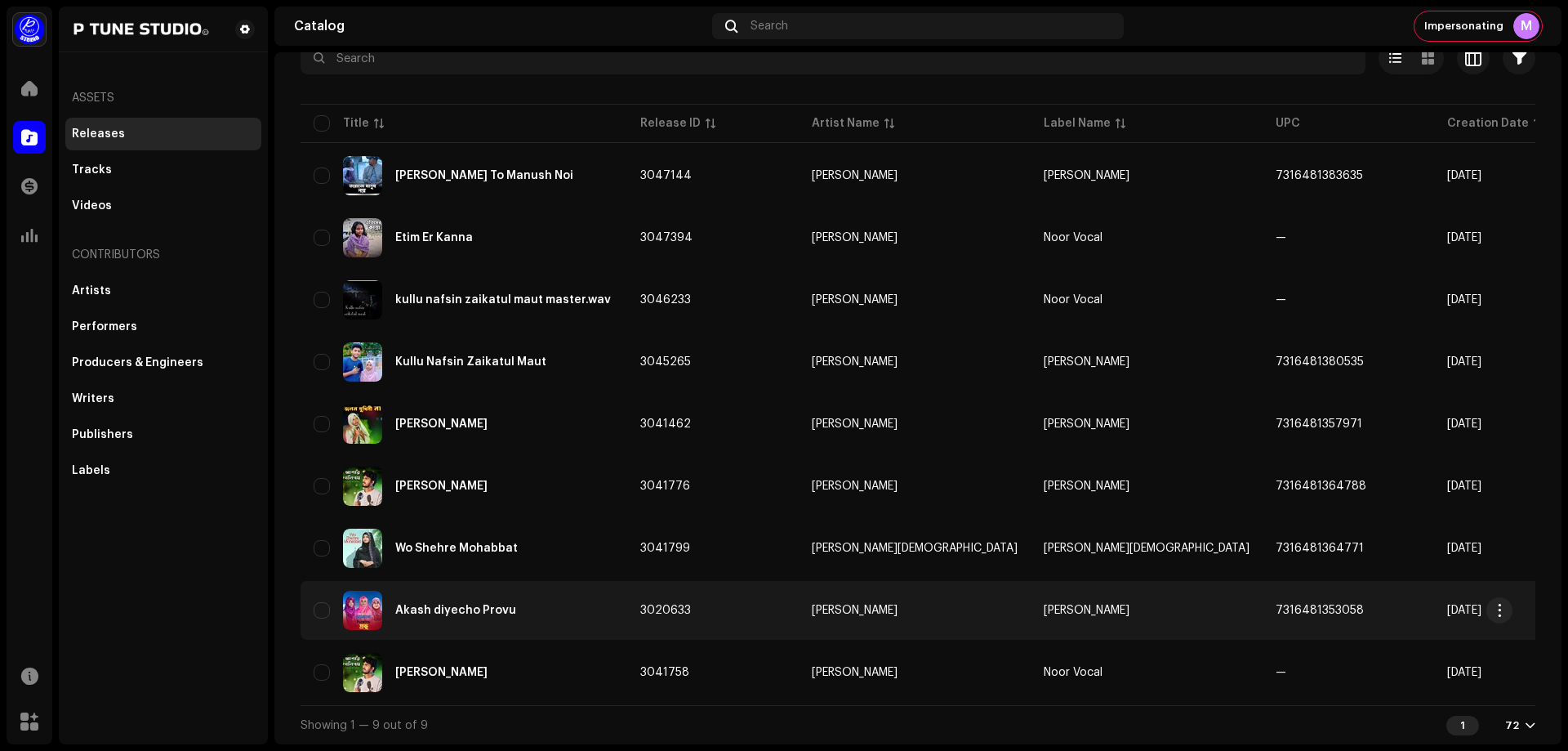
click at [1083, 609] on td "[PERSON_NAME]" at bounding box center [1146, 610] width 232 height 58
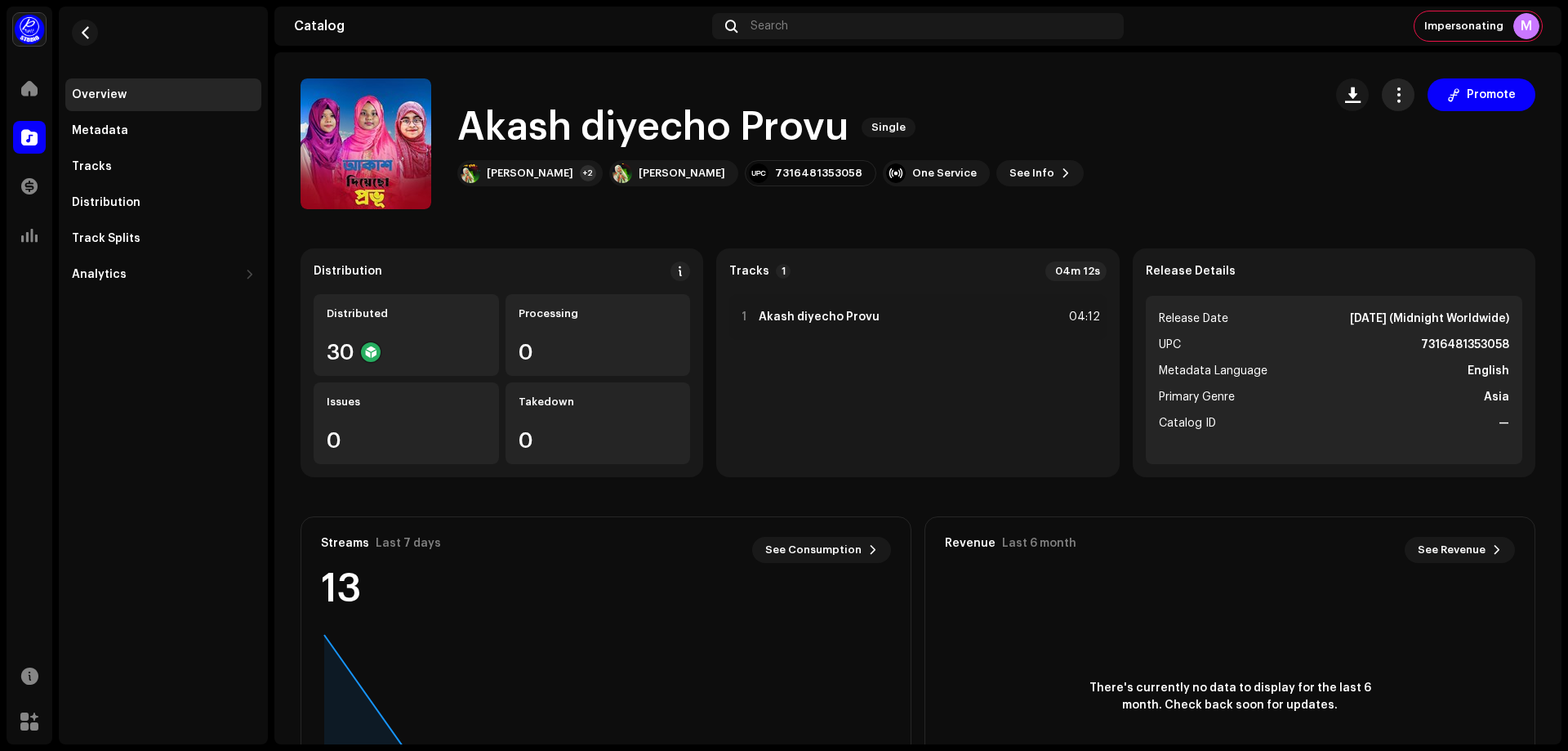
click at [1391, 97] on span "button" at bounding box center [1399, 94] width 16 height 13
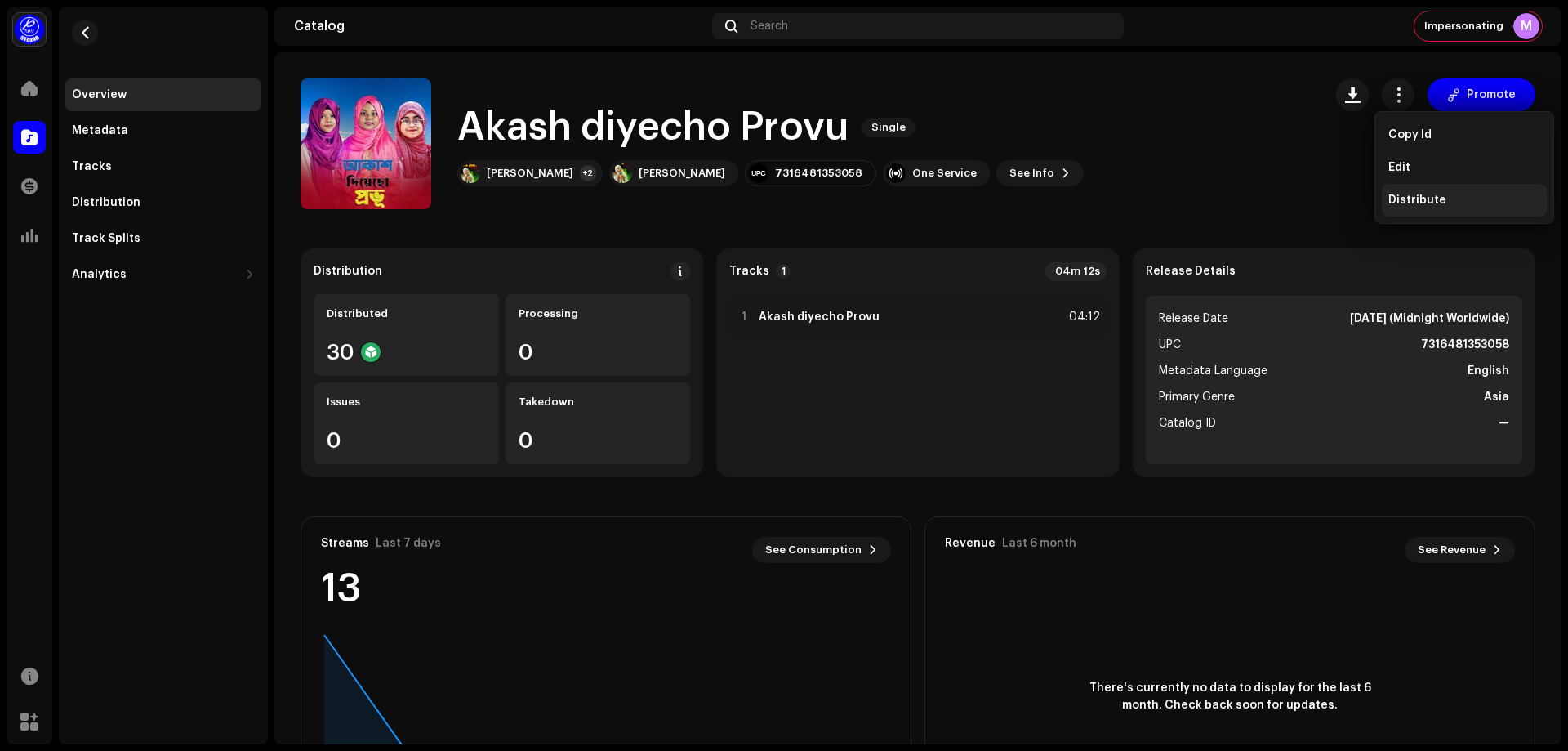
click at [1426, 198] on span "Distribute" at bounding box center [1418, 200] width 58 height 13
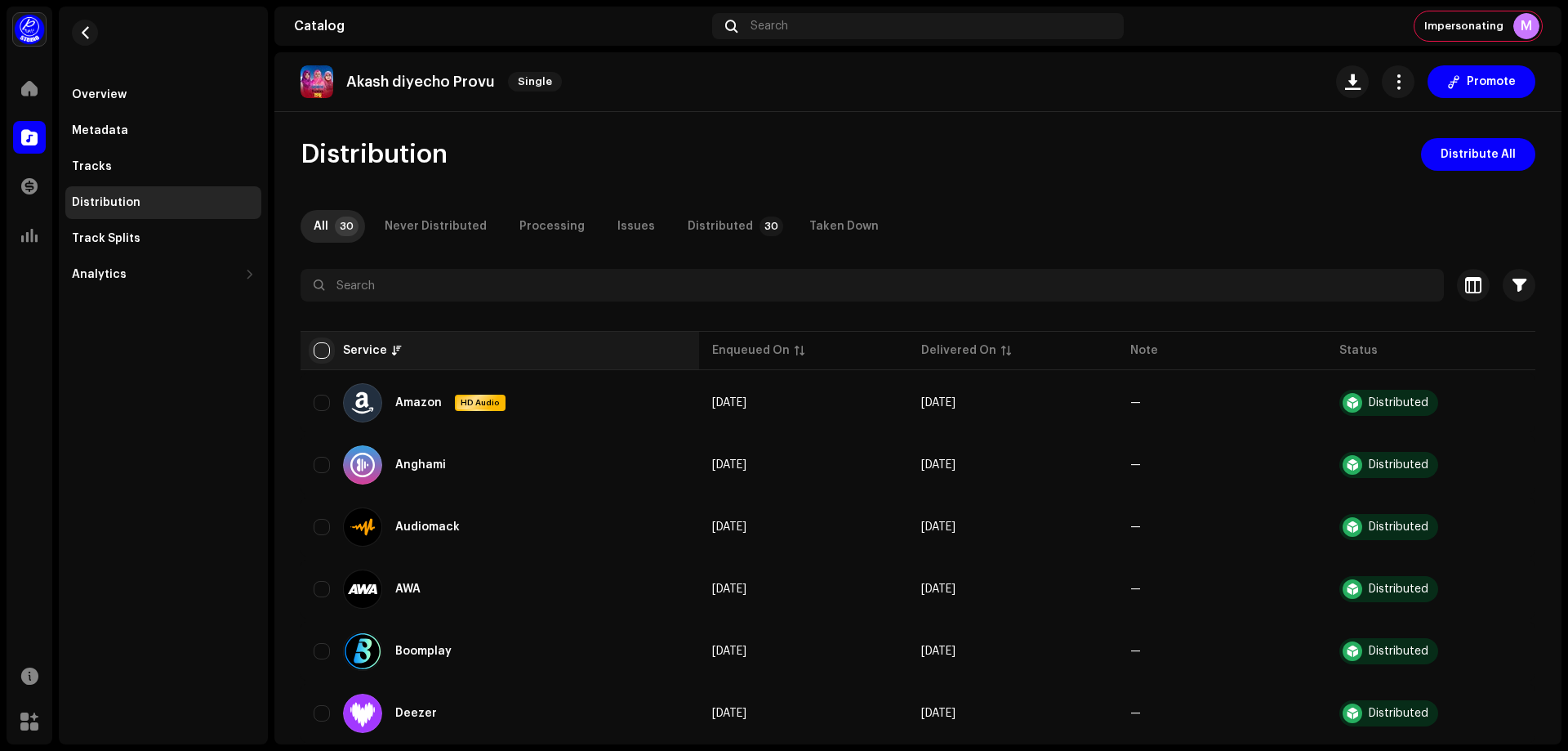
click at [323, 352] on input "checkbox" at bounding box center [321, 350] width 17 height 17
checkbox input "true"
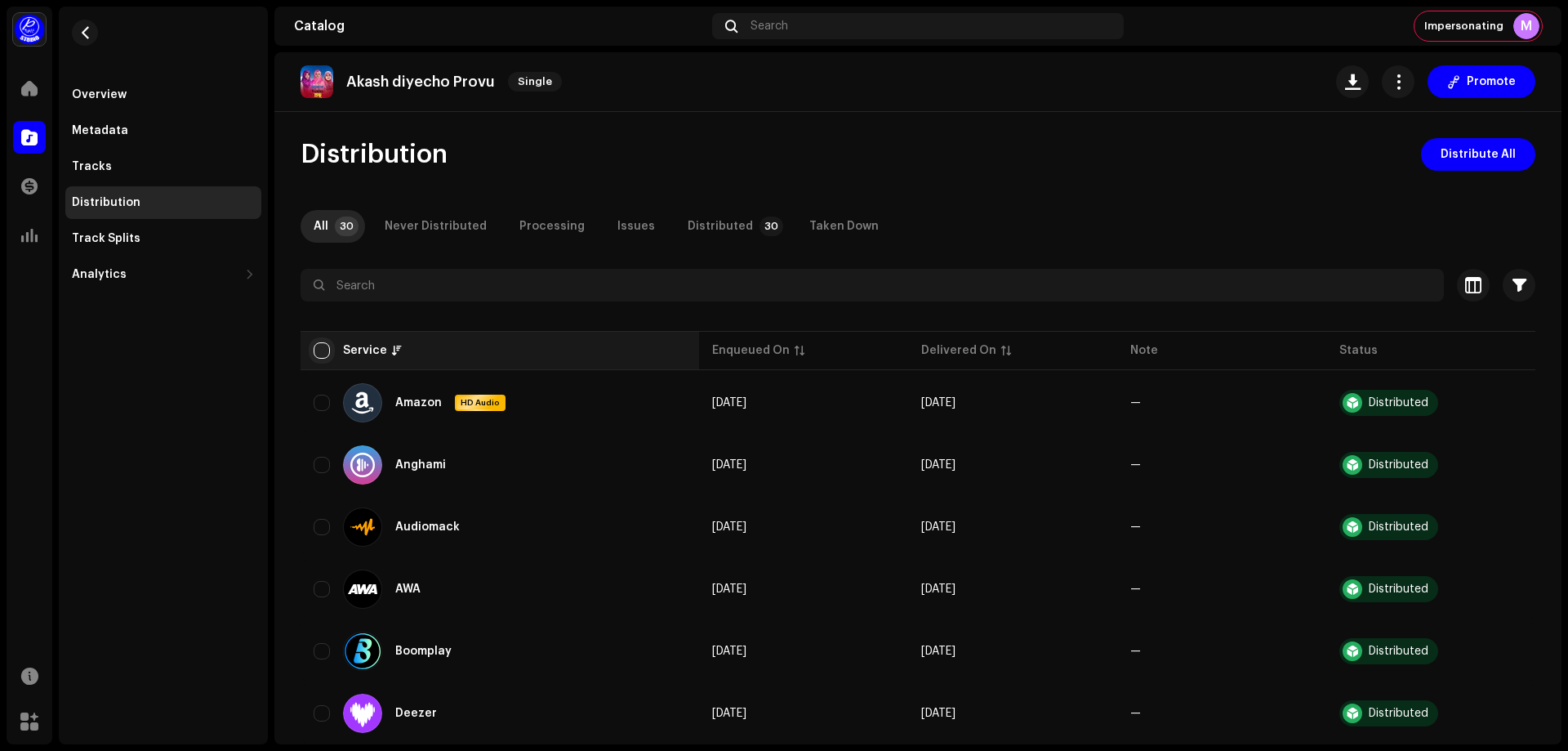
checkbox input "true"
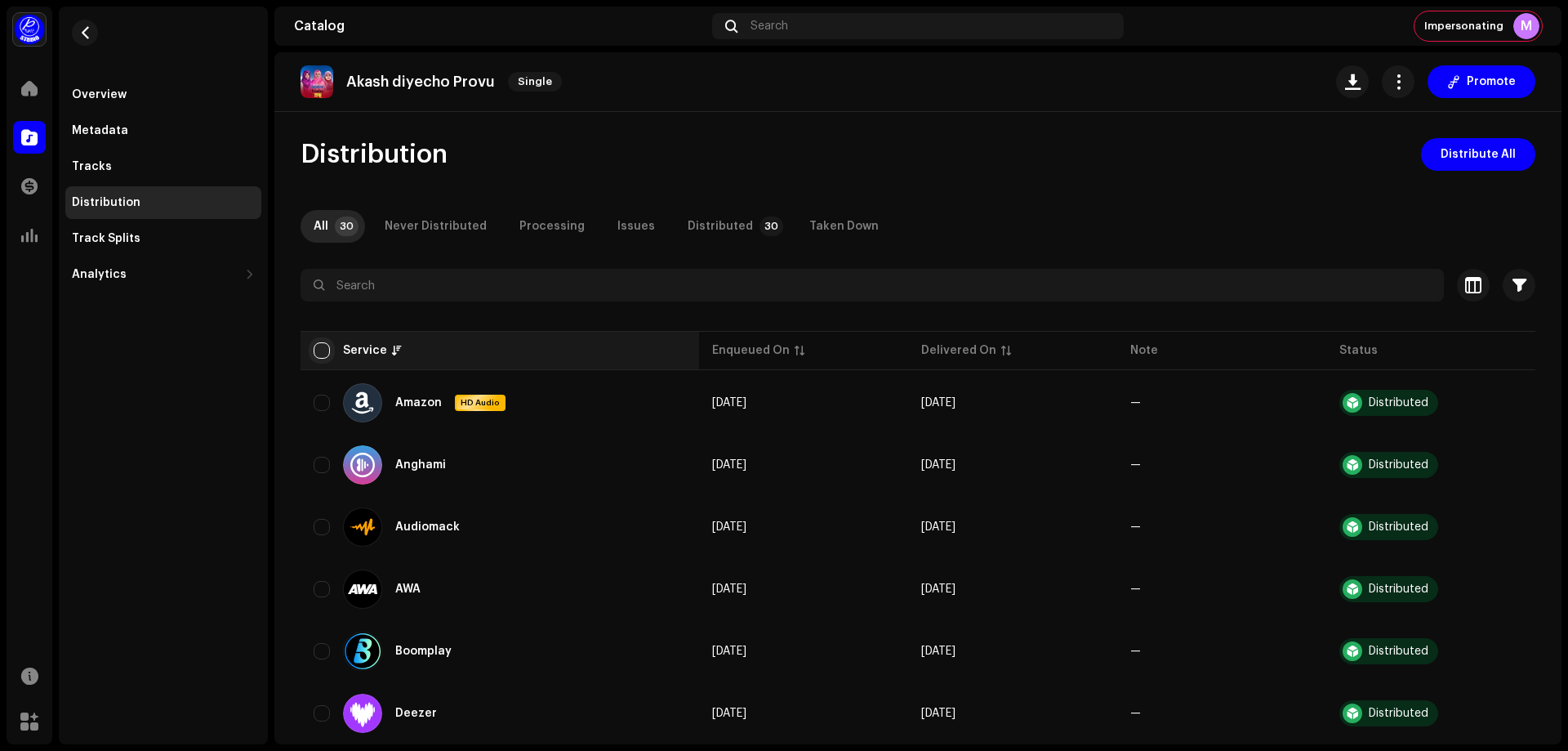
checkbox input "true"
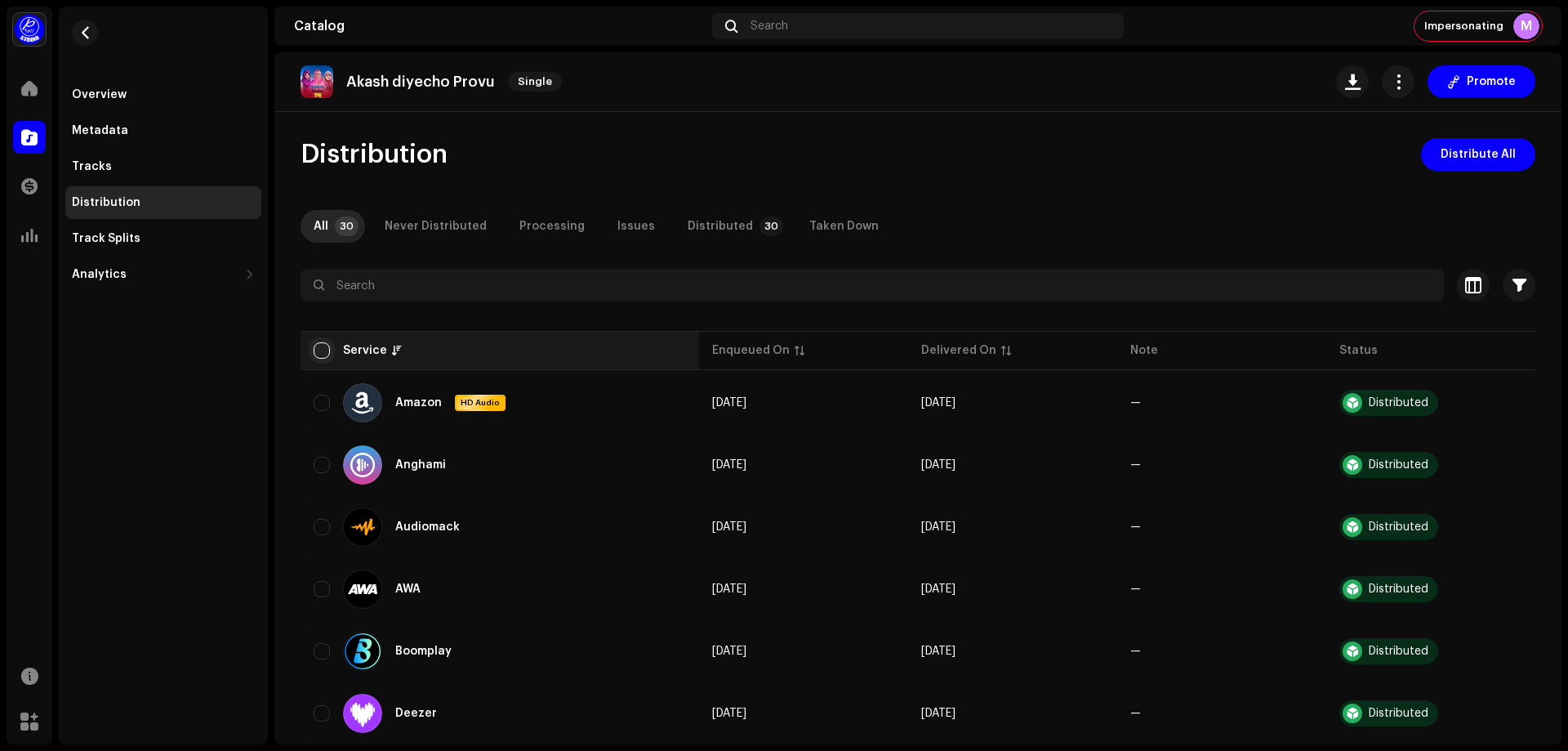
checkbox input "true"
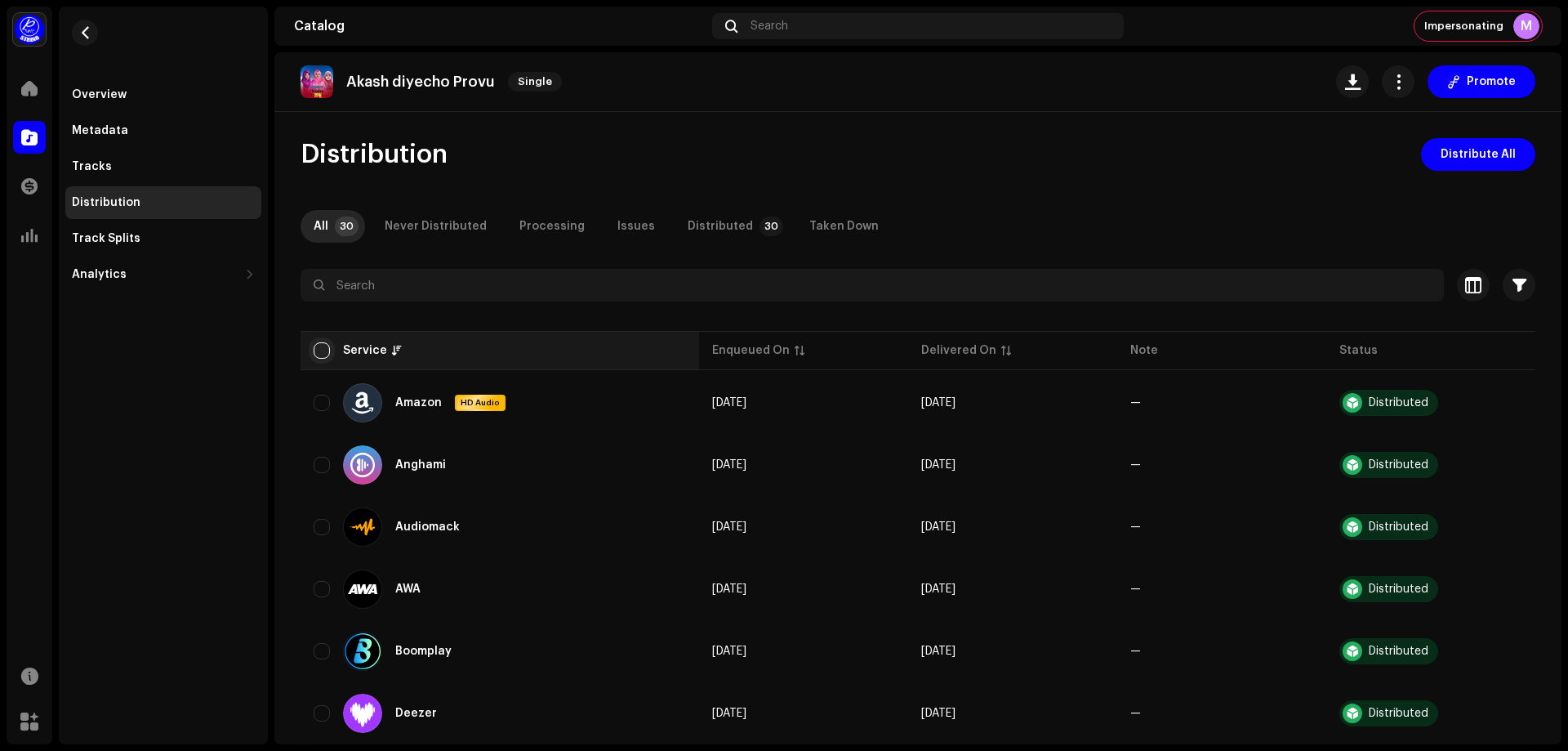
checkbox input "true"
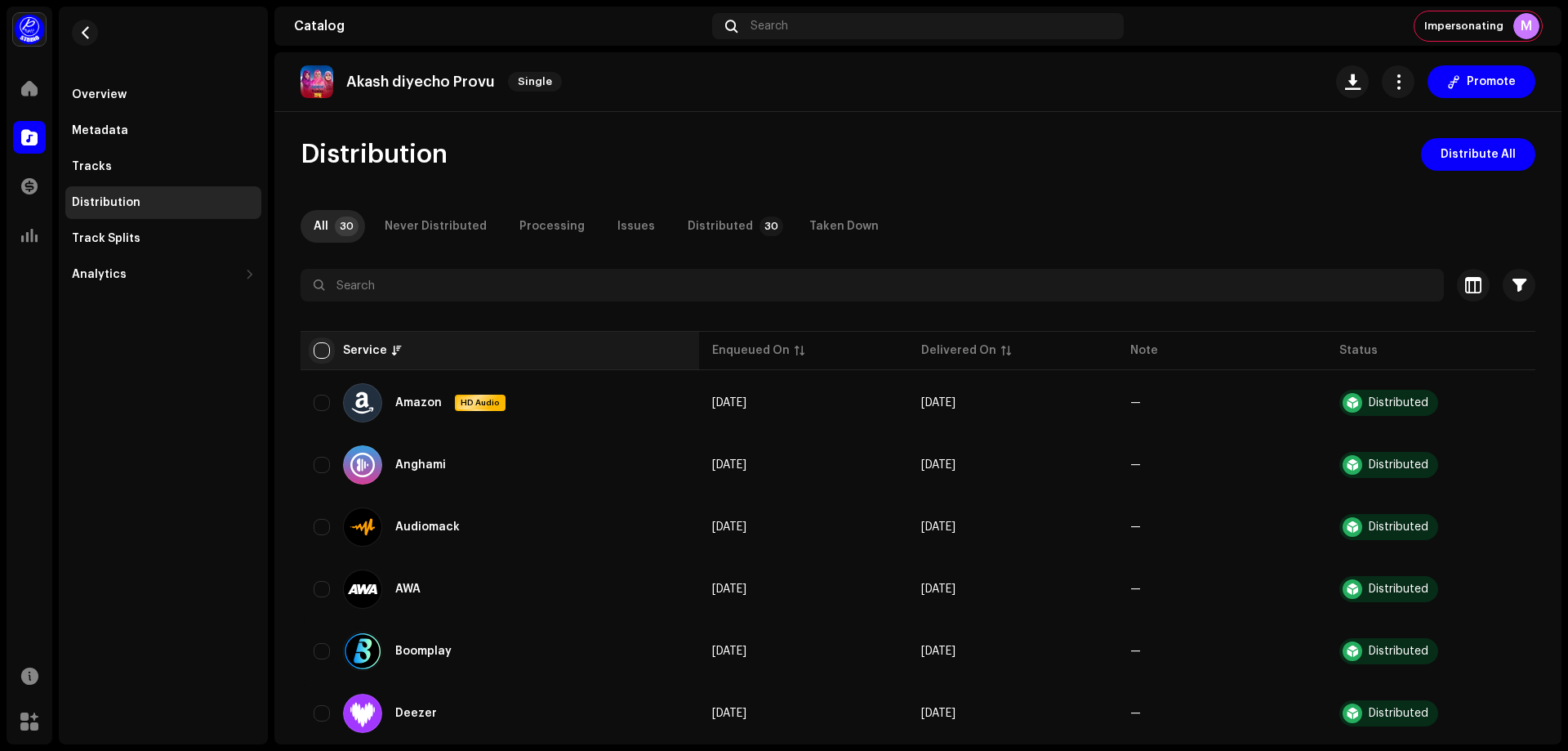
checkbox input "true"
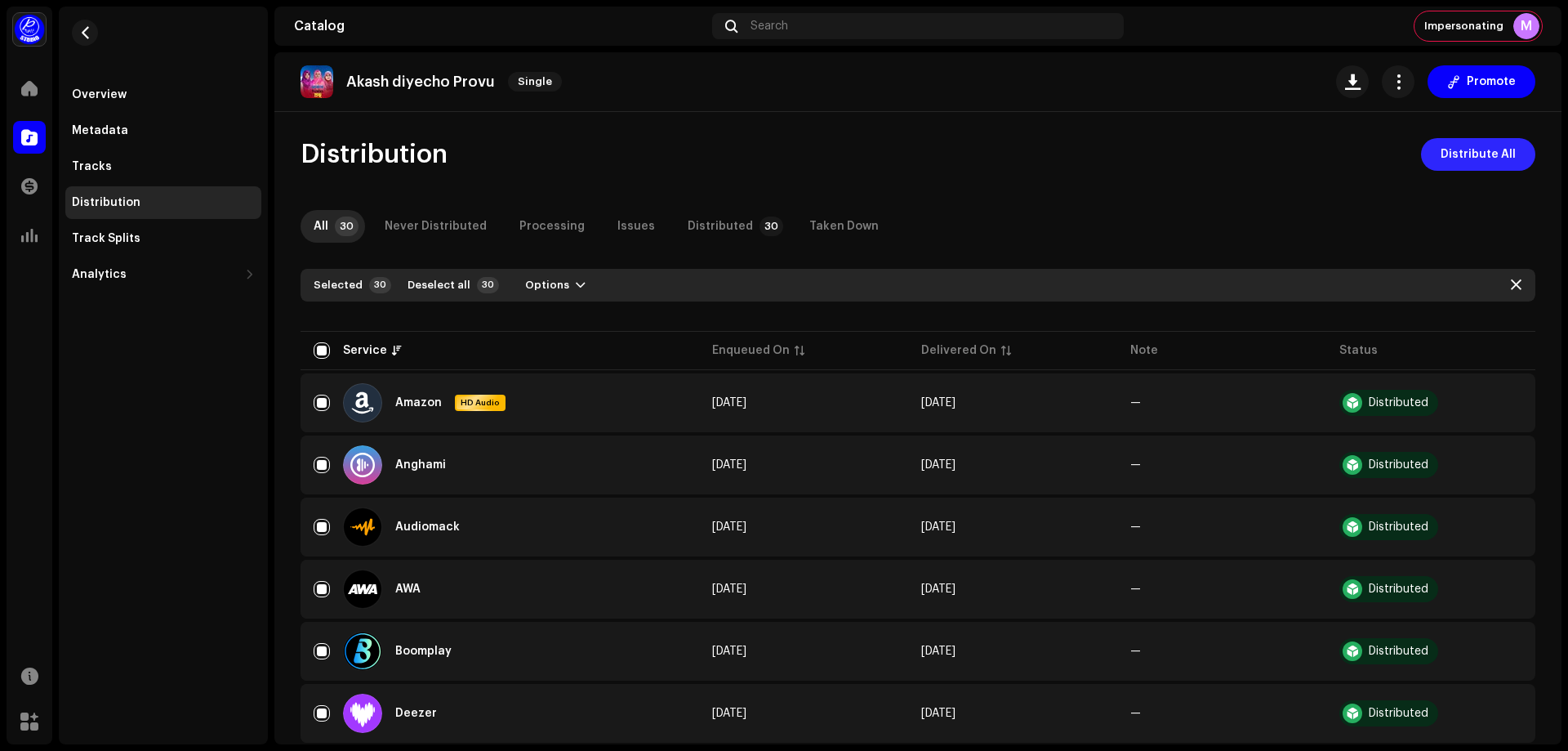
click at [1440, 152] on span "Distribute All" at bounding box center [1477, 155] width 75 height 33
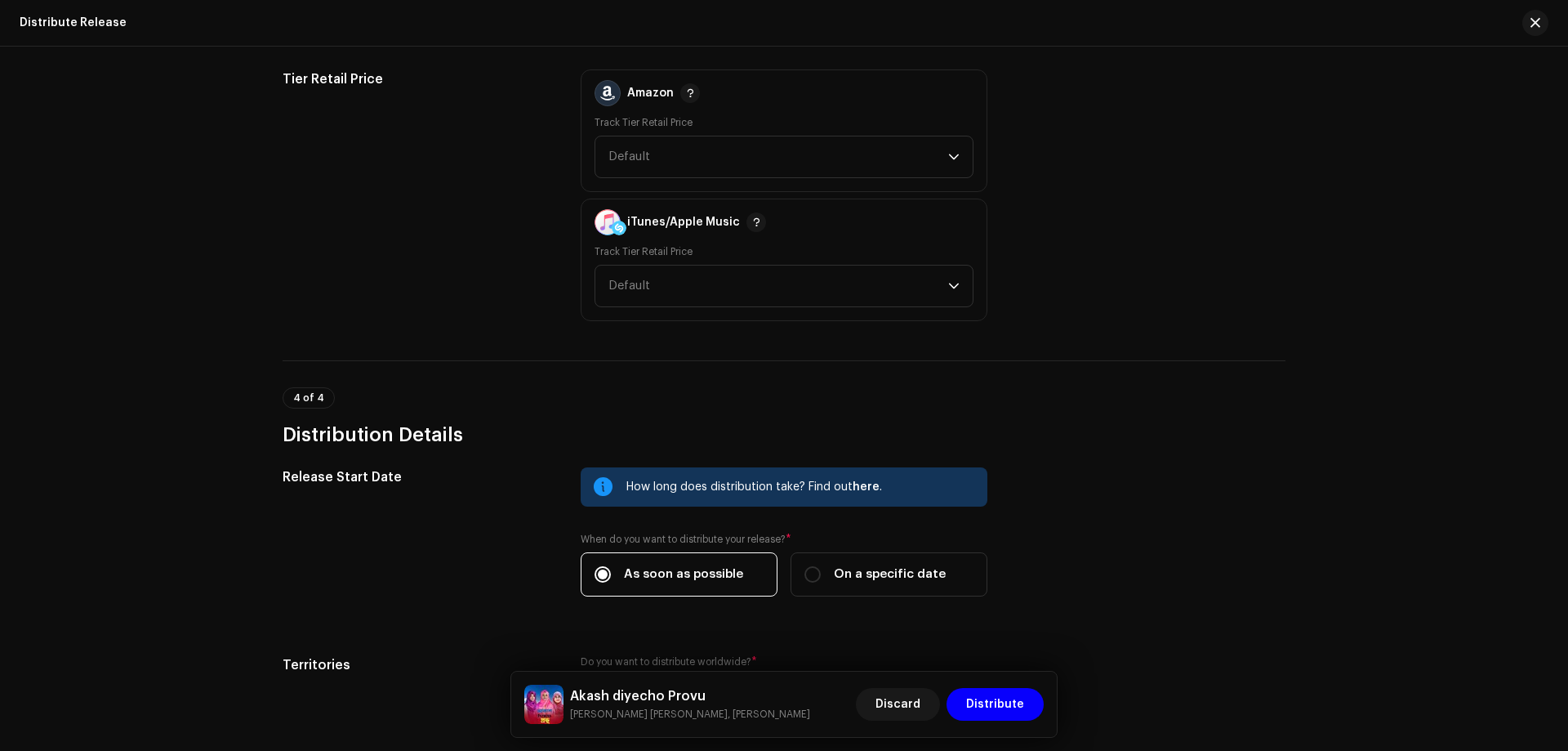
scroll to position [2533, 0]
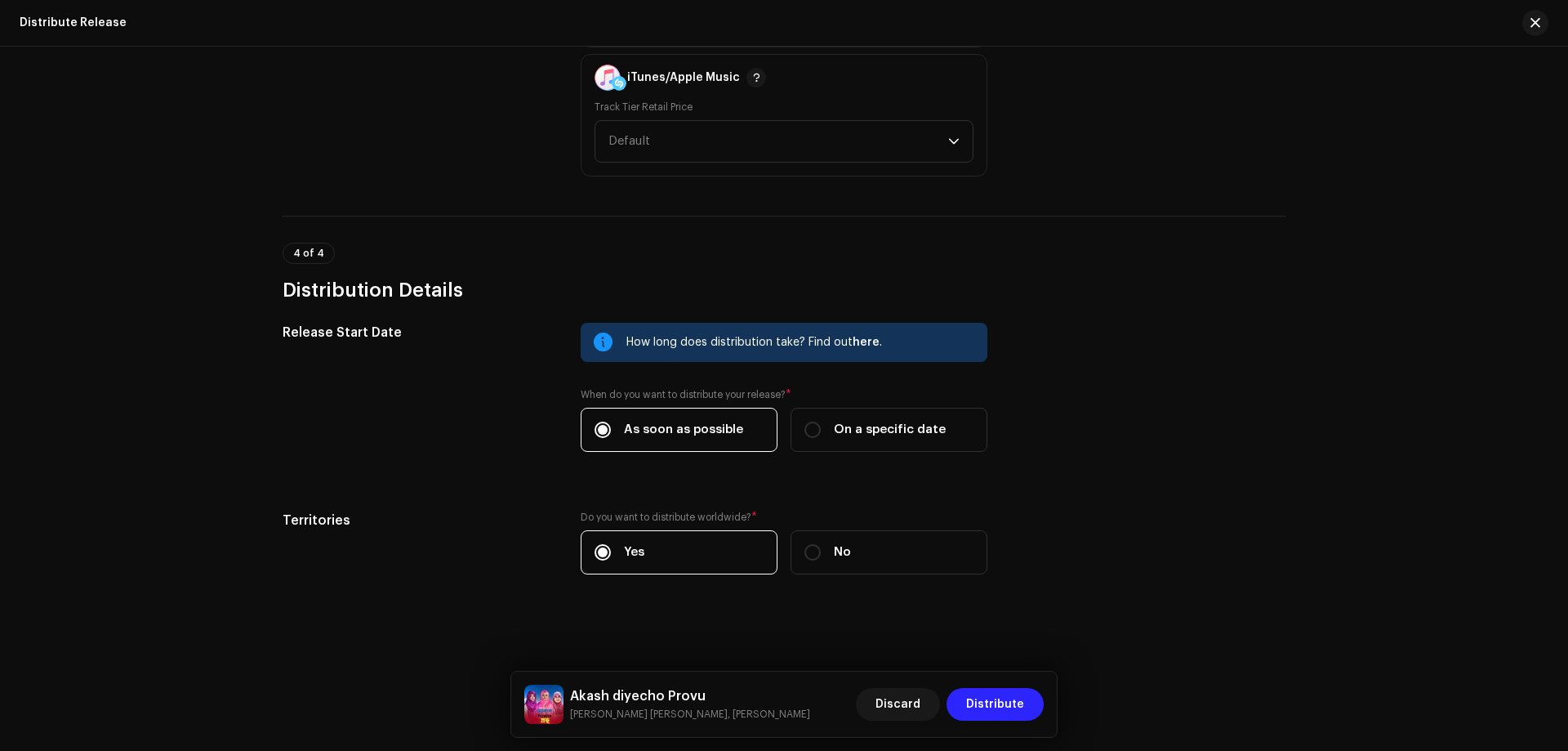
click at [1007, 701] on span "Distribute" at bounding box center [995, 704] width 58 height 33
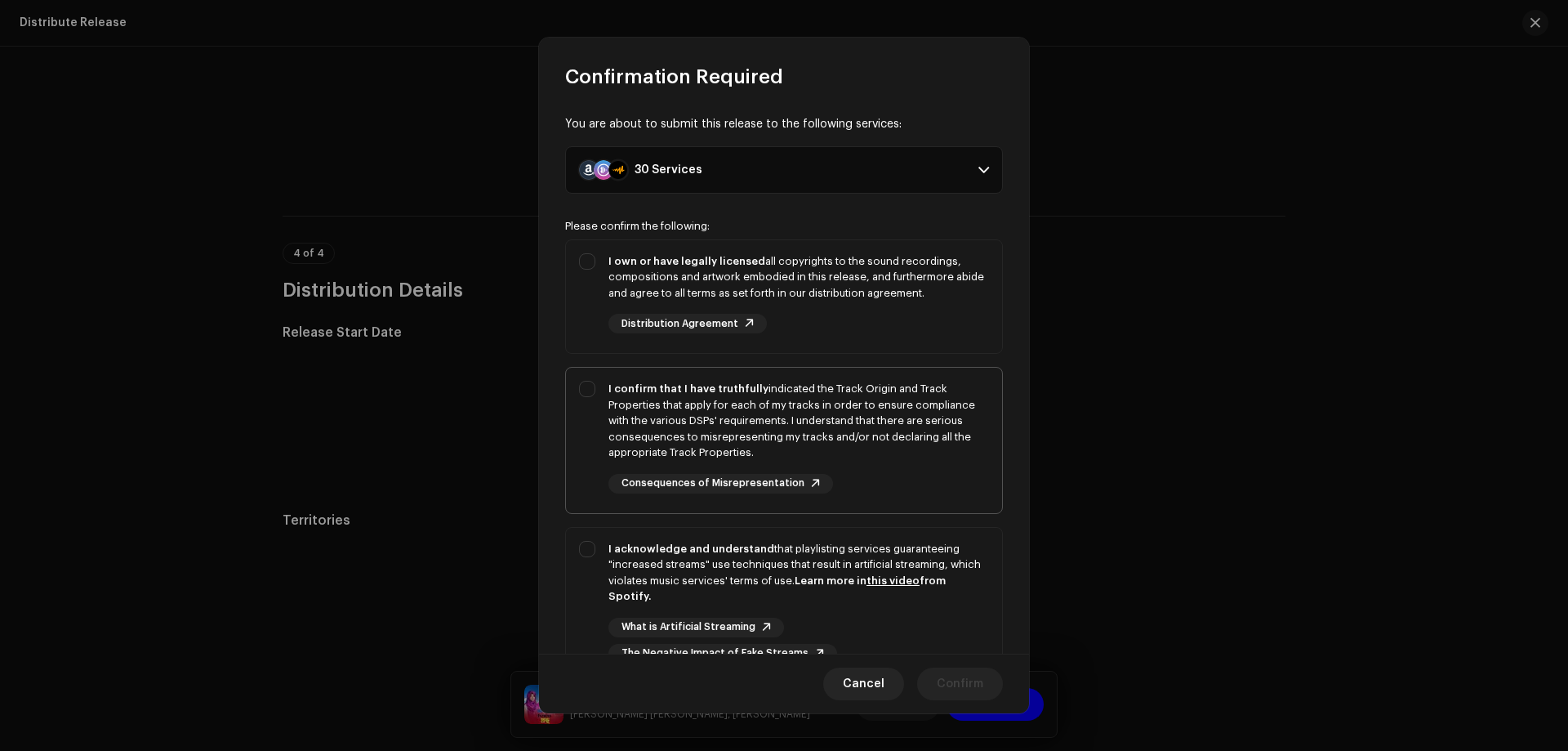
click at [649, 411] on div "I confirm that I have truthfully indicated the Track Origin and Track Propertie…" at bounding box center [799, 421] width 381 height 80
click at [646, 287] on div "I own or have legally licensed all copyrights to the sound recordings, composit…" at bounding box center [799, 277] width 381 height 48
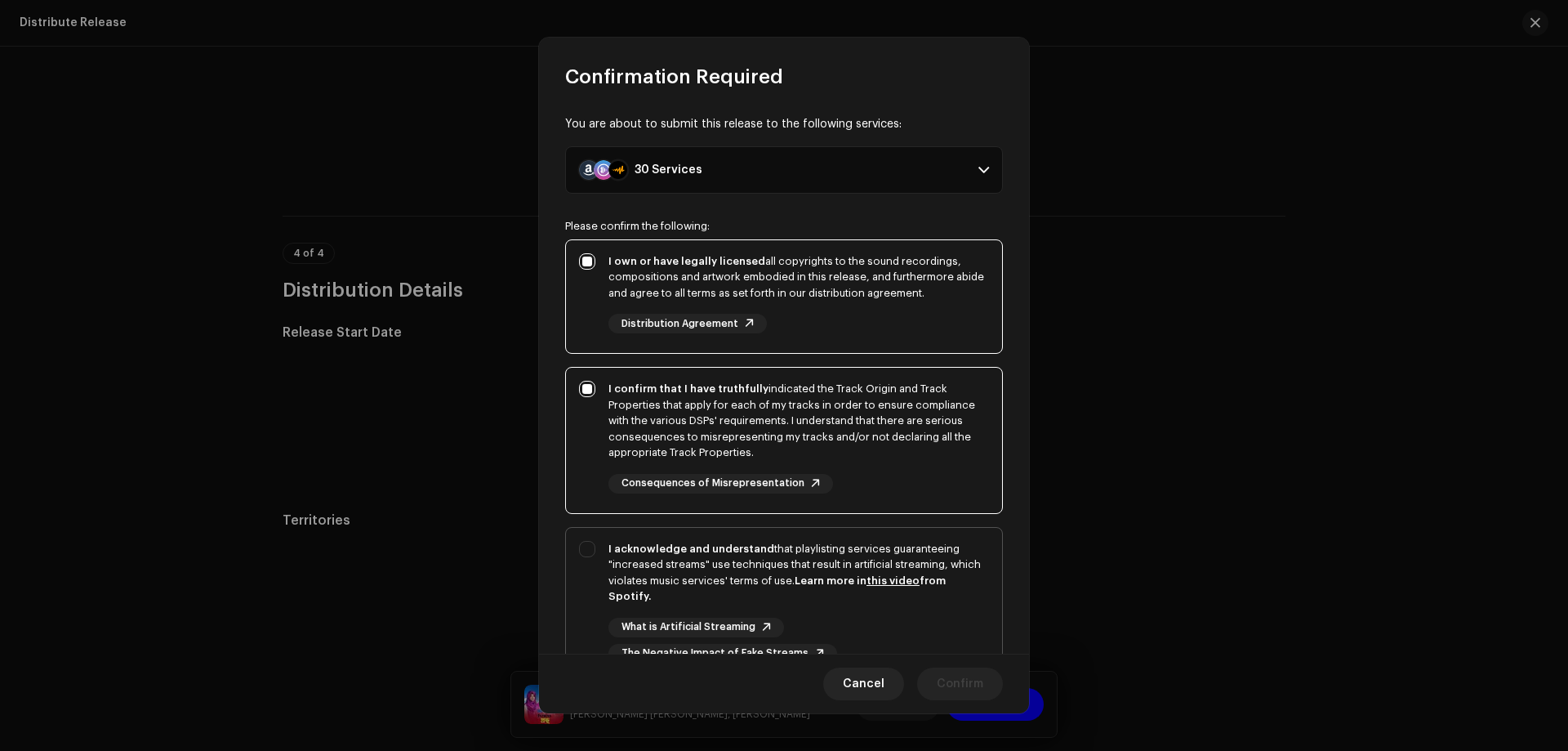
click at [590, 549] on div "I acknowledge and understand that playlisting services guaranteeing "increased …" at bounding box center [784, 602] width 436 height 149
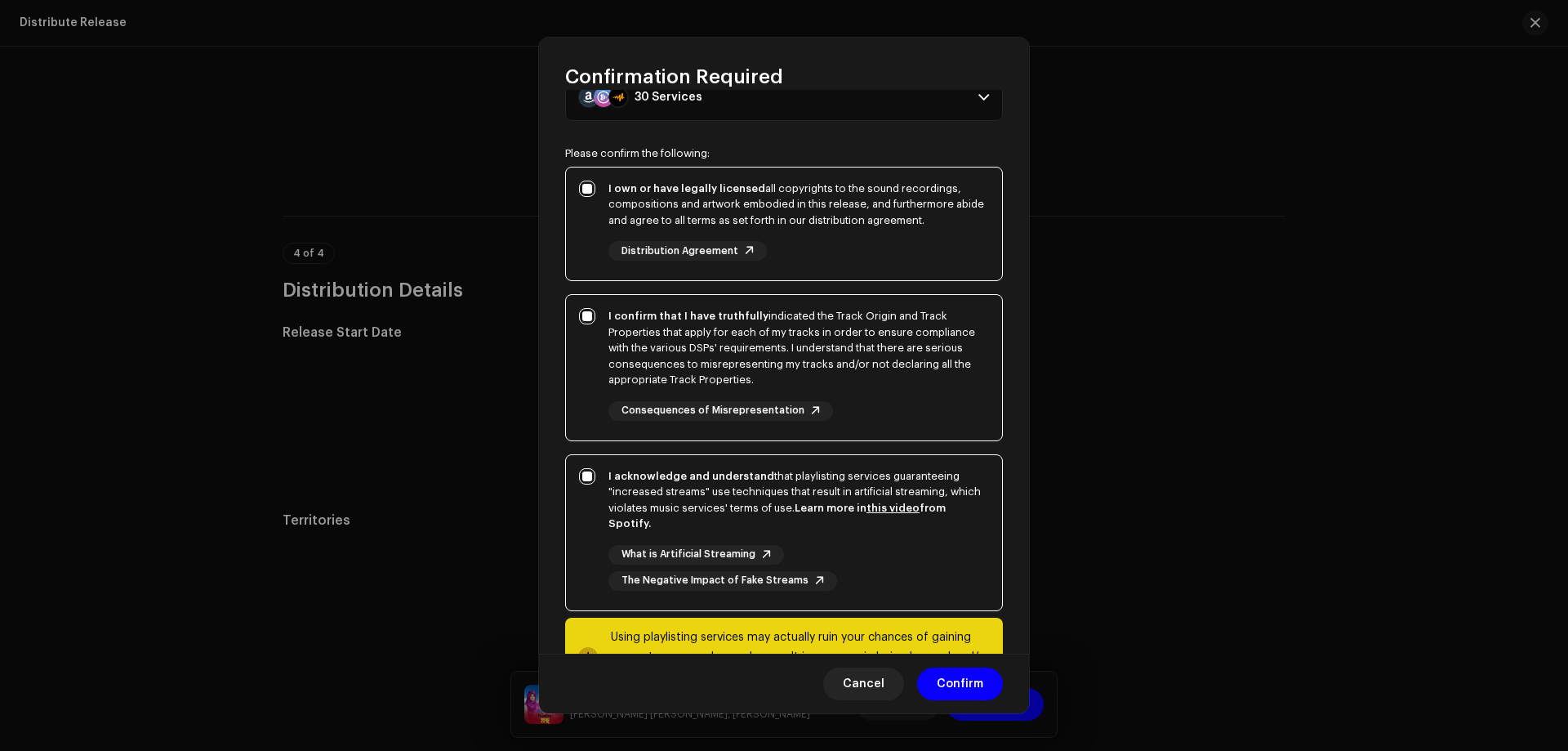
scroll to position [141, 0]
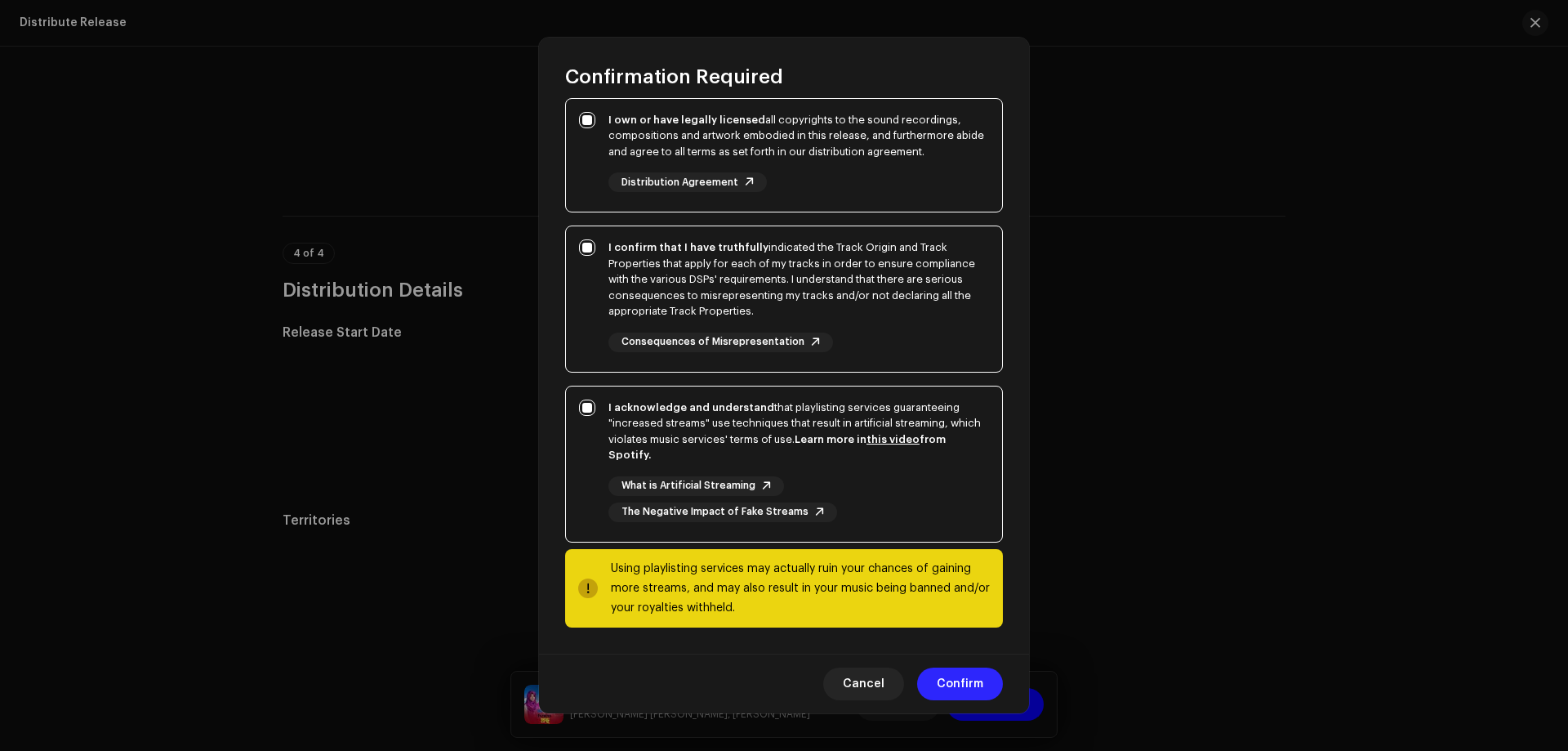
click at [958, 679] on span "Confirm" at bounding box center [960, 684] width 47 height 33
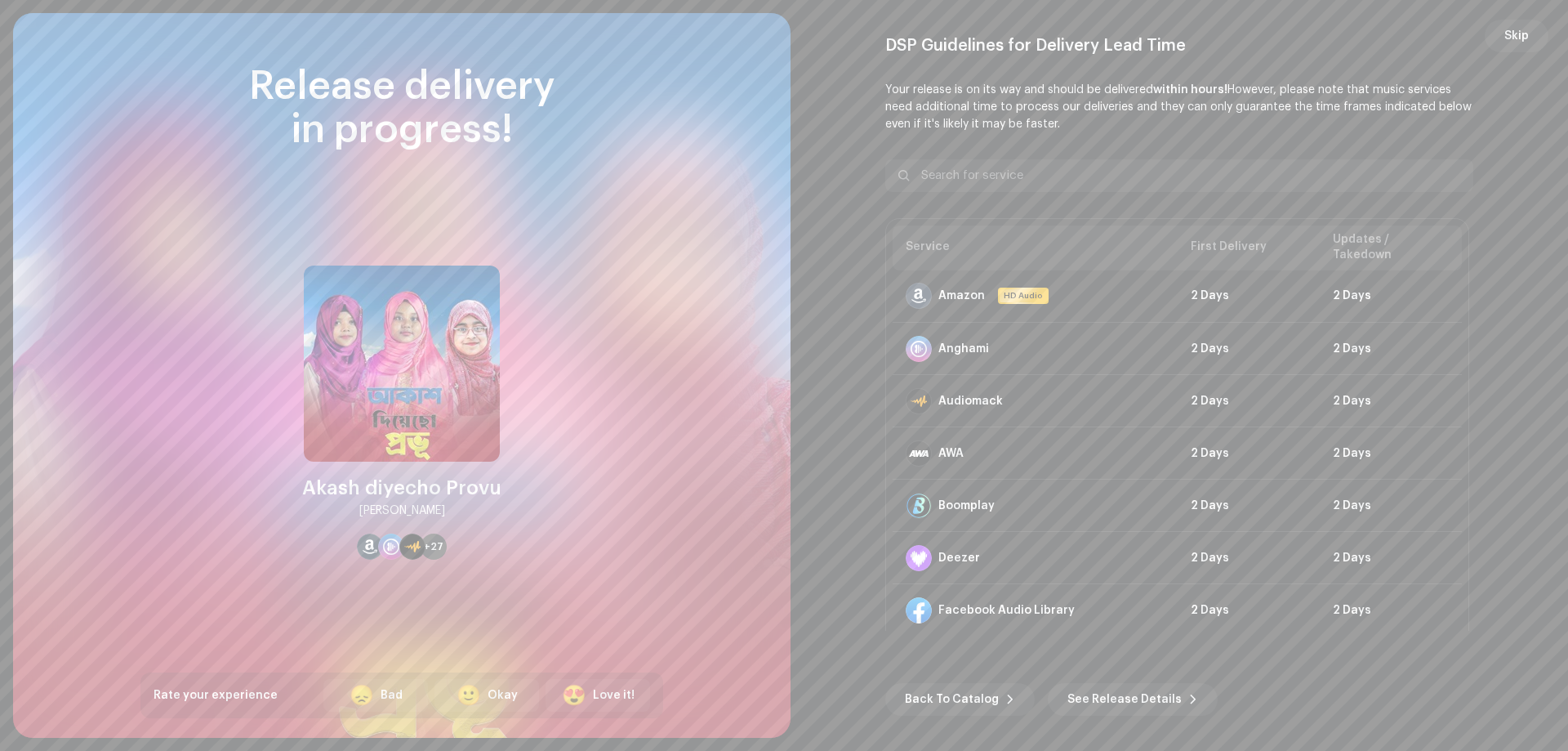
scroll to position [2533, 0]
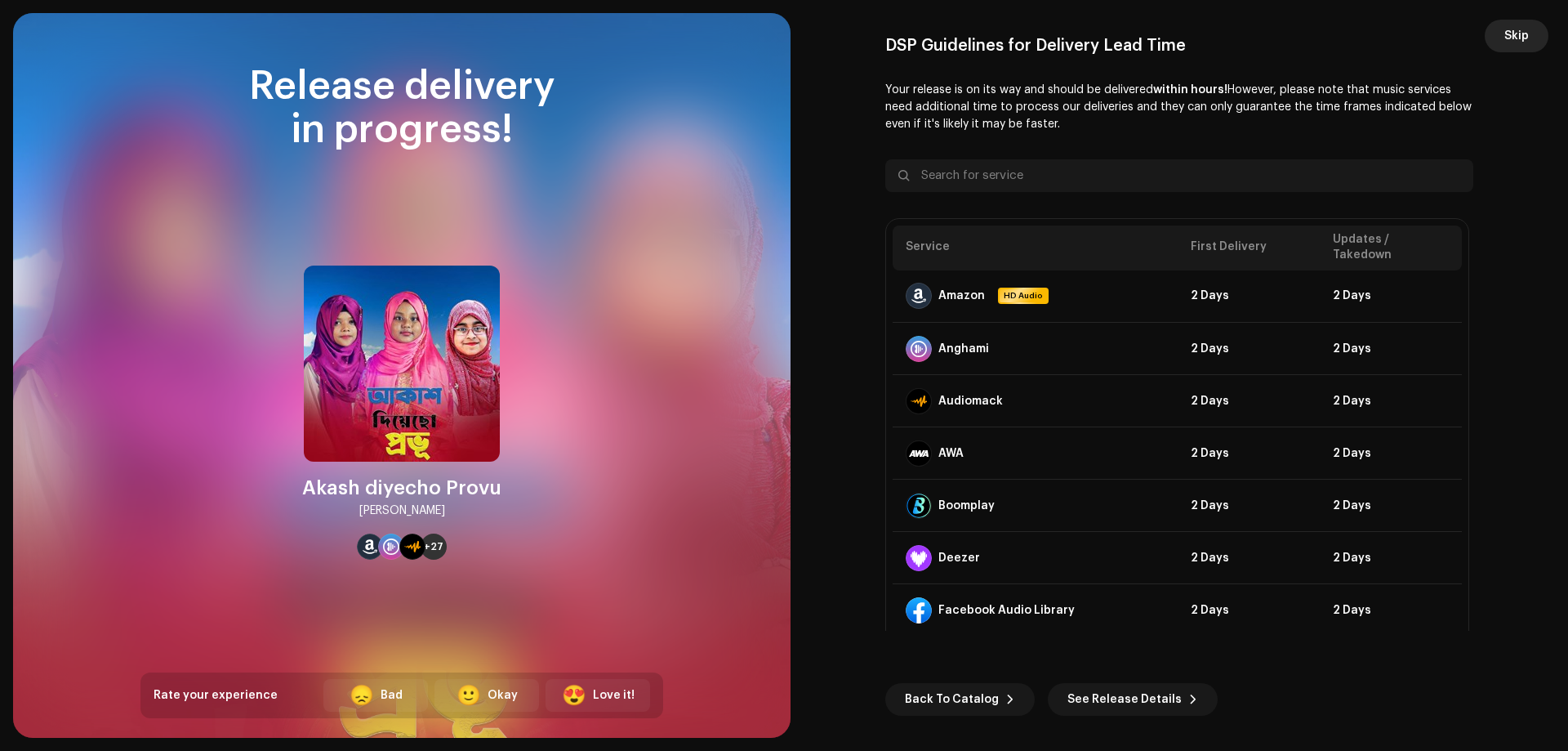
click at [1525, 33] on span "Skip" at bounding box center [1516, 36] width 24 height 33
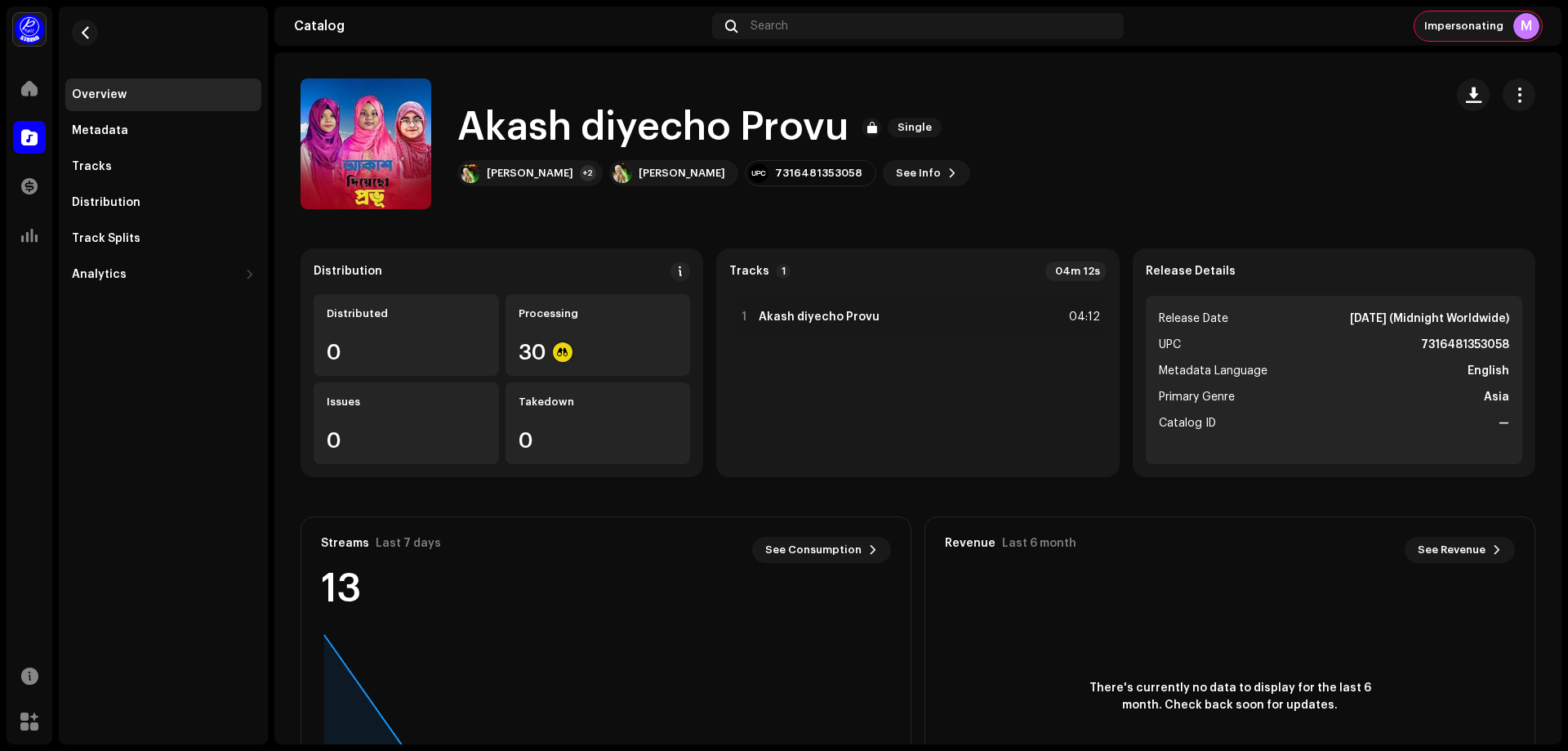
click at [1441, 31] on span "Impersonating" at bounding box center [1463, 25] width 79 height 13
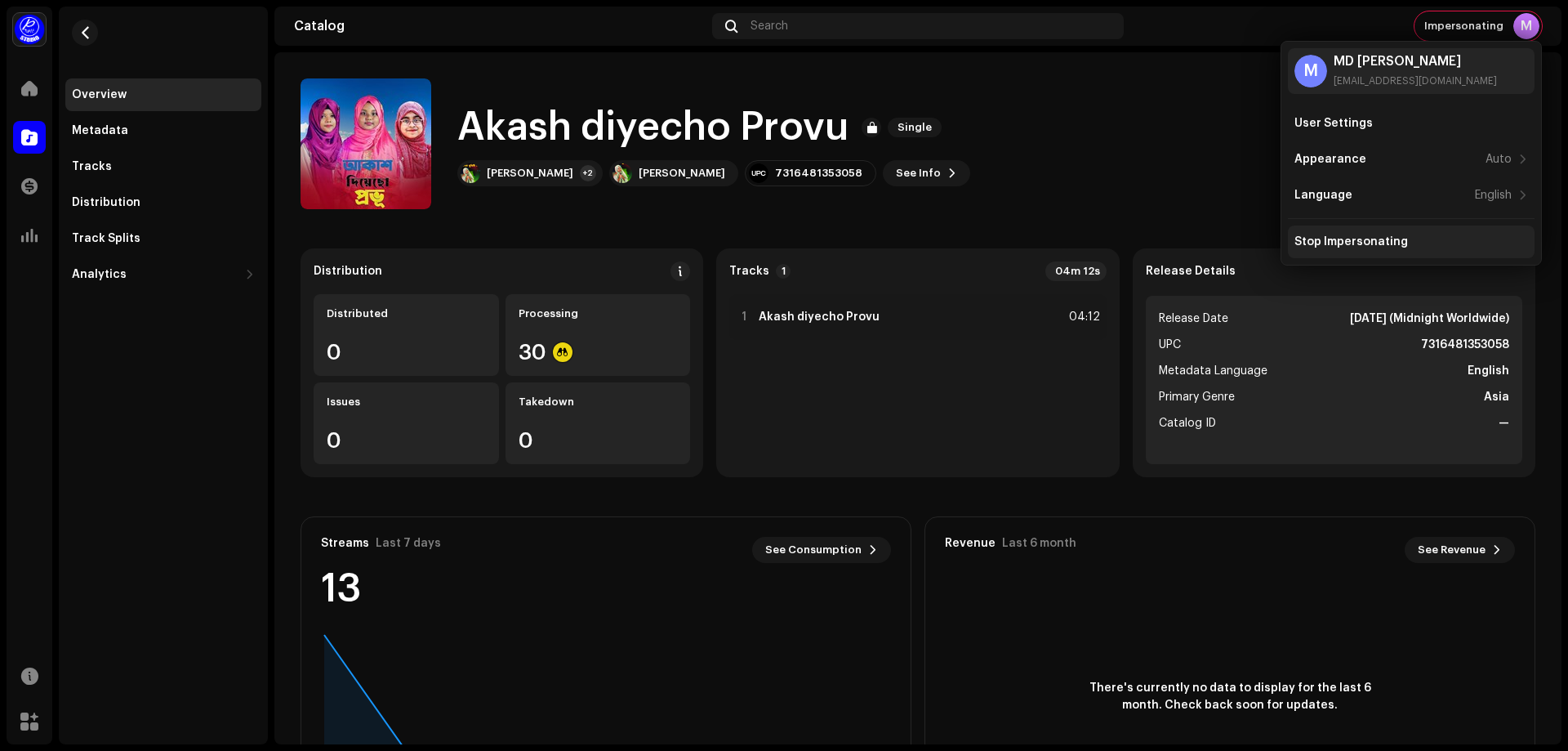
click at [1359, 243] on div "Stop Impersonating" at bounding box center [1351, 242] width 114 height 13
